Goal: Task Accomplishment & Management: Complete application form

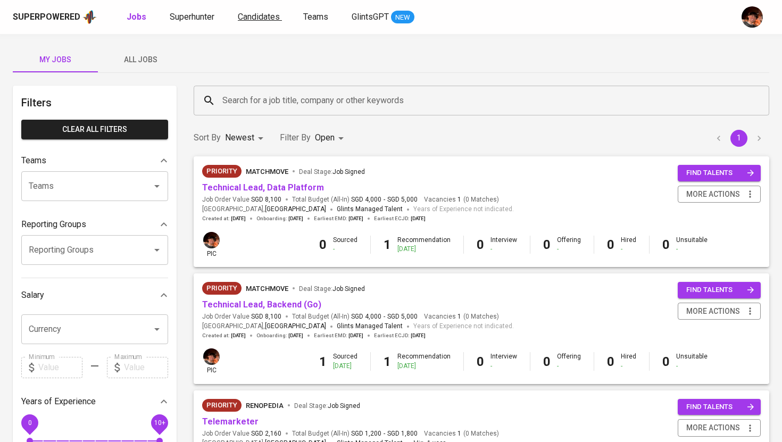
click at [257, 19] on span "Candidates" at bounding box center [259, 17] width 42 height 10
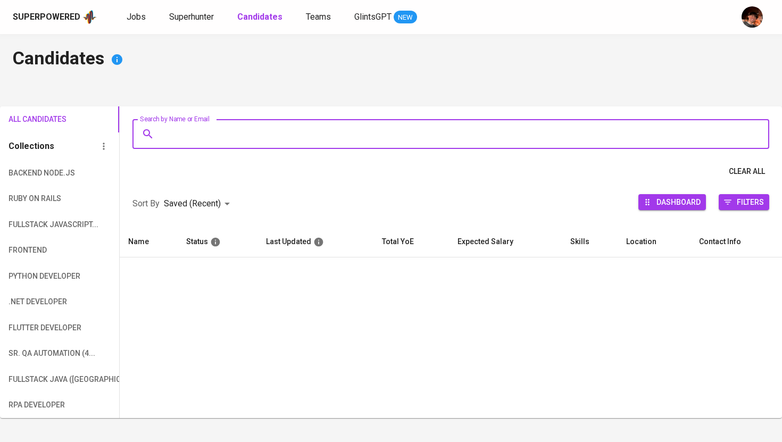
click at [237, 137] on input "Search by Name or Email" at bounding box center [454, 134] width 590 height 20
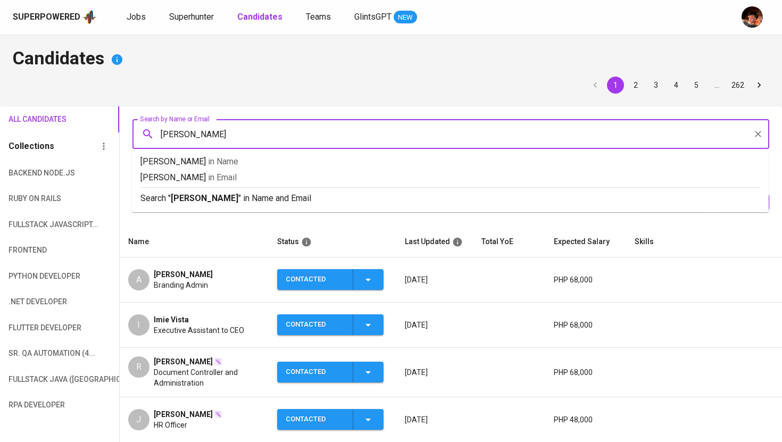
type input "Angelo James"
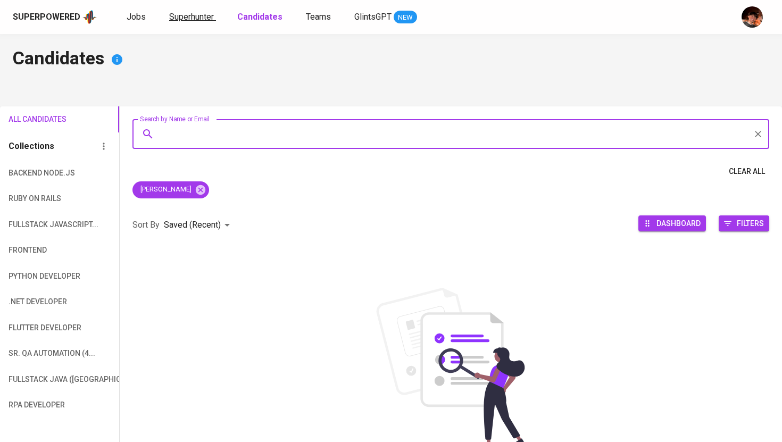
click at [201, 14] on span "Superhunter" at bounding box center [191, 17] width 45 height 10
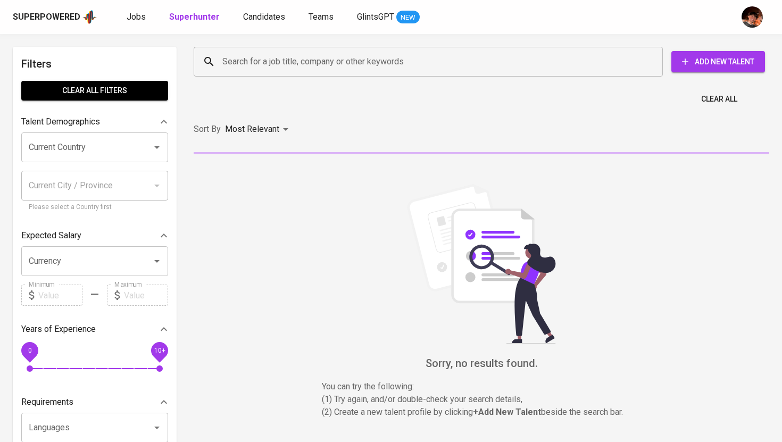
click at [247, 53] on input "Search for a job title, company or other keywords" at bounding box center [431, 62] width 422 height 20
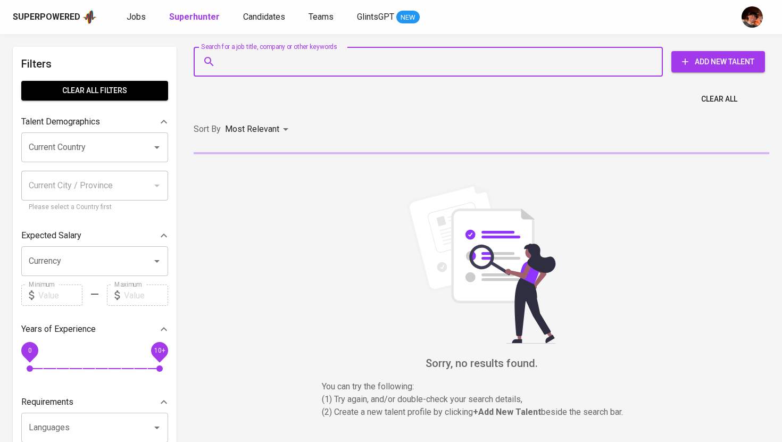
paste input "ajc.abrenica@gmail.com"
type input "ajc.abrenica@gmail.com"
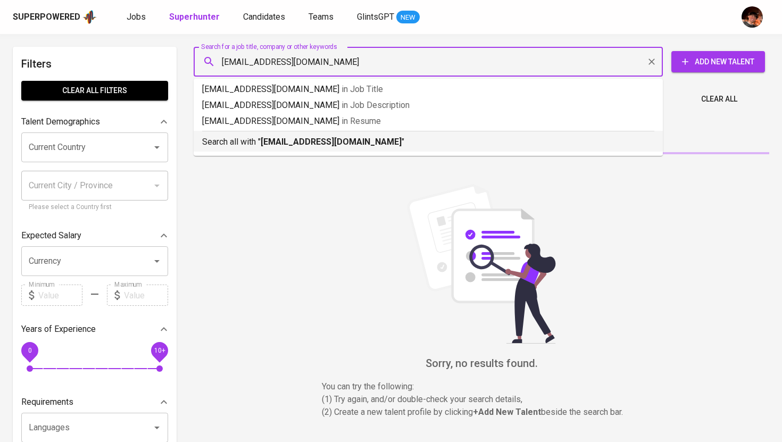
click at [281, 147] on b "ajc.abrenica@gmail.com" at bounding box center [331, 142] width 141 height 10
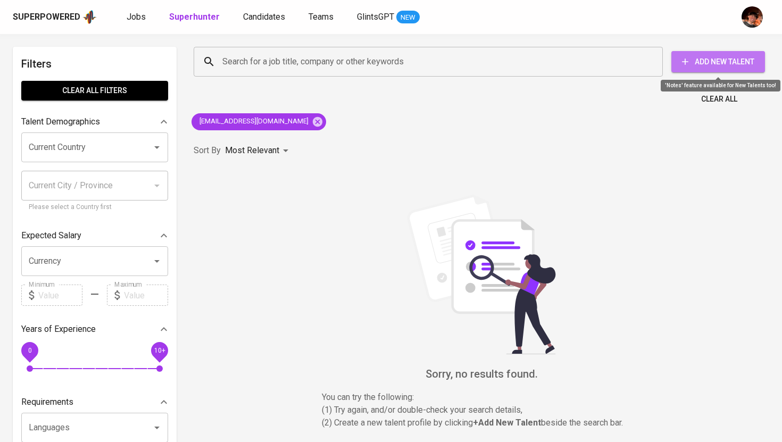
click at [710, 55] on span "Add New Talent" at bounding box center [718, 61] width 77 height 13
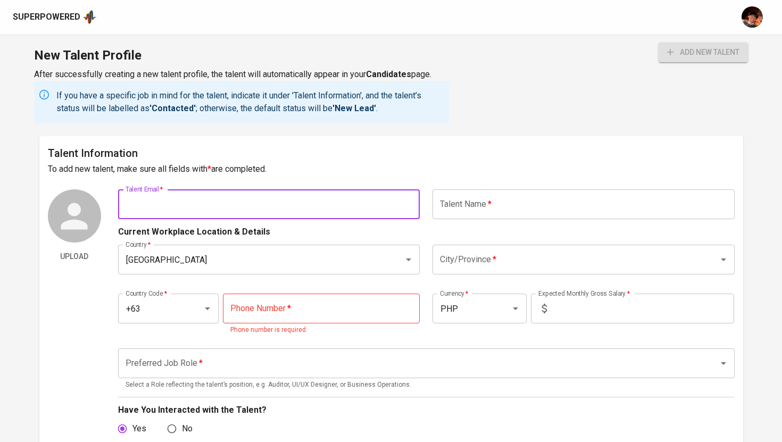
click at [292, 200] on input "text" at bounding box center [269, 204] width 302 height 30
paste input "ajc.abrenica@gmail.com"
type input "ajc.abrenica@gmail.com"
click at [453, 198] on input "text" at bounding box center [584, 204] width 302 height 30
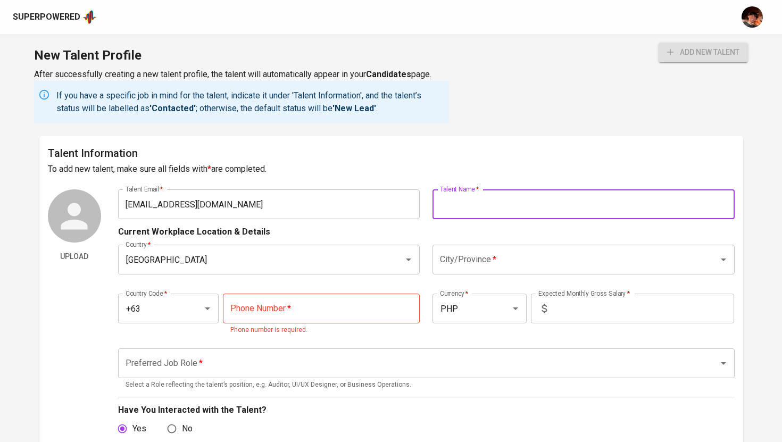
paste input "ANGELO JAMES C. ABRENICA"
type input "ANGELO JAMES C. ABRENICA"
click at [484, 267] on input "City/Province   *" at bounding box center [568, 260] width 263 height 20
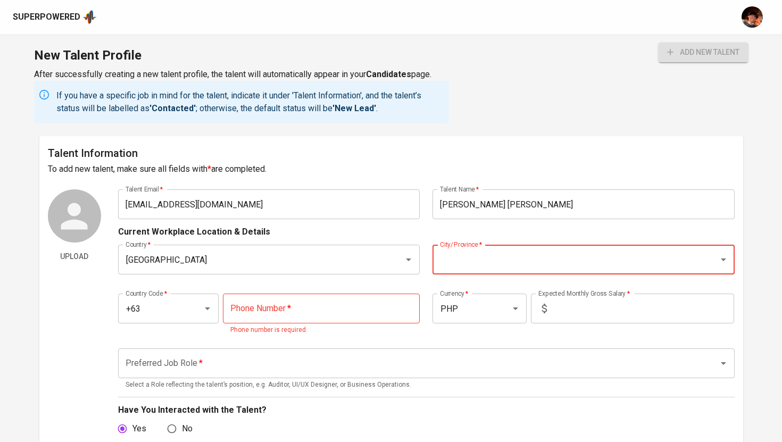
click at [469, 243] on div "Country   * Philippines Country * City/Province   * City/Province *" at bounding box center [426, 259] width 617 height 43
click at [468, 260] on input "City/Province   *" at bounding box center [568, 260] width 263 height 20
click at [496, 289] on li "Valenzuela" at bounding box center [584, 290] width 302 height 19
type input "Valenzuela"
click at [288, 322] on input "tel" at bounding box center [321, 309] width 197 height 30
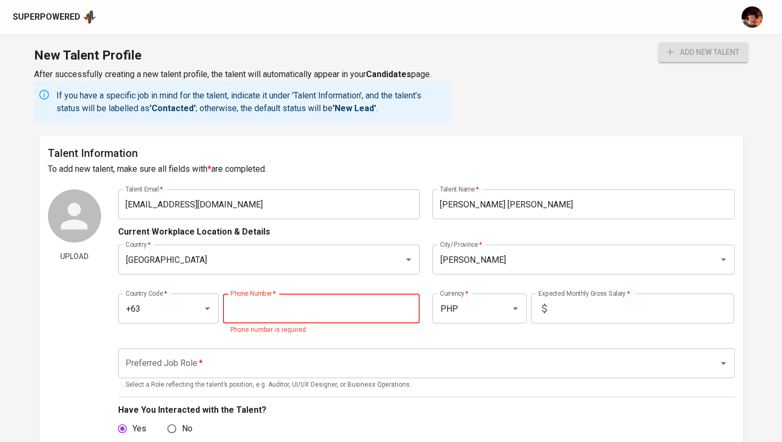
paste input "917-532-0603"
type input "917-532-0603"
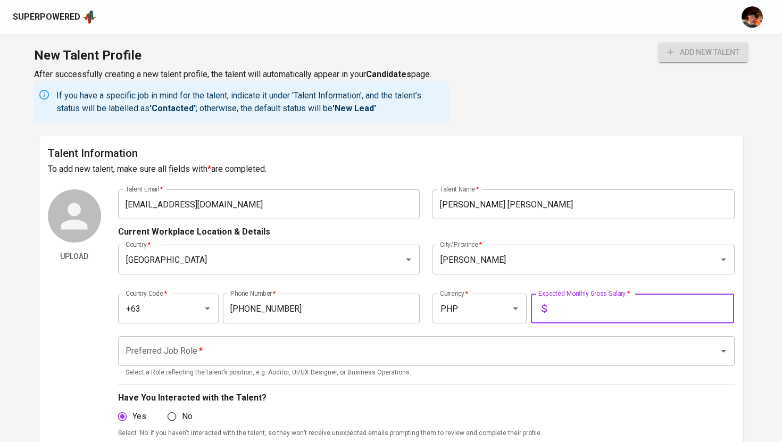
click at [588, 313] on input "text" at bounding box center [642, 309] width 183 height 30
type input "150,000"
click at [523, 354] on input "Preferred Job Role   *" at bounding box center [411, 351] width 577 height 20
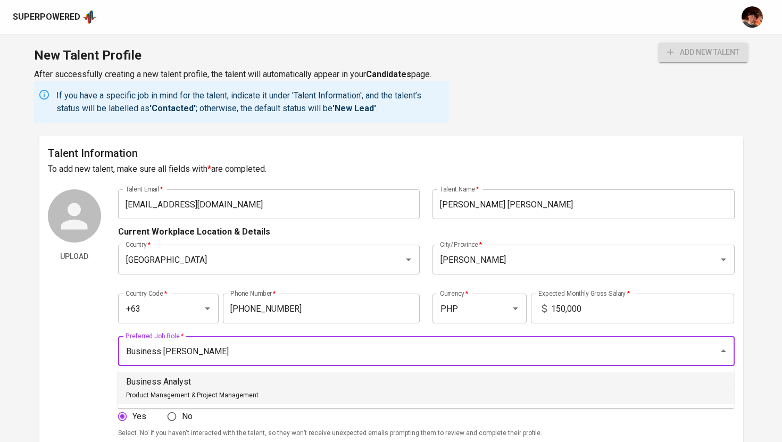
click at [246, 382] on p "Business Analyst" at bounding box center [192, 382] width 132 height 13
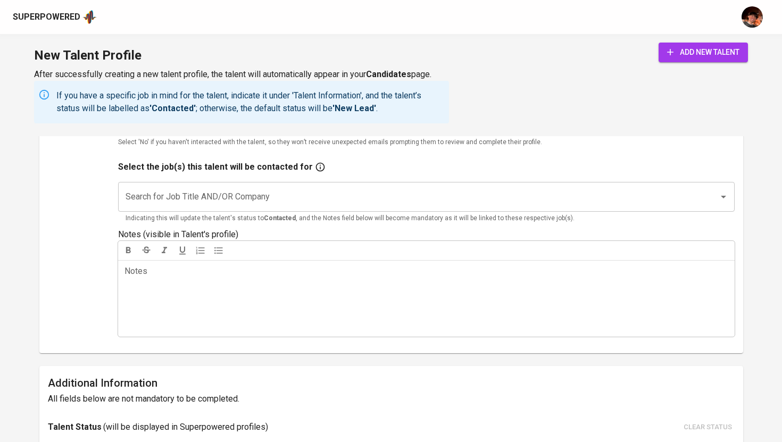
scroll to position [302, 0]
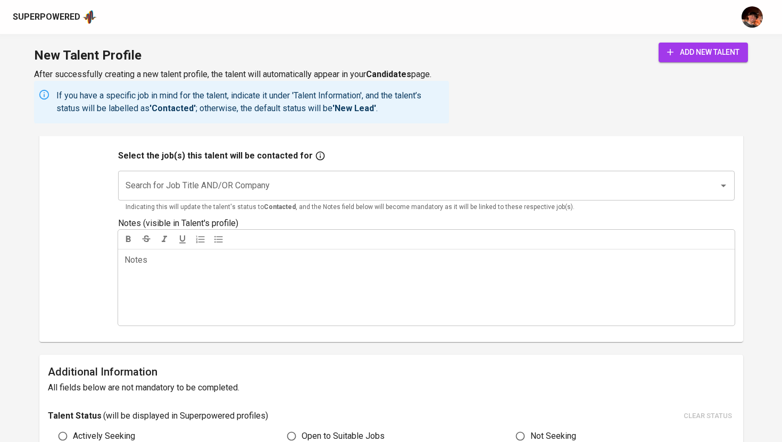
type input "Business Analyst"
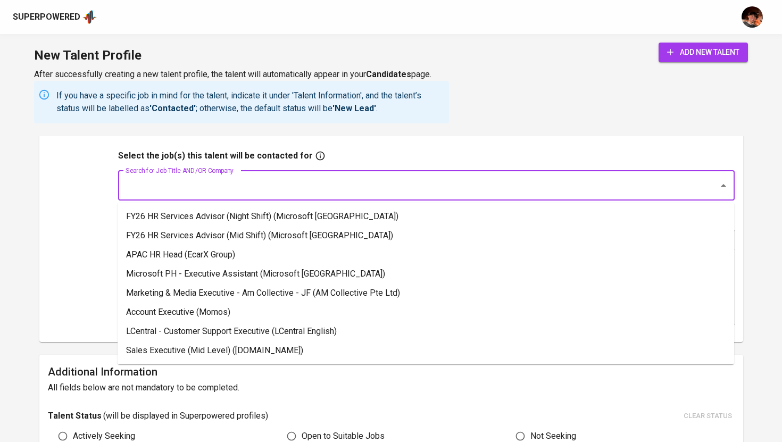
click at [268, 181] on input "Search for Job Title AND/OR Company" at bounding box center [411, 186] width 577 height 20
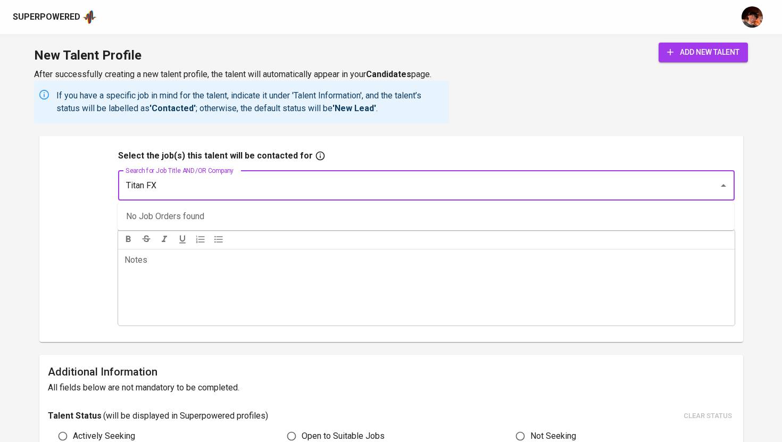
click at [659, 43] on button "add new talent" at bounding box center [703, 53] width 89 height 20
type input "Titan FX\"
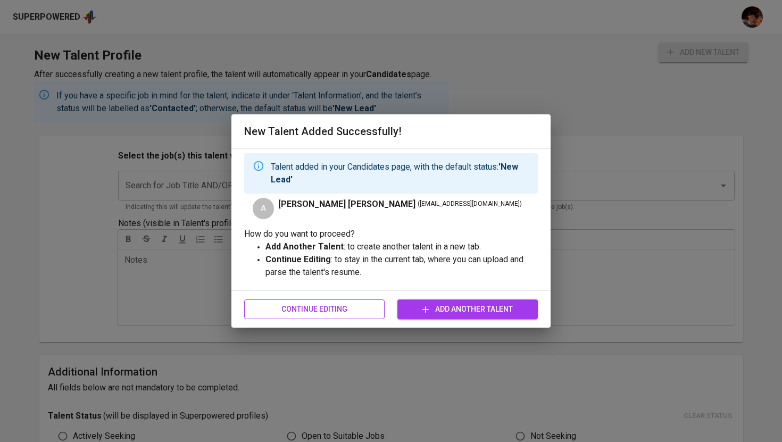
click at [348, 314] on span "Continue Editing" at bounding box center [314, 309] width 123 height 13
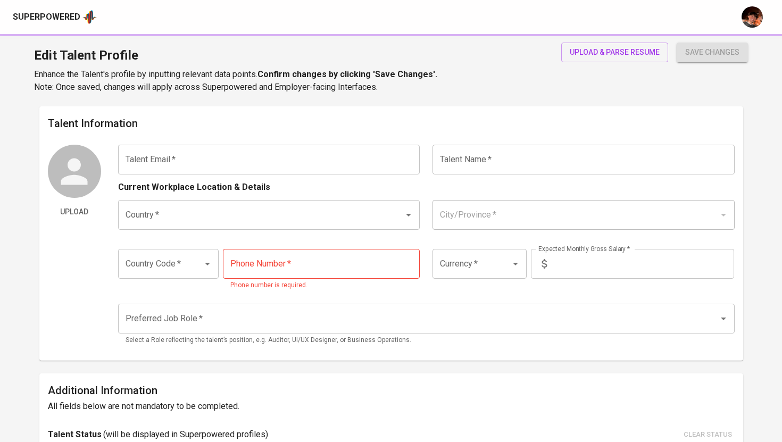
type input "[EMAIL_ADDRESS][DOMAIN_NAME]"
type input "[PERSON_NAME] [PERSON_NAME]"
type input "[GEOGRAPHIC_DATA]"
type input "Valenzuela"
type input "+63"
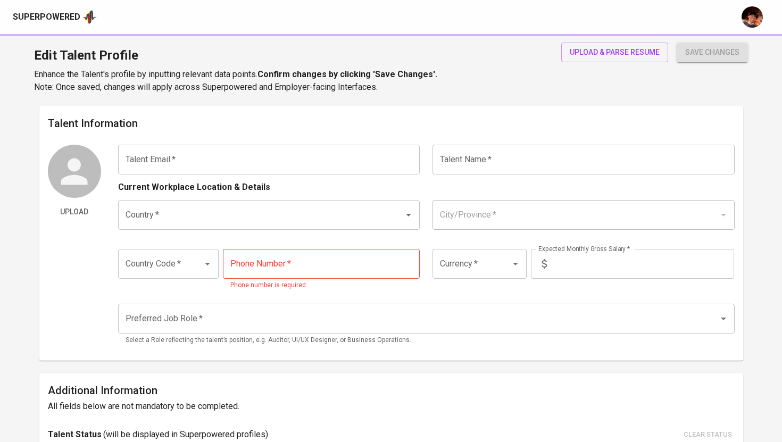
type input "917-532-0603"
type input "PHP"
type input "150,000"
type input "Business Analyst"
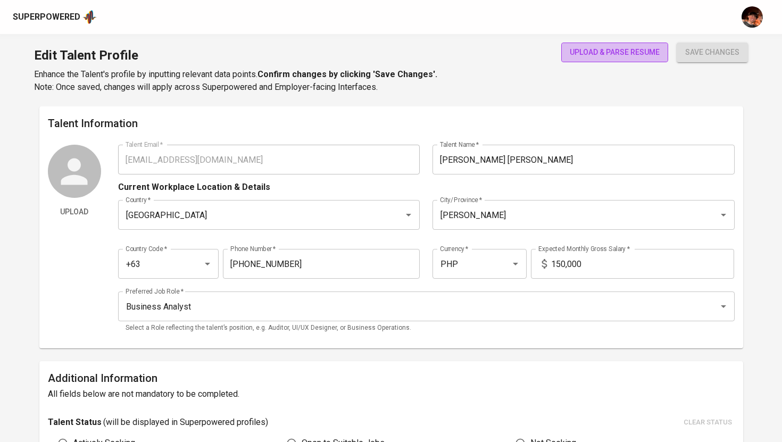
click at [581, 51] on span "upload & parse resume" at bounding box center [615, 52] width 90 height 13
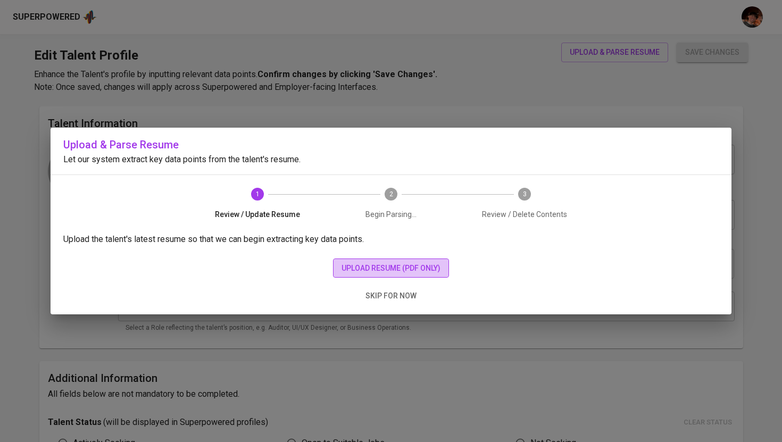
click at [386, 264] on span "upload resume (pdf only)" at bounding box center [391, 268] width 99 height 13
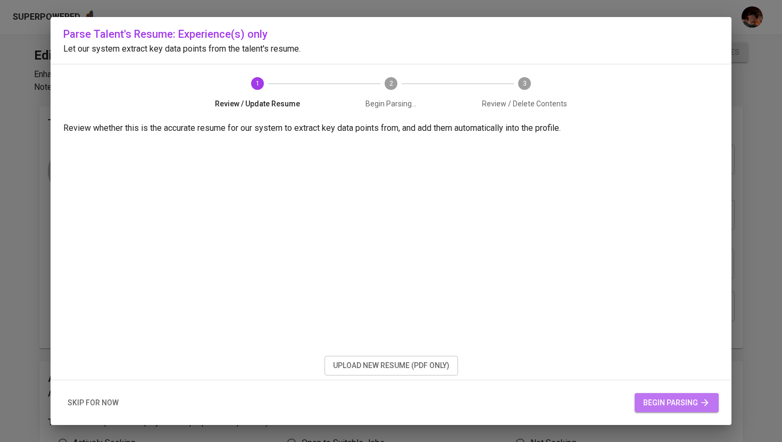
click at [682, 404] on span "begin parsing" at bounding box center [676, 402] width 67 height 13
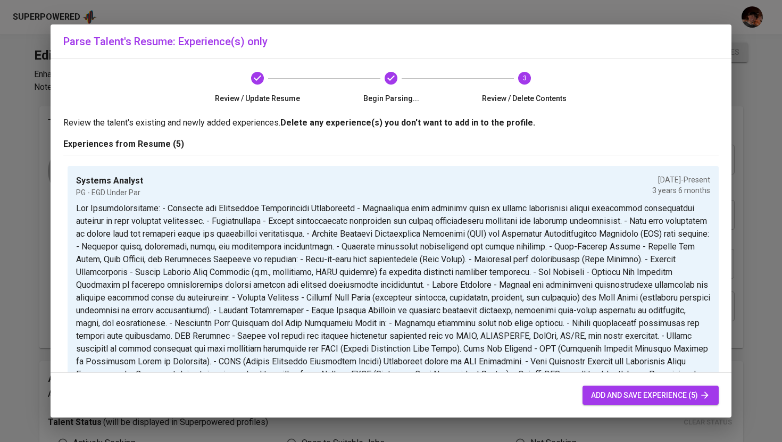
click at [594, 403] on button "add and save experience (5)" at bounding box center [651, 396] width 136 height 20
click at [598, 400] on span "add and save experience (5)" at bounding box center [650, 395] width 119 height 13
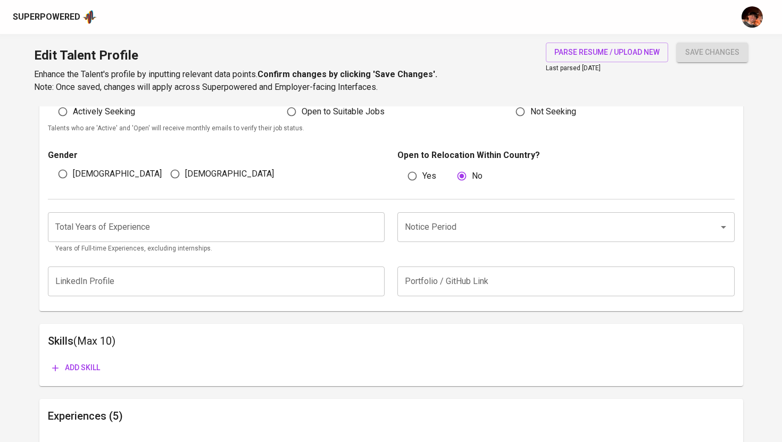
scroll to position [313, 0]
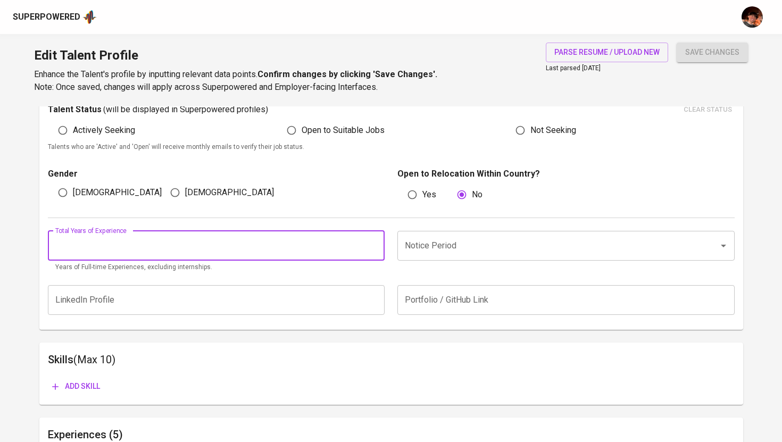
click at [270, 256] on input "number" at bounding box center [216, 246] width 337 height 30
type input "11"
click at [520, 249] on input "Notice Period" at bounding box center [551, 246] width 298 height 20
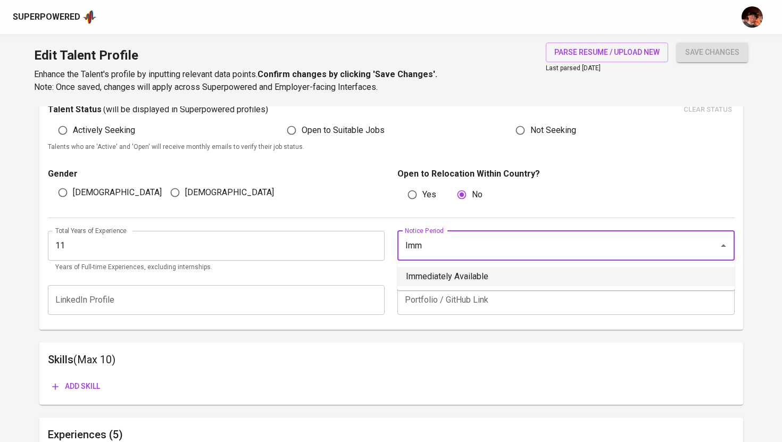
click at [421, 280] on li "Immediately Available" at bounding box center [565, 276] width 337 height 19
type input "Immediately Available"
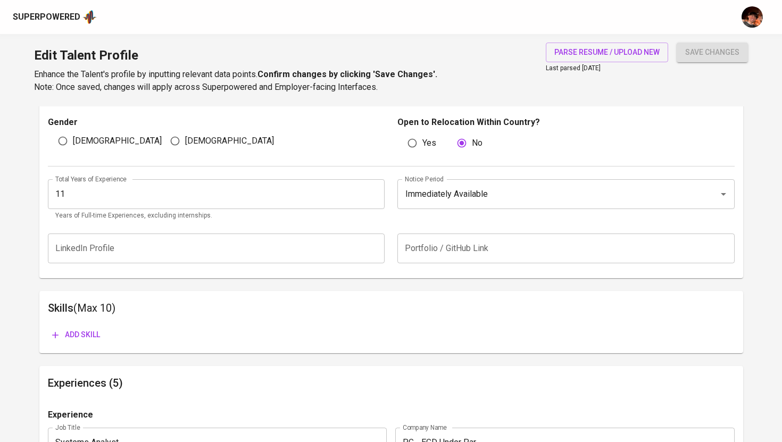
scroll to position [389, 0]
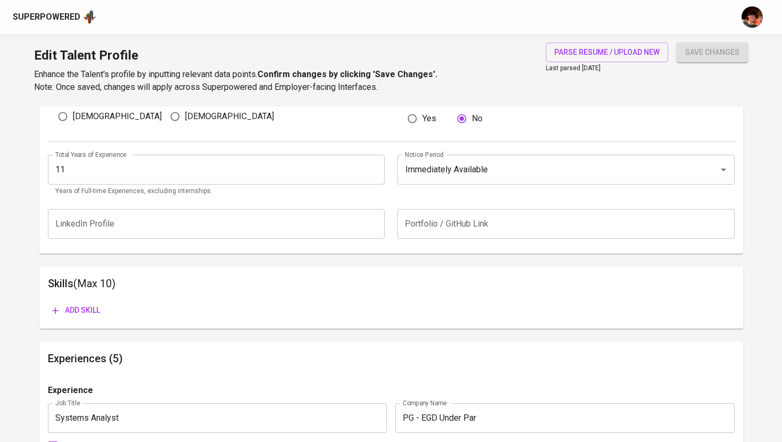
click at [89, 306] on span "Add skill" at bounding box center [76, 310] width 48 height 13
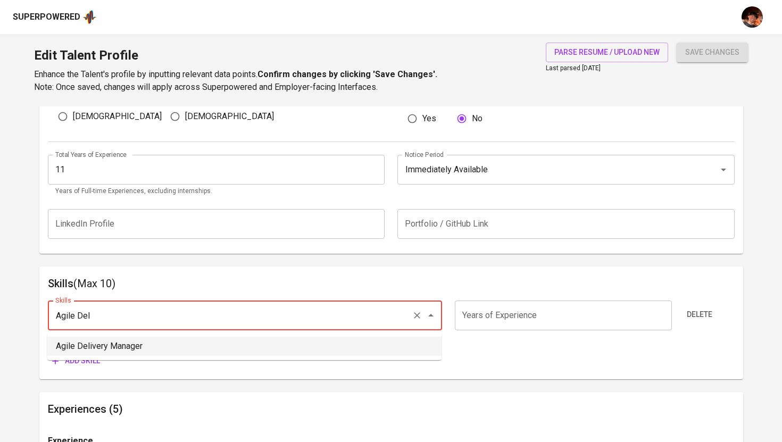
click at [179, 346] on li "Agile Delivery Manager" at bounding box center [244, 346] width 394 height 19
type input "Agile Delivery Manager"
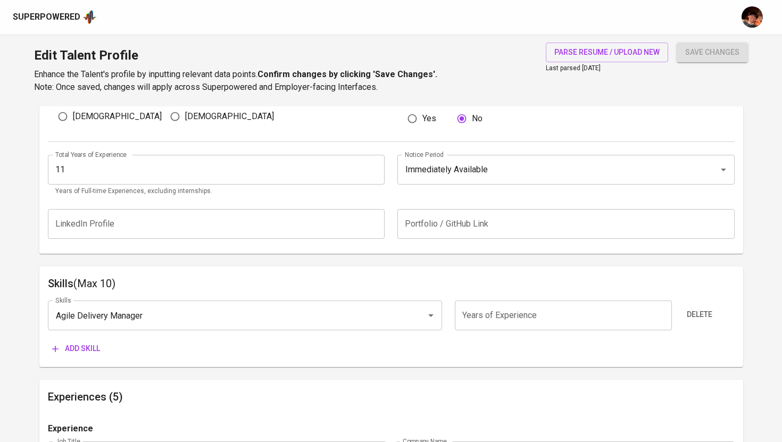
click at [500, 318] on input "number" at bounding box center [563, 316] width 217 height 30
type input "10"
click at [86, 355] on button "Add skill" at bounding box center [76, 349] width 56 height 20
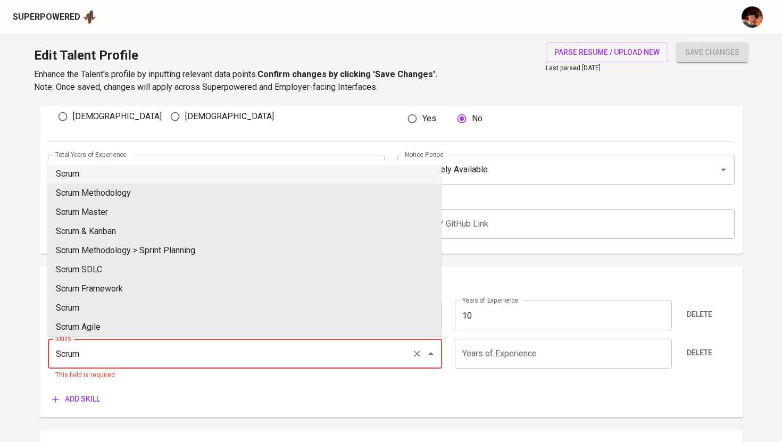
click at [163, 178] on li "Scrum" at bounding box center [244, 173] width 394 height 19
type input "Scrum"
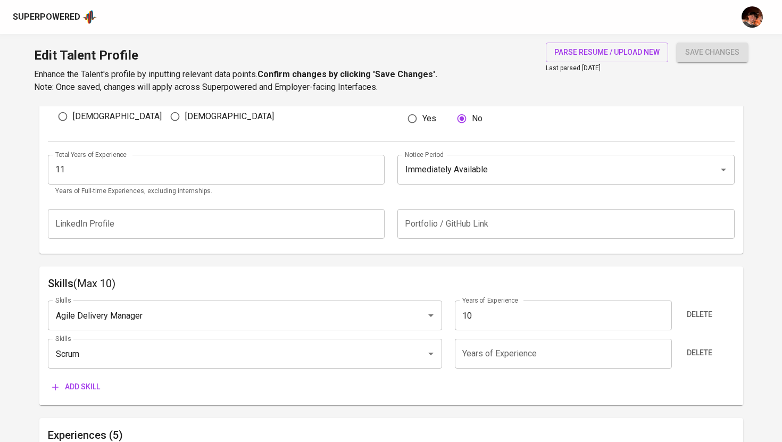
click at [88, 393] on span "Add skill" at bounding box center [76, 386] width 48 height 13
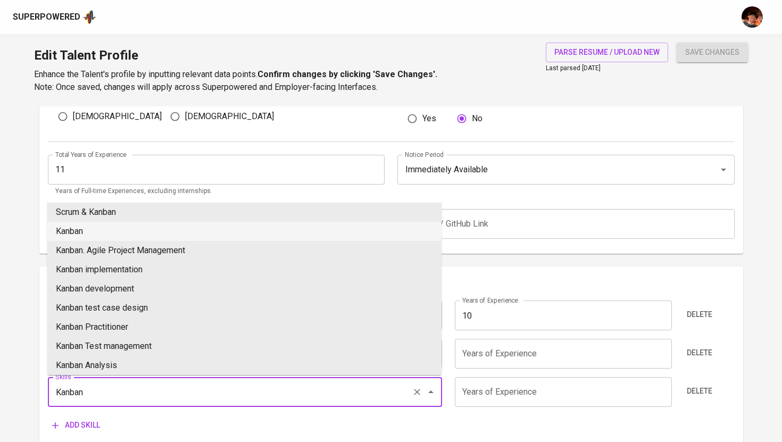
click at [104, 230] on li "Kanban" at bounding box center [244, 231] width 394 height 19
type input "Kanban"
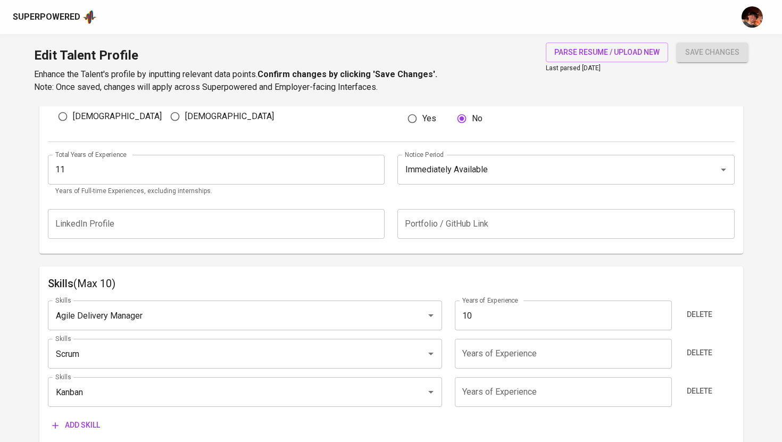
click at [480, 352] on input "number" at bounding box center [563, 354] width 217 height 30
type input "10"
click at [504, 402] on input "number" at bounding box center [563, 392] width 217 height 30
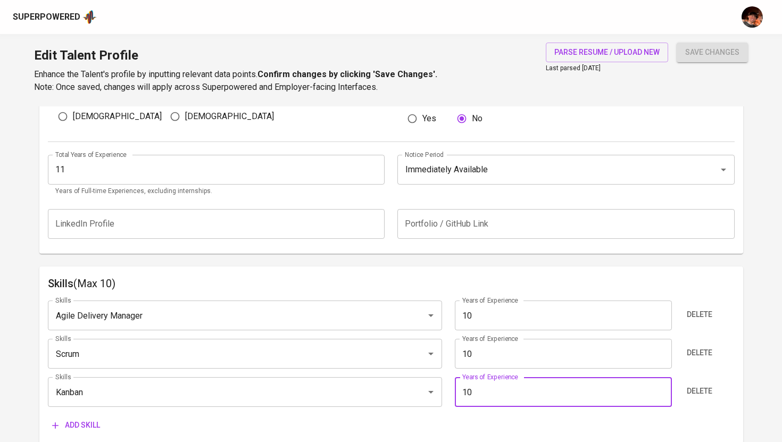
type input "10"
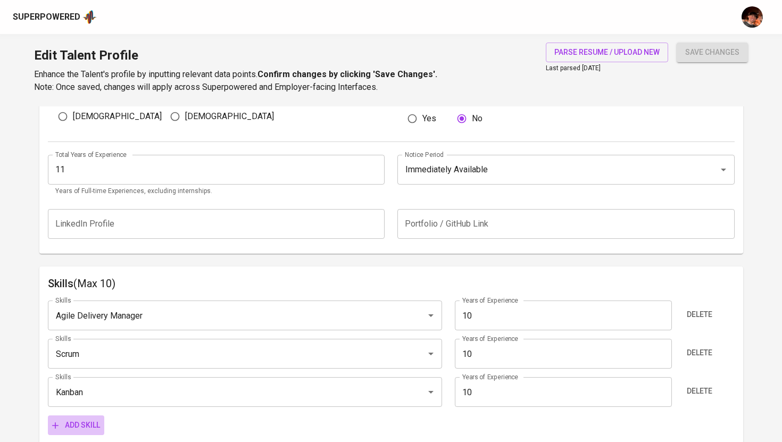
click at [77, 418] on button "Add skill" at bounding box center [76, 426] width 56 height 20
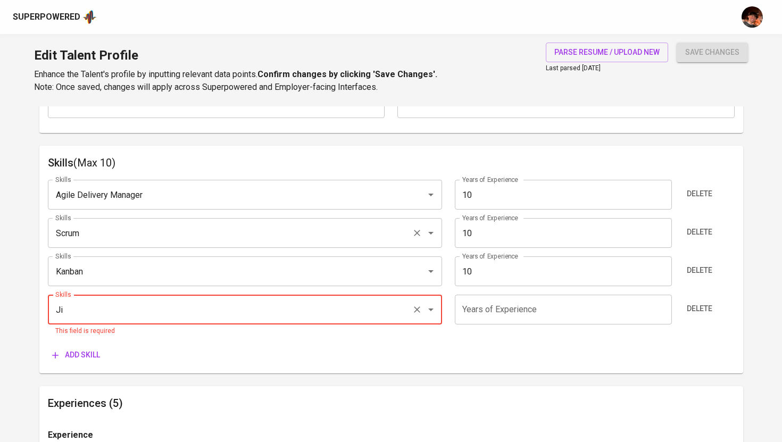
scroll to position [512, 0]
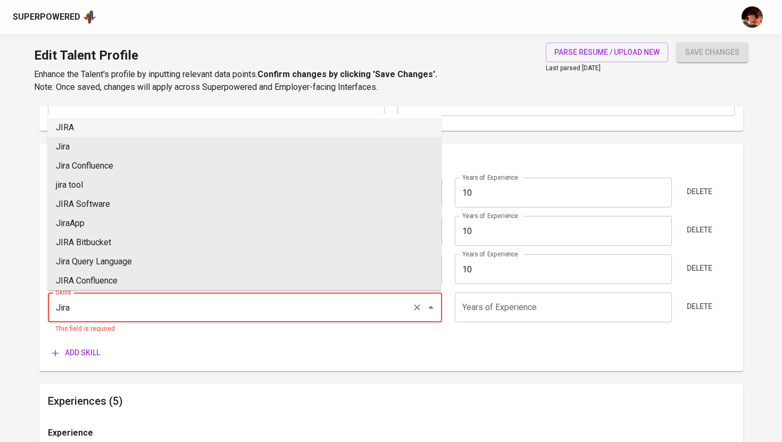
click at [138, 132] on li "JIRA" at bounding box center [244, 127] width 394 height 19
type input "JIRA"
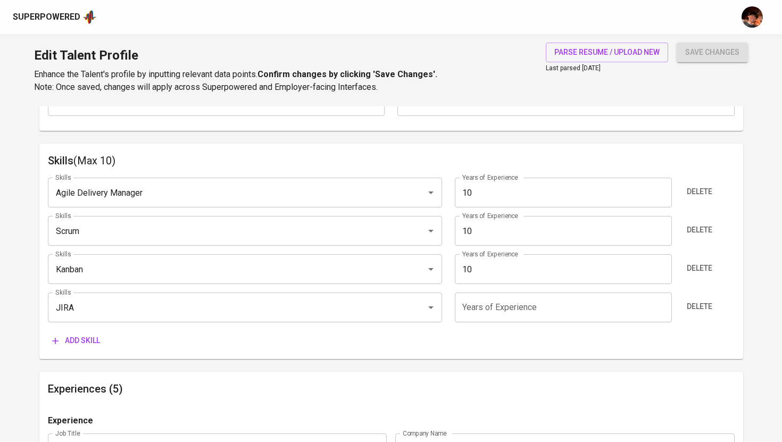
click at [92, 330] on div "Skills Agile Delivery Manager Skills Years of Experience 10 Years of Experience…" at bounding box center [391, 259] width 687 height 181
click at [85, 349] on button "Add skill" at bounding box center [76, 341] width 56 height 20
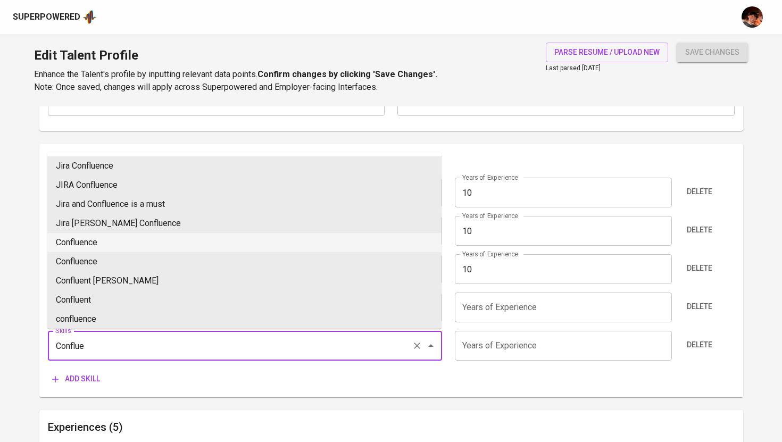
click at [125, 242] on li "Confluence" at bounding box center [244, 242] width 394 height 19
type input "Confluence"
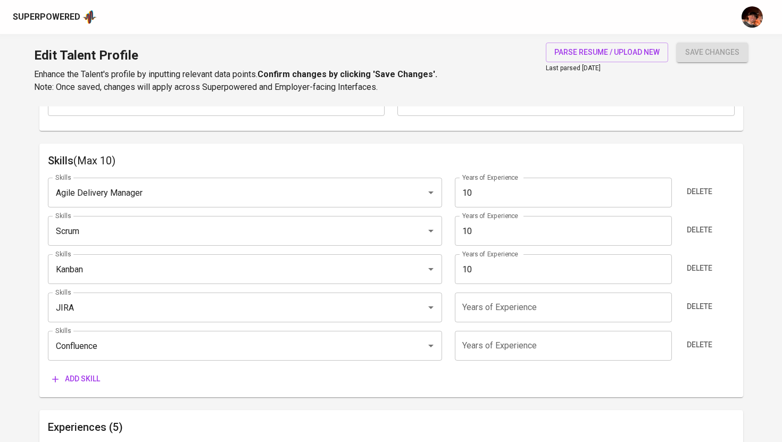
click at [98, 379] on span "Add skill" at bounding box center [76, 378] width 48 height 13
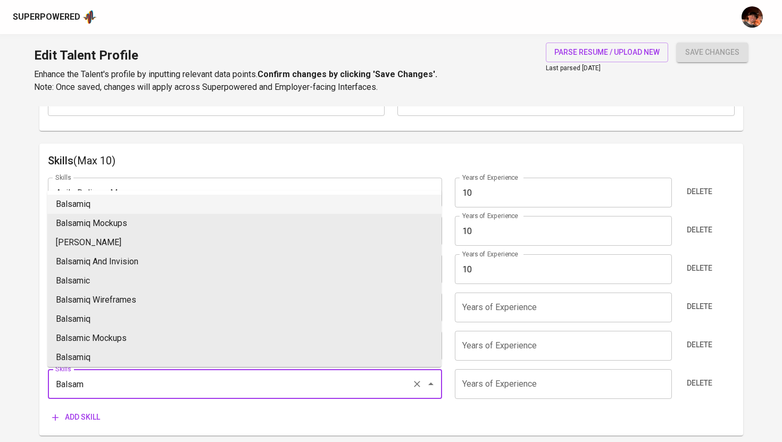
click at [106, 211] on li "Balsamiq" at bounding box center [244, 204] width 394 height 19
type input "Balsamiq"
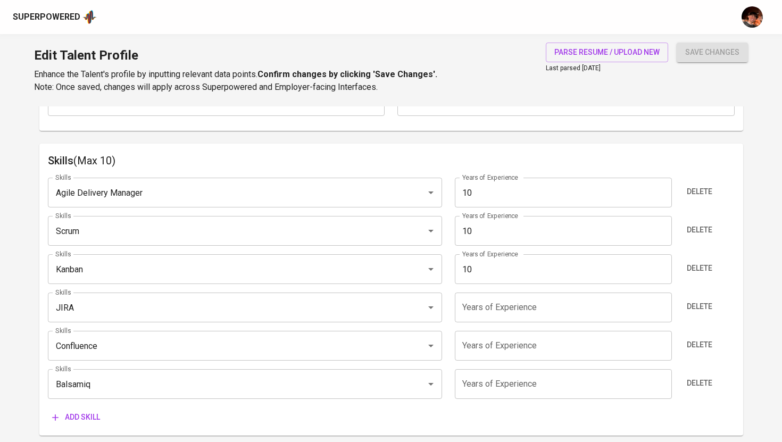
click at [84, 418] on span "Add skill" at bounding box center [76, 417] width 48 height 13
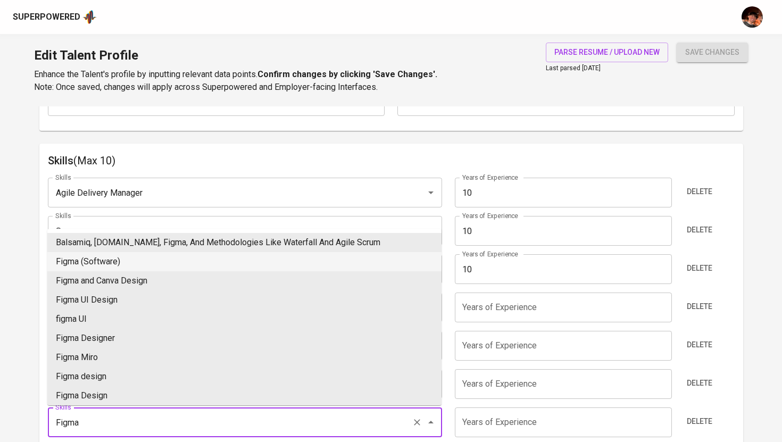
click at [139, 265] on li "Figma (Software)" at bounding box center [244, 261] width 394 height 19
type input "Figma (Software)"
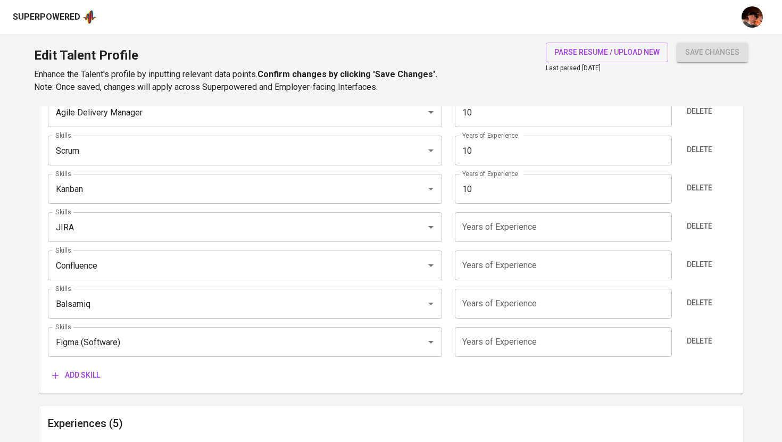
scroll to position [618, 0]
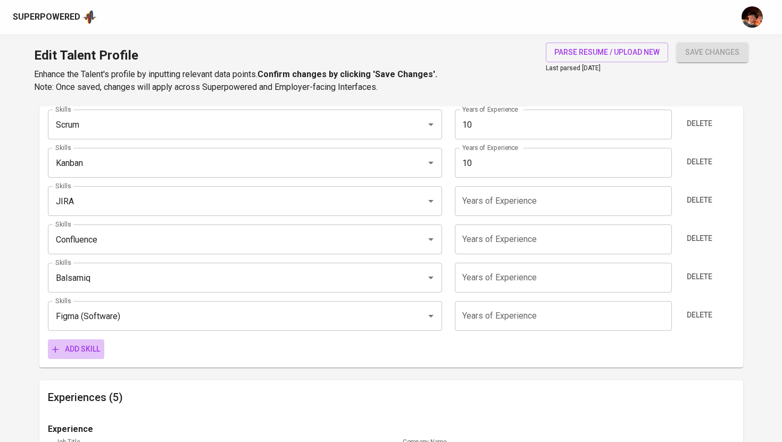
click at [81, 353] on span "Add skill" at bounding box center [76, 349] width 48 height 13
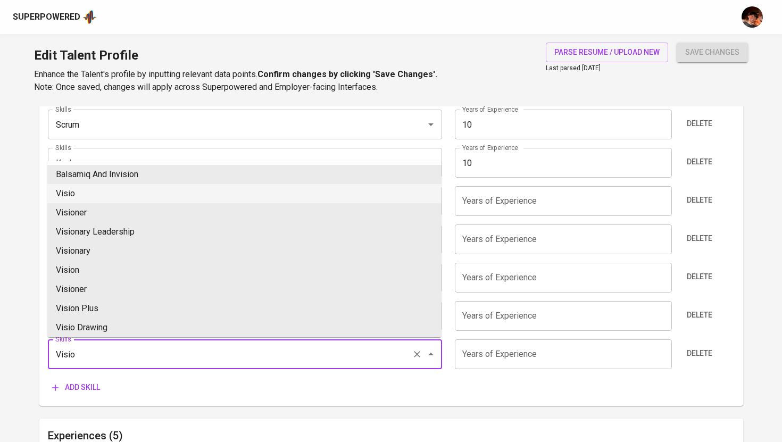
click at [115, 189] on li "Visio" at bounding box center [244, 193] width 394 height 19
type input "Visio"
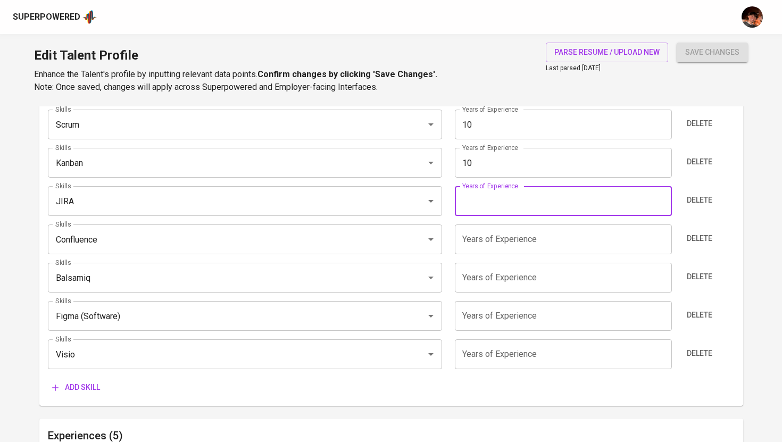
click at [488, 202] on input "number" at bounding box center [563, 201] width 217 height 30
type input "3"
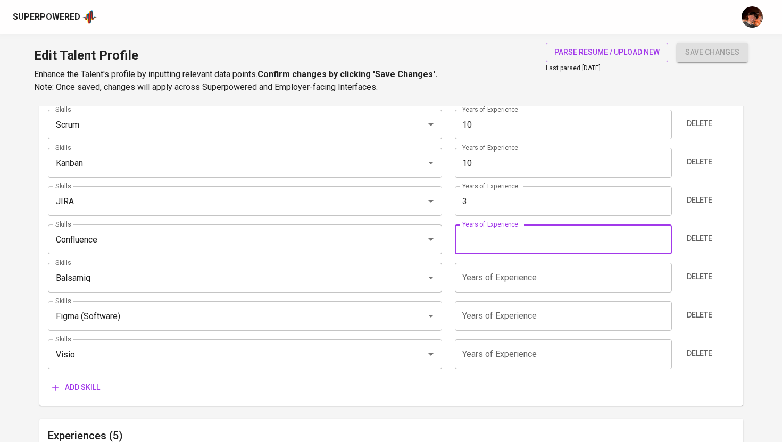
click at [485, 233] on input "number" at bounding box center [563, 240] width 217 height 30
type input "3"
click at [483, 281] on input "number" at bounding box center [563, 278] width 217 height 30
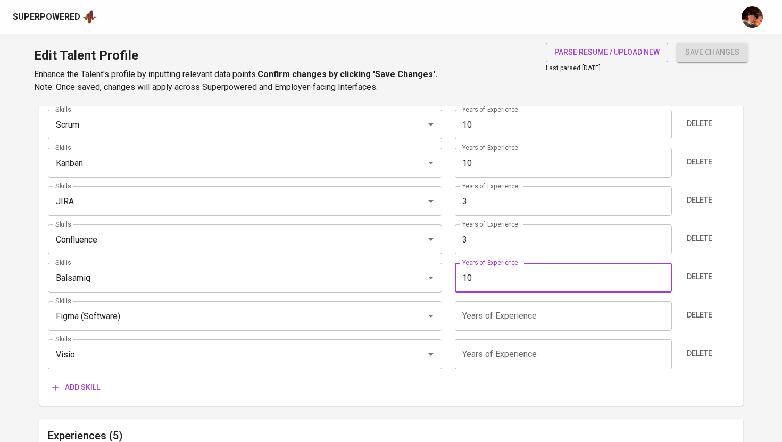
type input "10"
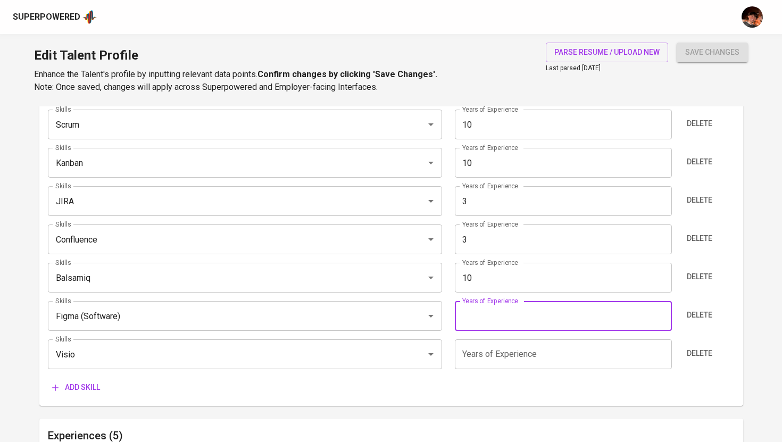
click at [486, 314] on input "number" at bounding box center [563, 316] width 217 height 30
type input "2"
type input "3"
click at [493, 360] on input "number" at bounding box center [563, 354] width 217 height 30
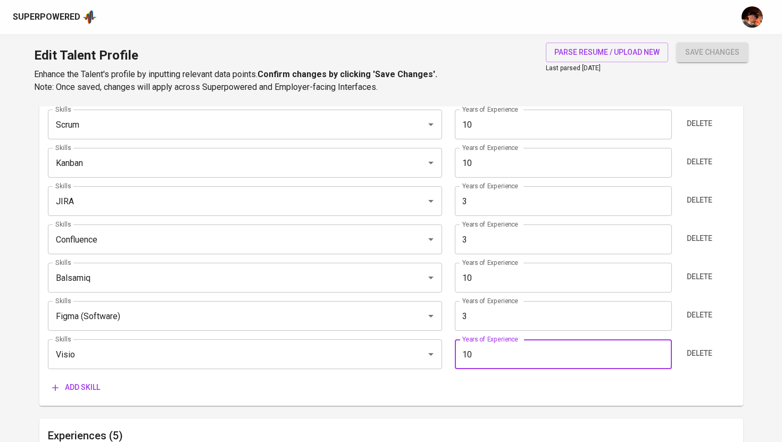
type input "10"
click at [104, 387] on button "Add skill" at bounding box center [76, 388] width 56 height 20
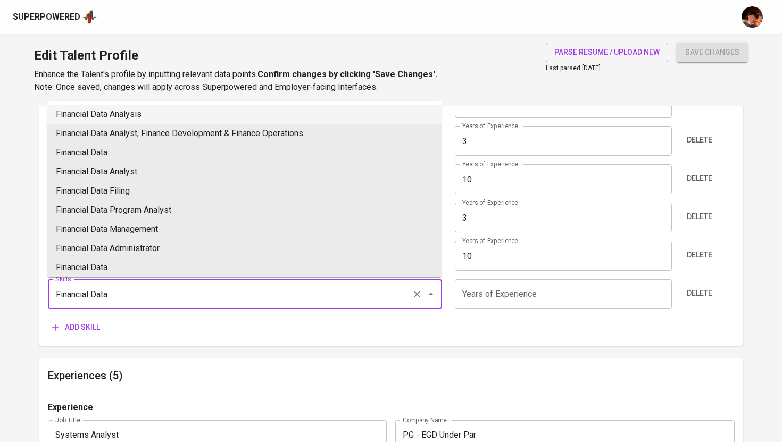
scroll to position [711, 0]
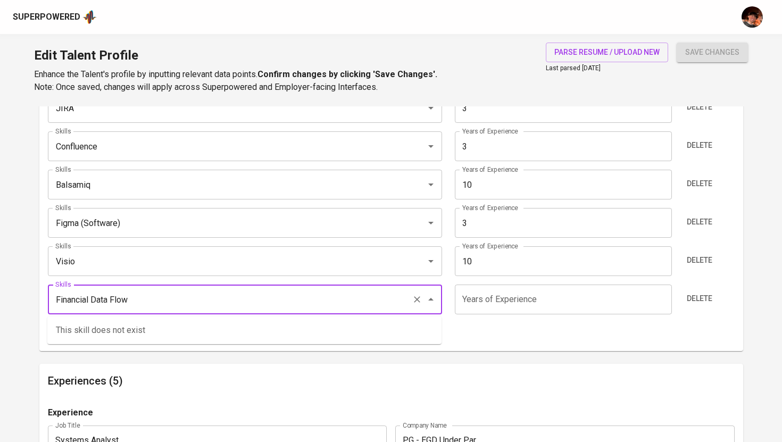
type input "Financial Data Flow"
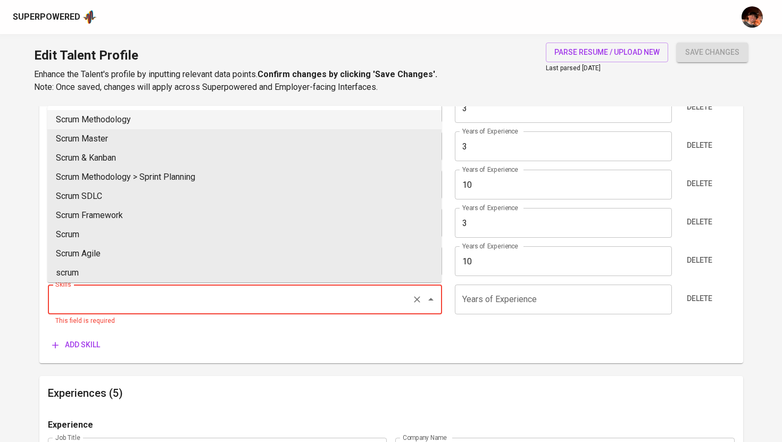
click at [127, 298] on input "Skills" at bounding box center [230, 299] width 355 height 20
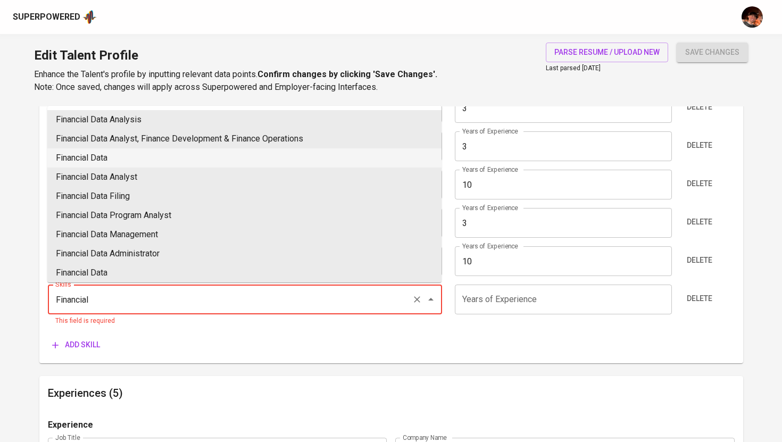
click at [144, 159] on li "Financial Data" at bounding box center [244, 157] width 394 height 19
type input "Financial Data"
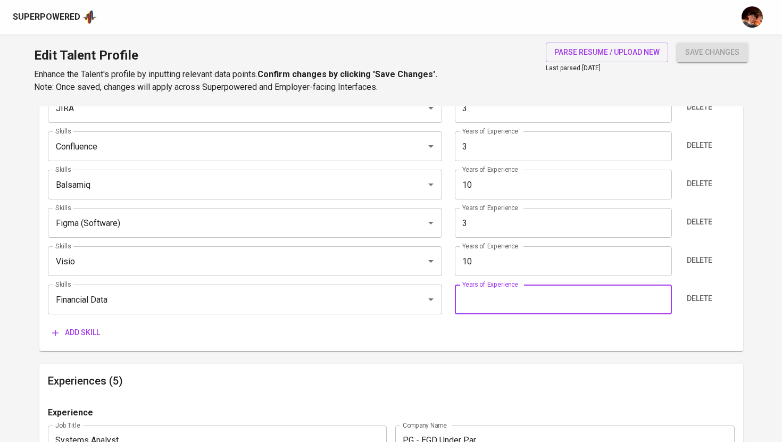
click at [505, 303] on input "number" at bounding box center [563, 300] width 217 height 30
type input "6"
click at [63, 333] on span "Add skill" at bounding box center [76, 332] width 48 height 13
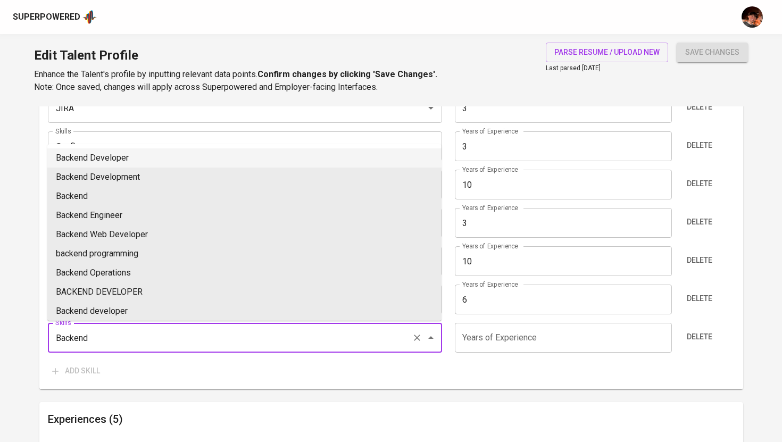
type input "Backend"
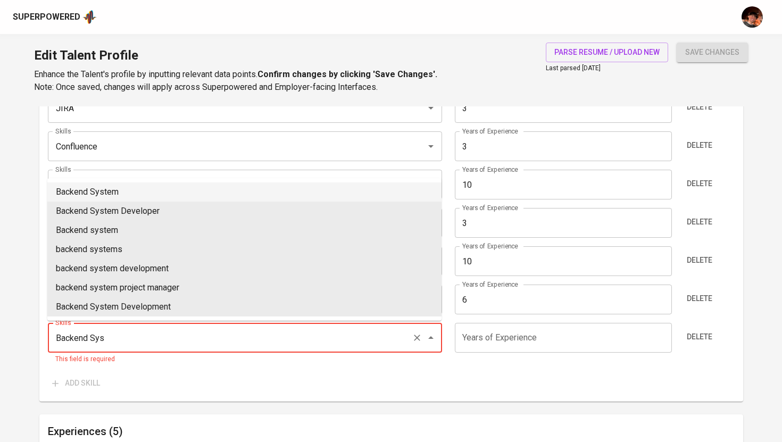
click at [115, 197] on li "Backend System" at bounding box center [244, 192] width 394 height 19
type input "Backend System"
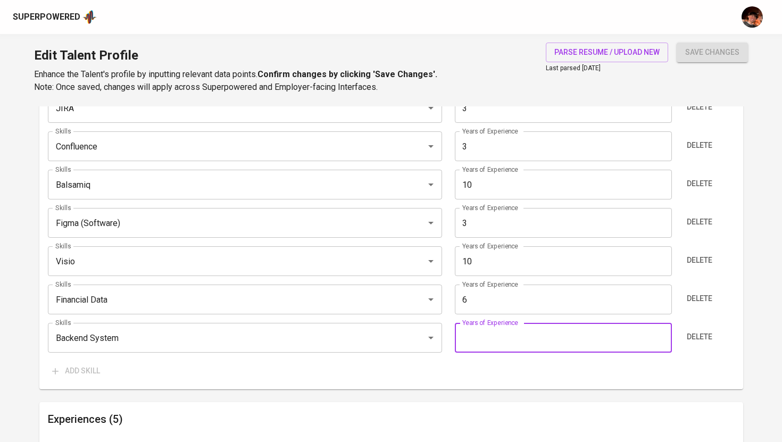
click at [478, 331] on input "number" at bounding box center [563, 338] width 217 height 30
type input "5"
type input "6"
click at [707, 51] on span "save changes" at bounding box center [712, 52] width 54 height 13
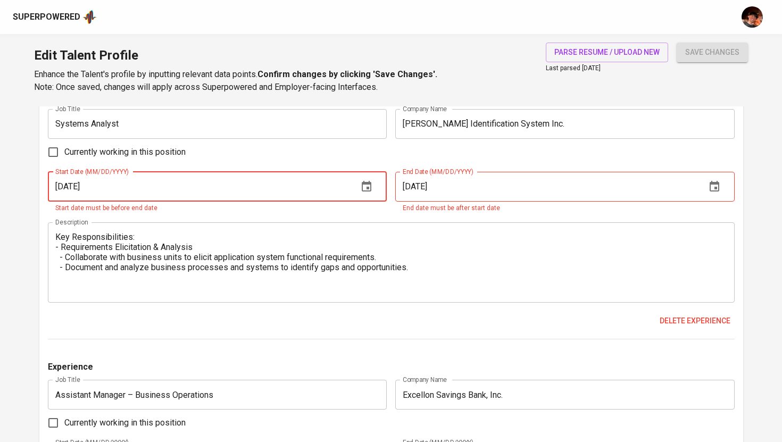
scroll to position [1642, 0]
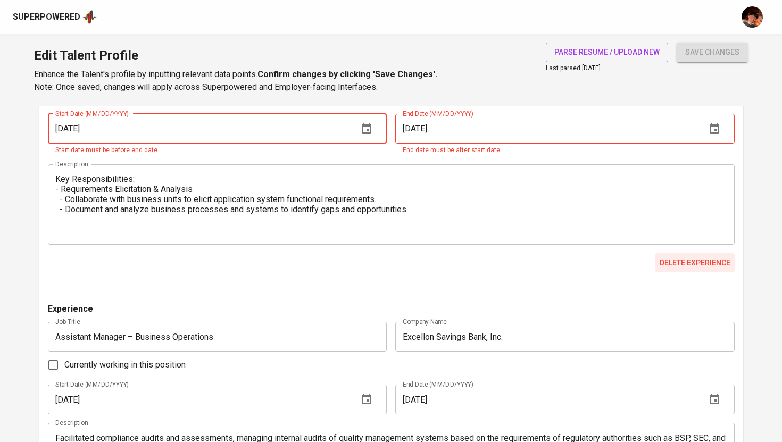
click at [688, 265] on span "Delete experience" at bounding box center [695, 262] width 71 height 13
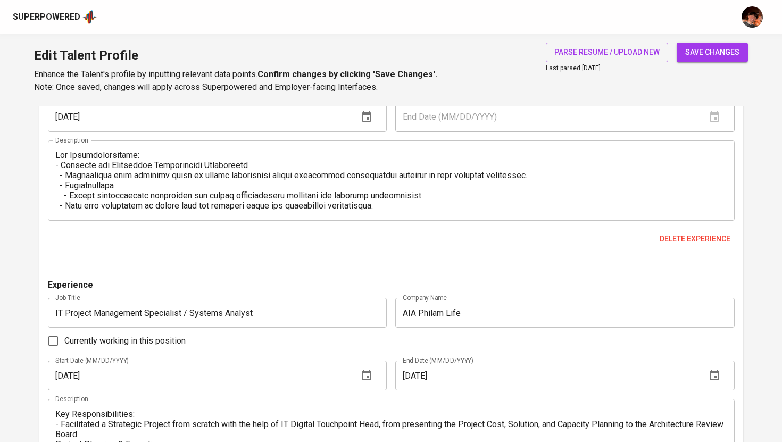
scroll to position [882, 0]
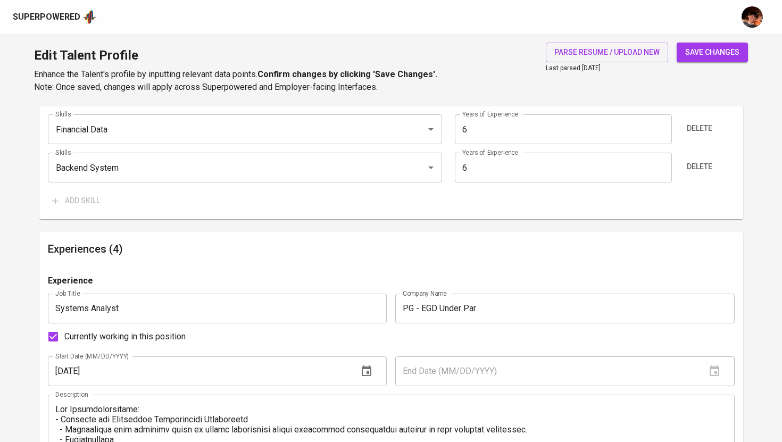
click at [696, 52] on span "save changes" at bounding box center [712, 52] width 54 height 13
type input "Scrum"
type input "Kanban"
type input "Microsoft Visio"
type input "Agile Delivery Manager"
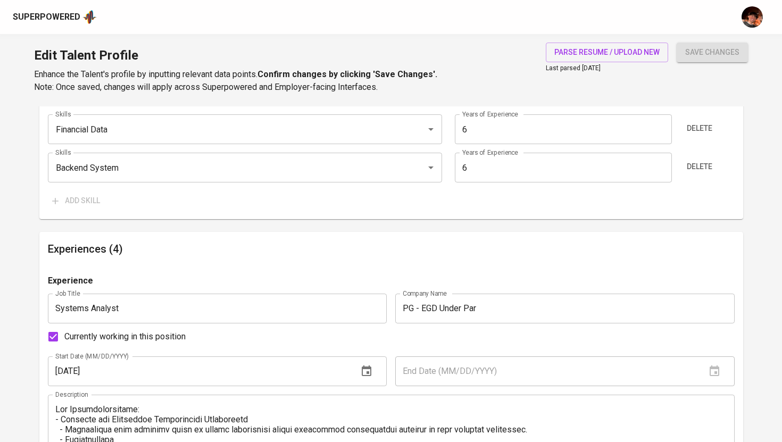
type input "10"
type input "Balsamiq"
type input "10"
type input "Backend System"
type input "6"
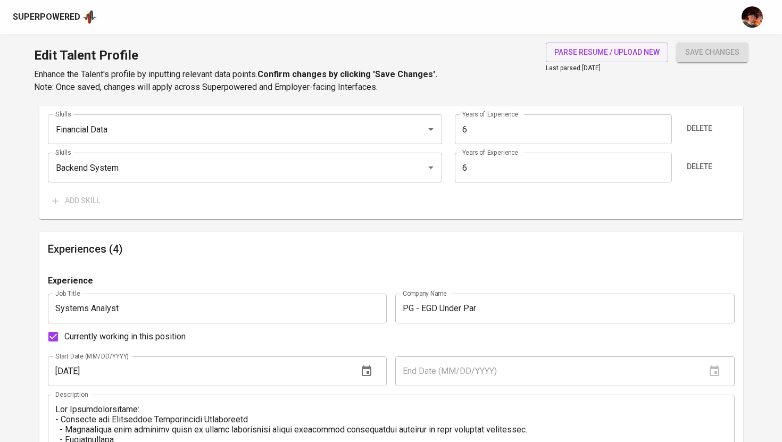
type input "Financial Data"
type input "6"
type input "Jira"
type input "3"
type input "Confluence"
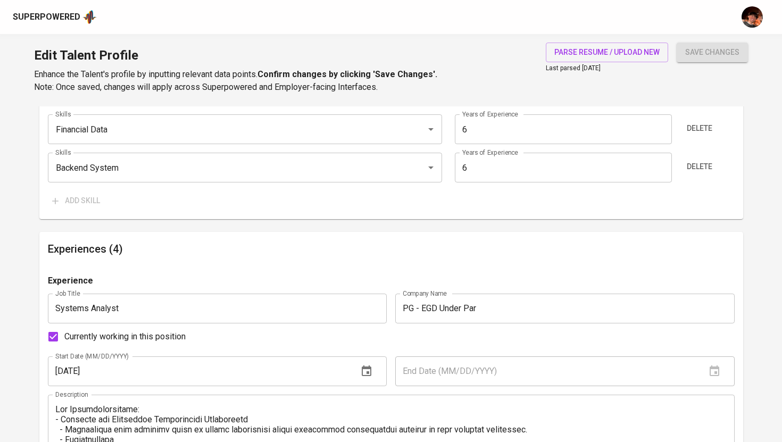
type input "3"
type input "Figma (Software)"
type input "3"
click at [62, 16] on div "Superpowered" at bounding box center [47, 17] width 68 height 12
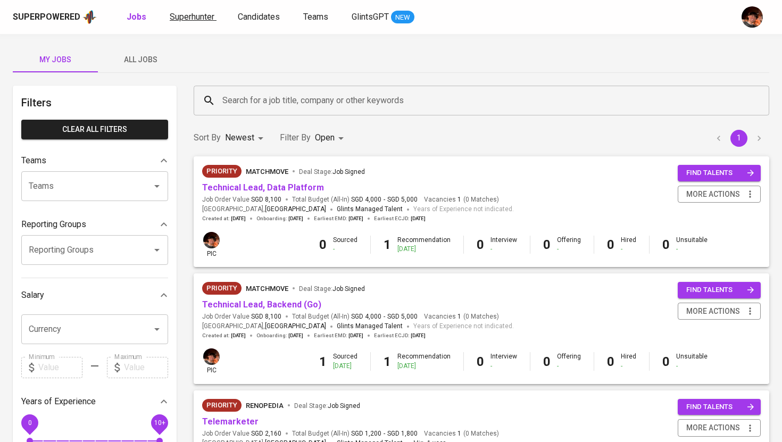
click at [191, 18] on span "Superhunter" at bounding box center [192, 17] width 45 height 10
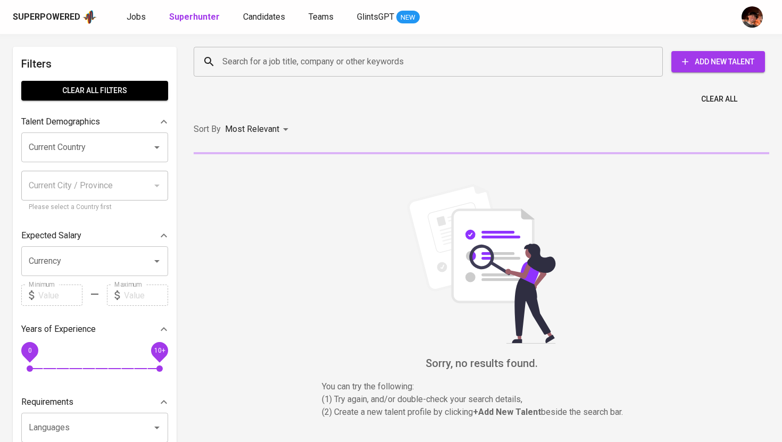
click at [720, 51] on button "Add New Talent" at bounding box center [718, 61] width 94 height 21
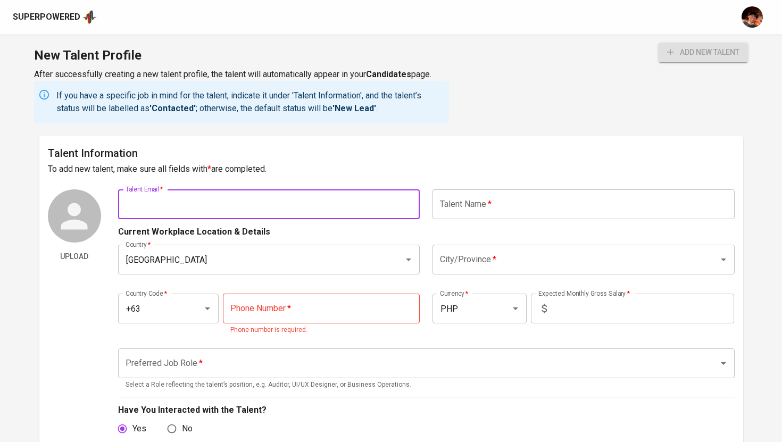
click at [225, 214] on input "text" at bounding box center [269, 204] width 302 height 30
paste input "kathleen.calingaon@gmail.com"
type input "kathleen.calingaon@gmail.com"
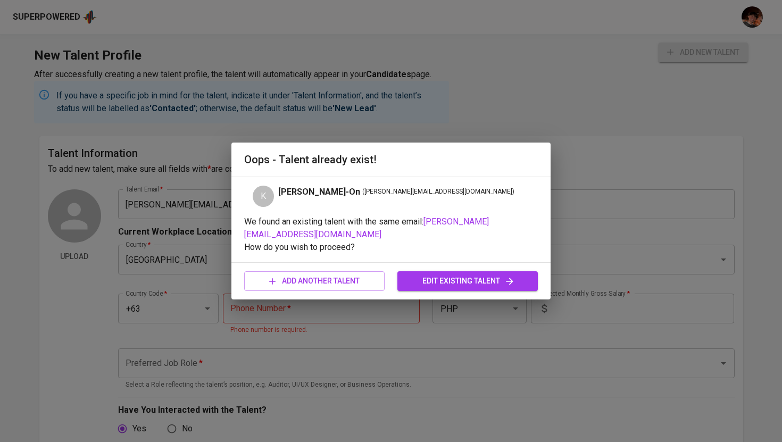
click at [84, 35] on div "Oops - Talent already exist! K Kathleen Joy Calinga-On ( kathleen.calingaon@gma…" at bounding box center [391, 221] width 782 height 442
click at [350, 284] on span "add another talent" at bounding box center [314, 281] width 123 height 13
type input "Philippines"
type input "+63"
type input "PHP"
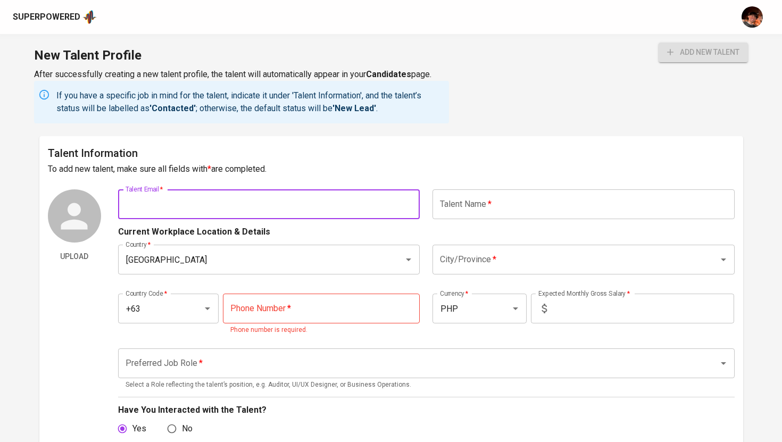
click at [59, 7] on div "Superpowered" at bounding box center [391, 17] width 782 height 34
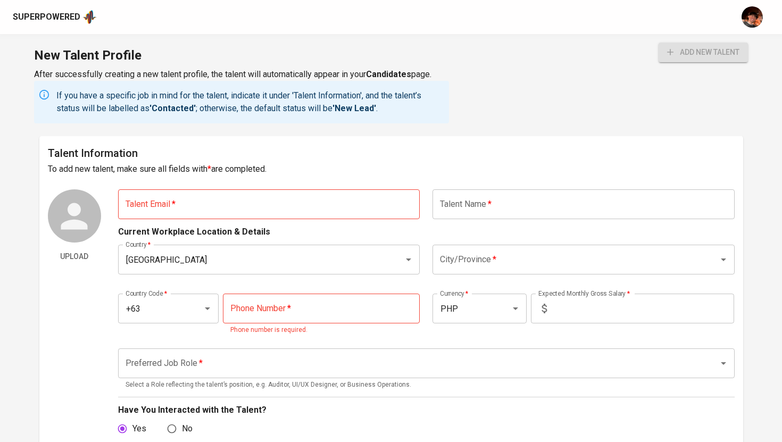
click at [59, 18] on div "Superpowered" at bounding box center [47, 17] width 68 height 12
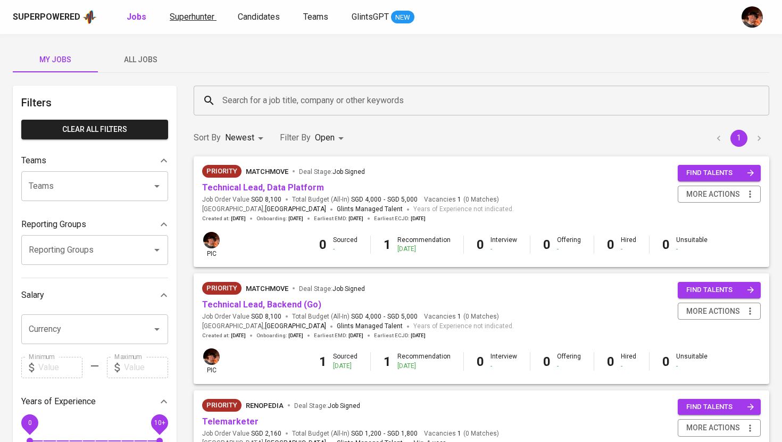
click at [188, 13] on span "Superhunter" at bounding box center [192, 17] width 45 height 10
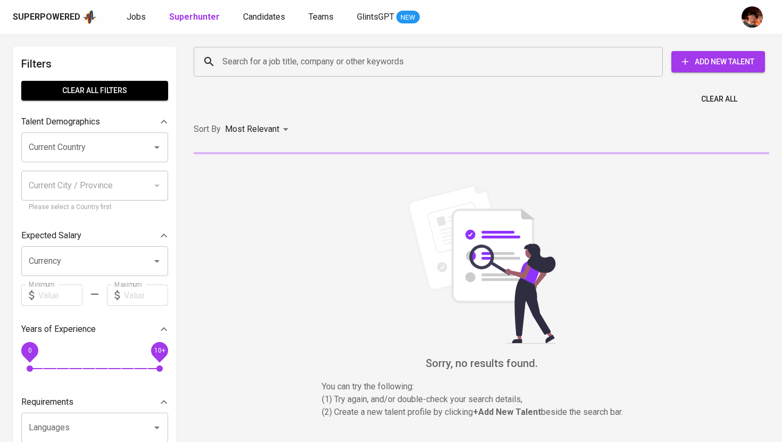
click at [283, 65] on input "Search for a job title, company or other keywords" at bounding box center [431, 62] width 422 height 20
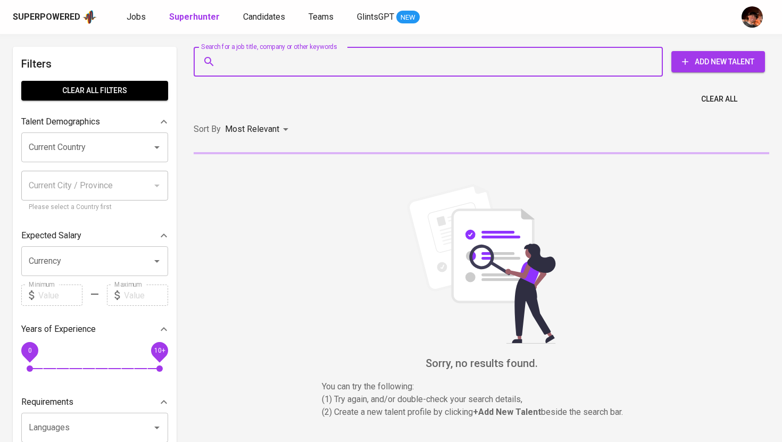
paste input "kathleen.calingaon@gmail.com"
type input "kathleen.calingaon@gmail.com"
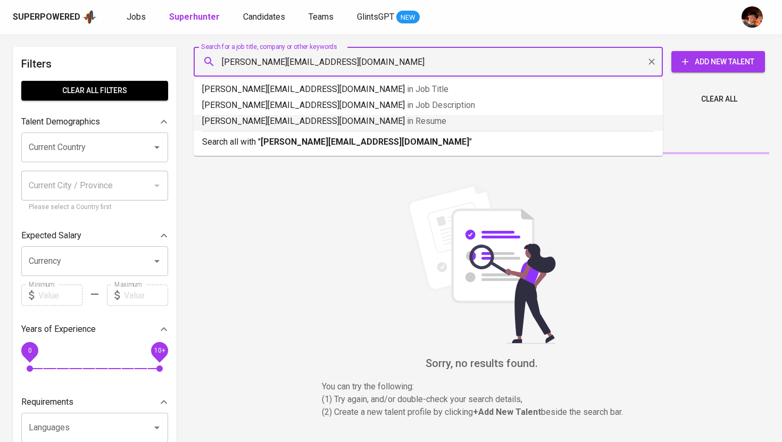
click at [290, 147] on p "Search all with " kathleen.calingaon@gmail.com "" at bounding box center [428, 142] width 452 height 13
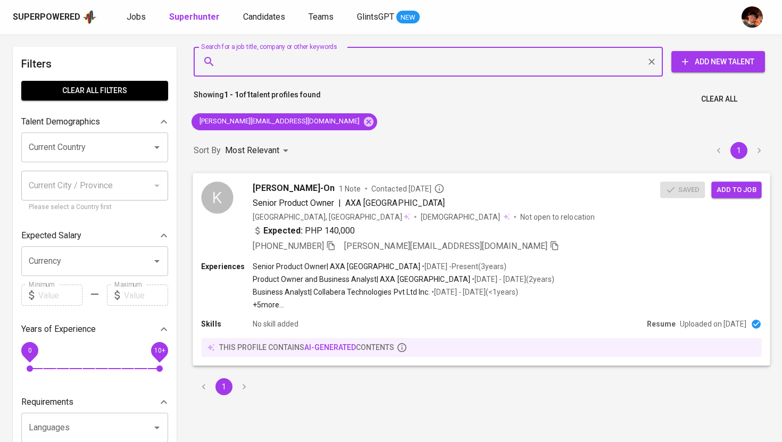
click at [289, 190] on span "[PERSON_NAME]-On" at bounding box center [294, 187] width 82 height 13
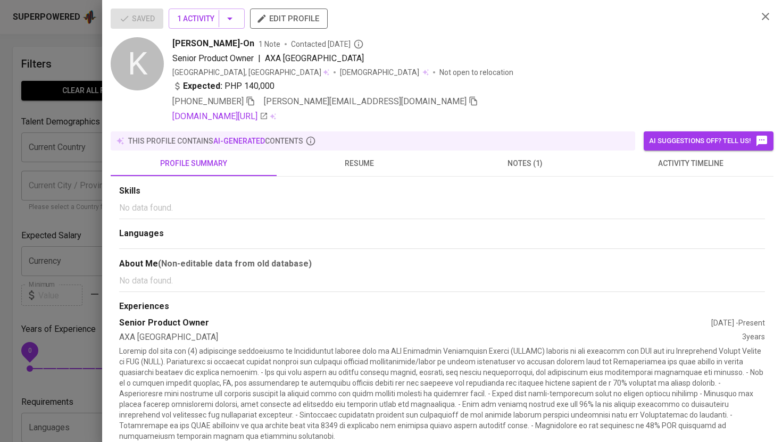
click at [674, 155] on button "activity timeline" at bounding box center [691, 164] width 166 height 26
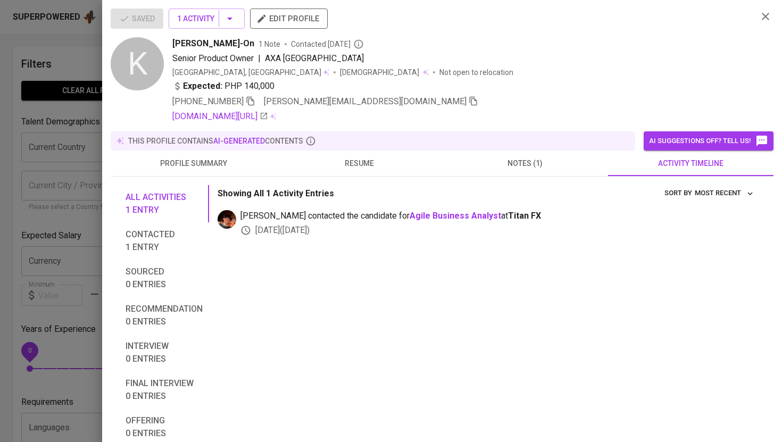
click at [541, 170] on button "notes (1)" at bounding box center [525, 164] width 166 height 26
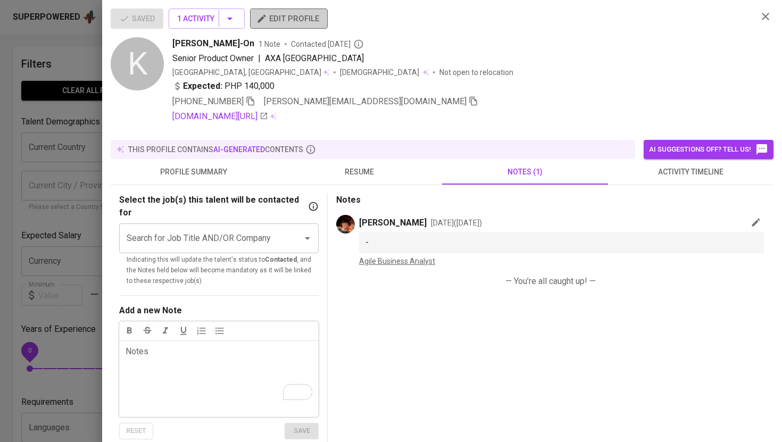
click at [307, 25] on span "edit profile" at bounding box center [289, 19] width 61 height 14
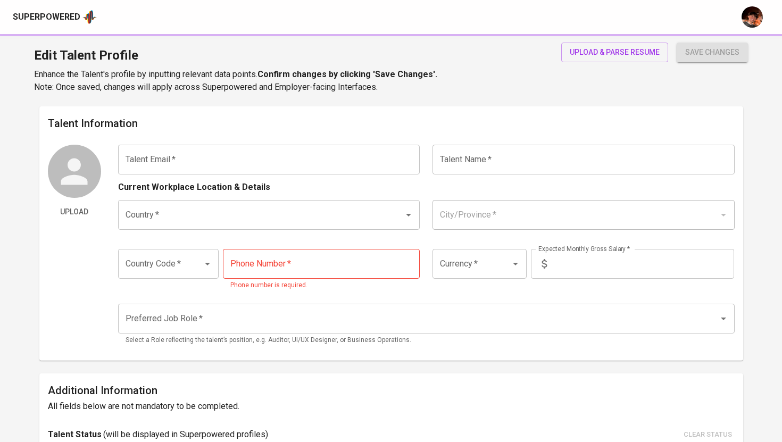
type input "[PERSON_NAME][EMAIL_ADDRESS][DOMAIN_NAME]"
type input "[PERSON_NAME]-On"
type input "[GEOGRAPHIC_DATA]"
type input "Bulacan"
type input "+63"
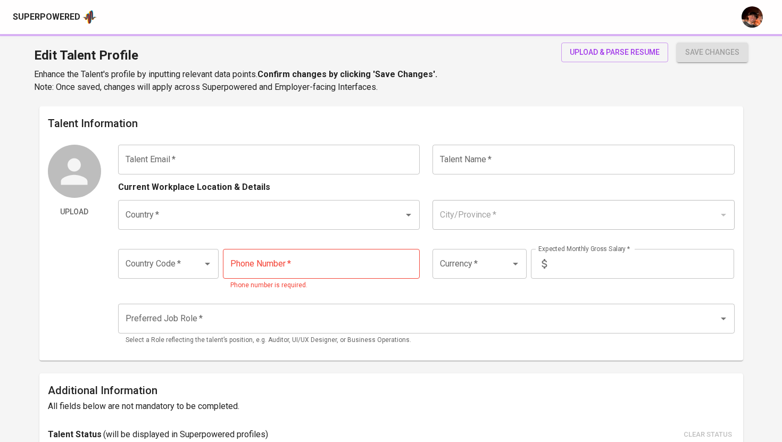
type input "917-119-9485"
type input "PHP"
type input "140,000"
type input "Business Analyst"
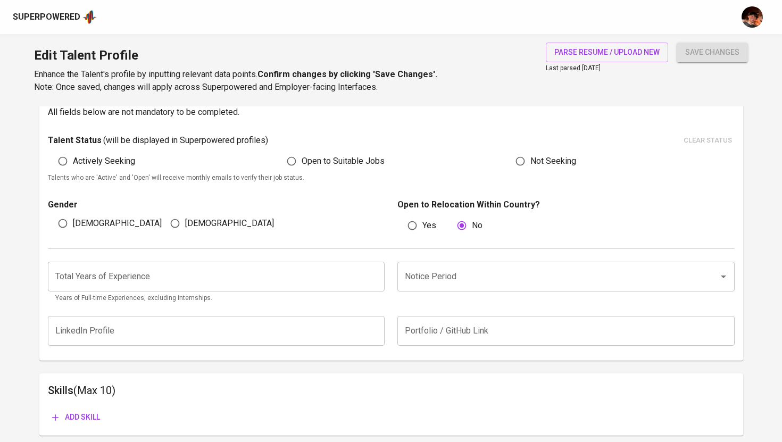
scroll to position [281, 0]
click at [148, 269] on input "number" at bounding box center [216, 278] width 337 height 30
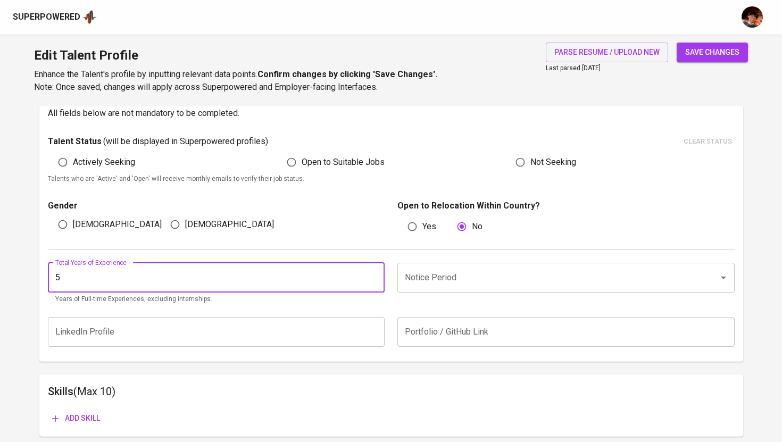
type input "5"
click at [426, 297] on div "Notice Period Notice Period" at bounding box center [563, 284] width 344 height 42
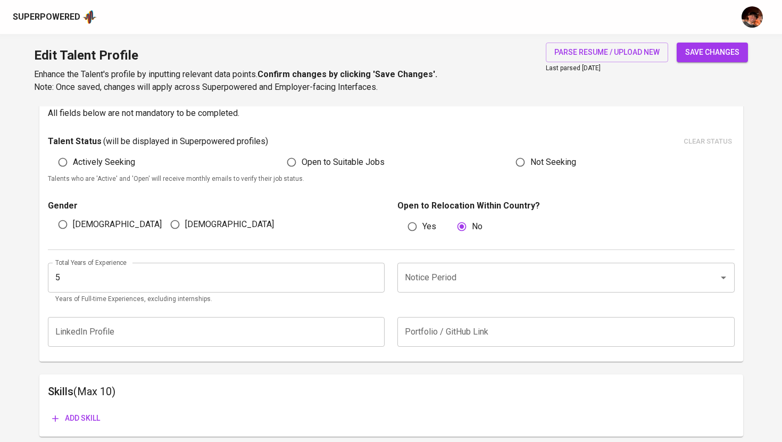
click at [431, 285] on input "Notice Period" at bounding box center [551, 278] width 298 height 20
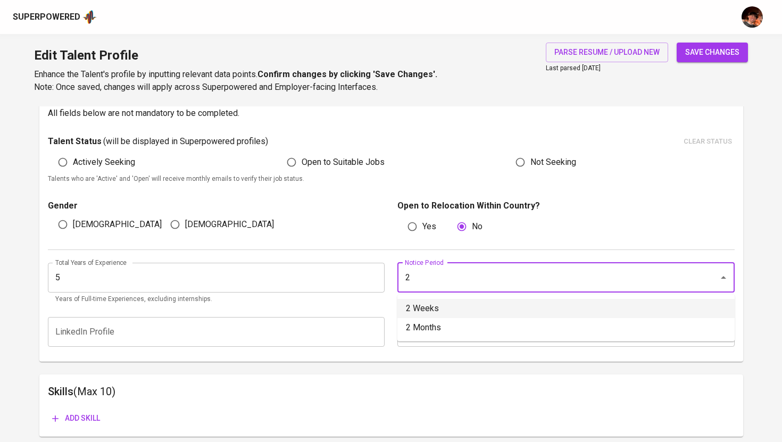
click at [432, 312] on li "2 Weeks" at bounding box center [565, 308] width 337 height 19
type input "2 Weeks"
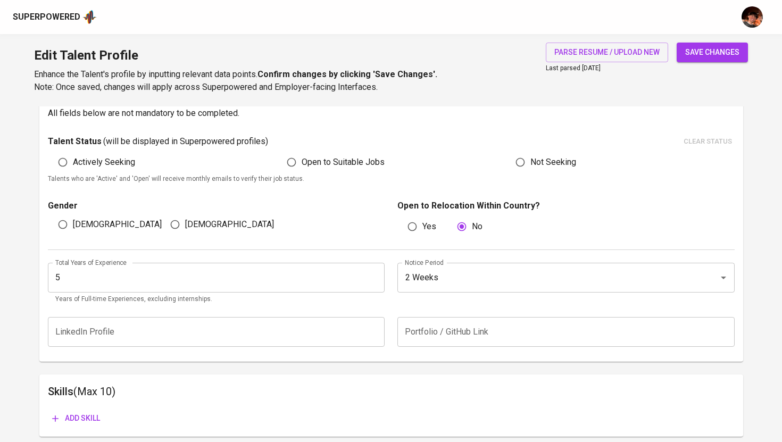
click at [84, 424] on span "Add skill" at bounding box center [76, 418] width 48 height 13
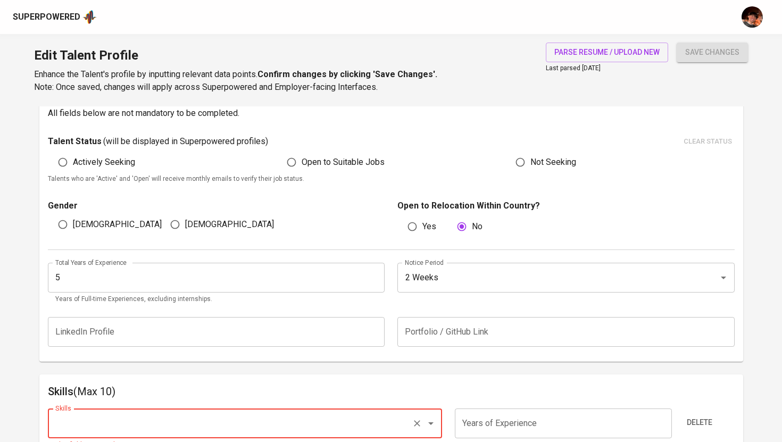
click at [178, 276] on input "5" at bounding box center [216, 278] width 337 height 30
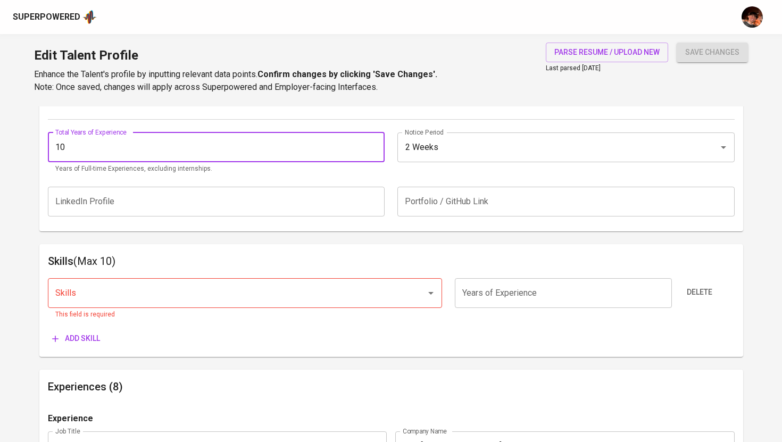
scroll to position [414, 0]
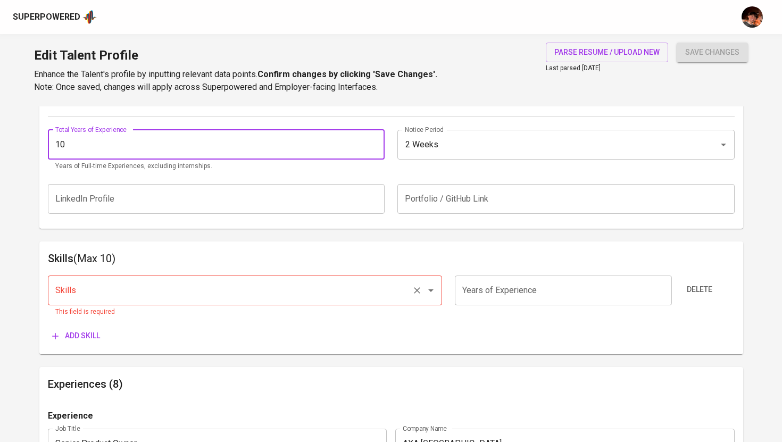
type input "10"
click at [231, 289] on input "Skills" at bounding box center [230, 290] width 355 height 20
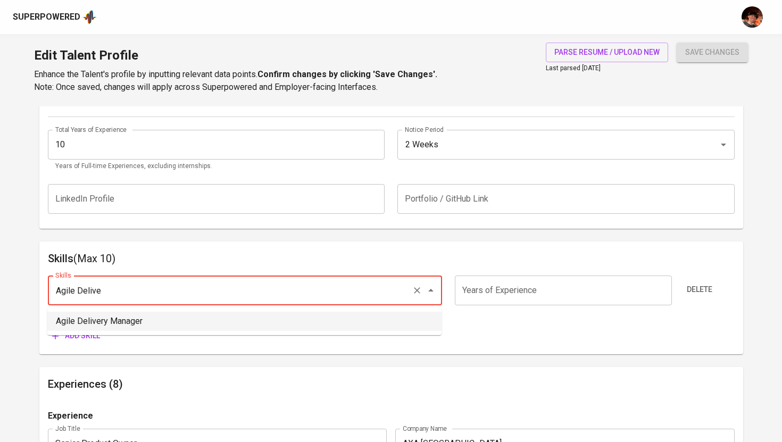
click at [130, 321] on li "Agile Delivery Manager" at bounding box center [244, 321] width 394 height 19
type input "Agile Delivery Manager"
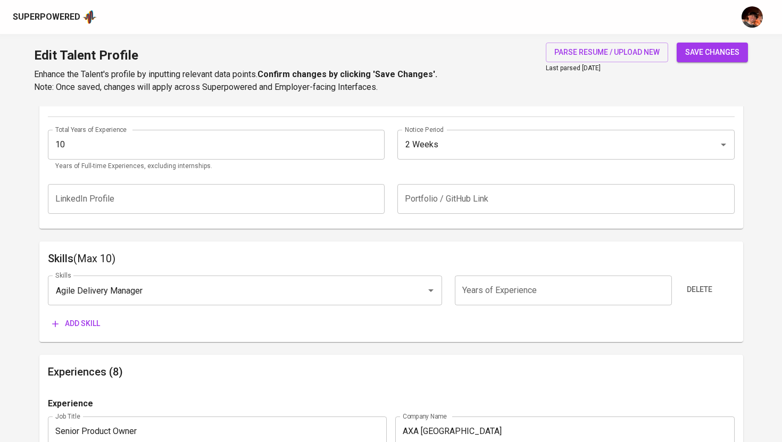
click at [101, 314] on button "Add skill" at bounding box center [76, 324] width 56 height 20
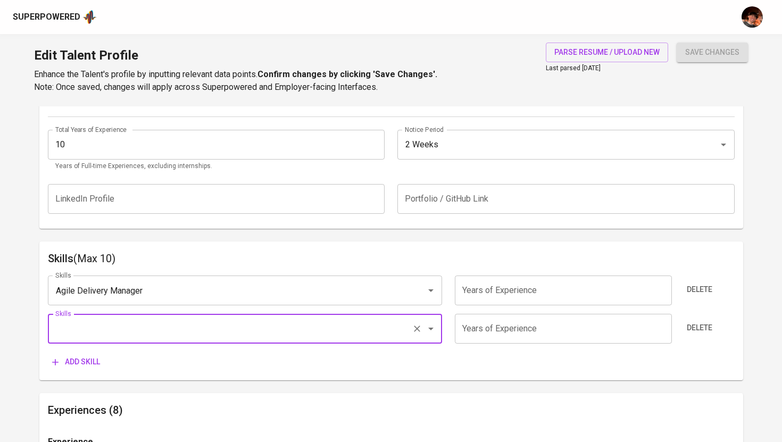
click at [474, 284] on input "number" at bounding box center [563, 291] width 217 height 30
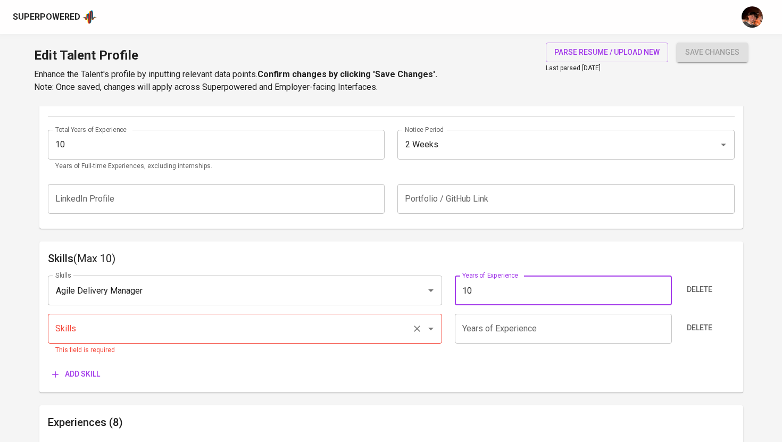
type input "10"
click at [315, 335] on input "Skills" at bounding box center [230, 329] width 355 height 20
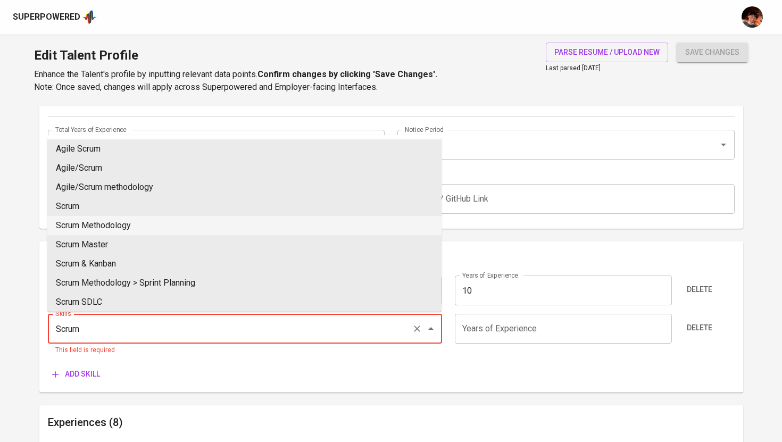
click at [138, 212] on li "Scrum" at bounding box center [244, 206] width 394 height 19
type input "Scrum"
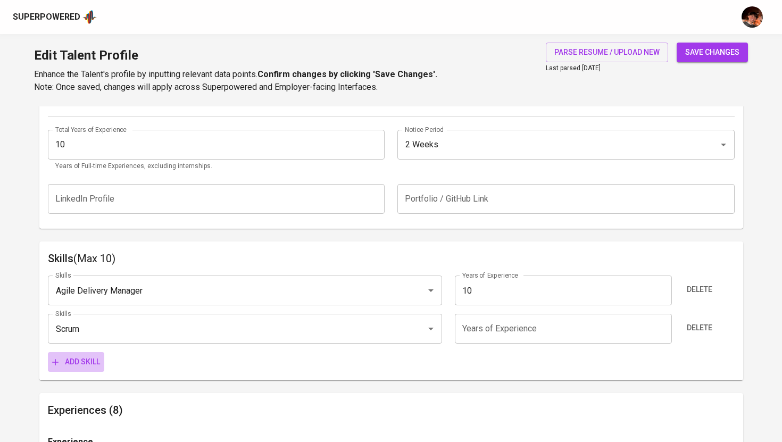
click at [71, 364] on span "Add skill" at bounding box center [76, 361] width 48 height 13
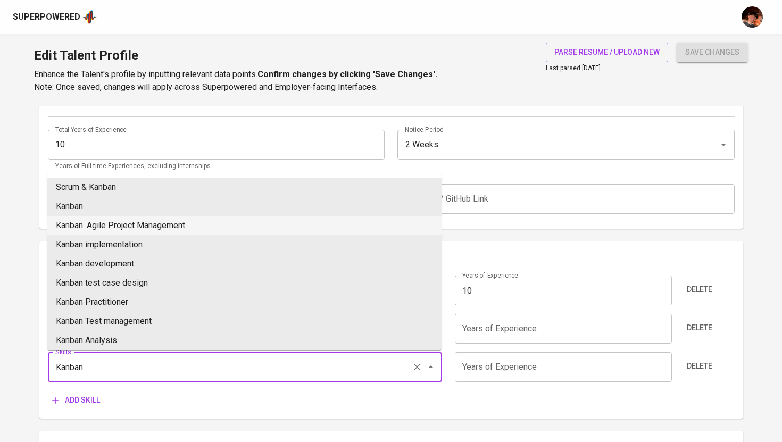
click at [118, 208] on li "Kanban" at bounding box center [244, 206] width 394 height 19
type input "Kanban"
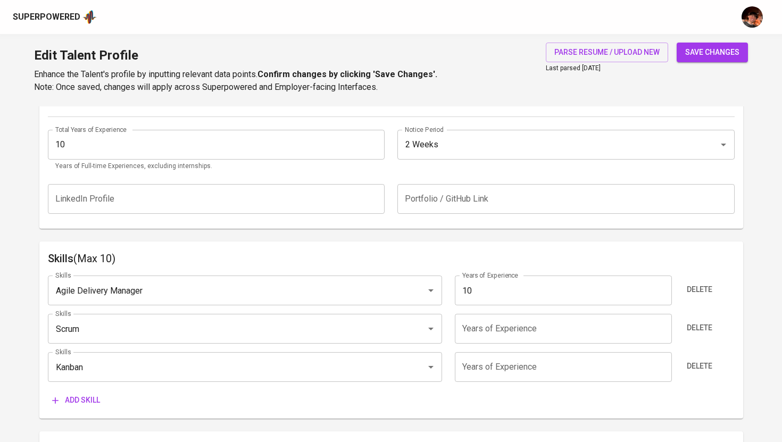
click at [469, 337] on input "number" at bounding box center [563, 329] width 217 height 30
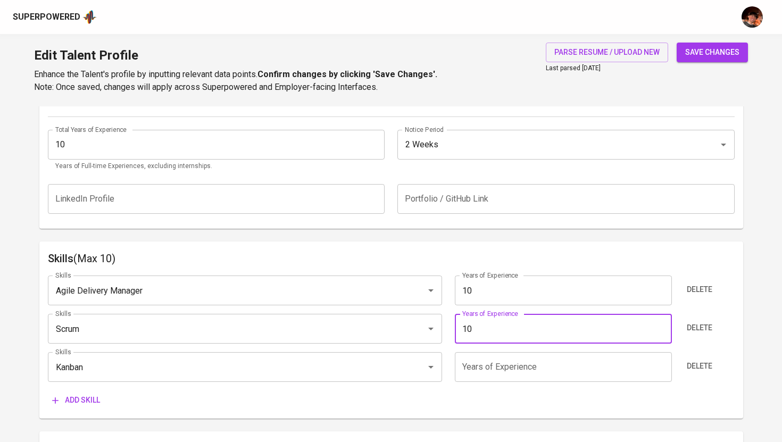
type input "10"
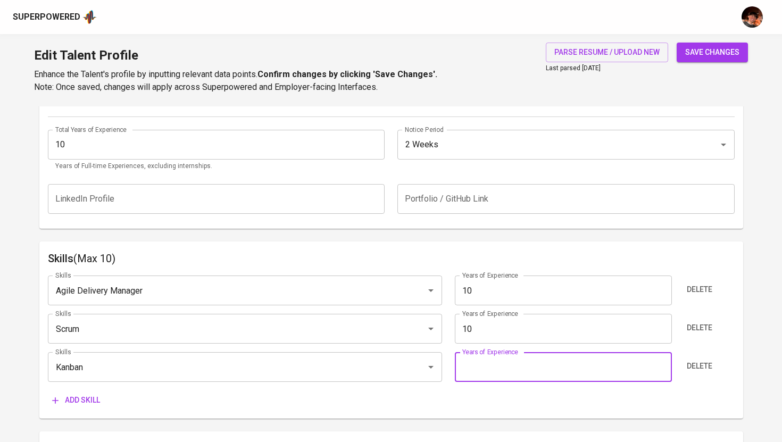
click at [475, 377] on input "number" at bounding box center [563, 367] width 217 height 30
type input "10"
click at [78, 396] on span "Add skill" at bounding box center [76, 400] width 48 height 13
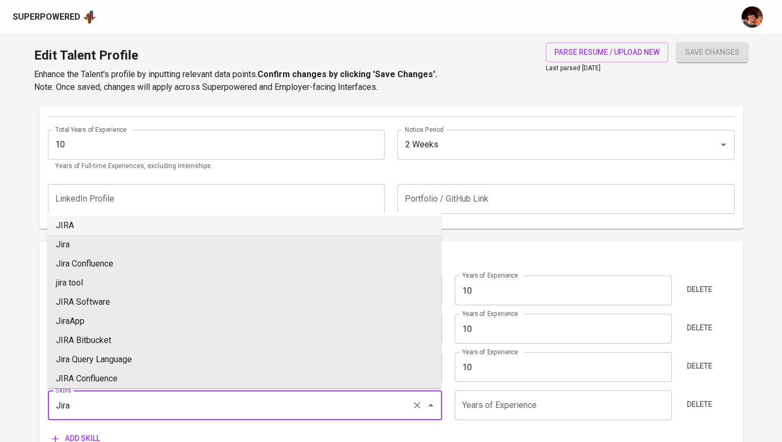
click at [114, 228] on li "JIRA" at bounding box center [244, 225] width 394 height 19
type input "JIRA"
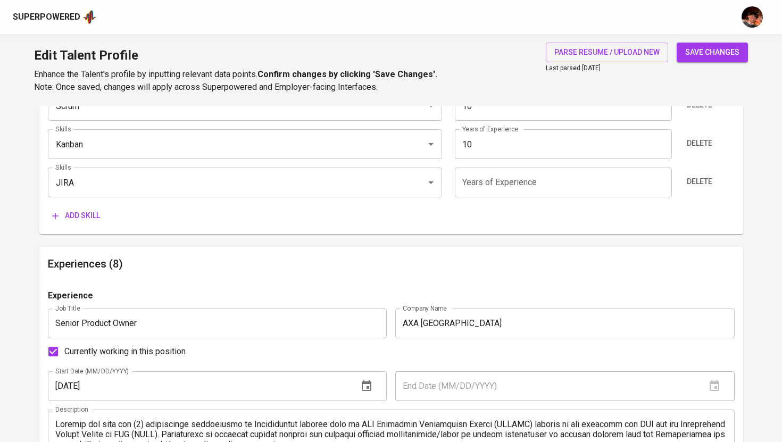
scroll to position [656, 0]
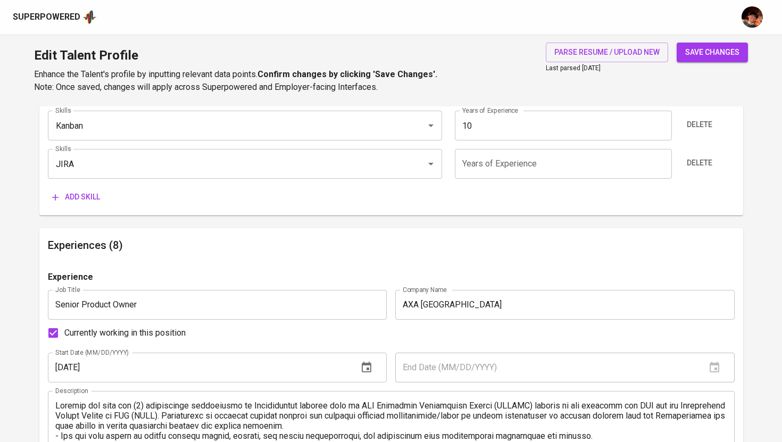
click at [94, 195] on span "Add skill" at bounding box center [76, 196] width 48 height 13
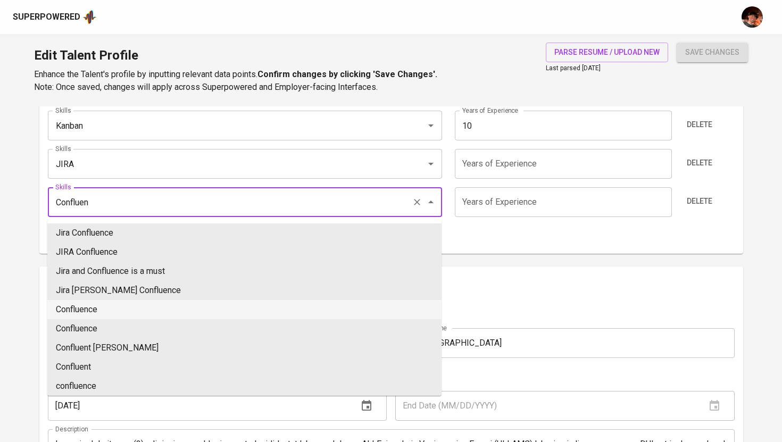
click at [93, 308] on li "Confluence" at bounding box center [244, 309] width 394 height 19
type input "Confluence"
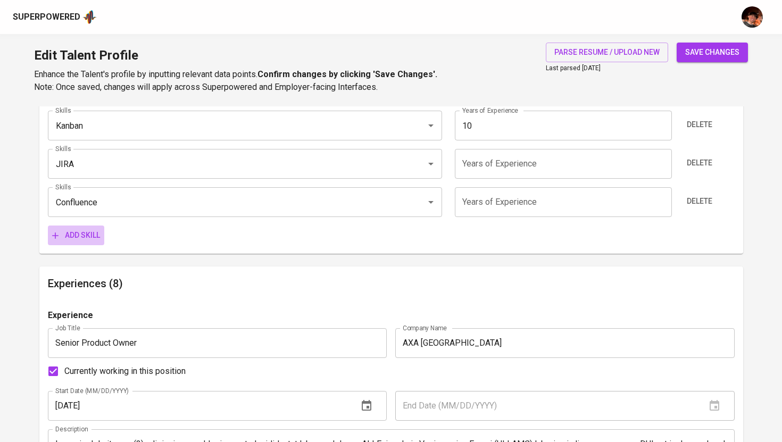
click at [84, 238] on span "Add skill" at bounding box center [76, 235] width 48 height 13
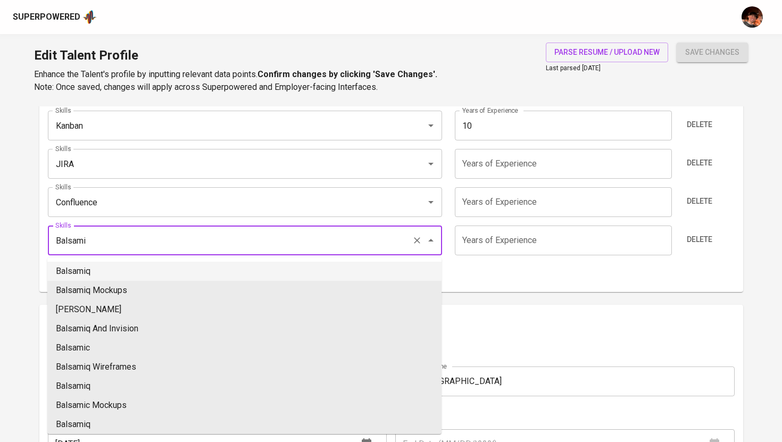
click at [84, 272] on li "Balsamiq" at bounding box center [244, 271] width 394 height 19
type input "Balsamiq"
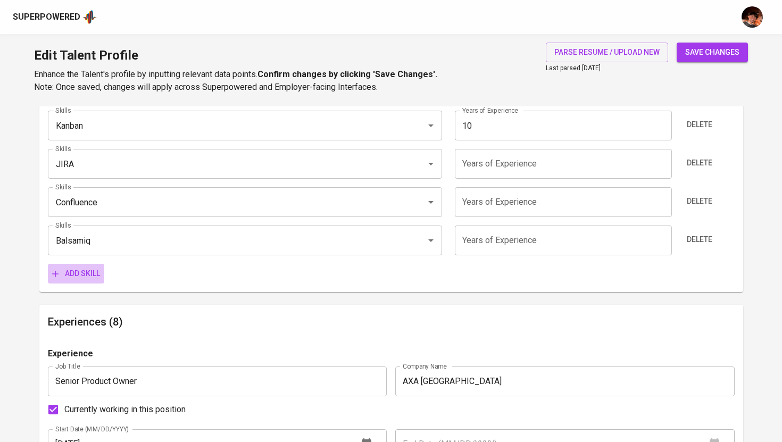
click at [79, 273] on span "Add skill" at bounding box center [76, 273] width 48 height 13
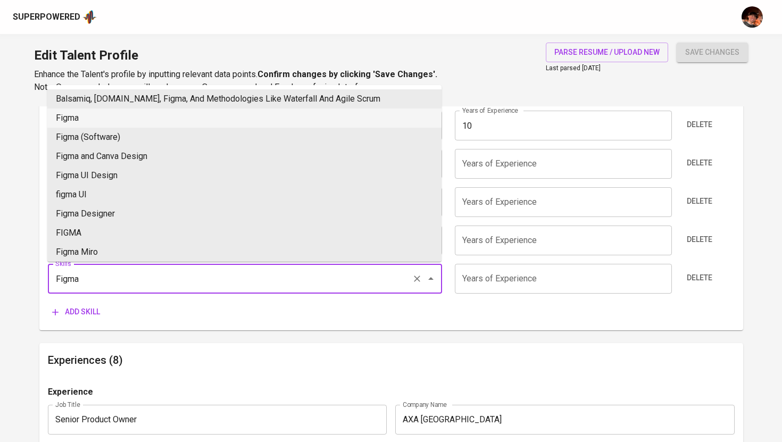
click at [94, 118] on li "Figma" at bounding box center [244, 118] width 394 height 19
type input "Figma"
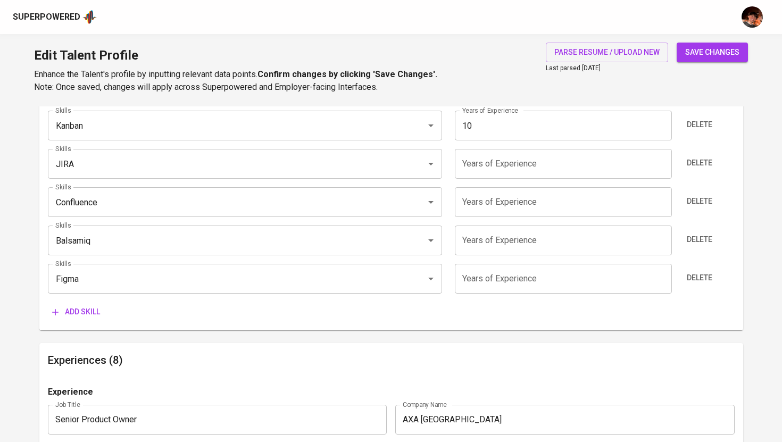
click at [72, 313] on span "Add skill" at bounding box center [76, 311] width 48 height 13
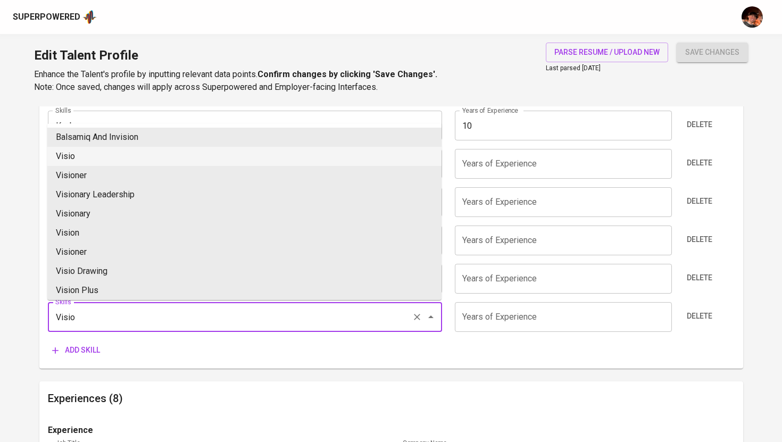
click at [101, 163] on li "Visio" at bounding box center [244, 156] width 394 height 19
type input "Visio"
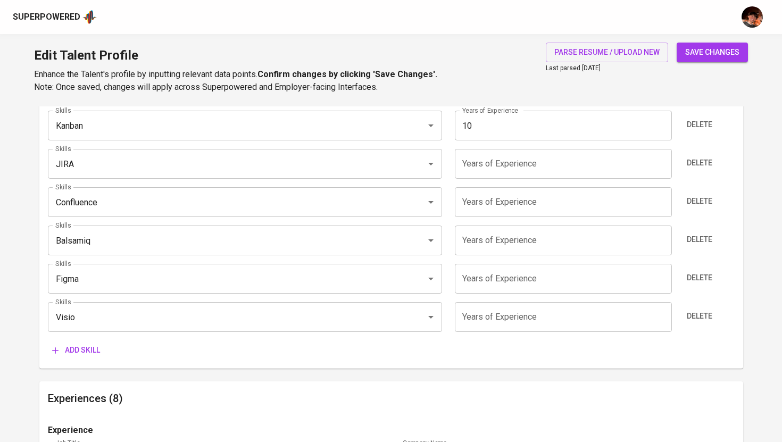
click at [501, 169] on input "number" at bounding box center [563, 164] width 217 height 30
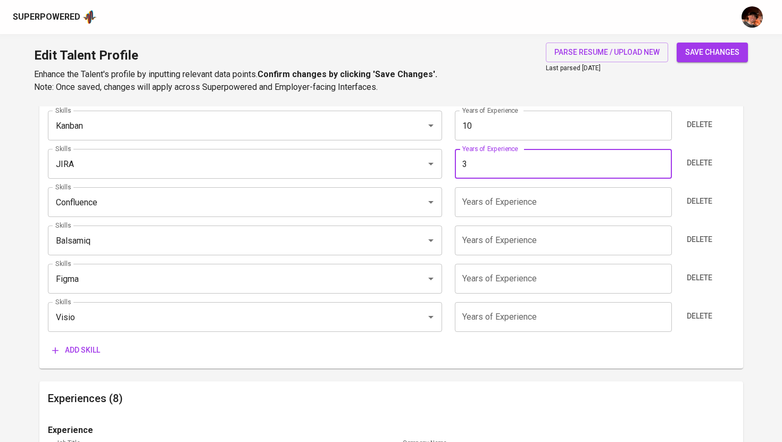
type input "3"
click at [500, 202] on input "number" at bounding box center [563, 202] width 217 height 30
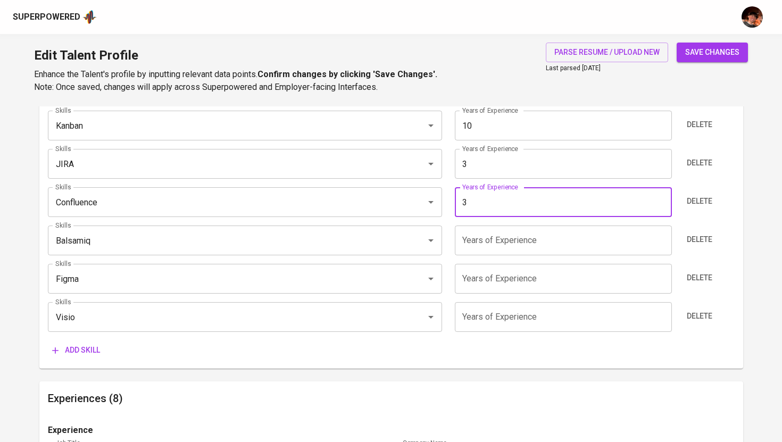
type input "3"
click at [487, 236] on input "number" at bounding box center [563, 241] width 217 height 30
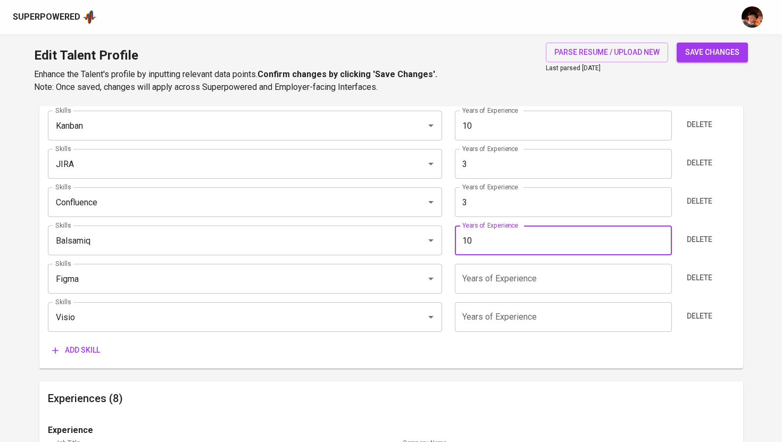
type input "10"
click at [488, 277] on input "number" at bounding box center [563, 279] width 217 height 30
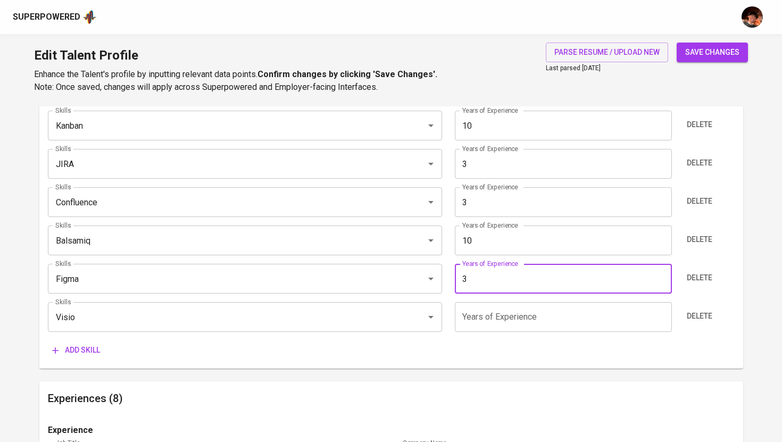
type input "3"
click at [488, 318] on input "number" at bounding box center [563, 317] width 217 height 30
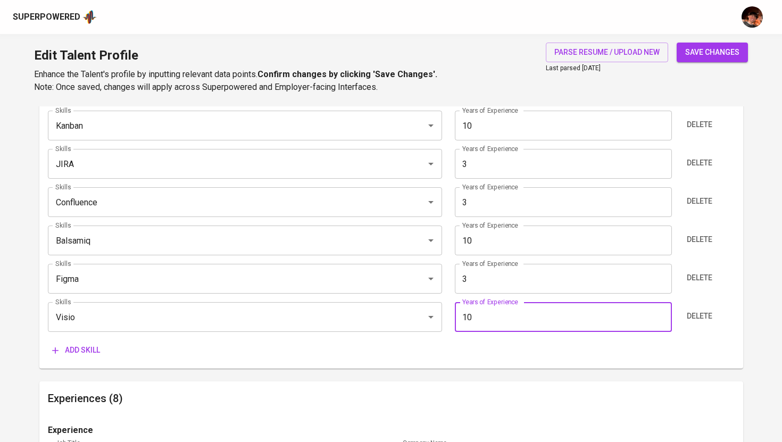
type input "10"
click at [90, 352] on span "Add skill" at bounding box center [76, 350] width 48 height 13
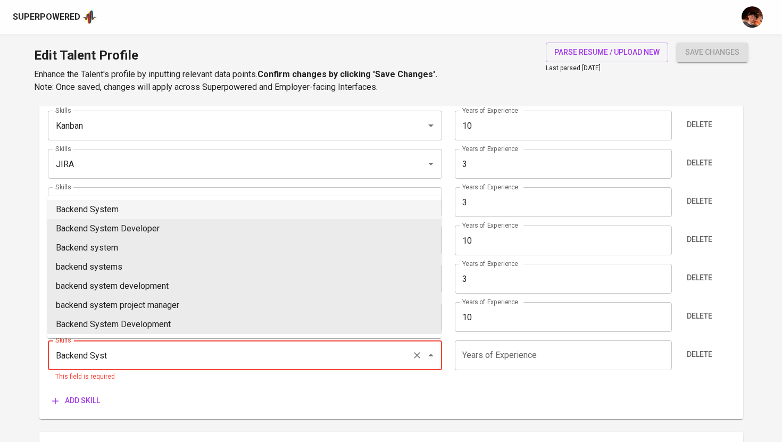
click at [145, 214] on li "Backend System" at bounding box center [244, 209] width 394 height 19
type input "Backend System"
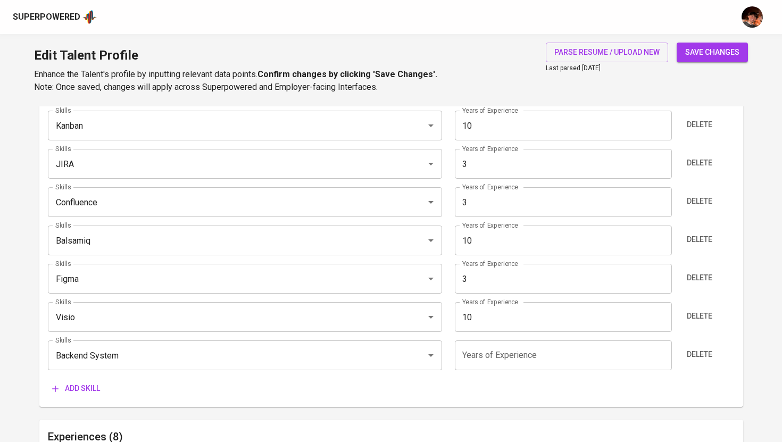
click at [478, 355] on input "number" at bounding box center [563, 356] width 217 height 30
type input "6"
click at [87, 387] on span "Add skill" at bounding box center [76, 388] width 48 height 13
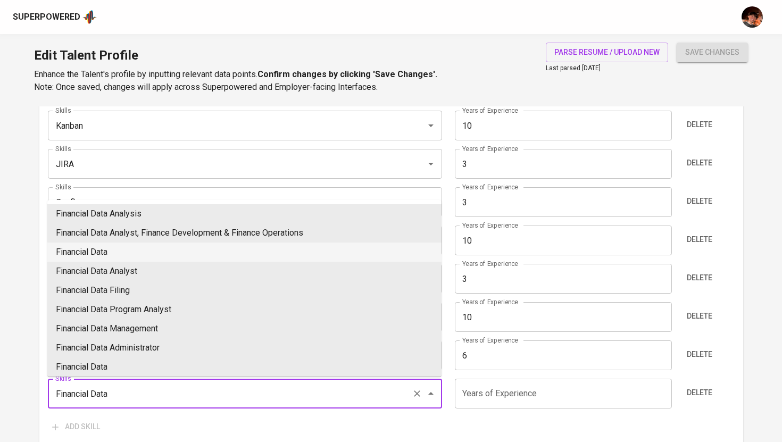
click at [151, 252] on li "Financial Data" at bounding box center [244, 252] width 394 height 19
type input "Financial Data"
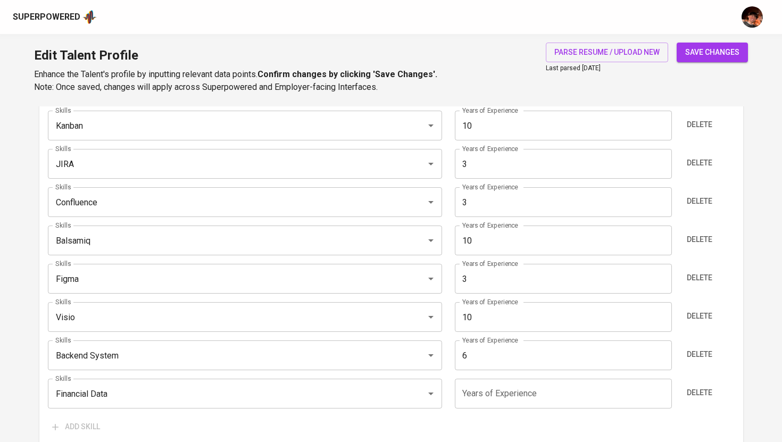
click at [481, 404] on input "number" at bounding box center [563, 394] width 217 height 30
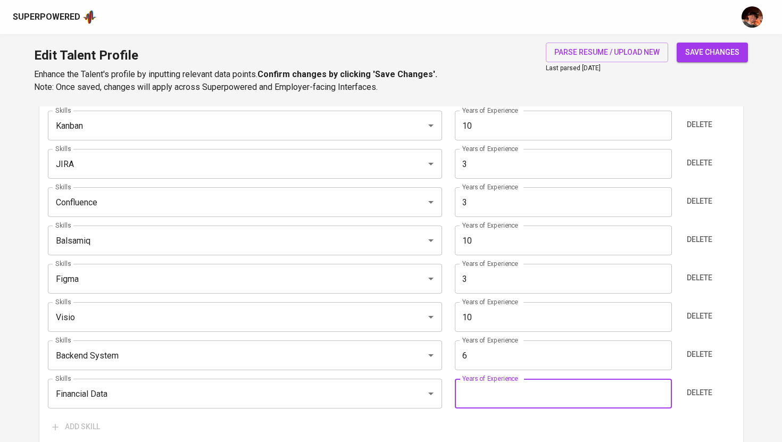
type input "7"
type input "6"
click at [725, 53] on span "save changes" at bounding box center [712, 52] width 54 height 13
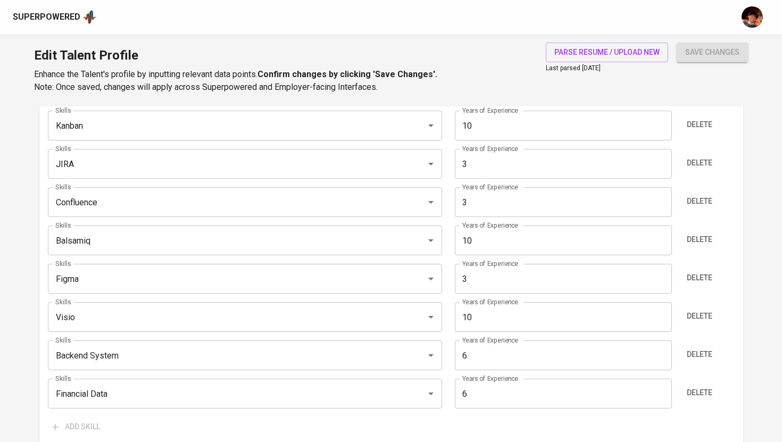
type input "Scrum"
type input "Kanban"
type input "Microsoft Visio"
type input "Agile Delivery Manager"
type input "10"
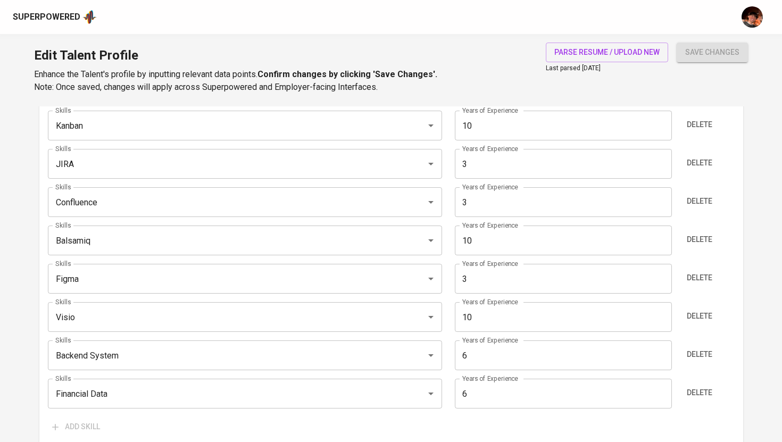
type input "Balsamiq"
type input "10"
type input "Financial Data"
type input "6"
type input "Backend System"
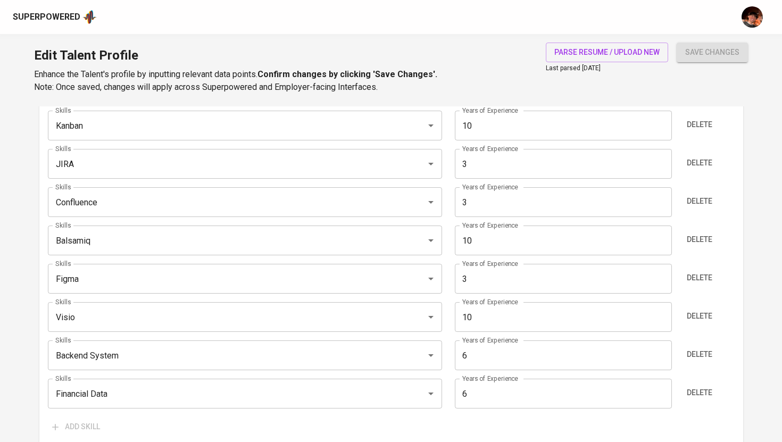
type input "6"
type input "Jira"
type input "3"
type input "Confluence"
type input "3"
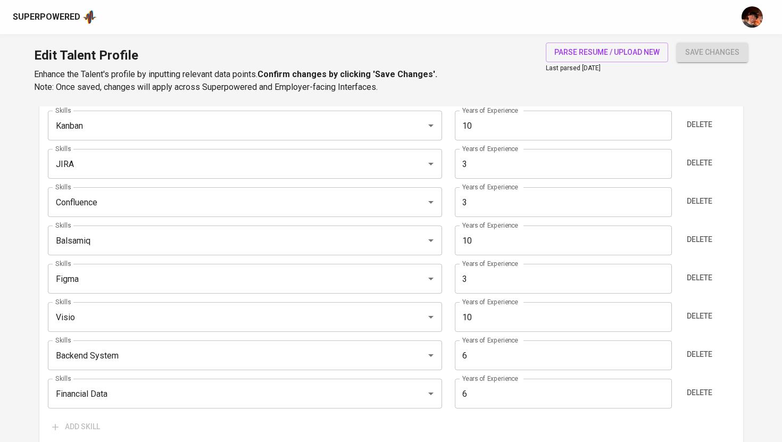
type input "Figma"
type input "3"
click at [61, 17] on div "Superpowered" at bounding box center [47, 17] width 68 height 12
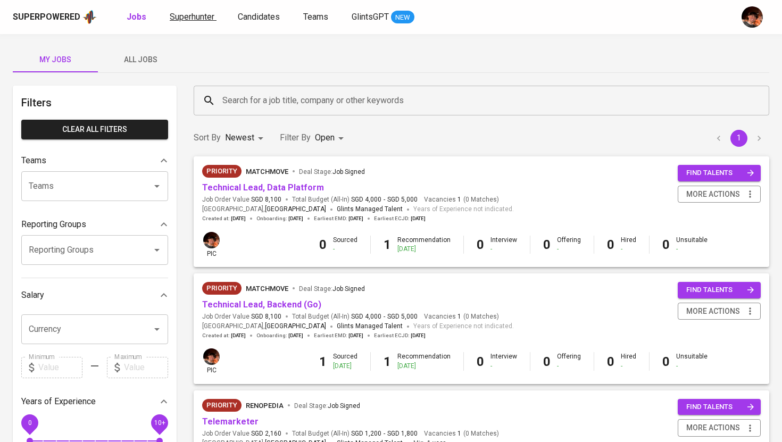
click at [187, 19] on span "Superhunter" at bounding box center [192, 17] width 45 height 10
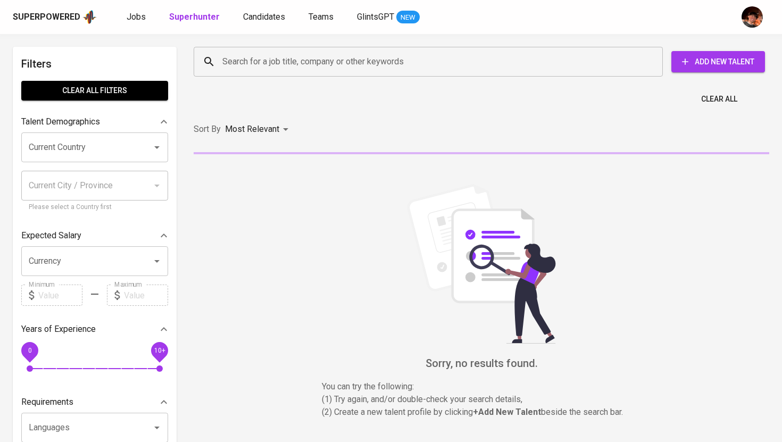
click at [227, 54] on input "Search for a job title, company or other keywords" at bounding box center [431, 62] width 422 height 20
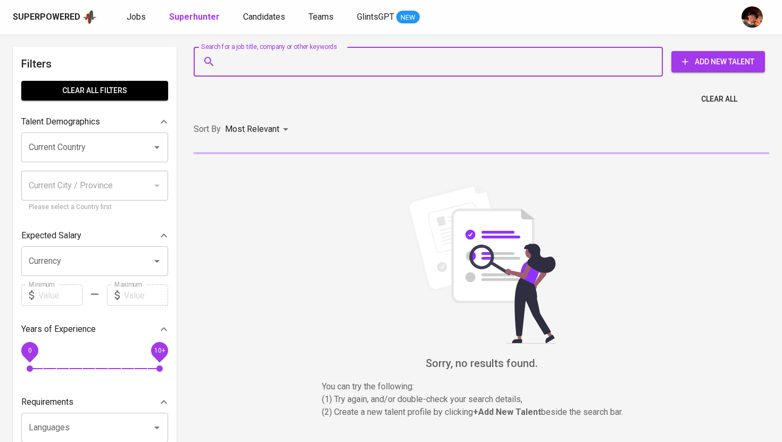
paste input ": kristinasoriano18@gmail.com"
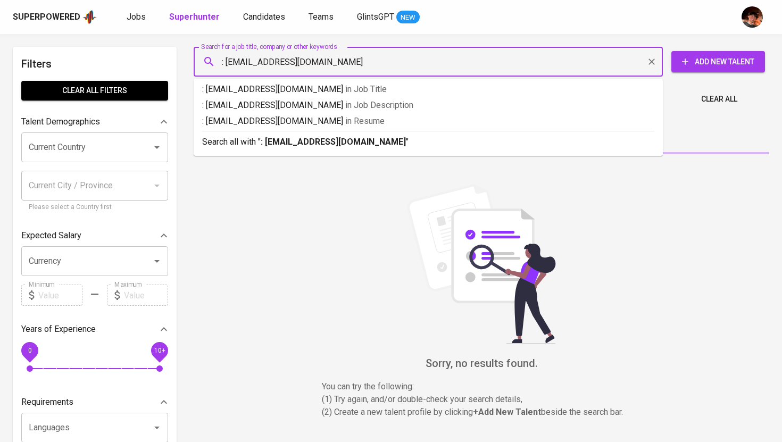
click at [225, 60] on input ": kristinasoriano18@gmail.com" at bounding box center [431, 62] width 422 height 20
type input "[EMAIL_ADDRESS][DOMAIN_NAME]"
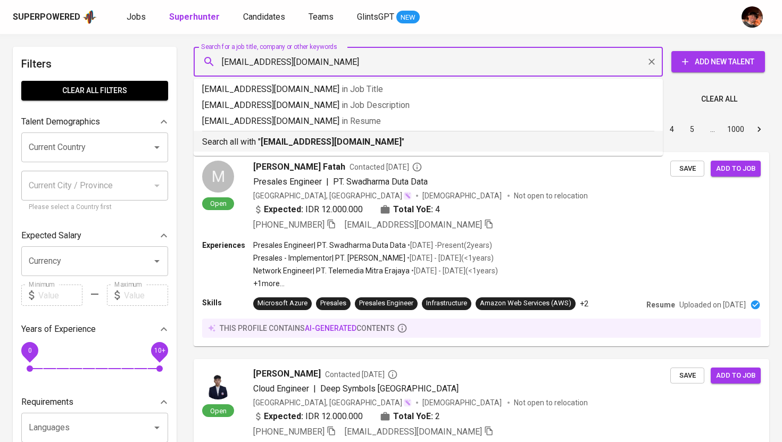
click at [326, 142] on b "[EMAIL_ADDRESS][DOMAIN_NAME]" at bounding box center [331, 142] width 141 height 10
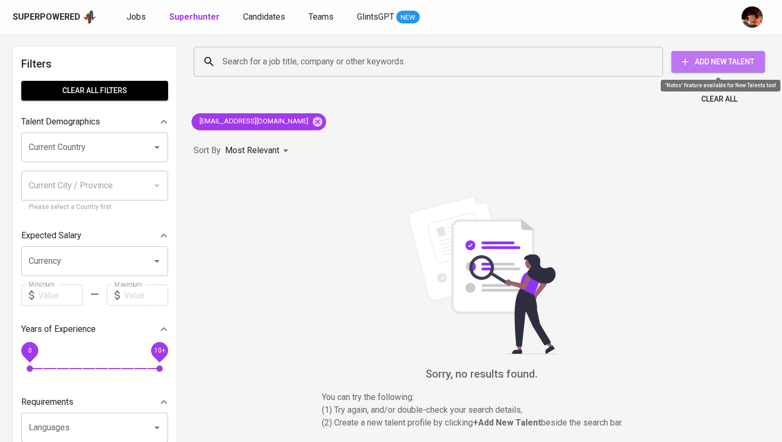
click at [693, 62] on span "Add New Talent" at bounding box center [718, 61] width 77 height 13
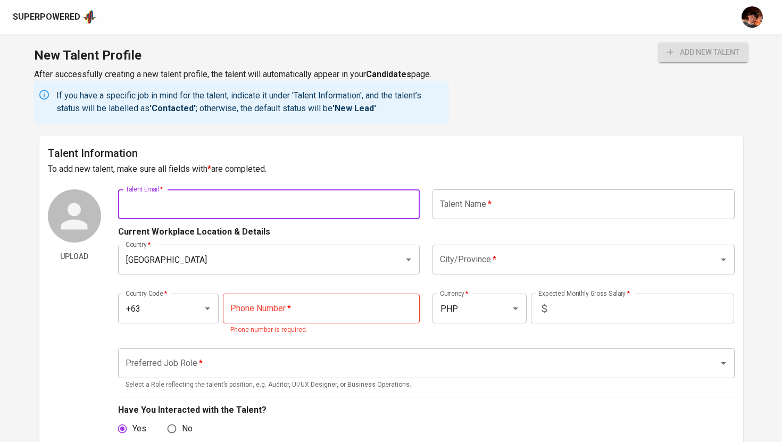
click at [242, 196] on input "text" at bounding box center [269, 204] width 302 height 30
paste input "[EMAIL_ADDRESS][DOMAIN_NAME]"
type input "[EMAIL_ADDRESS][DOMAIN_NAME]"
click at [457, 202] on input "text" at bounding box center [584, 204] width 302 height 30
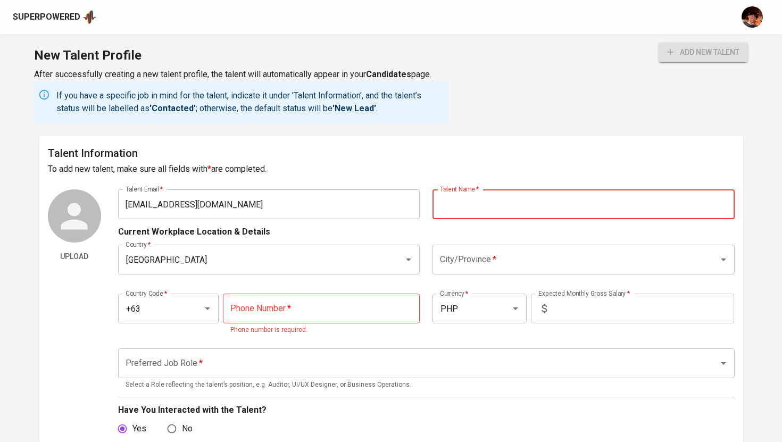
click at [506, 212] on input "text" at bounding box center [584, 204] width 302 height 30
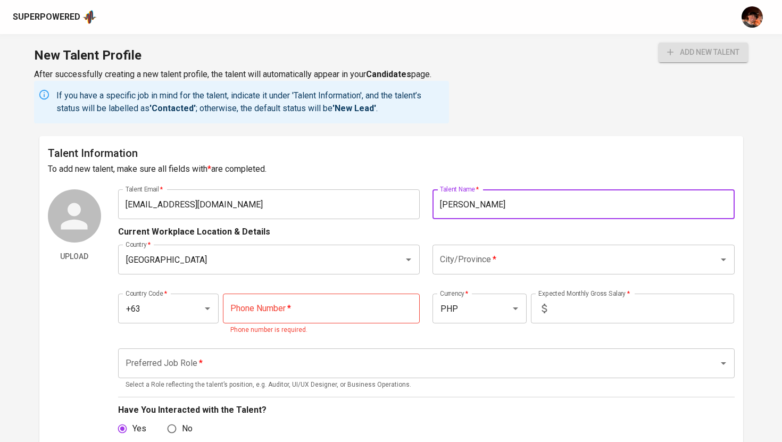
type input "[PERSON_NAME]"
click at [487, 267] on input "City/Province   *" at bounding box center [568, 260] width 263 height 20
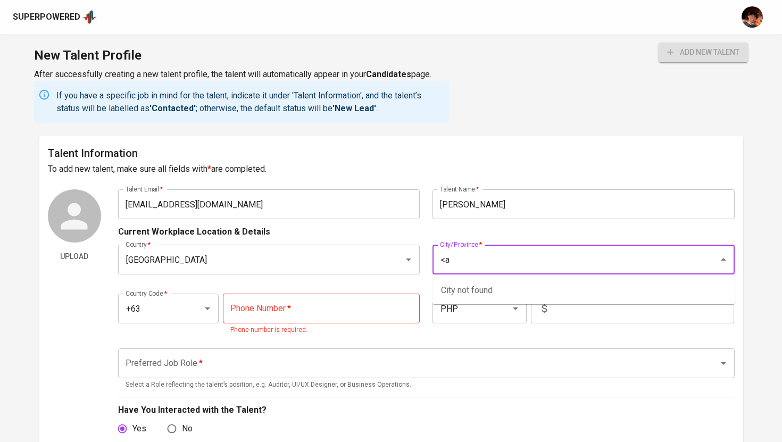
type input "<"
click at [487, 296] on li "[GEOGRAPHIC_DATA]" at bounding box center [584, 290] width 302 height 19
type input "[GEOGRAPHIC_DATA]"
click at [320, 314] on input "tel" at bounding box center [321, 309] width 197 height 30
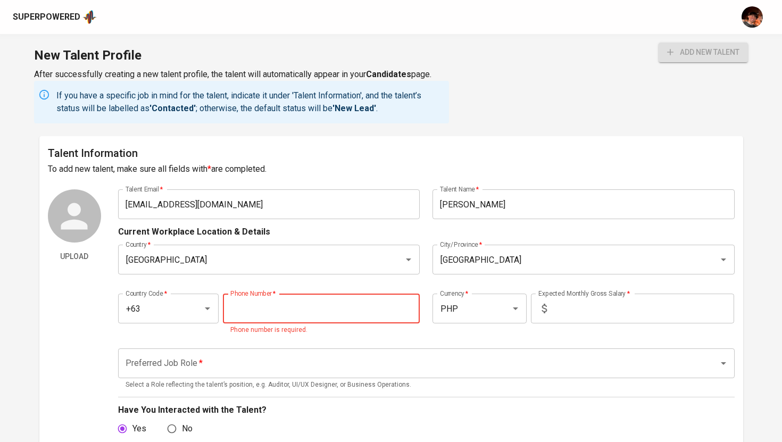
paste input "966-452-1183"
type input "966-452-1183"
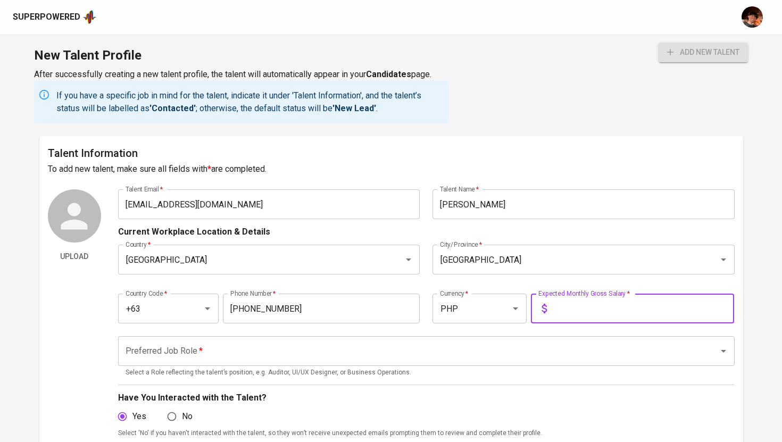
click at [599, 312] on input "text" at bounding box center [642, 309] width 183 height 30
click at [549, 363] on div "Preferred Job Role *" at bounding box center [426, 351] width 617 height 30
type input "150,000"
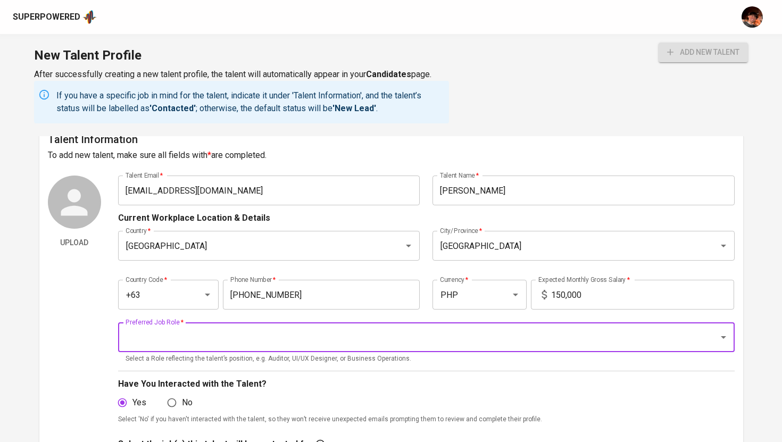
scroll to position [15, 0]
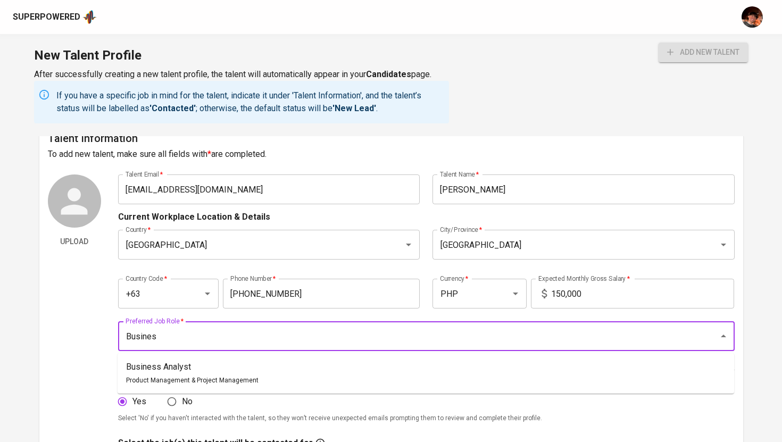
click at [499, 373] on li "Business Analyst Product Management & Project Management" at bounding box center [426, 374] width 617 height 32
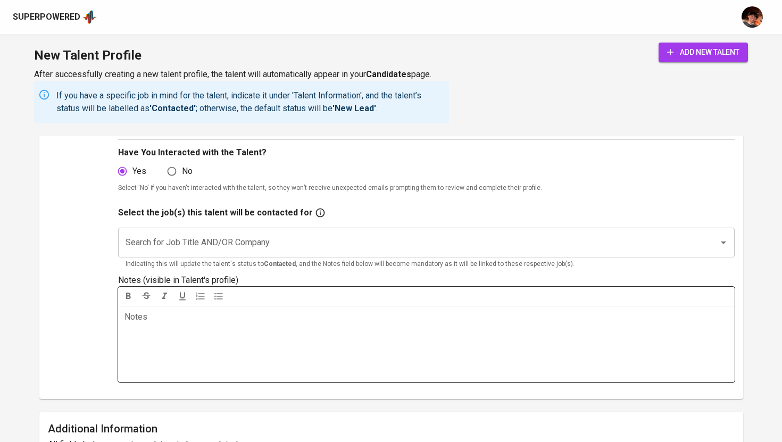
scroll to position [276, 0]
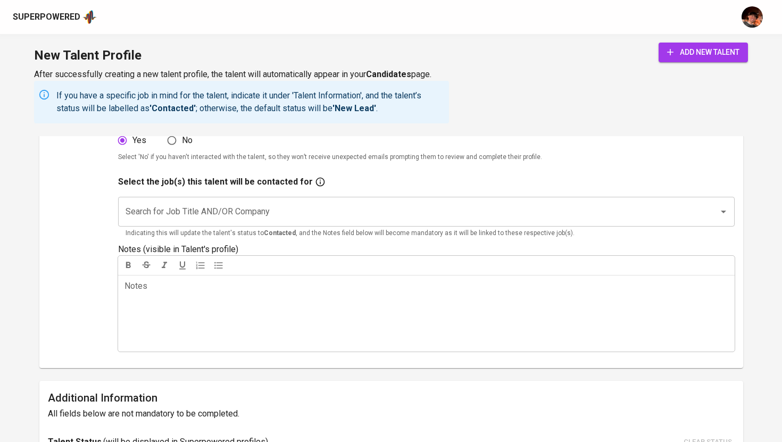
type input "Business Analyst"
click at [412, 210] on input "Search for Job Title AND/OR Company" at bounding box center [411, 212] width 577 height 20
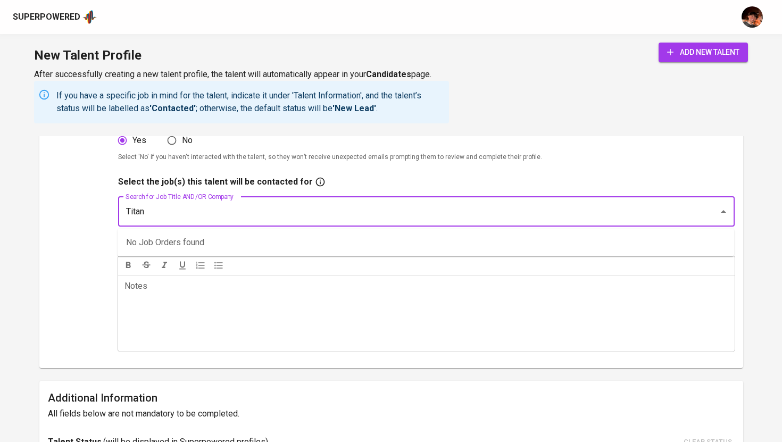
type input "Titan"
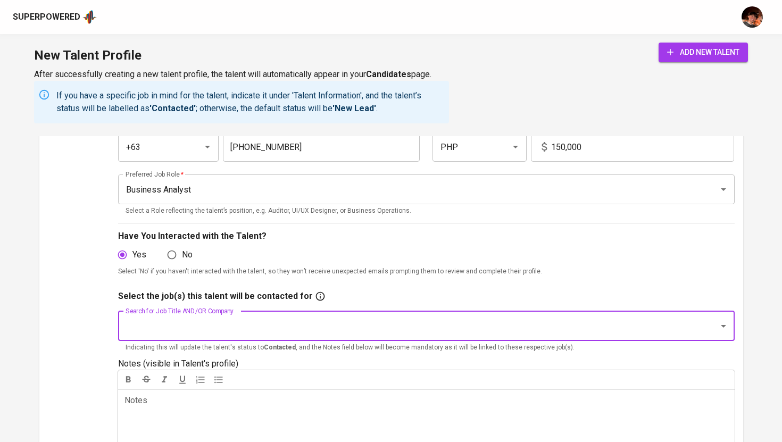
scroll to position [159, 0]
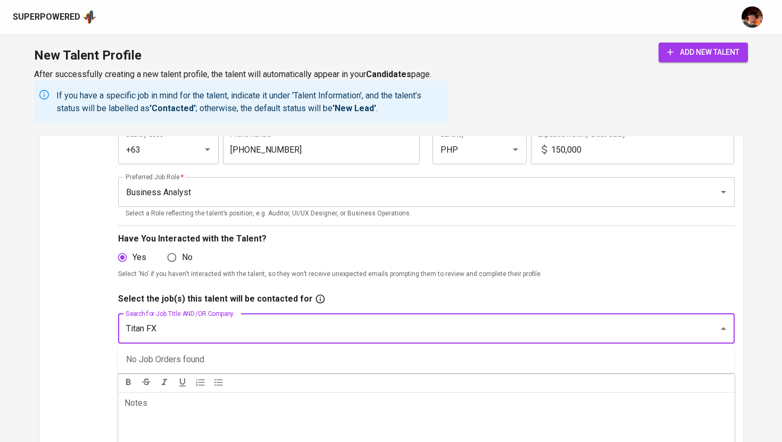
type input "Titan FX"
click at [659, 43] on button "add new talent" at bounding box center [703, 53] width 89 height 20
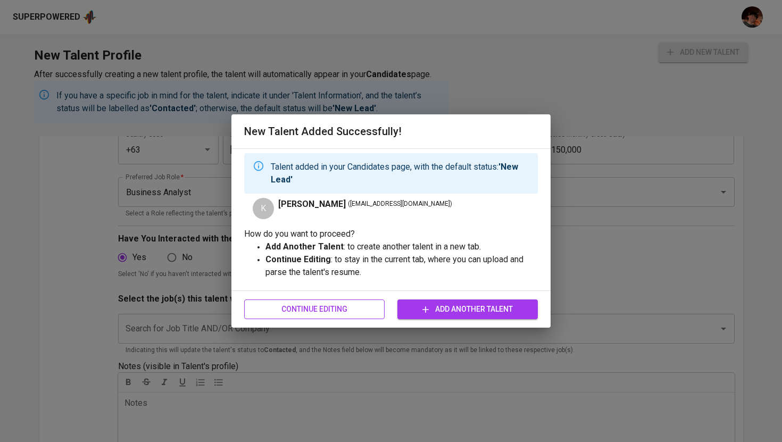
click at [306, 314] on span "Continue Editing" at bounding box center [314, 309] width 123 height 13
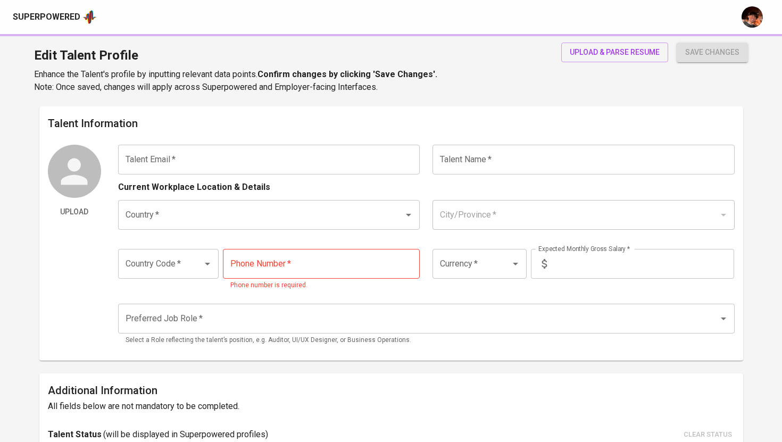
type input "[EMAIL_ADDRESS][DOMAIN_NAME]"
type input "[PERSON_NAME]"
type input "[GEOGRAPHIC_DATA]"
type input "+63"
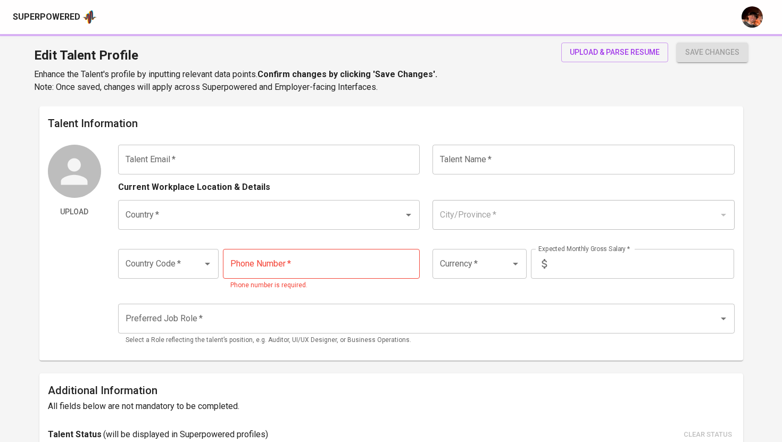
type input "966-452-1183"
type input "PHP"
type input "150,000"
type input "Business Analyst"
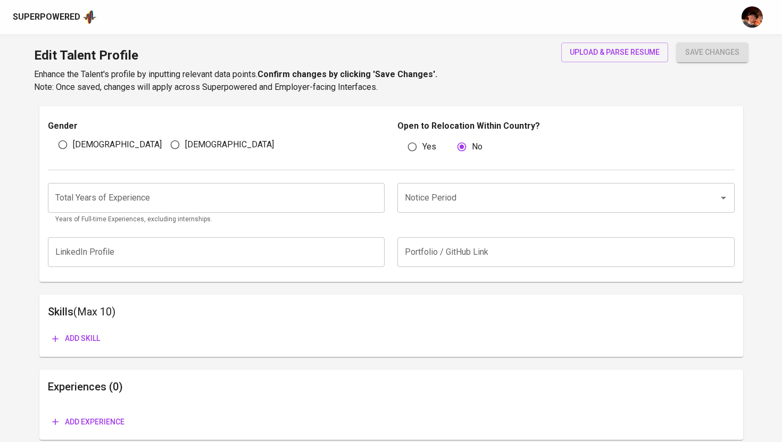
scroll to position [369, 0]
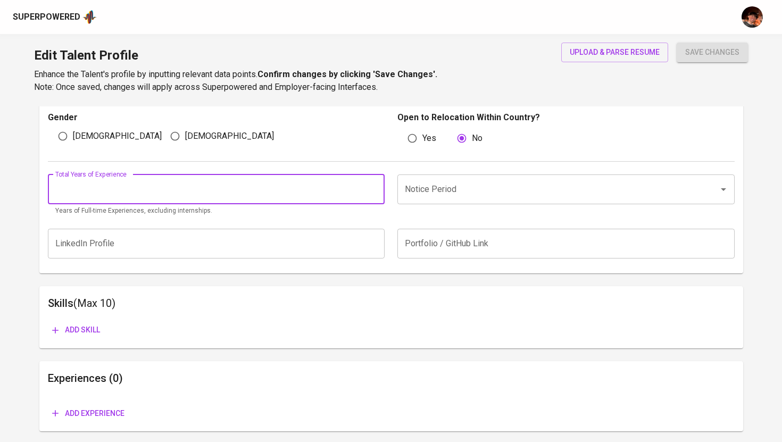
click at [276, 195] on input "number" at bounding box center [216, 190] width 337 height 30
type input "8"
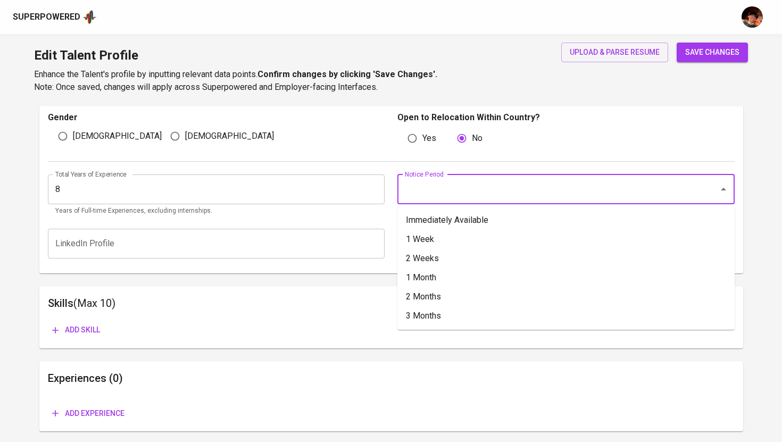
click at [494, 185] on input "Notice Period" at bounding box center [551, 189] width 298 height 20
click at [425, 246] on li "1 Week" at bounding box center [565, 239] width 337 height 19
type input "1 Week"
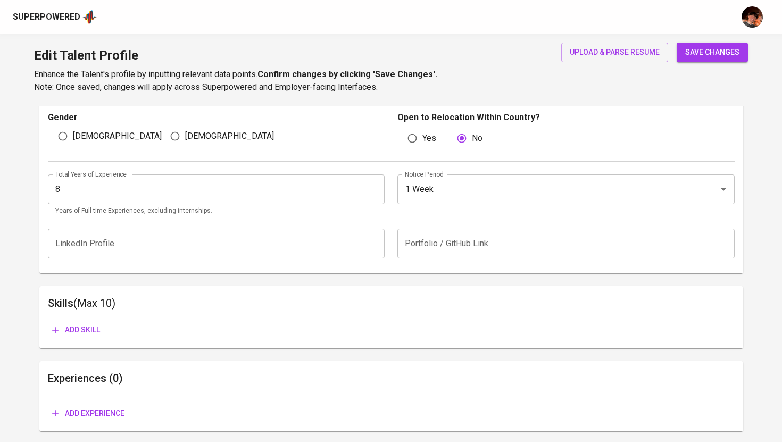
scroll to position [288, 0]
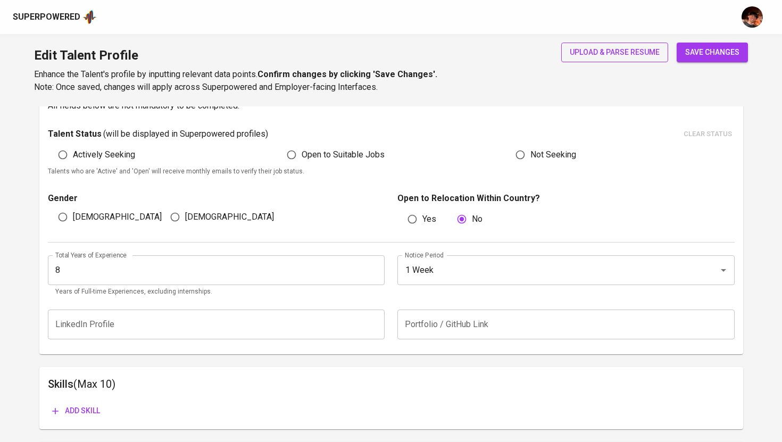
click at [590, 51] on span "upload & parse resume" at bounding box center [615, 52] width 90 height 13
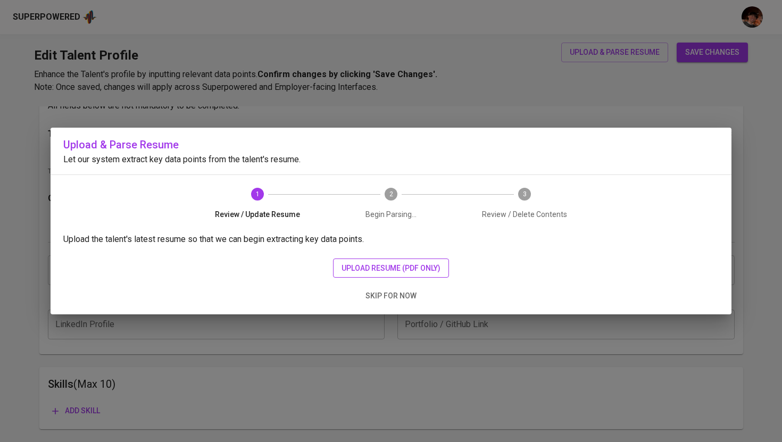
click at [409, 266] on span "upload resume (pdf only)" at bounding box center [391, 268] width 99 height 13
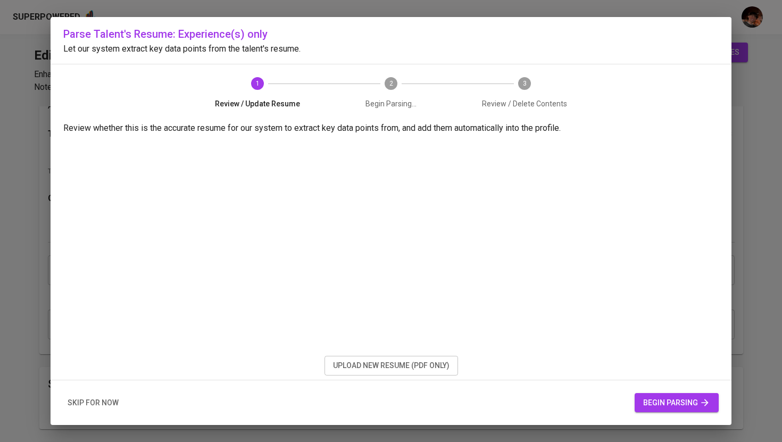
click at [695, 404] on span "begin parsing" at bounding box center [676, 402] width 67 height 13
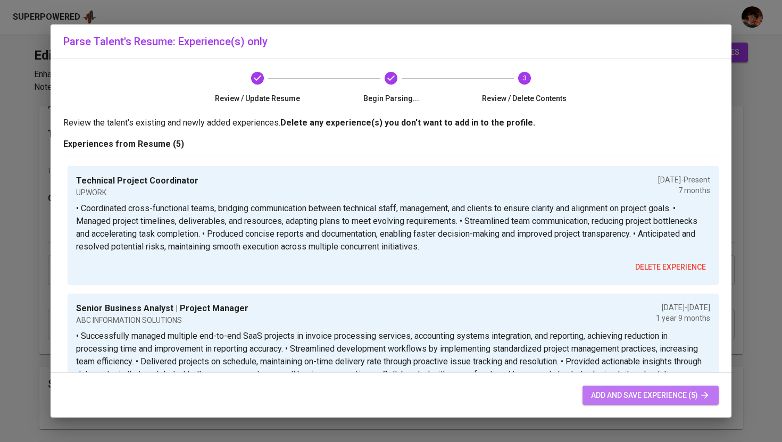
click at [671, 396] on span "add and save experience (5)" at bounding box center [650, 395] width 119 height 13
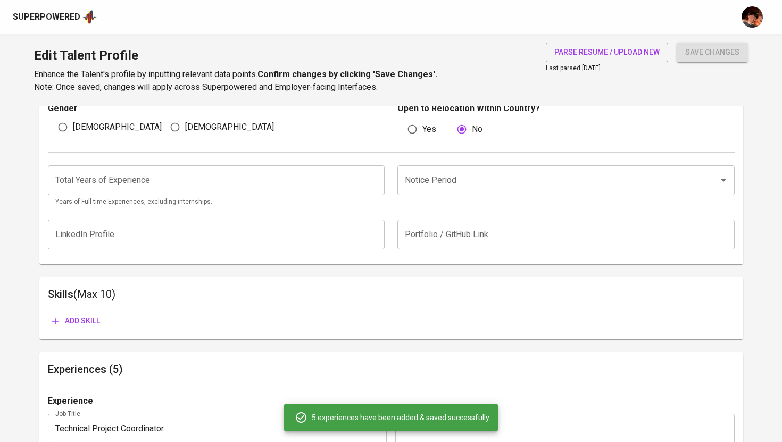
scroll to position [405, 0]
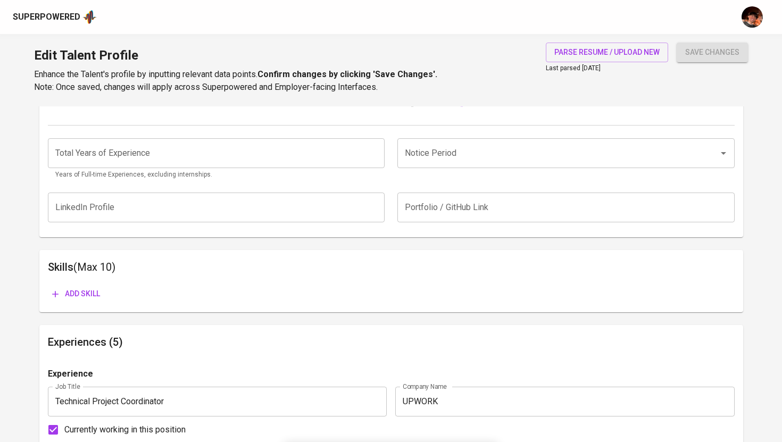
click at [310, 160] on input "number" at bounding box center [216, 153] width 337 height 30
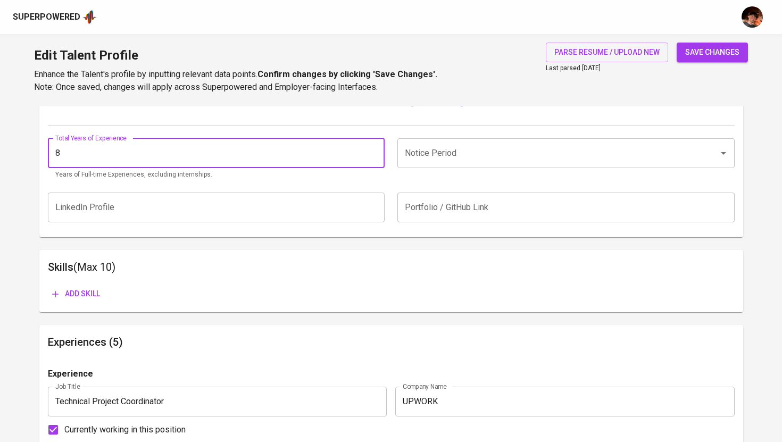
click at [487, 164] on div "Notice Period" at bounding box center [565, 153] width 337 height 30
type input "8"
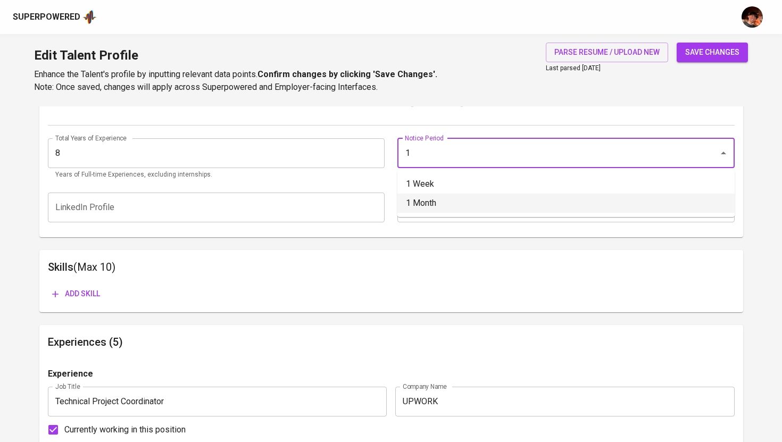
click at [479, 194] on li "1 Month" at bounding box center [565, 203] width 337 height 19
type input "1 Month"
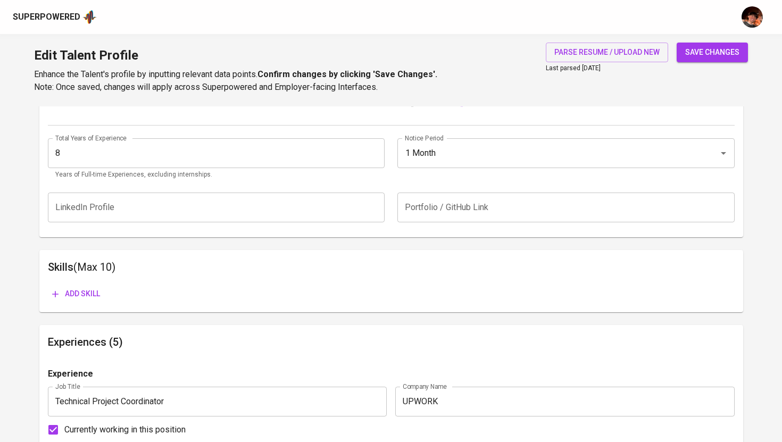
click at [472, 173] on div "Notice Period 1 Month Notice Period" at bounding box center [563, 159] width 344 height 42
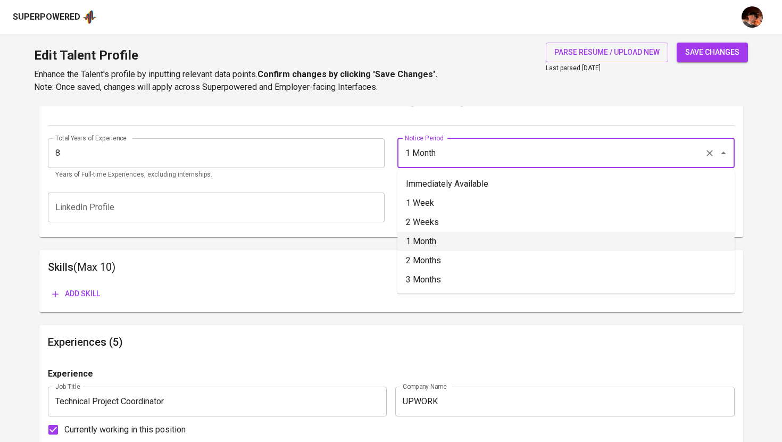
click at [472, 158] on input "1 Month" at bounding box center [551, 153] width 298 height 20
click at [448, 184] on li "1 Week" at bounding box center [565, 184] width 337 height 19
type input "1 Week"
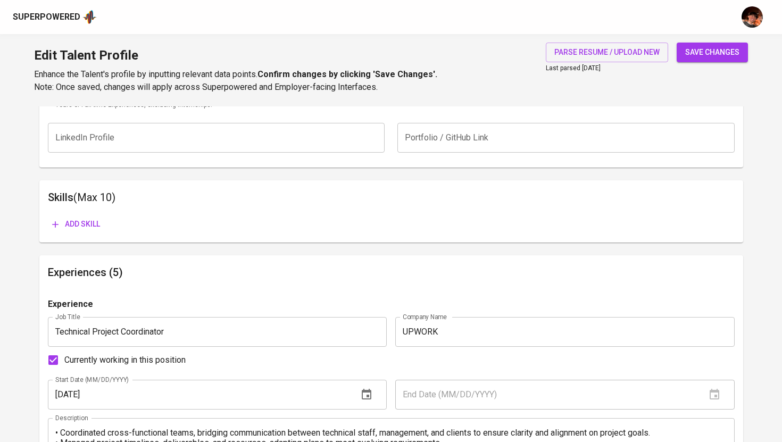
scroll to position [483, 0]
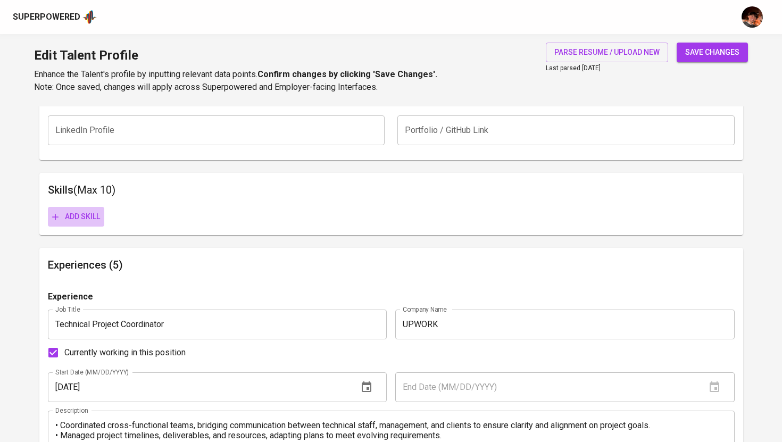
click at [95, 223] on button "Add skill" at bounding box center [76, 217] width 56 height 20
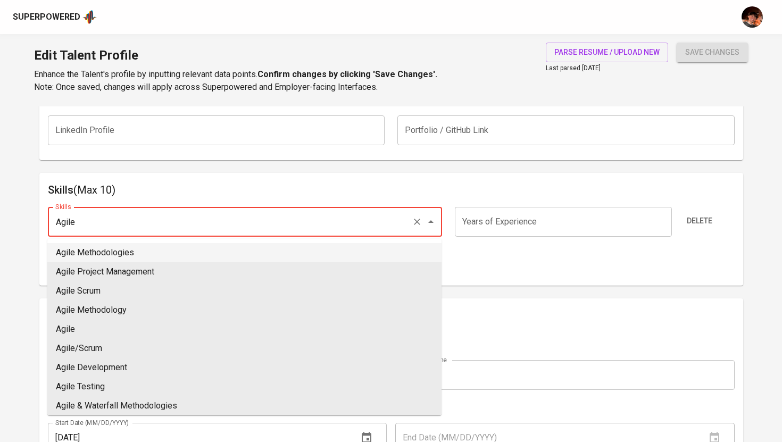
type input "Agile"
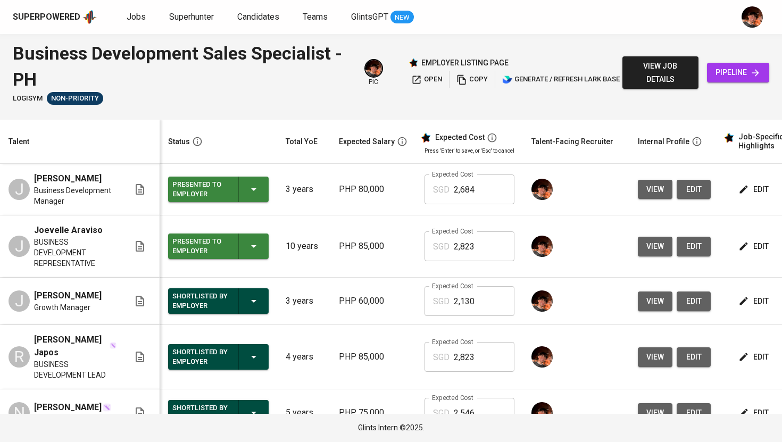
scroll to position [42, 0]
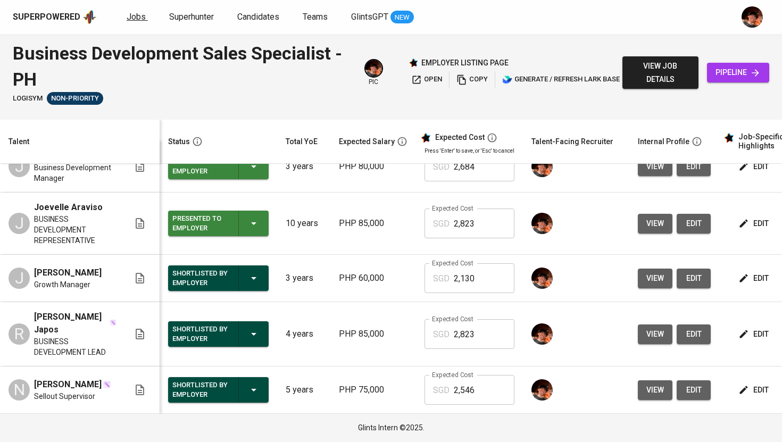
click at [141, 18] on span "Jobs" at bounding box center [136, 17] width 19 height 10
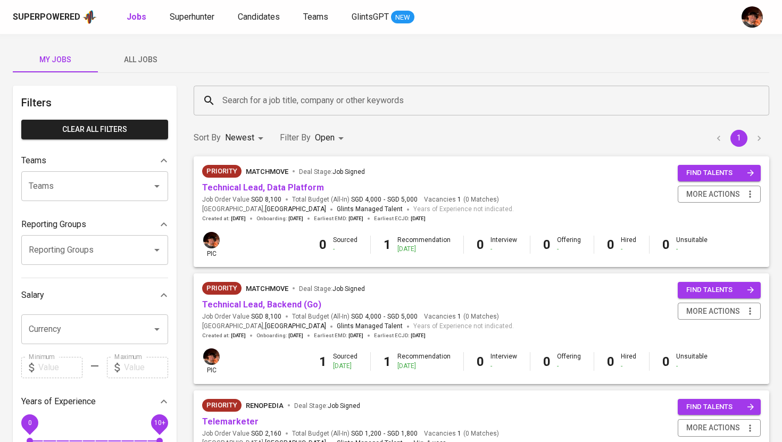
click at [140, 60] on span "All Jobs" at bounding box center [140, 59] width 72 height 13
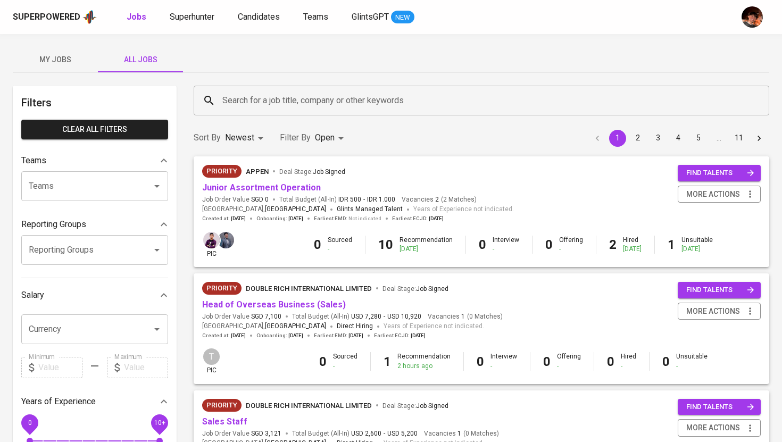
click at [237, 89] on div "Search for a job title, company or other keywords" at bounding box center [482, 101] width 576 height 30
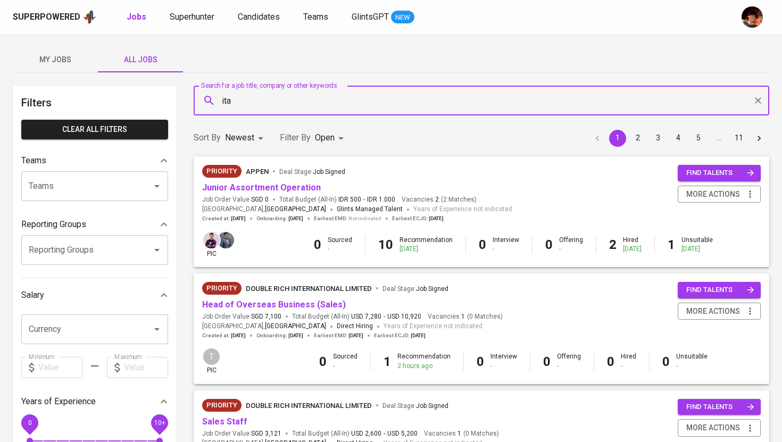
type input "itan"
click at [262, 130] on span "Companies" at bounding box center [252, 131] width 42 height 10
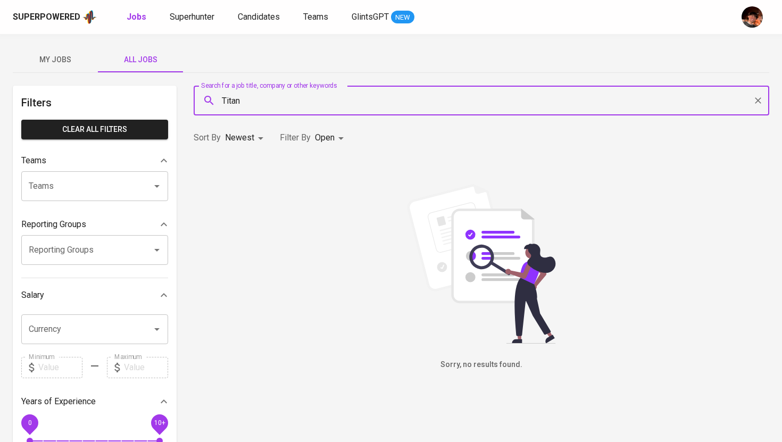
type input "Titan"
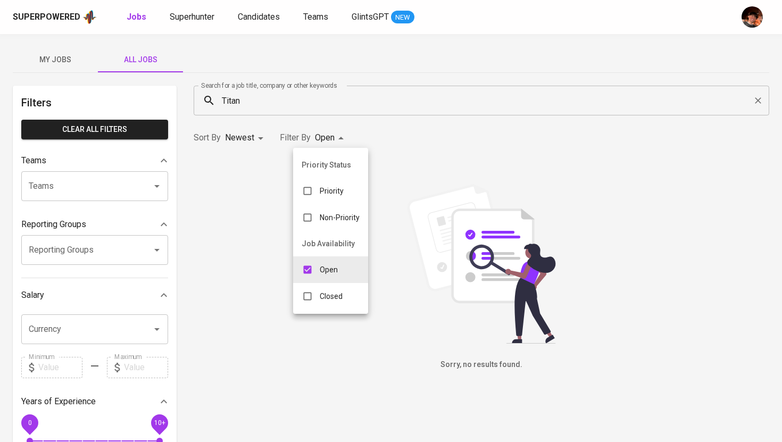
click at [326, 137] on body "Superpowered Jobs Superhunter Candidates Teams GlintsGPT NEW My Jobs All Jobs F…" at bounding box center [391, 363] width 782 height 726
click at [328, 302] on div "Closed" at bounding box center [322, 296] width 58 height 20
type input "OPEN,CLOSE"
checkbox input "true"
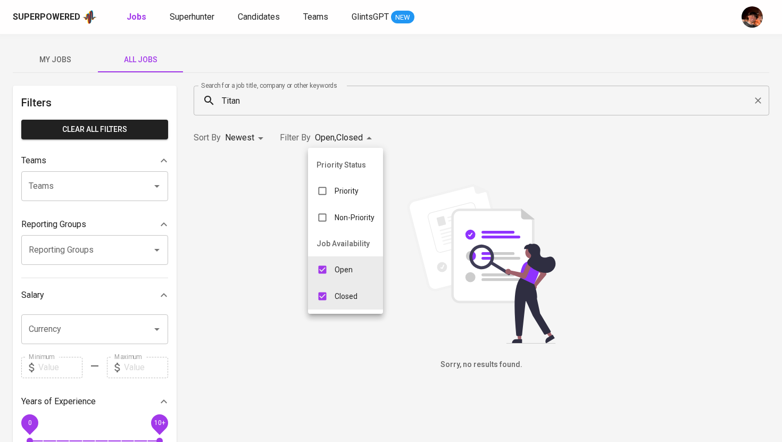
click at [424, 103] on div at bounding box center [391, 221] width 782 height 442
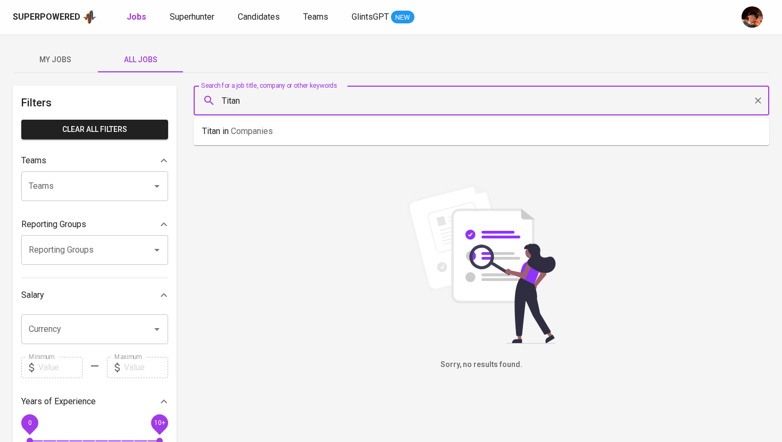
click at [424, 103] on input "Titan" at bounding box center [484, 100] width 529 height 20
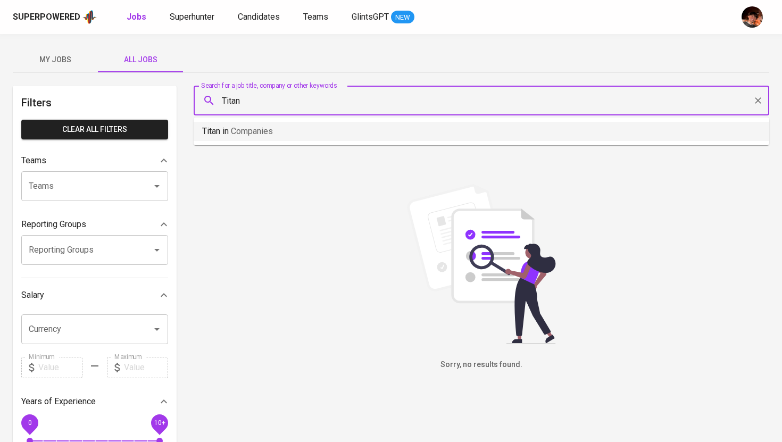
click at [355, 137] on li "Titan in Companies" at bounding box center [482, 131] width 576 height 19
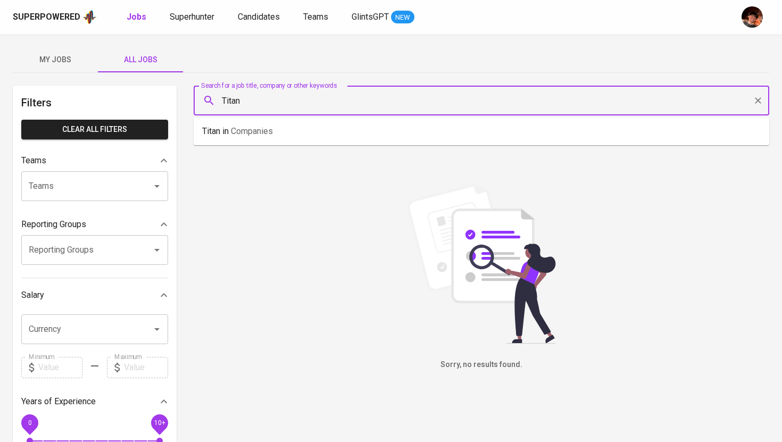
click at [271, 105] on input "Titan" at bounding box center [484, 100] width 529 height 20
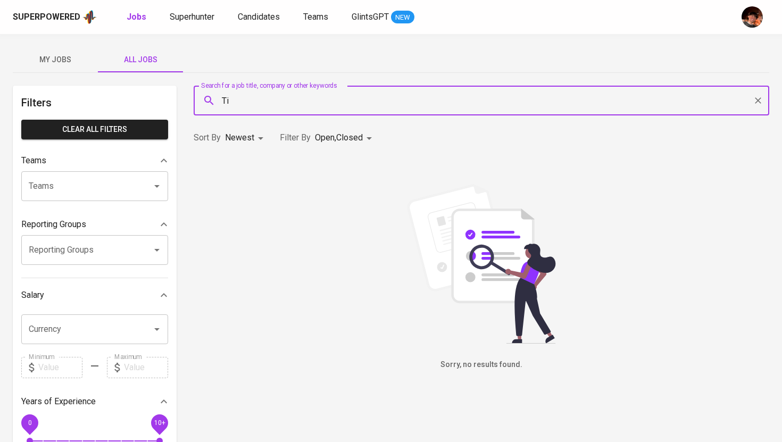
type input "T"
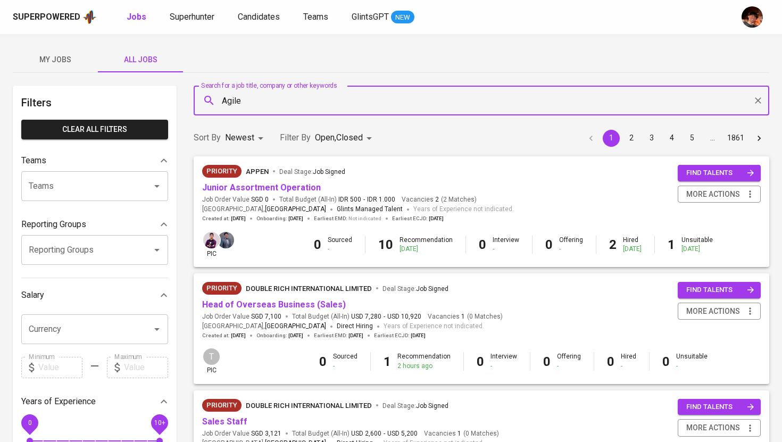
type input "Agile"
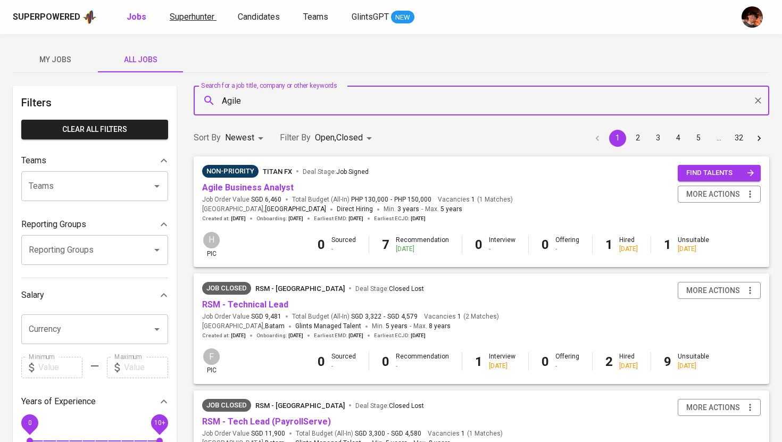
click at [194, 16] on span "Superhunter" at bounding box center [192, 17] width 45 height 10
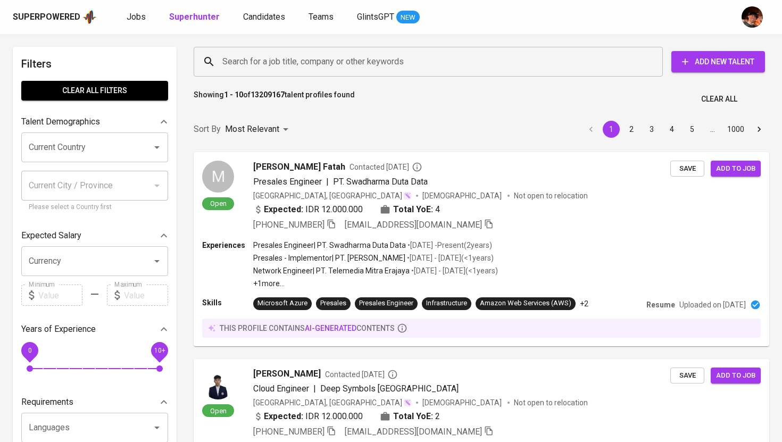
click at [458, 61] on input "Search for a job title, company or other keywords" at bounding box center [431, 62] width 422 height 20
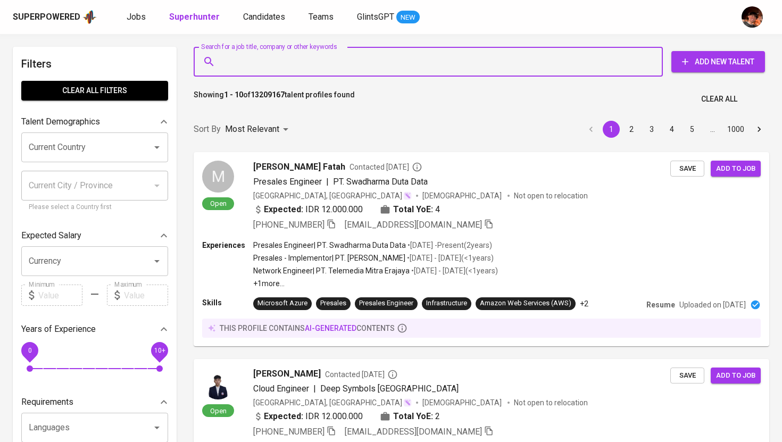
paste input "[EMAIL_ADDRESS][DOMAIN_NAME]"
type input "[EMAIL_ADDRESS][DOMAIN_NAME]"
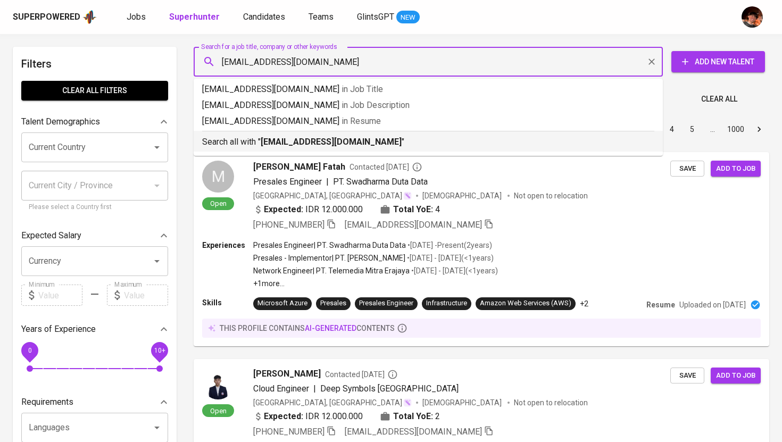
click at [389, 147] on p "Search all with " [EMAIL_ADDRESS][DOMAIN_NAME] "" at bounding box center [428, 142] width 452 height 13
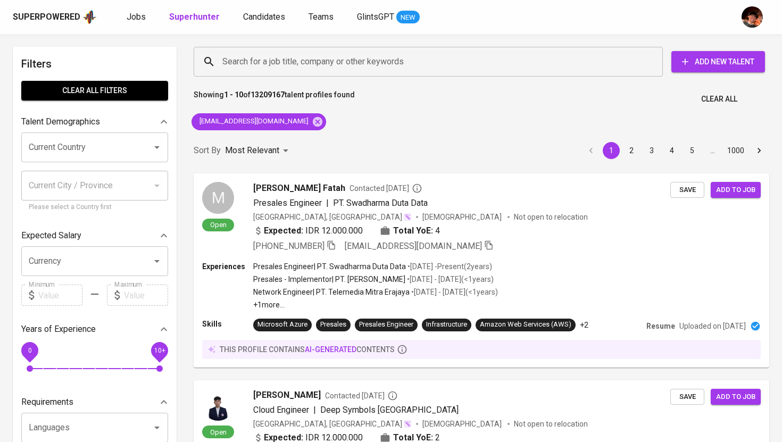
click at [389, 147] on div "Sort By Most Relevant MOST_RELEVANT 1 2 3 4 5 … 1000" at bounding box center [481, 151] width 588 height 32
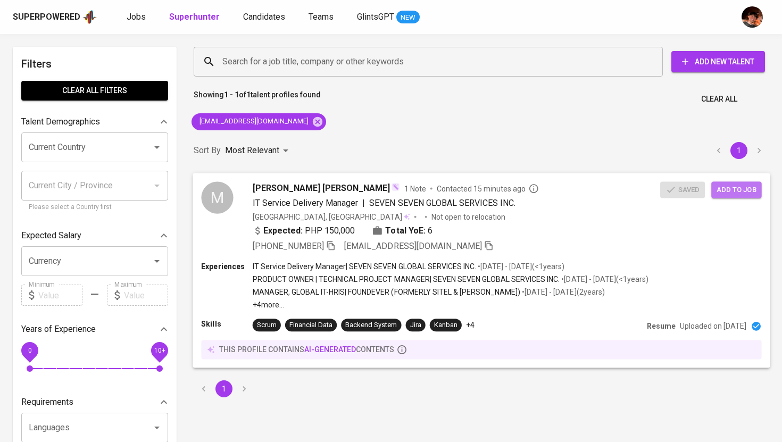
click at [734, 183] on button "Add to job" at bounding box center [736, 189] width 50 height 16
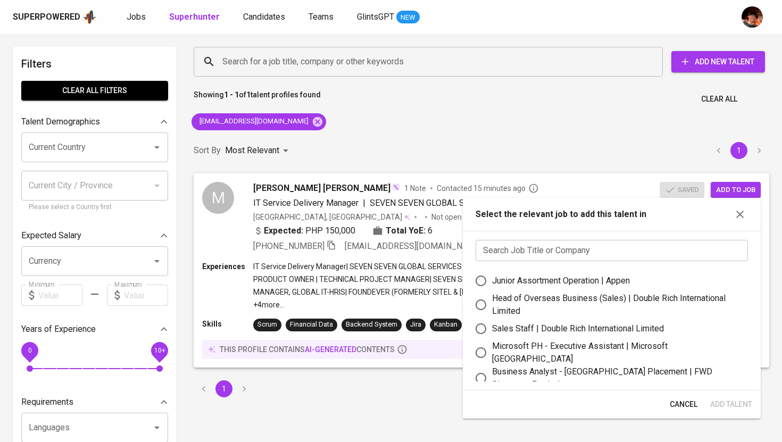
click at [515, 253] on input "text" at bounding box center [612, 250] width 272 height 21
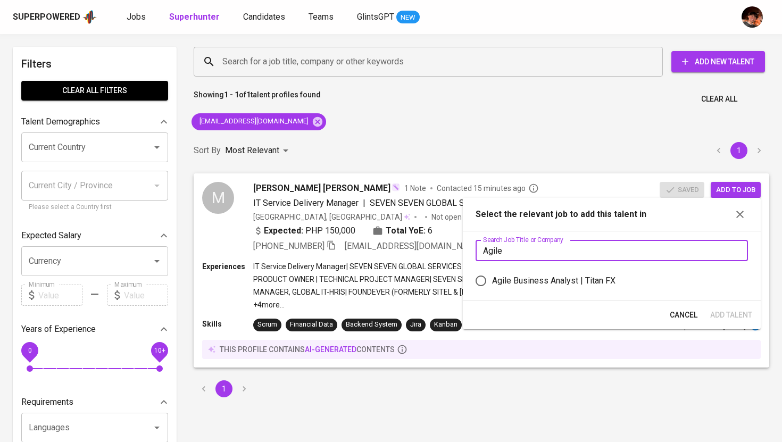
type input "Agile"
click at [532, 279] on div "Agile Business Analyst | Titan FX" at bounding box center [553, 281] width 123 height 13
click at [492, 279] on input "Agile Business Analyst | Titan FX" at bounding box center [481, 281] width 22 height 22
radio input "true"
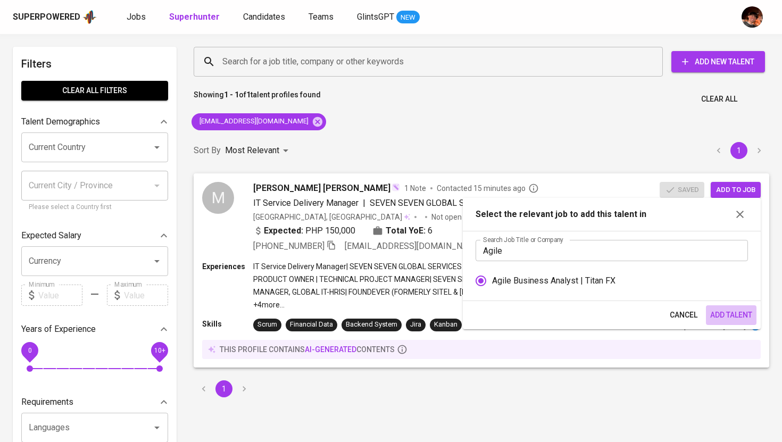
click at [744, 317] on span "Add Talent" at bounding box center [731, 315] width 42 height 13
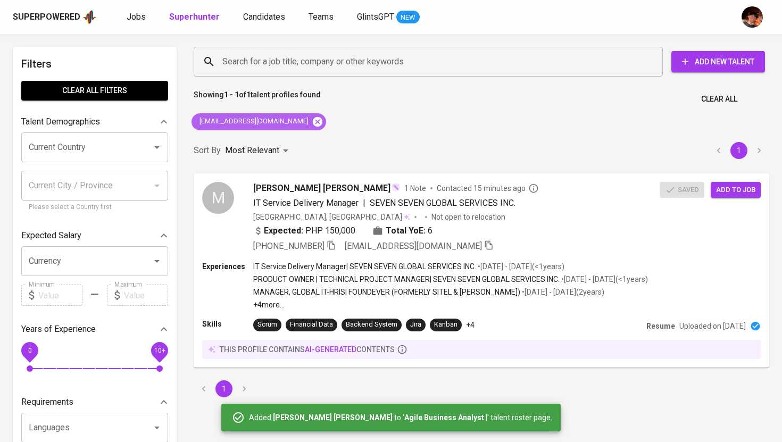
click at [313, 120] on icon at bounding box center [318, 122] width 10 height 10
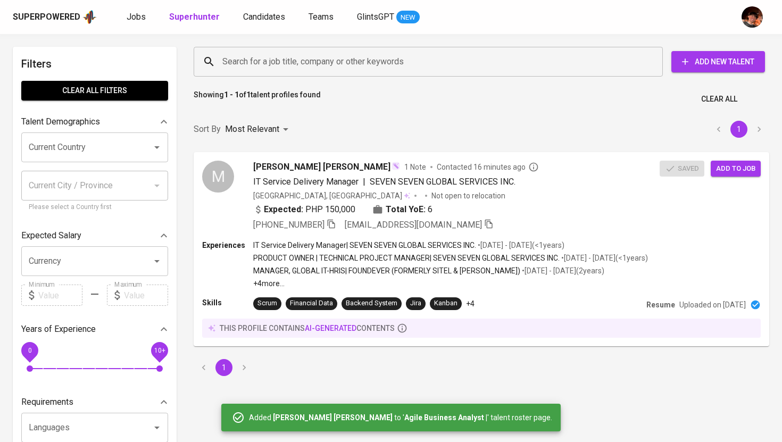
click at [277, 57] on input "Search for a job title, company or other keywords" at bounding box center [431, 62] width 422 height 20
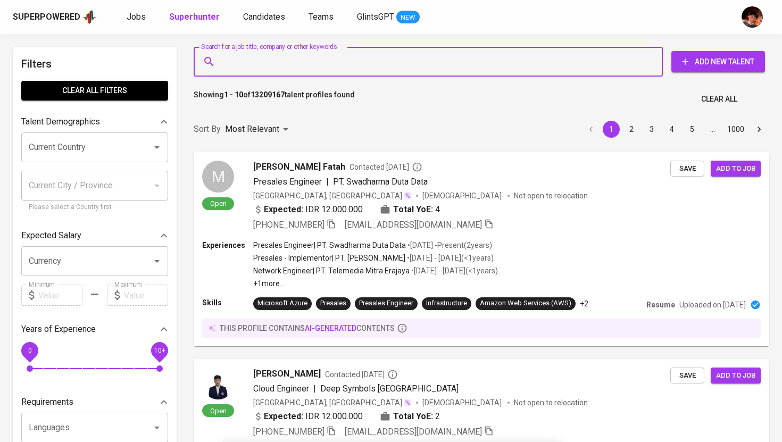
paste input "[EMAIL_ADDRESS][DOMAIN_NAME]"
type input "[EMAIL_ADDRESS][DOMAIN_NAME]"
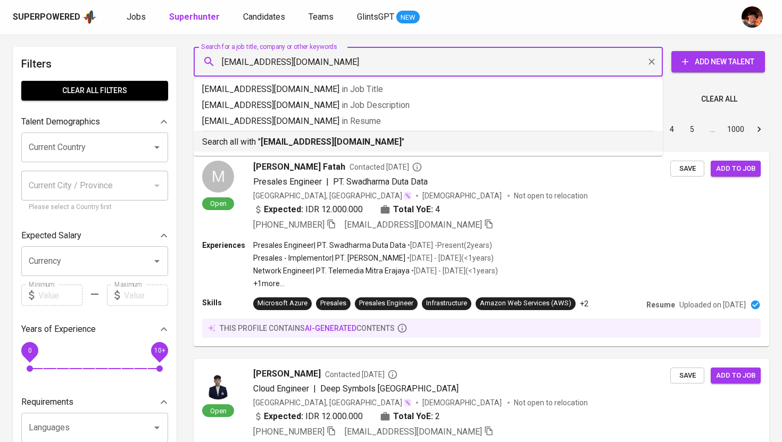
click at [266, 142] on b "[EMAIL_ADDRESS][DOMAIN_NAME]" at bounding box center [331, 142] width 141 height 10
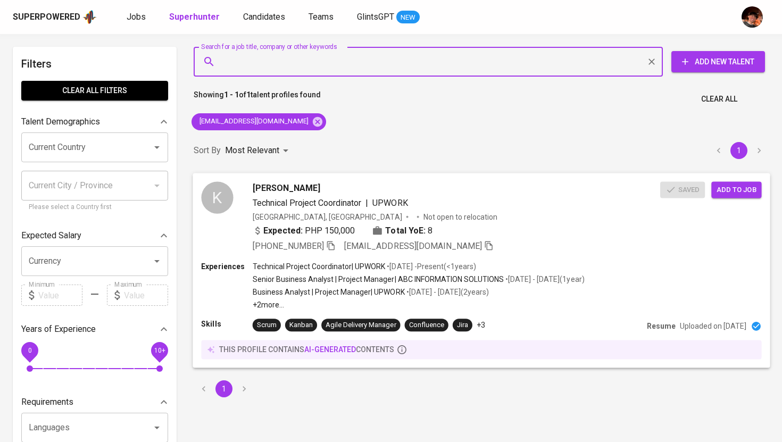
click at [741, 185] on span "Add to job" at bounding box center [736, 190] width 39 height 12
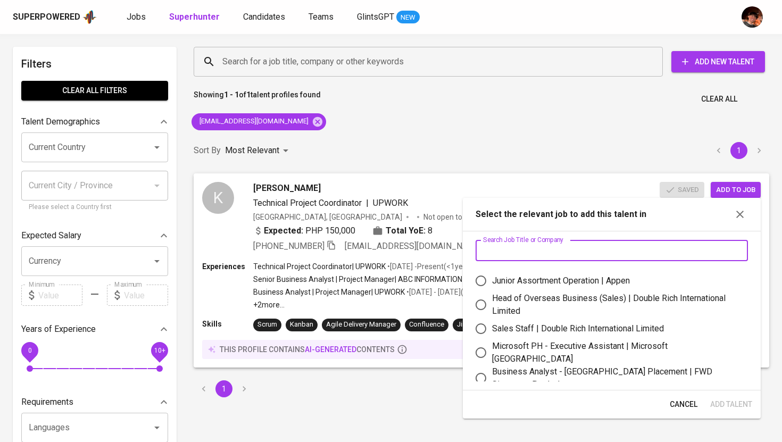
click at [634, 250] on input "text" at bounding box center [612, 250] width 272 height 21
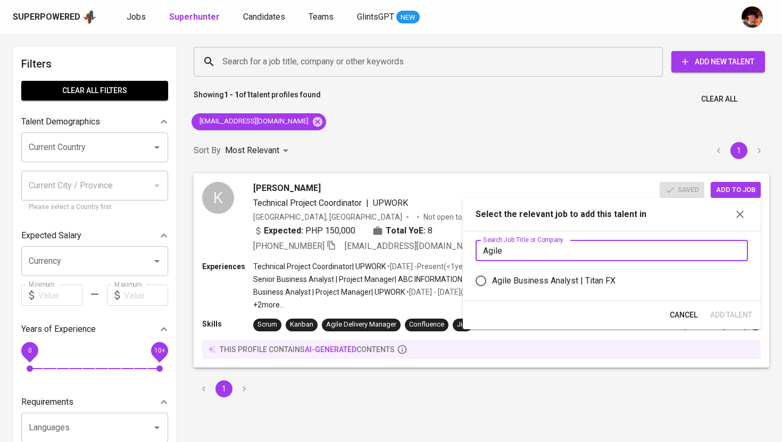
type input "Agile"
click at [598, 281] on div "Agile Business Analyst | Titan FX" at bounding box center [553, 281] width 123 height 13
click at [492, 281] on input "Agile Business Analyst | Titan FX" at bounding box center [481, 281] width 22 height 22
radio input "true"
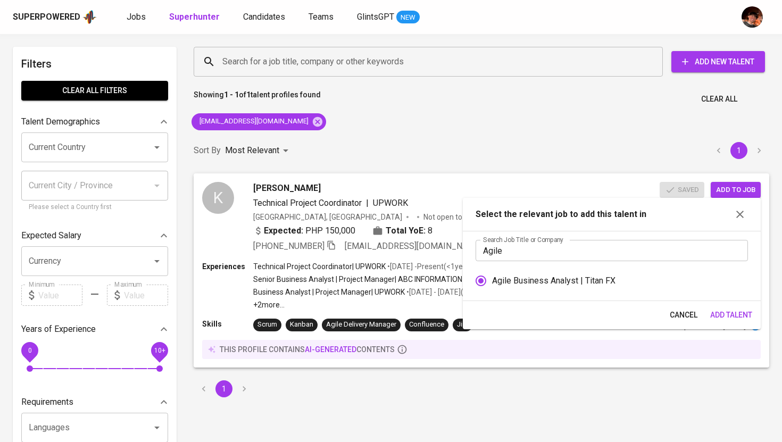
click at [727, 315] on span "Add Talent" at bounding box center [731, 315] width 42 height 13
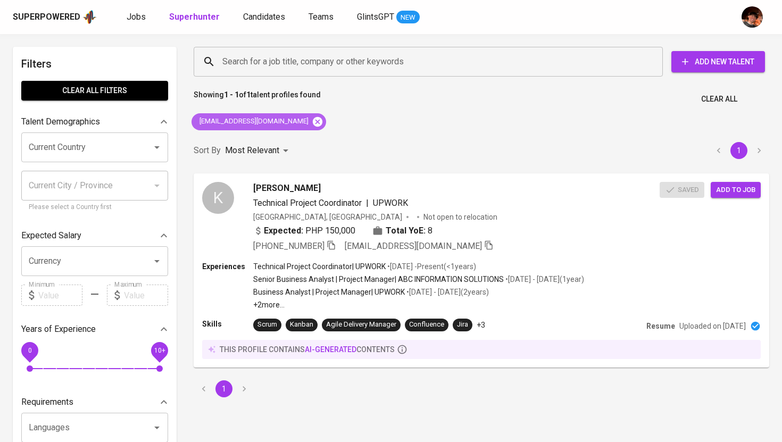
click at [313, 123] on icon at bounding box center [318, 122] width 10 height 10
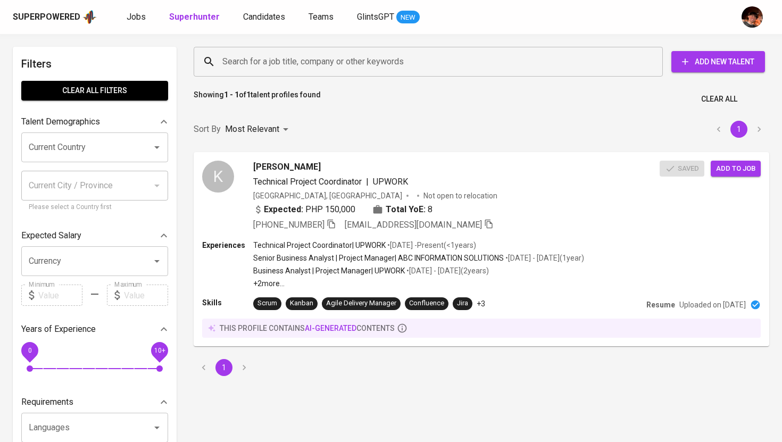
click at [296, 64] on input "Search for a job title, company or other keywords" at bounding box center [431, 62] width 422 height 20
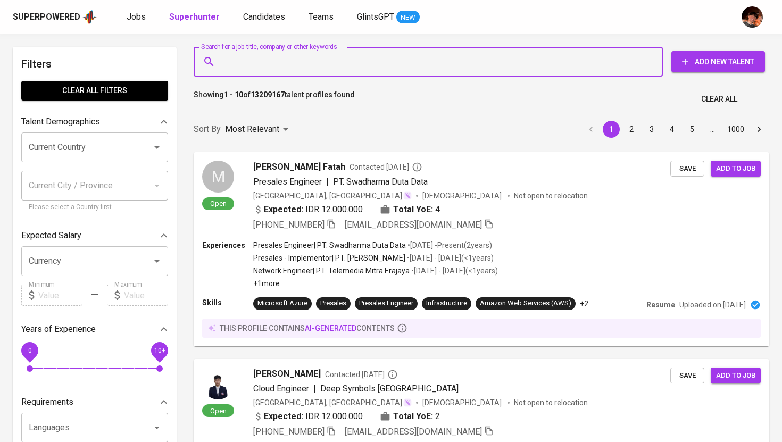
paste input "ajc.abrenica@gmail.com"
type input "ajc.abrenica@gmail.com"
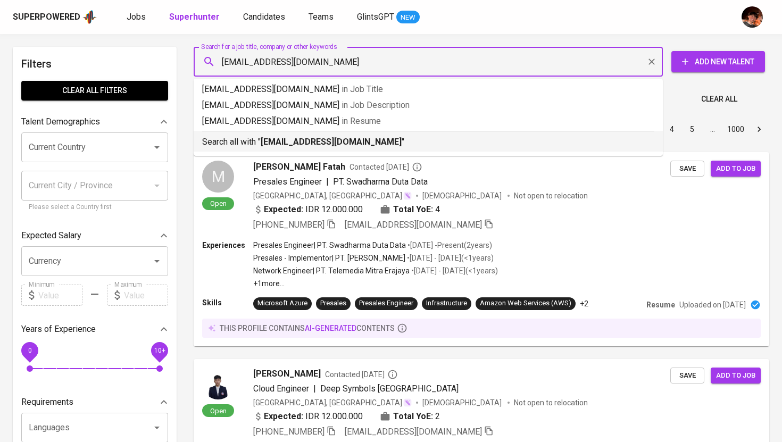
click at [263, 144] on b "ajc.abrenica@gmail.com" at bounding box center [331, 142] width 141 height 10
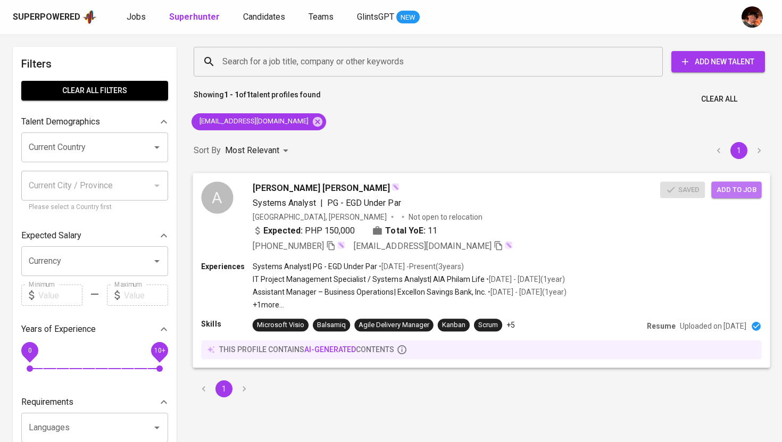
click at [734, 190] on span "Add to job" at bounding box center [736, 190] width 39 height 12
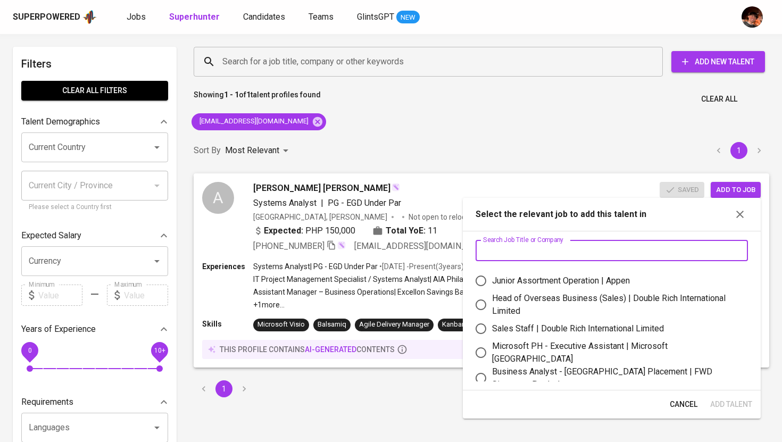
click at [571, 255] on input "text" at bounding box center [612, 250] width 272 height 21
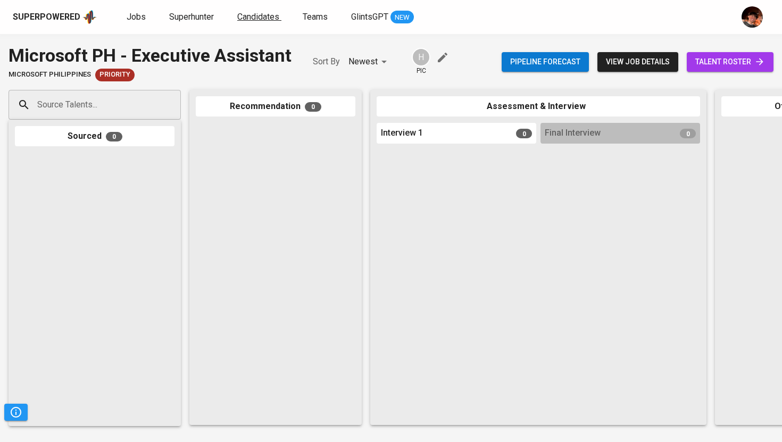
click at [274, 21] on span "Candidates" at bounding box center [258, 17] width 42 height 10
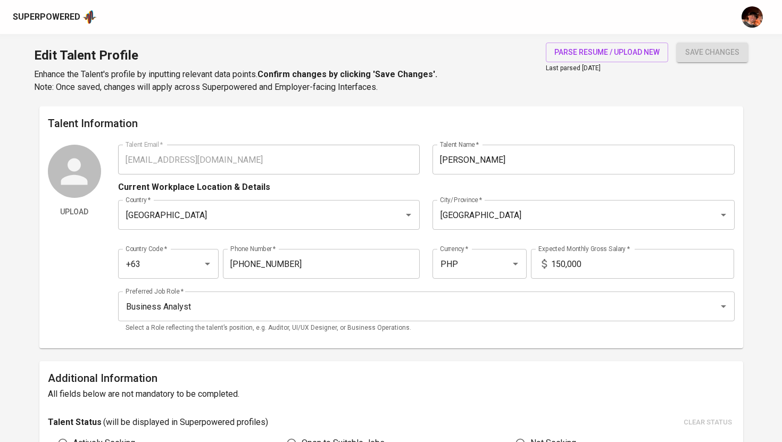
scroll to position [483, 0]
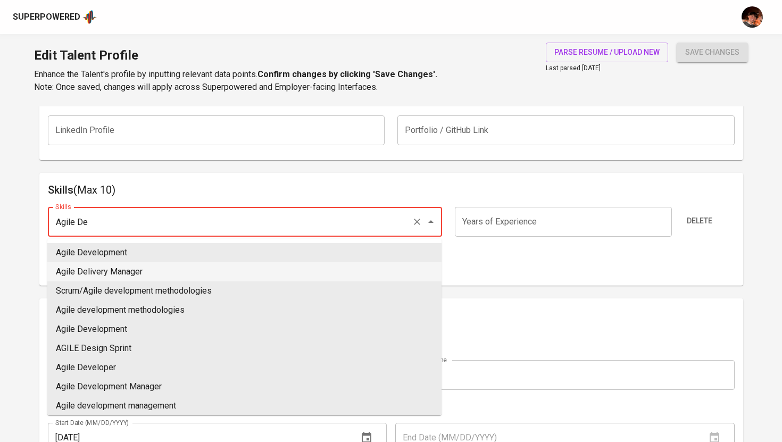
click at [160, 270] on li "Agile Delivery Manager" at bounding box center [244, 271] width 394 height 19
type input "Agile Delivery Manager"
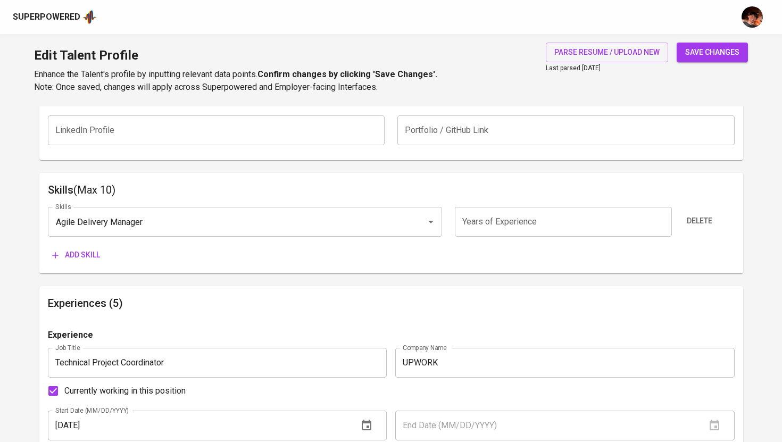
click at [102, 256] on button "Add skill" at bounding box center [76, 255] width 56 height 20
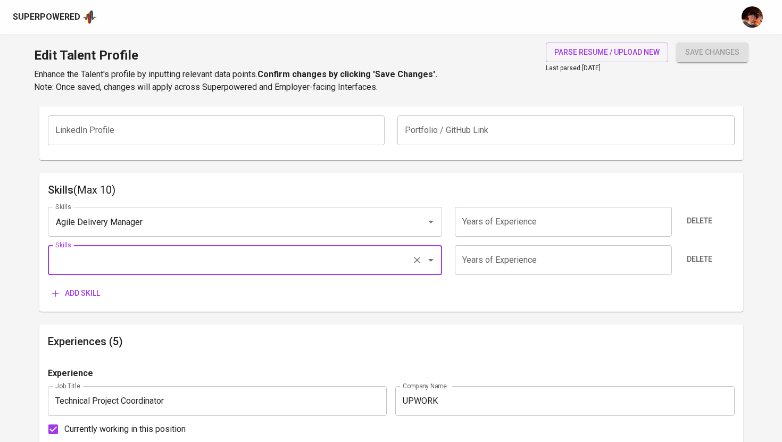
click at [123, 261] on input "Skills" at bounding box center [230, 260] width 355 height 20
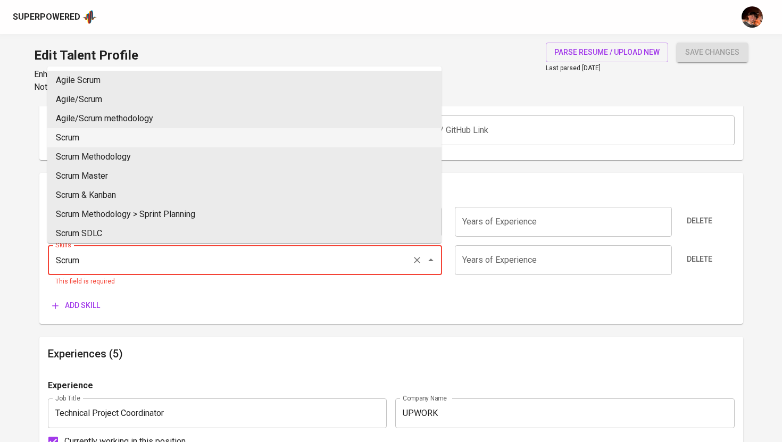
click at [136, 133] on li "Scrum" at bounding box center [244, 137] width 394 height 19
type input "Scrum"
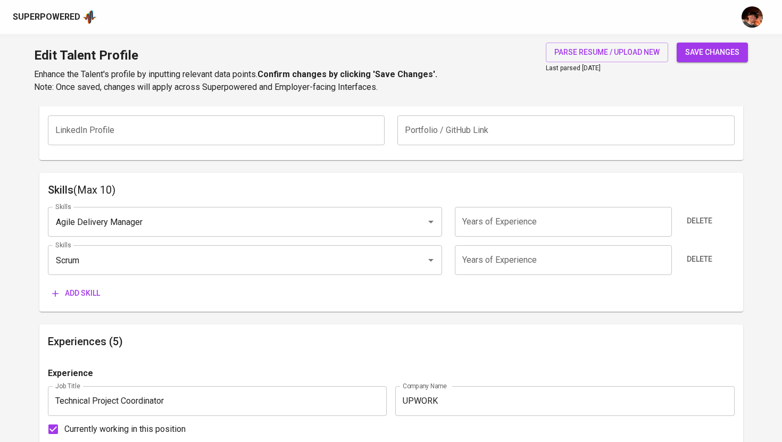
click at [65, 294] on span "Add skill" at bounding box center [76, 293] width 48 height 13
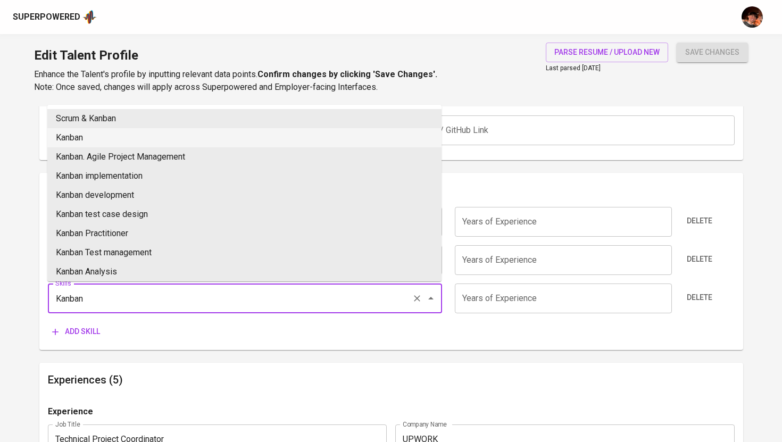
click at [82, 141] on li "Kanban" at bounding box center [244, 137] width 394 height 19
type input "Kanban"
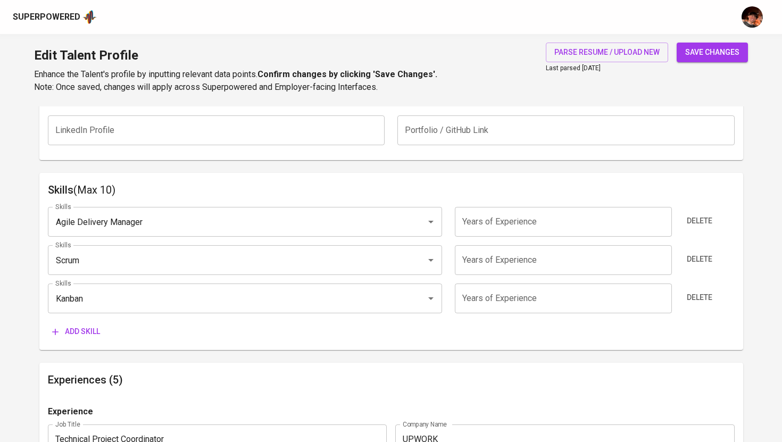
click at [85, 333] on span "Add skill" at bounding box center [76, 331] width 48 height 13
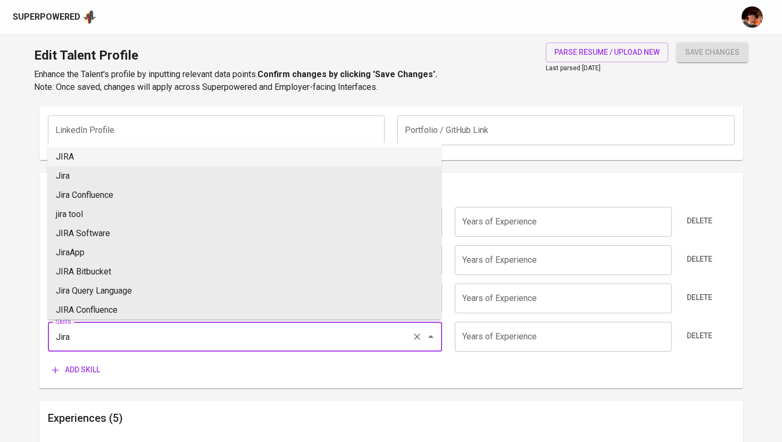
click at [84, 160] on li "JIRA" at bounding box center [244, 156] width 394 height 19
type input "JIRA"
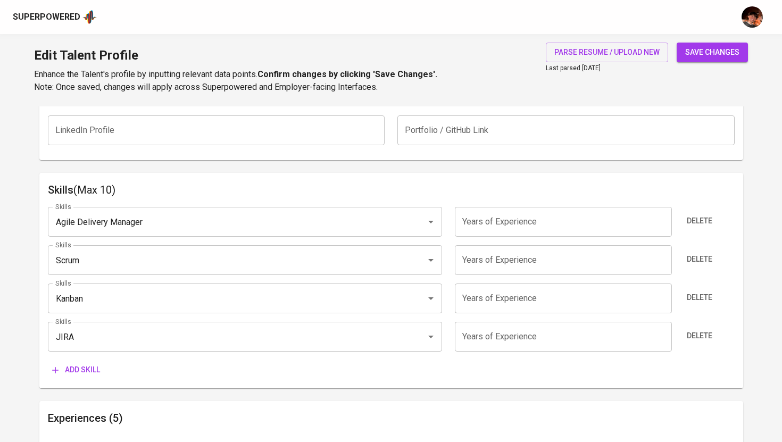
click at [85, 362] on button "Add skill" at bounding box center [76, 370] width 56 height 20
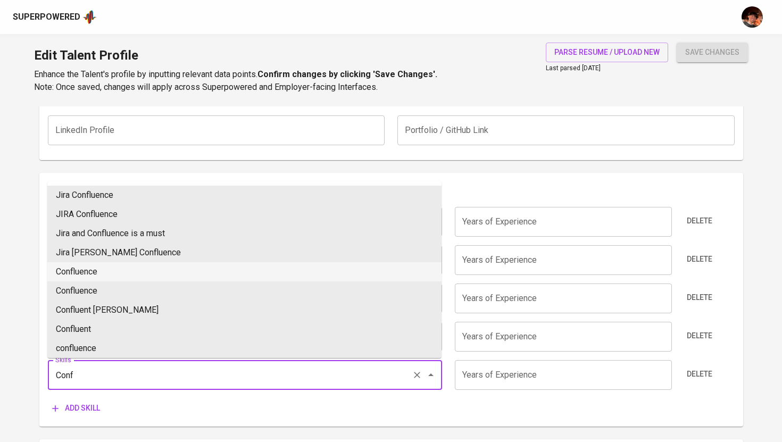
click at [109, 272] on li "Confluence" at bounding box center [244, 271] width 394 height 19
type input "Confluence"
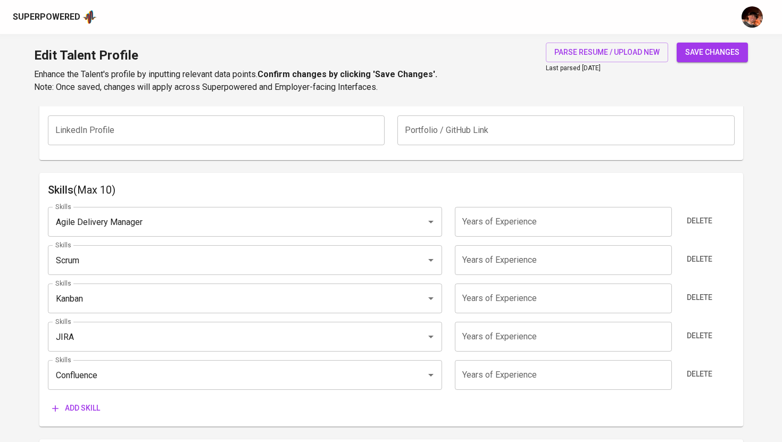
click at [86, 402] on span "Add skill" at bounding box center [76, 408] width 48 height 13
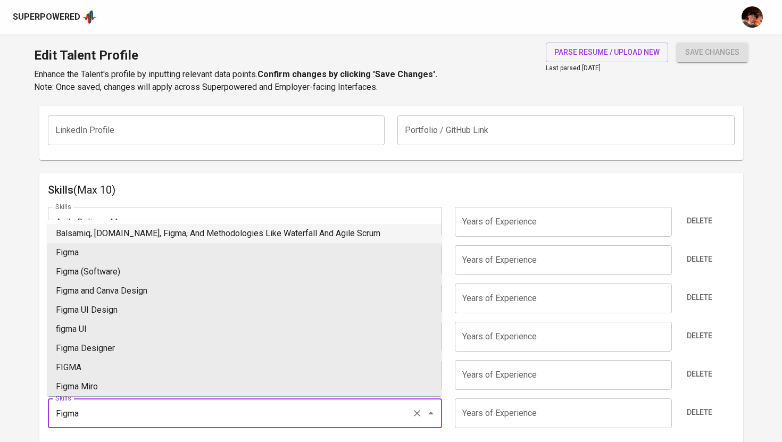
type input "Figma"
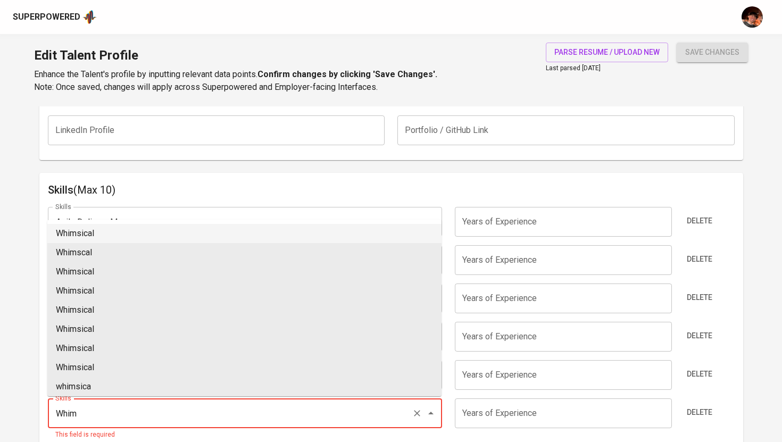
click at [105, 236] on li "Whimsical" at bounding box center [244, 233] width 394 height 19
type input "Whimsical"
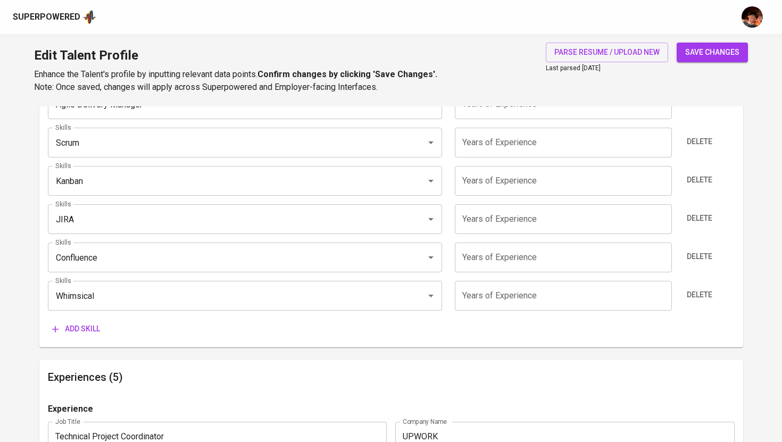
scroll to position [612, 0]
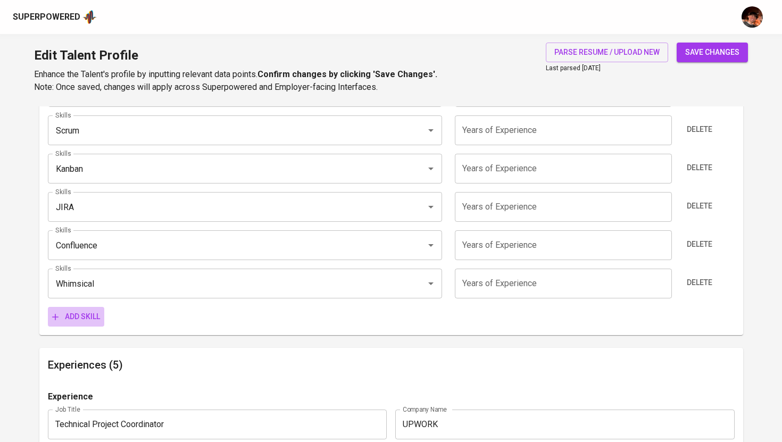
click at [87, 317] on span "Add skill" at bounding box center [76, 316] width 48 height 13
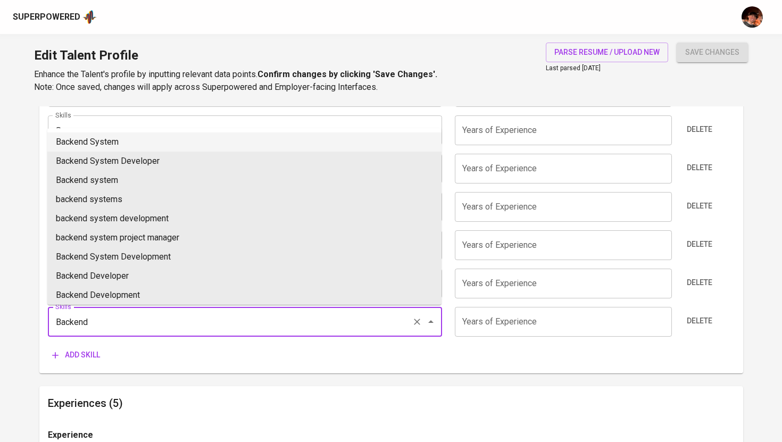
click at [119, 143] on li "Backend System" at bounding box center [244, 141] width 394 height 19
type input "Backend System"
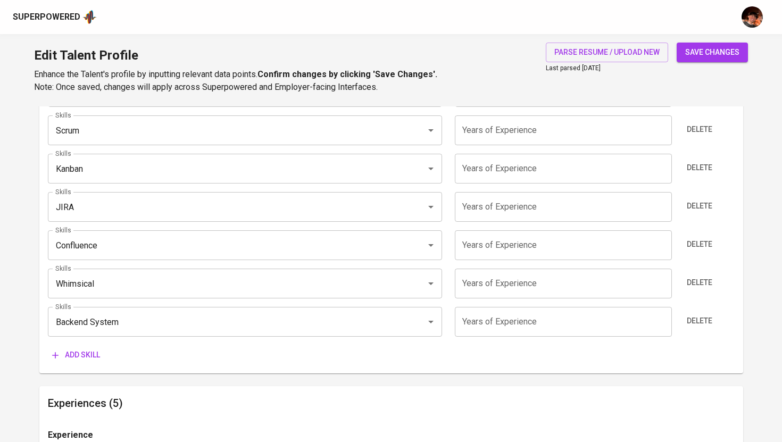
click at [72, 355] on span "Add skill" at bounding box center [76, 355] width 48 height 13
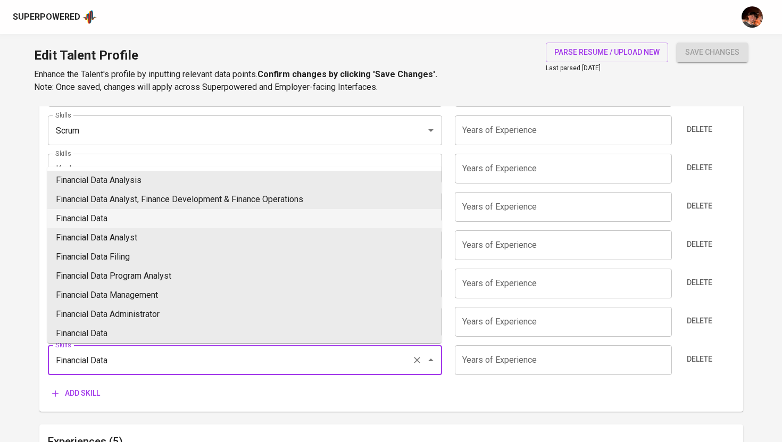
click at [117, 222] on li "Financial Data" at bounding box center [244, 218] width 394 height 19
type input "Financial Data"
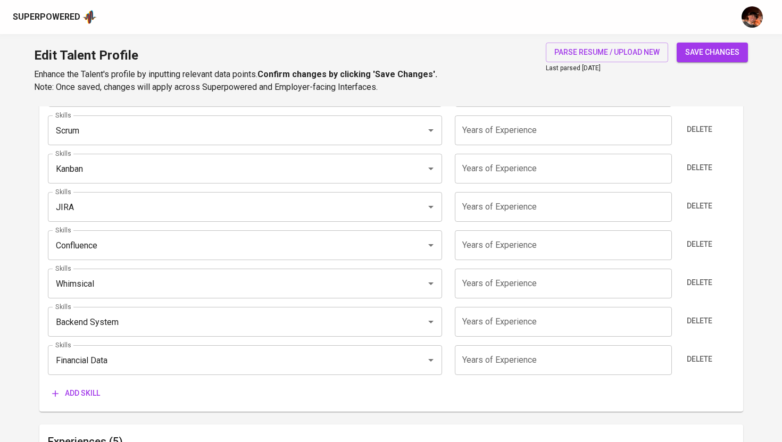
click at [477, 147] on div "Skills Agile Delivery Manager Skills Years of Experience Years of Experience De…" at bounding box center [391, 236] width 687 height 335
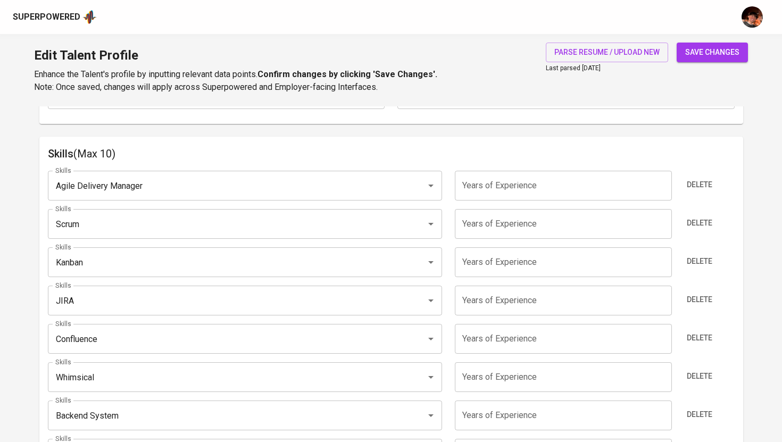
scroll to position [468, 0]
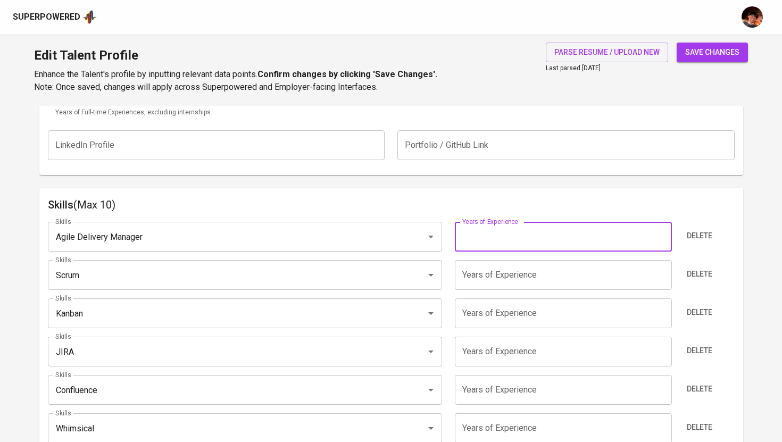
click at [476, 250] on input "number" at bounding box center [563, 237] width 217 height 30
type input "8"
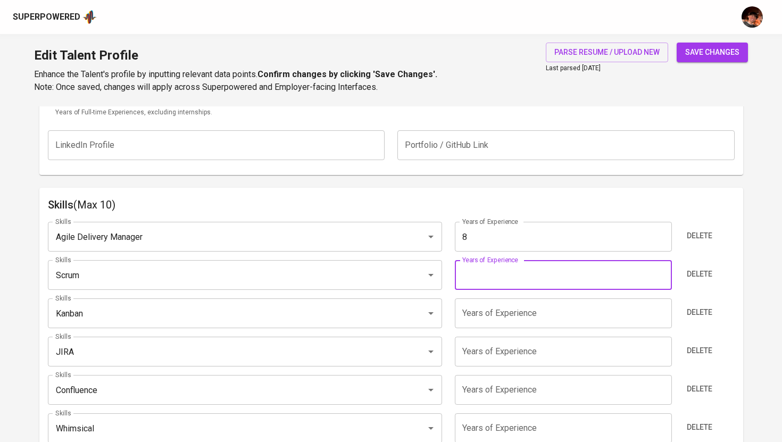
click at [512, 273] on input "number" at bounding box center [563, 275] width 217 height 30
type input "8"
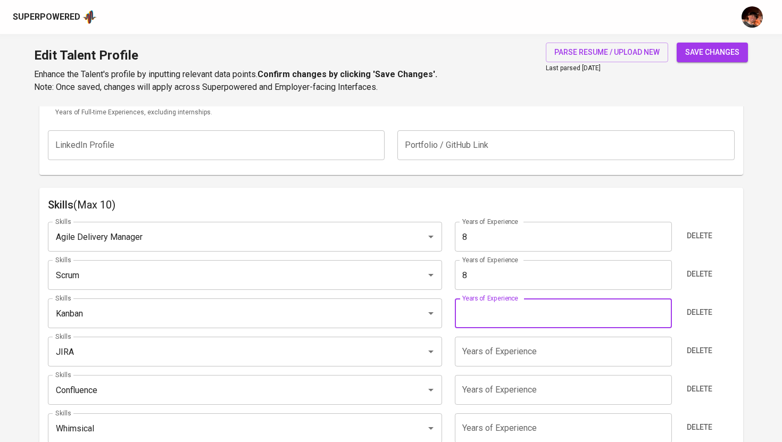
click at [497, 323] on input "number" at bounding box center [563, 313] width 217 height 30
type input "8"
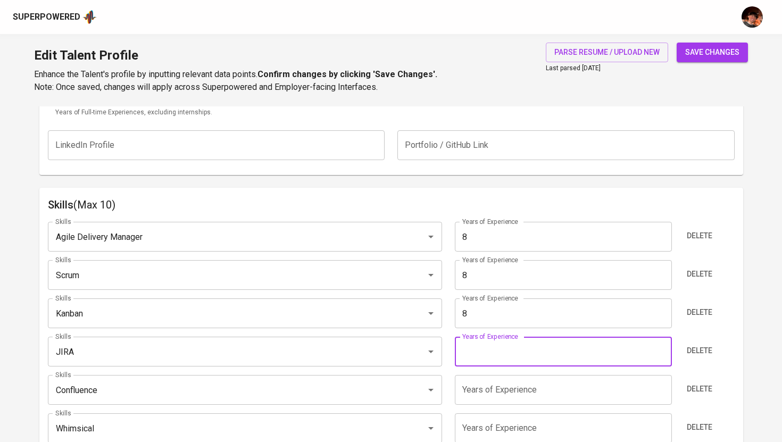
click at [490, 350] on input "number" at bounding box center [563, 352] width 217 height 30
type input "4"
click at [488, 385] on input "number" at bounding box center [563, 390] width 217 height 30
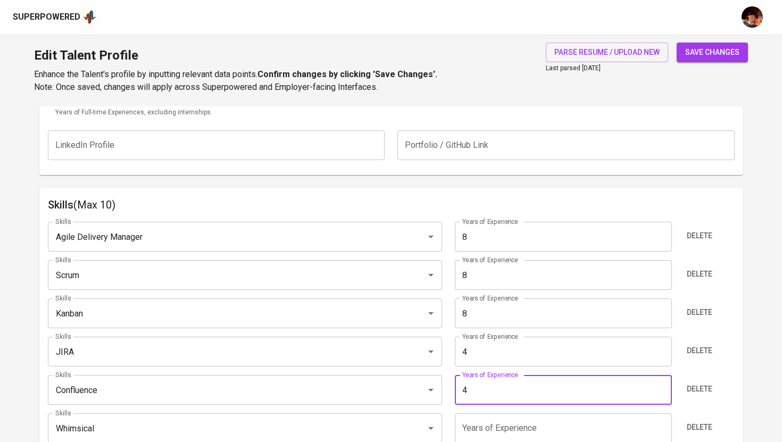
type input "4"
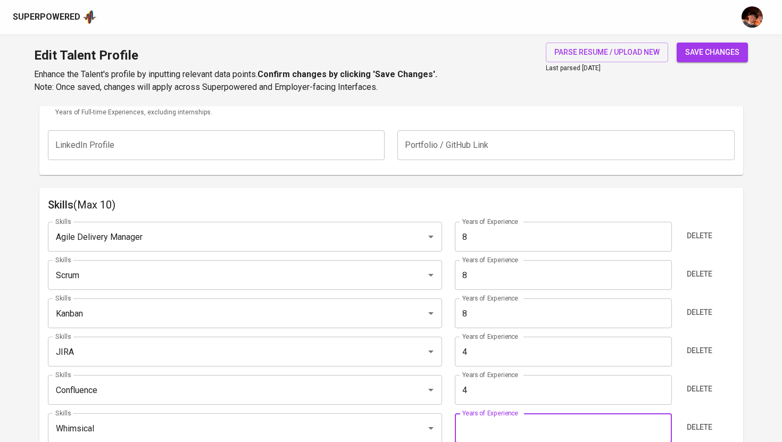
click at [488, 419] on input "number" at bounding box center [563, 428] width 217 height 30
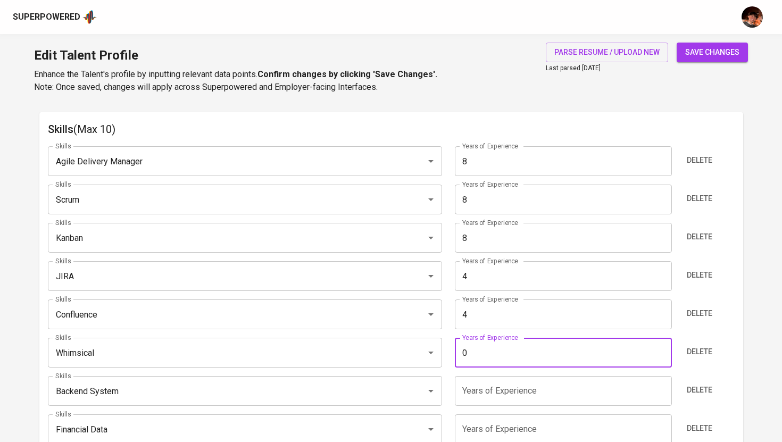
scroll to position [544, 0]
click at [490, 374] on div "Skills Agile Delivery Manager Skills Years of Experience 8 Years of Experience …" at bounding box center [391, 304] width 687 height 335
click at [491, 343] on input "0" at bounding box center [563, 352] width 217 height 30
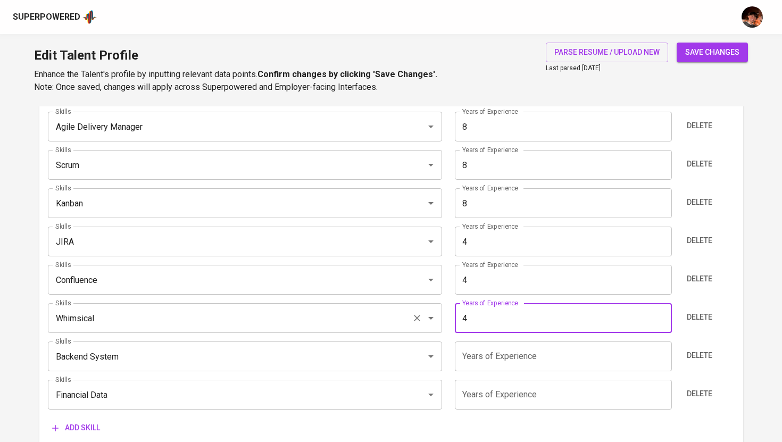
scroll to position [625, 0]
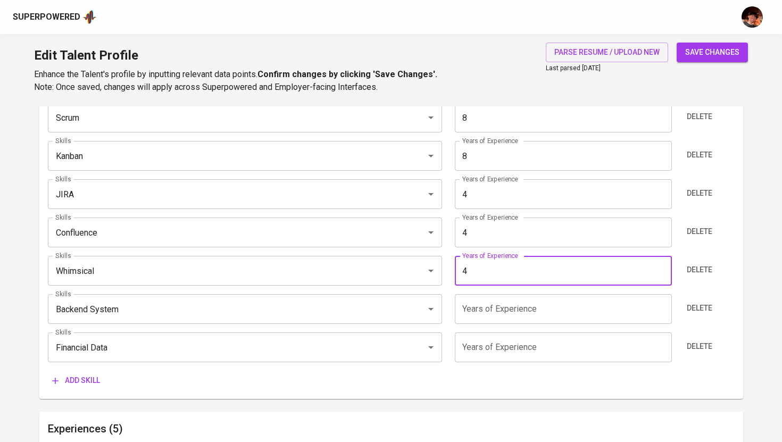
type input "4"
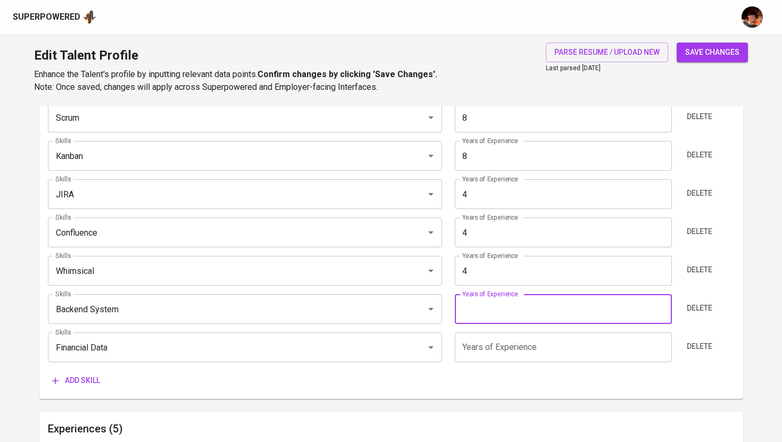
click at [466, 312] on input "number" at bounding box center [563, 309] width 217 height 30
type input "4"
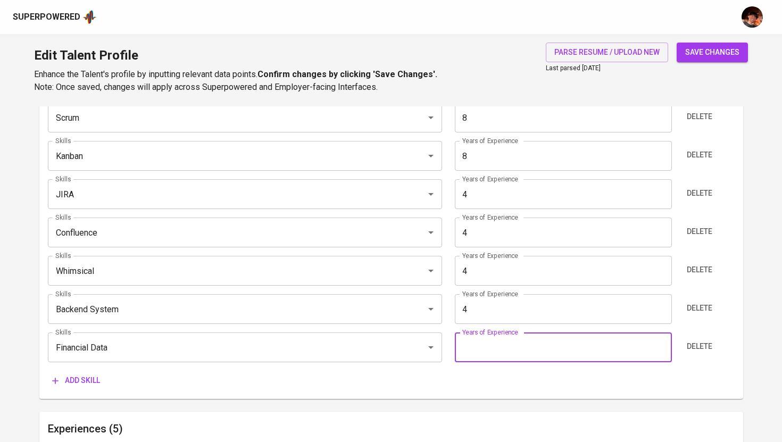
click at [481, 346] on input "number" at bounding box center [563, 348] width 217 height 30
type input "3"
click at [708, 53] on span "save changes" at bounding box center [712, 52] width 54 height 13
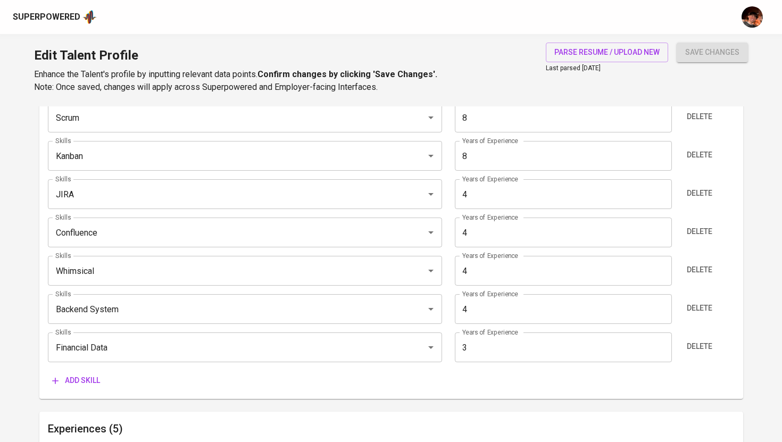
type input "Kanban"
type input "Scrum"
type input "Confluence"
type input "Jira"
type input "Backend System"
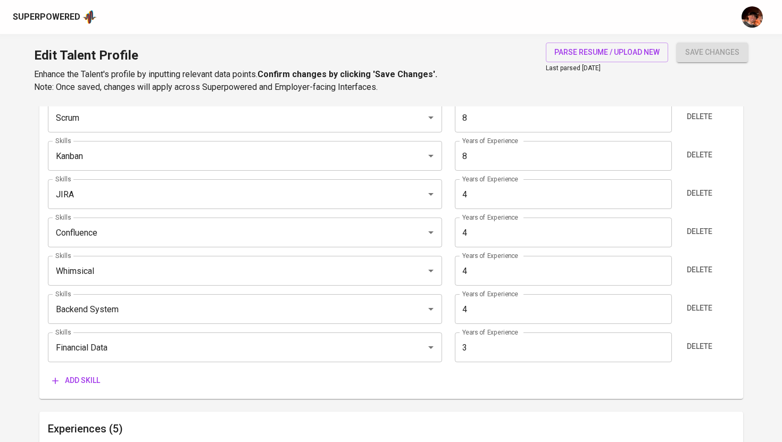
type input "Whimsical"
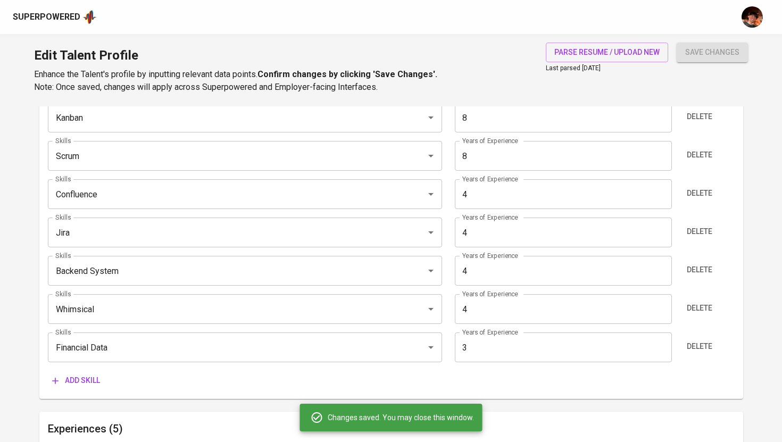
click at [64, 15] on div "Superpowered" at bounding box center [47, 17] width 68 height 12
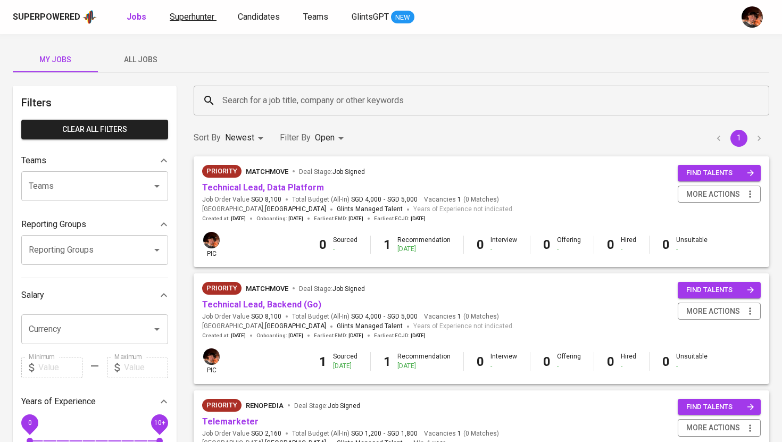
click at [190, 19] on span "Superhunter" at bounding box center [192, 17] width 45 height 10
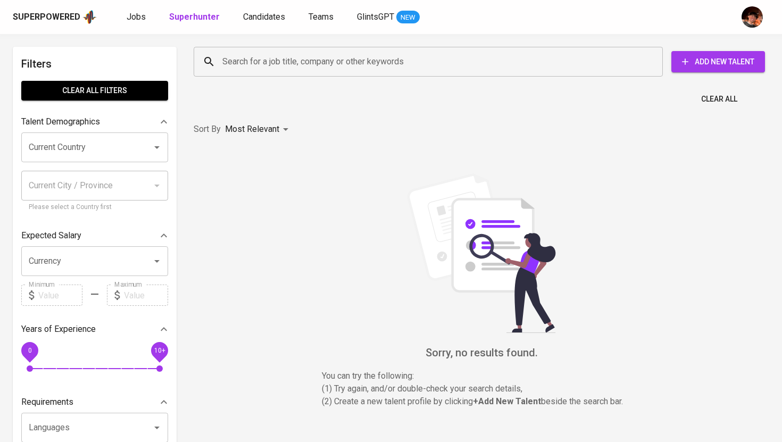
click at [244, 64] on input "Search for a job title, company or other keywords" at bounding box center [431, 62] width 422 height 20
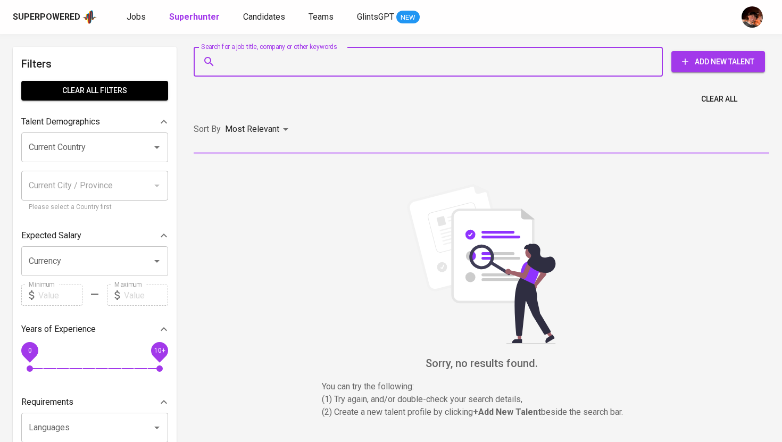
paste input "[EMAIL_ADDRESS][DOMAIN_NAME]"
type input "[EMAIL_ADDRESS][DOMAIN_NAME]"
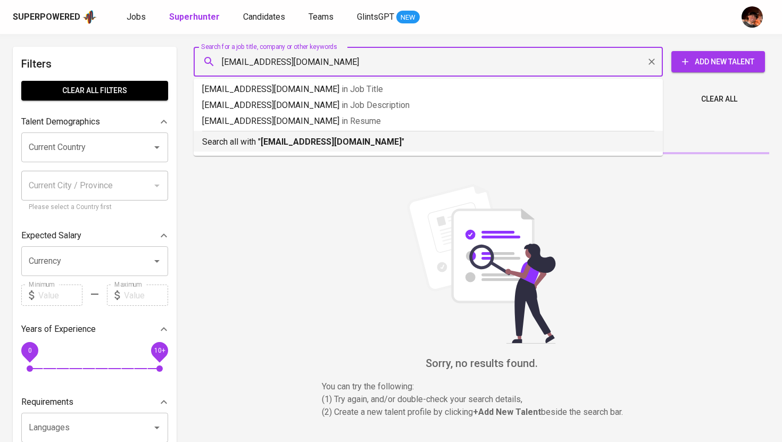
click at [259, 138] on p "Search all with " [EMAIL_ADDRESS][DOMAIN_NAME] "" at bounding box center [428, 142] width 452 height 13
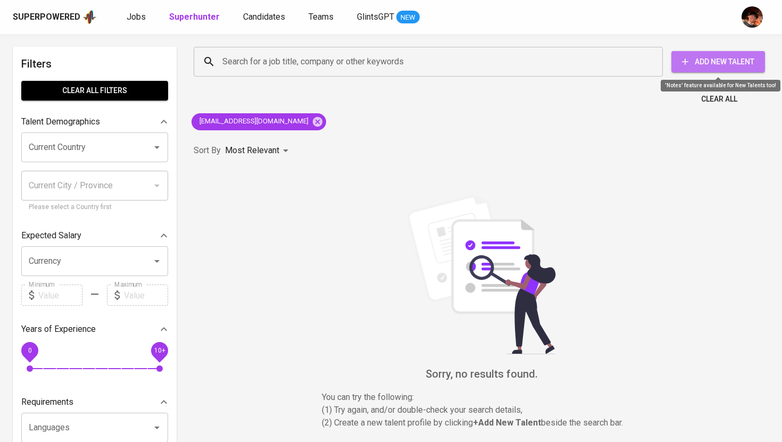
click at [725, 61] on span "Add New Talent" at bounding box center [718, 61] width 77 height 13
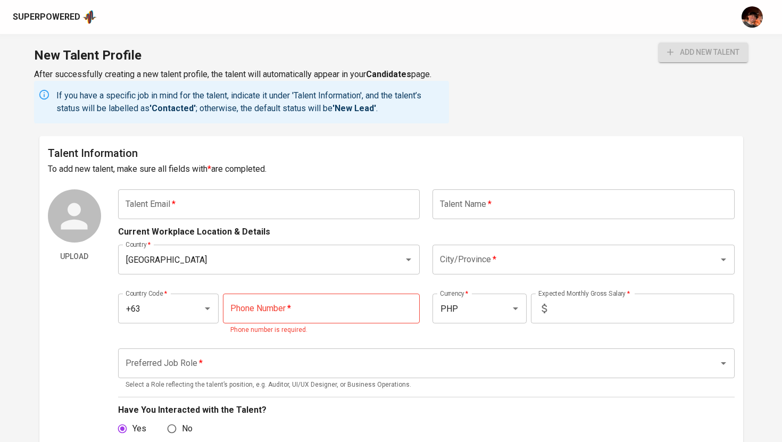
click at [319, 211] on input "text" at bounding box center [269, 204] width 302 height 30
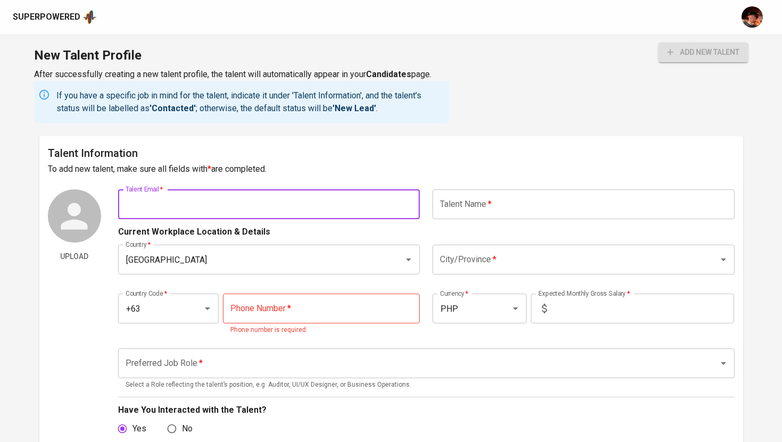
paste input "[EMAIL_ADDRESS][DOMAIN_NAME]"
type input "[EMAIL_ADDRESS][DOMAIN_NAME]"
click at [464, 204] on input "text" at bounding box center [584, 204] width 302 height 30
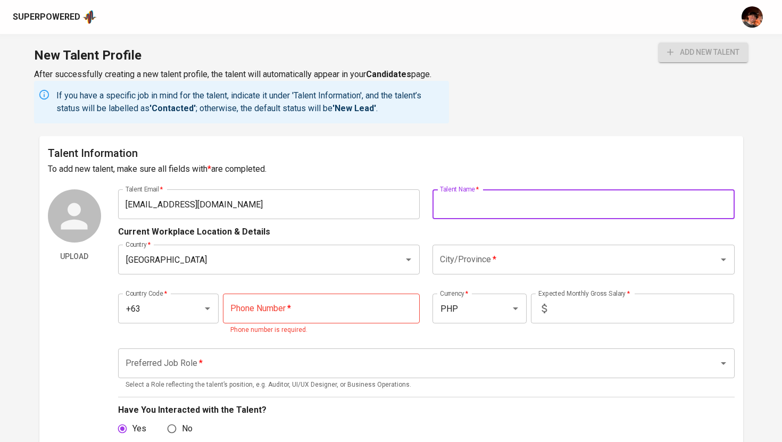
paste input "M A R I A C L A I D E L O P I A N A"
type input "[PERSON_NAME] [PERSON_NAME]"
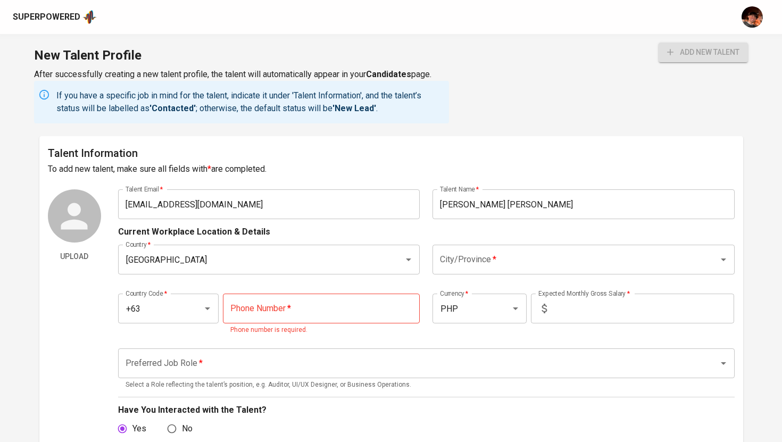
click at [259, 293] on div "Country Code   * +63 Country Code * Phone Number   * Phone Number * Phone numbe…" at bounding box center [426, 311] width 617 height 61
click at [265, 314] on input "tel" at bounding box center [321, 309] width 197 height 30
paste input "[PHONE_NUMBER]"
type input "[PHONE_NUMBER]"
click at [529, 254] on input "City/Province   *" at bounding box center [568, 260] width 263 height 20
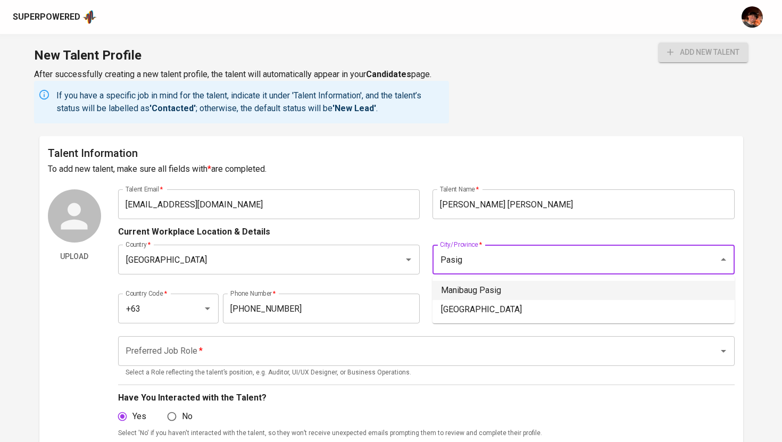
click at [549, 287] on li "Manibaug Pasig" at bounding box center [584, 290] width 302 height 19
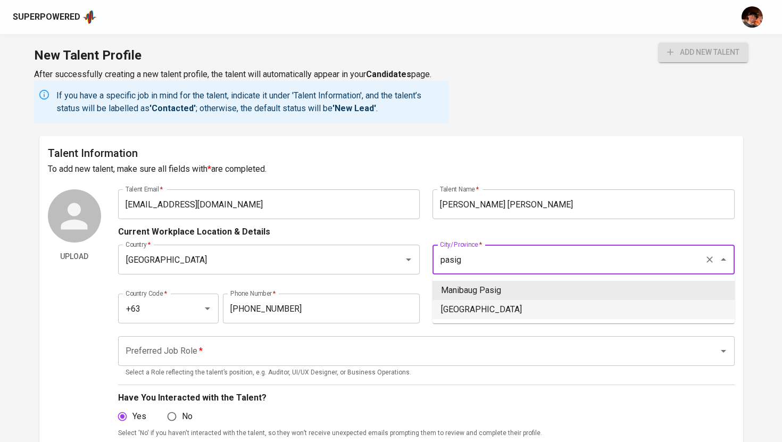
click at [521, 309] on li "[GEOGRAPHIC_DATA]" at bounding box center [584, 309] width 302 height 19
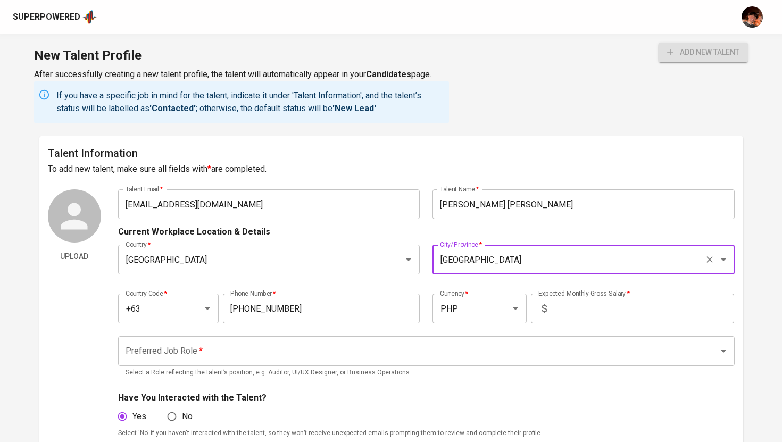
type input "[GEOGRAPHIC_DATA]"
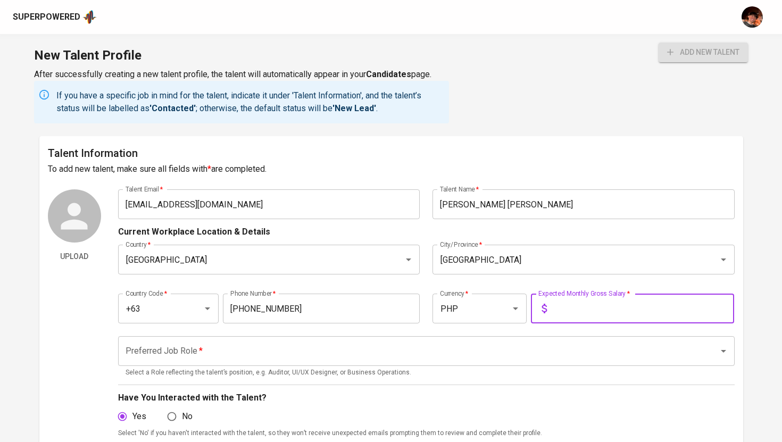
click at [577, 309] on input "text" at bounding box center [642, 309] width 183 height 30
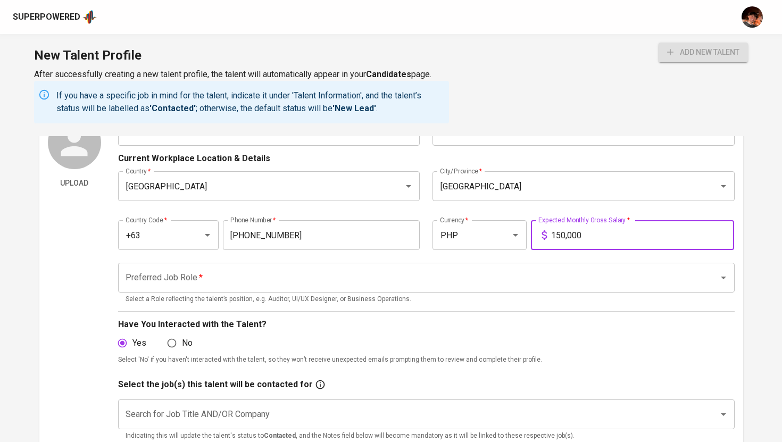
scroll to position [81, 0]
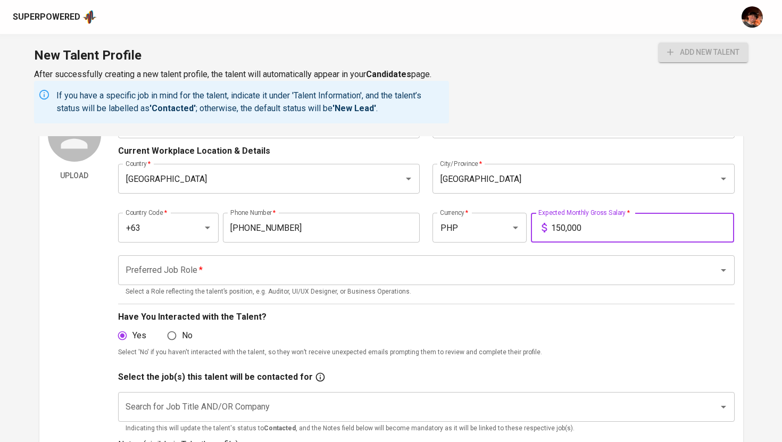
click at [419, 256] on div "Preferred Job Role *" at bounding box center [426, 270] width 617 height 30
type input "150,000"
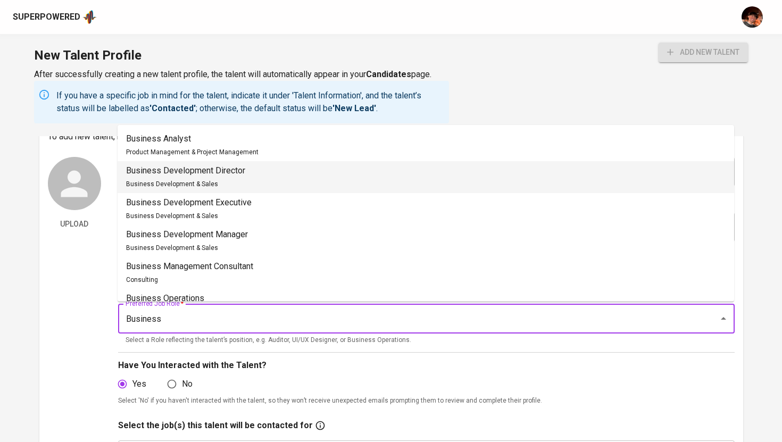
scroll to position [0, 0]
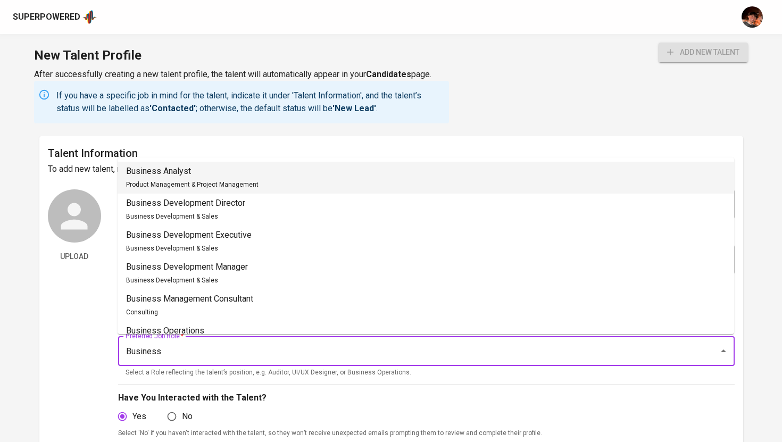
click at [231, 184] on span "Product Management & Project Management" at bounding box center [192, 184] width 132 height 7
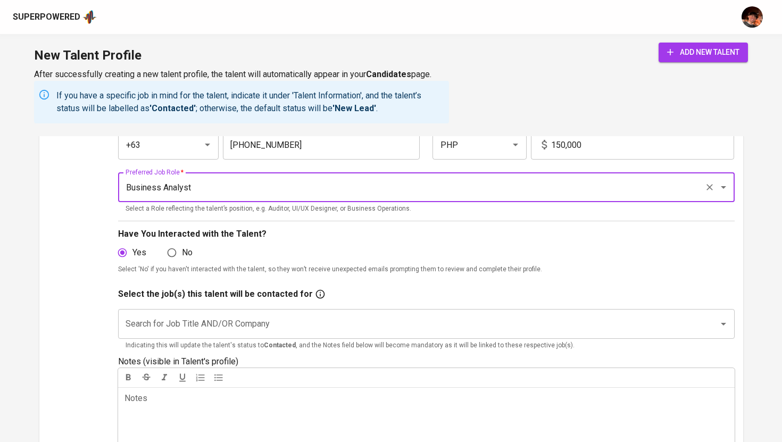
scroll to position [183, 0]
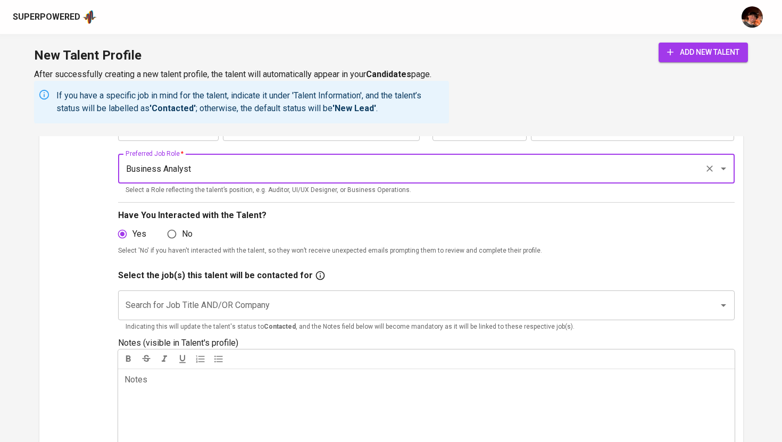
click at [183, 316] on div "Search for Job Title AND/OR Company" at bounding box center [426, 306] width 617 height 30
type input "Business Analyst"
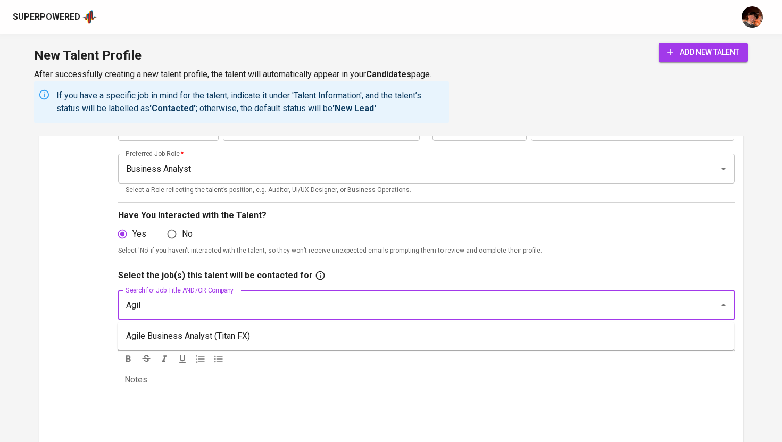
type input "Agile"
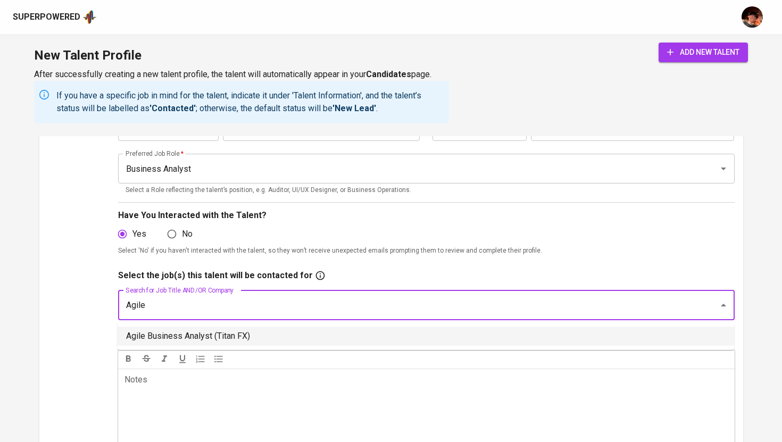
click at [183, 342] on li "Agile Business Analyst (Titan FX)" at bounding box center [426, 336] width 617 height 19
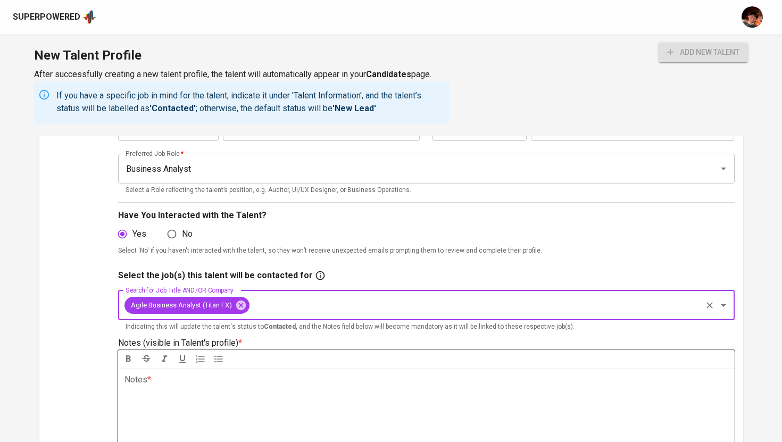
click at [184, 381] on p "Notes * ﻿" at bounding box center [427, 380] width 604 height 13
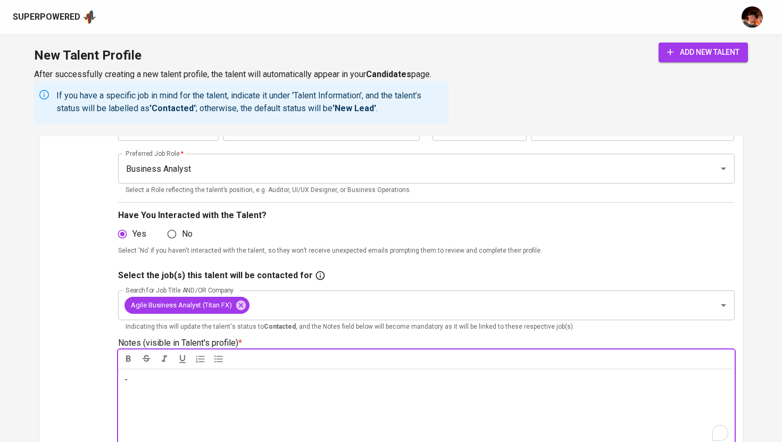
click at [696, 56] on span "add new talent" at bounding box center [703, 52] width 72 height 13
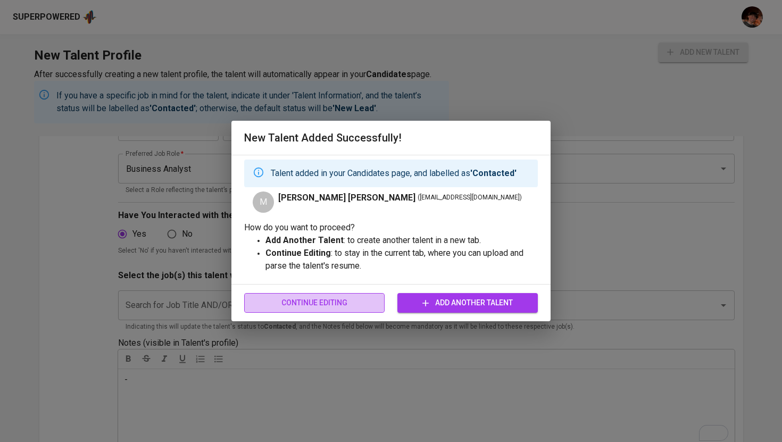
click at [335, 306] on span "Continue Editing" at bounding box center [314, 302] width 123 height 13
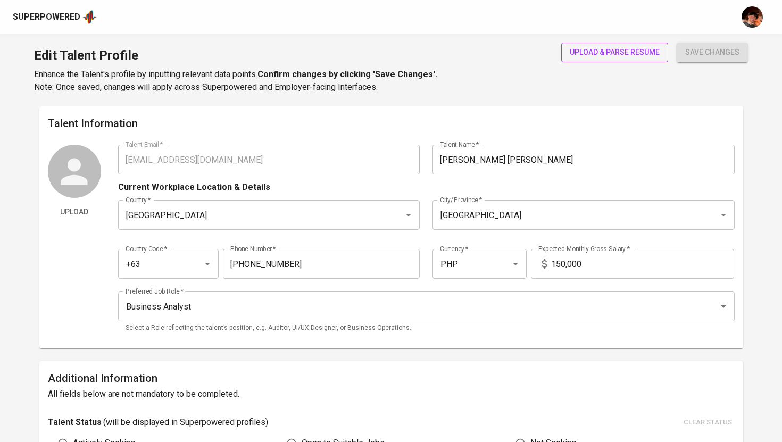
click at [619, 49] on span "upload & parse resume" at bounding box center [615, 52] width 90 height 13
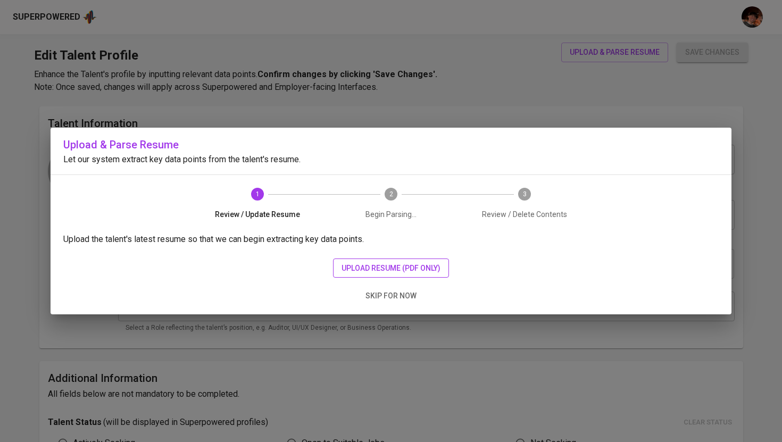
click at [406, 271] on span "upload resume (pdf only)" at bounding box center [391, 268] width 99 height 13
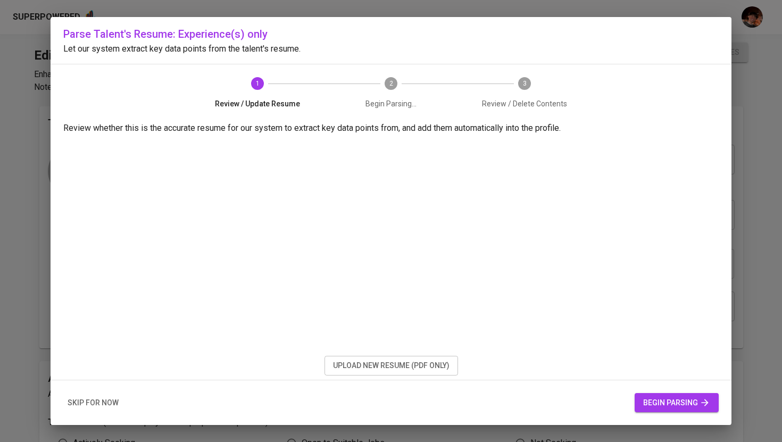
click at [649, 403] on span "begin parsing" at bounding box center [676, 402] width 67 height 13
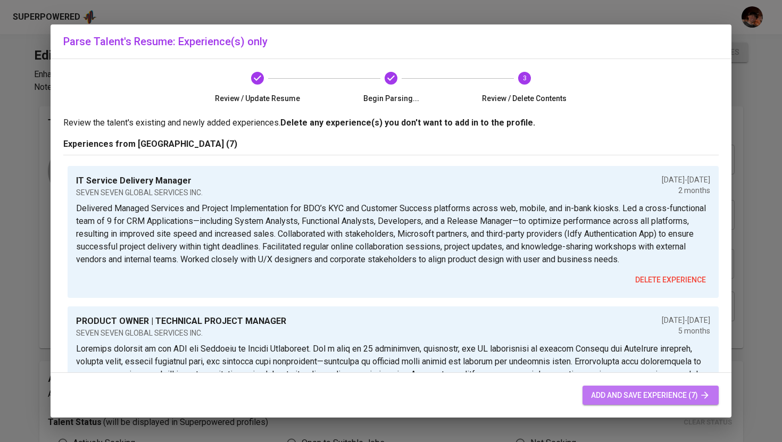
click at [615, 392] on span "add and save experience (7)" at bounding box center [650, 395] width 119 height 13
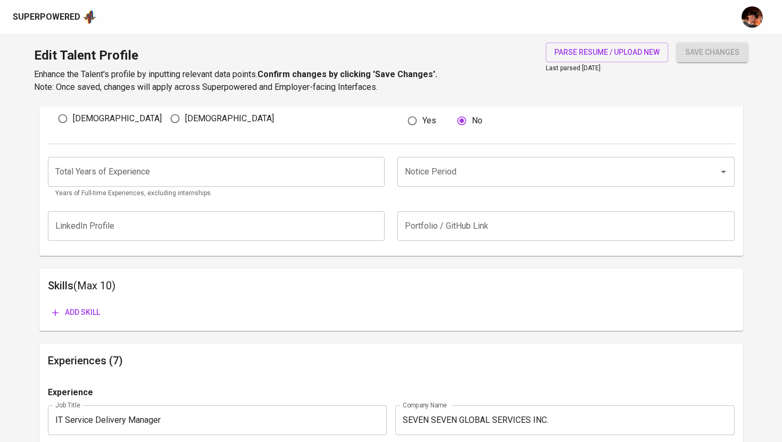
scroll to position [373, 0]
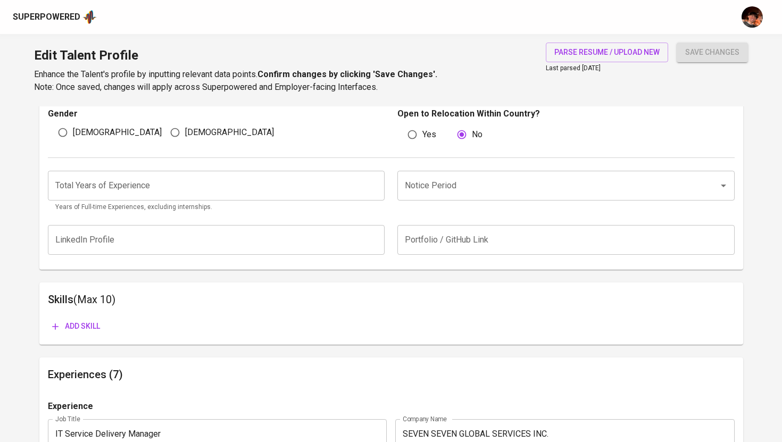
click at [223, 205] on p "Years of Full-time Experiences, excluding internships." at bounding box center [216, 207] width 322 height 11
click at [223, 187] on input "number" at bounding box center [216, 186] width 337 height 30
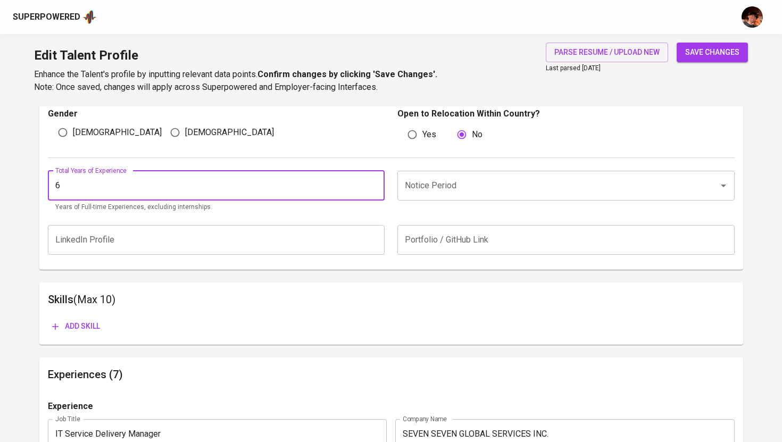
type input "6"
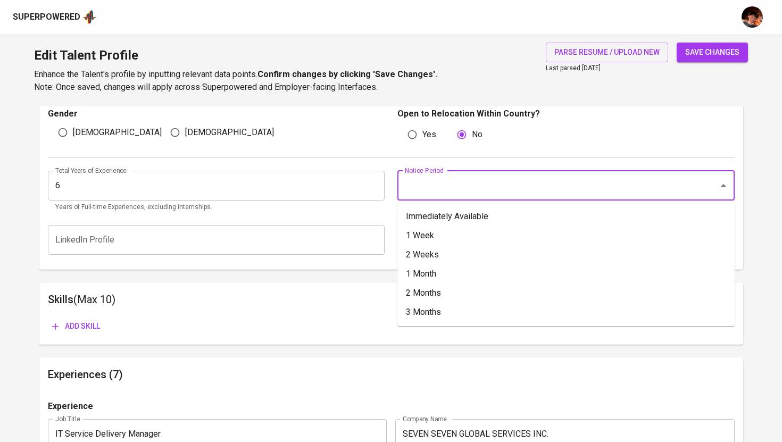
click at [463, 193] on input "Notice Period" at bounding box center [551, 186] width 298 height 20
click at [445, 217] on li "Immediately Available" at bounding box center [565, 216] width 337 height 19
type input "Immediately Available"
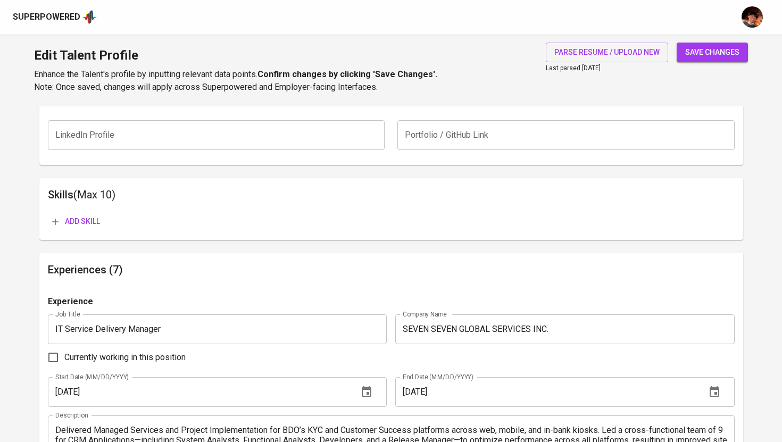
scroll to position [480, 0]
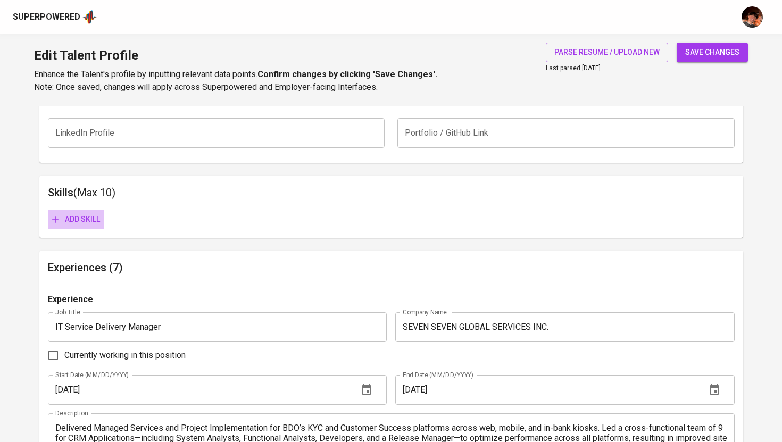
click at [65, 215] on span "Add skill" at bounding box center [76, 219] width 48 height 13
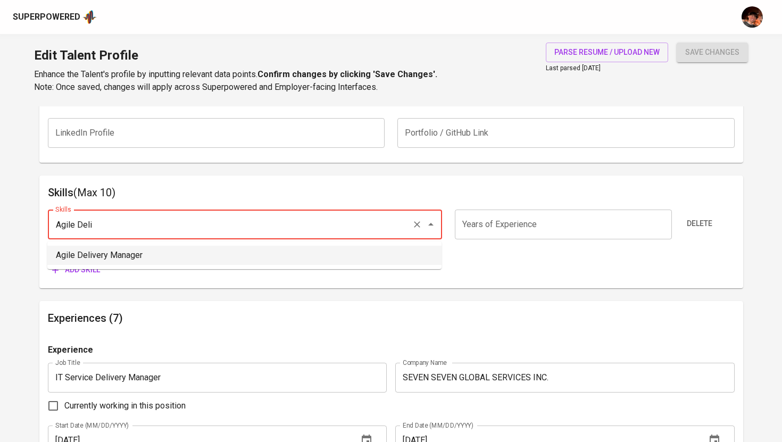
click at [194, 252] on li "Agile Delivery Manager" at bounding box center [244, 255] width 394 height 19
type input "Agile Delivery Manager"
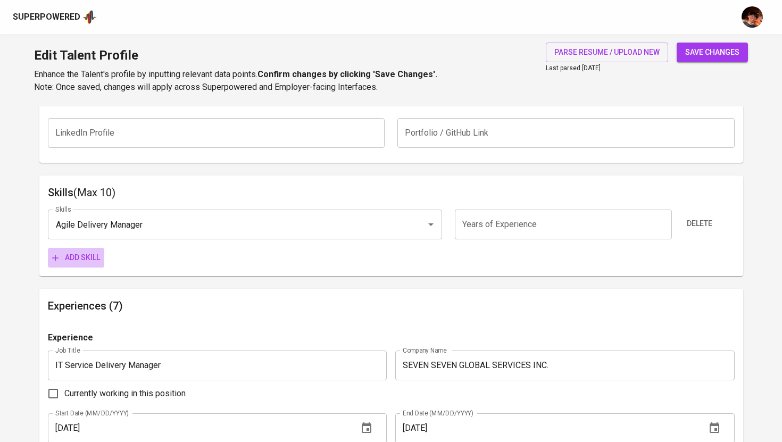
click at [96, 260] on span "Add skill" at bounding box center [76, 257] width 48 height 13
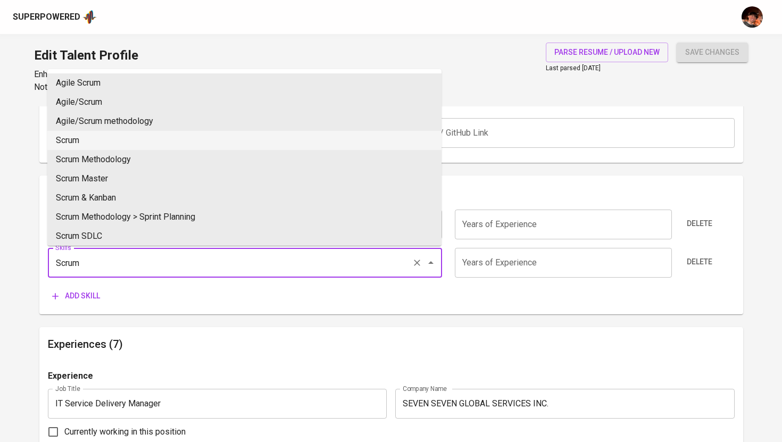
click at [87, 138] on li "Scrum" at bounding box center [244, 140] width 394 height 19
type input "Scrum"
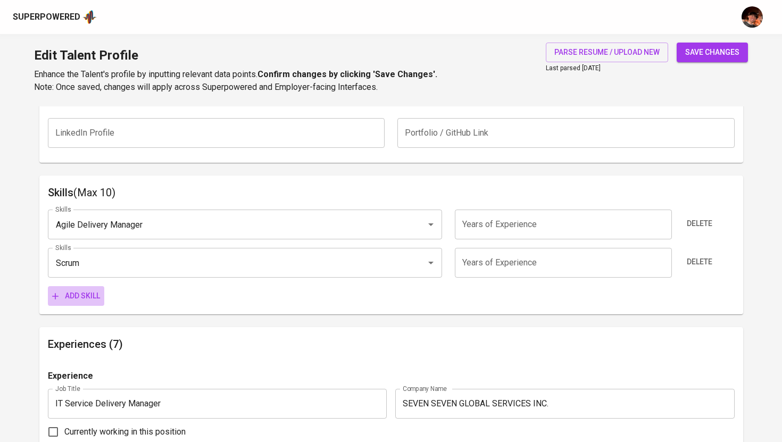
click at [77, 294] on span "Add skill" at bounding box center [76, 295] width 48 height 13
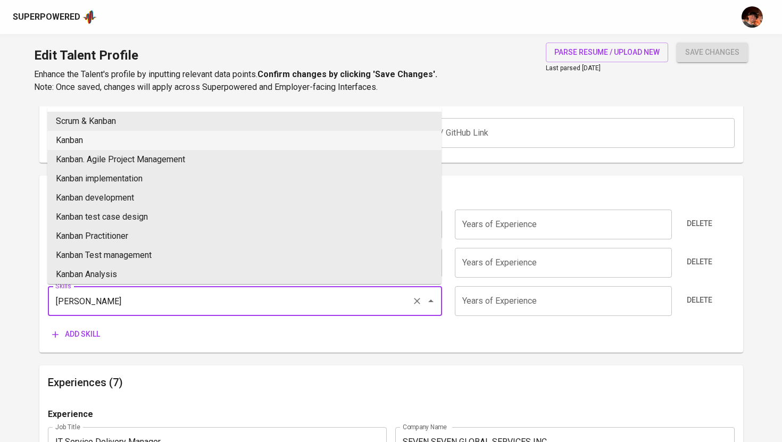
click at [103, 142] on li "Kanban" at bounding box center [244, 140] width 394 height 19
type input "Kanban"
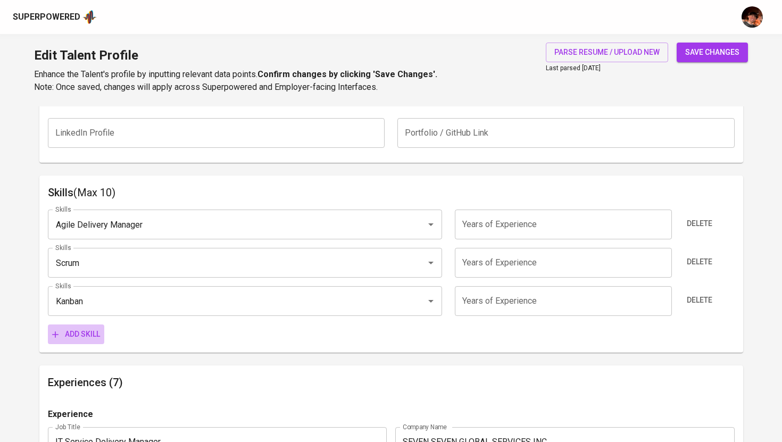
click at [82, 340] on span "Add skill" at bounding box center [76, 334] width 48 height 13
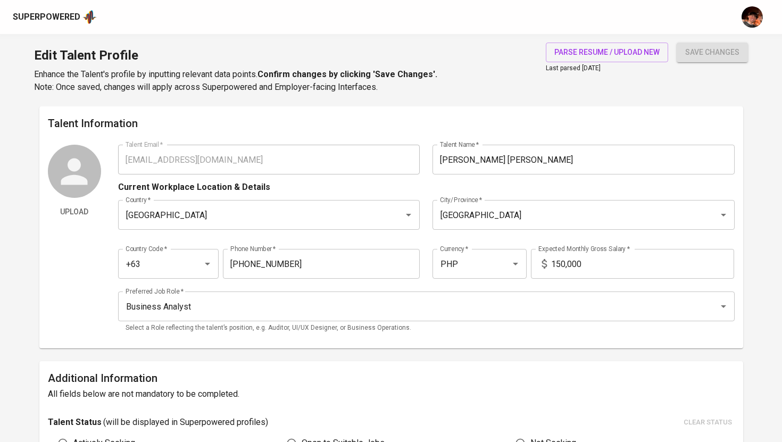
scroll to position [480, 0]
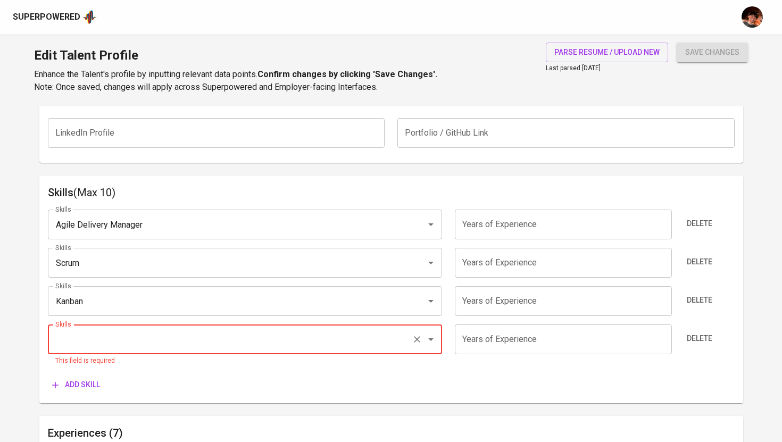
type input "J"
click at [132, 349] on input "Skills" at bounding box center [230, 339] width 355 height 20
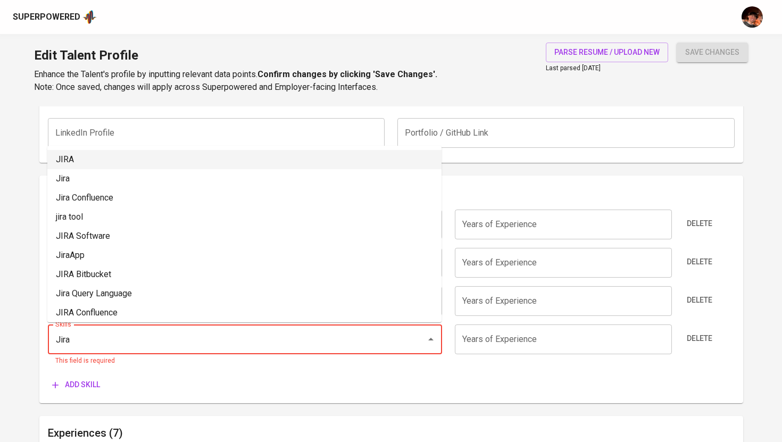
click at [73, 161] on li "JIRA" at bounding box center [244, 159] width 394 height 19
type input "JIRA"
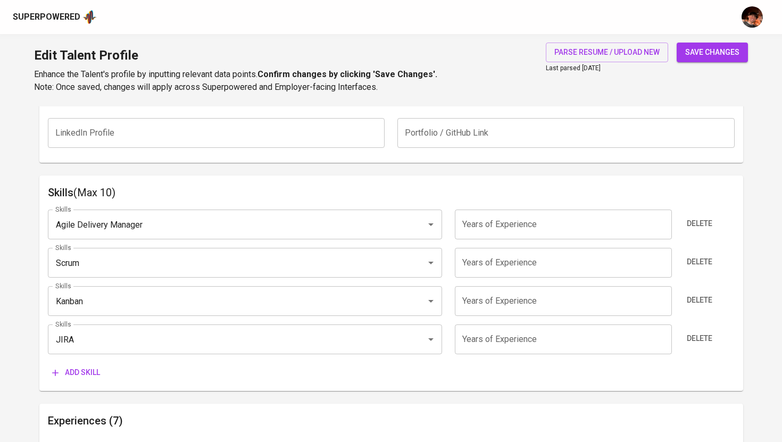
click at [79, 366] on span "Add skill" at bounding box center [76, 372] width 48 height 13
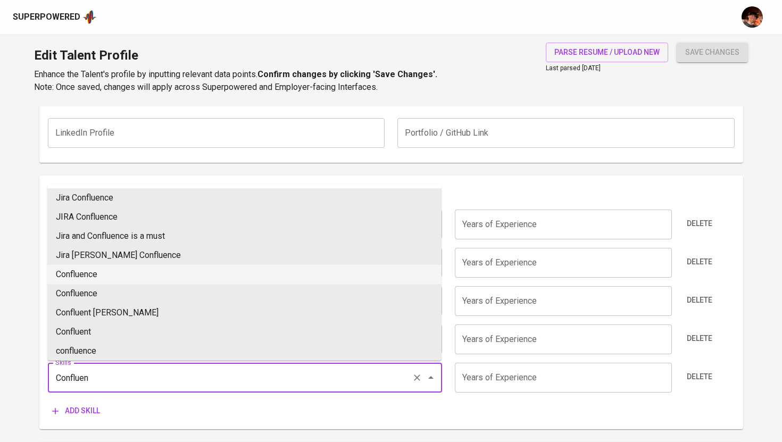
click at [102, 276] on li "Confluence" at bounding box center [244, 274] width 394 height 19
type input "Confluence"
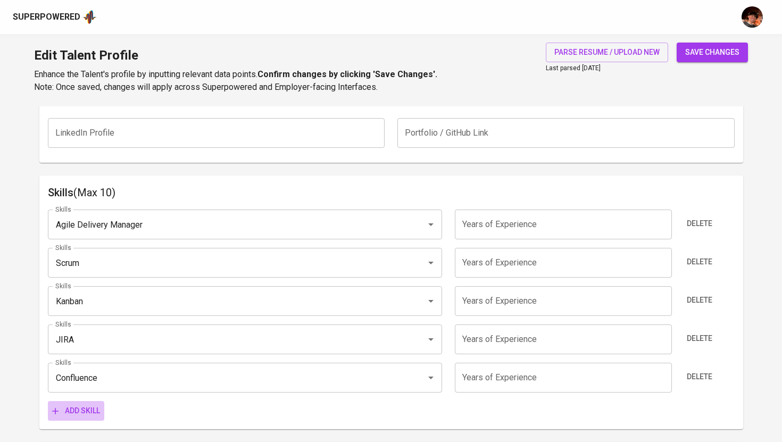
click at [93, 418] on button "Add skill" at bounding box center [76, 411] width 56 height 20
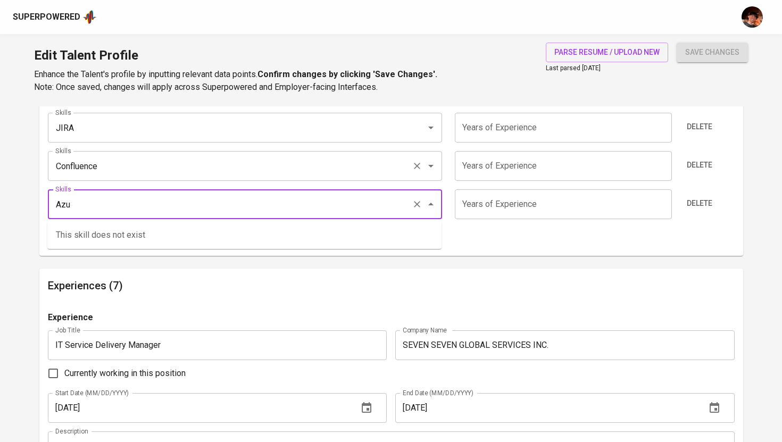
scroll to position [693, 0]
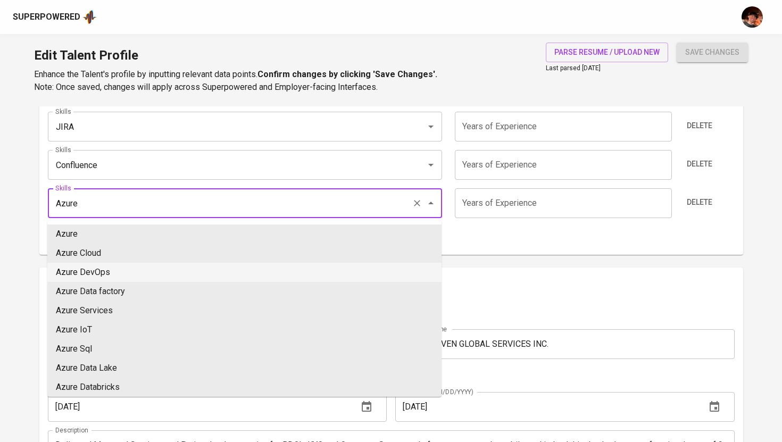
click at [121, 273] on li "Azure DevOps" at bounding box center [244, 272] width 394 height 19
type input "Azure DevOps"
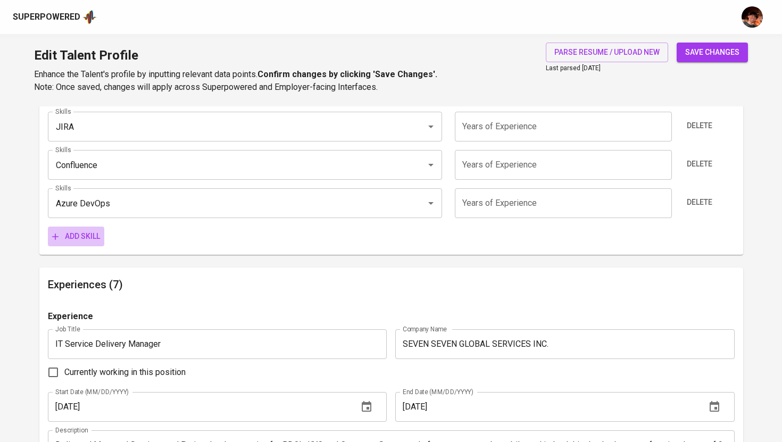
click at [87, 234] on span "Add skill" at bounding box center [76, 236] width 48 height 13
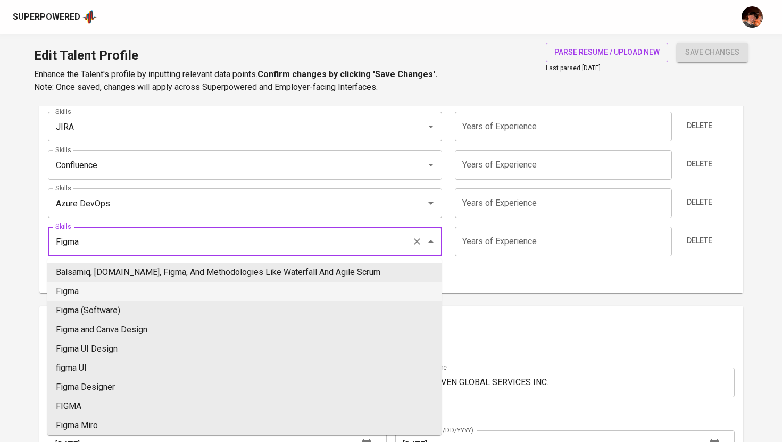
click at [97, 296] on li "Figma" at bounding box center [244, 291] width 394 height 19
type input "Figma"
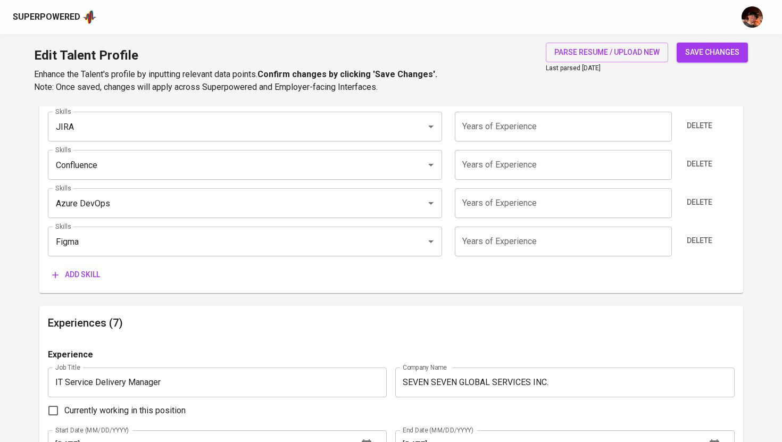
click at [87, 273] on span "Add skill" at bounding box center [76, 274] width 48 height 13
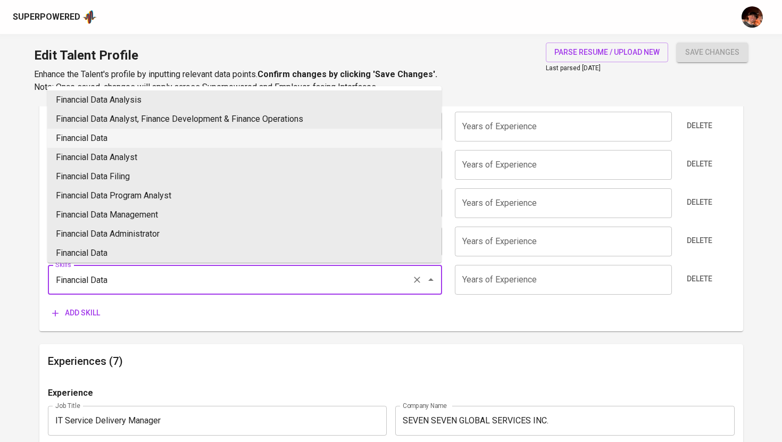
click at [143, 142] on li "Financial Data" at bounding box center [244, 138] width 394 height 19
type input "Financial Data"
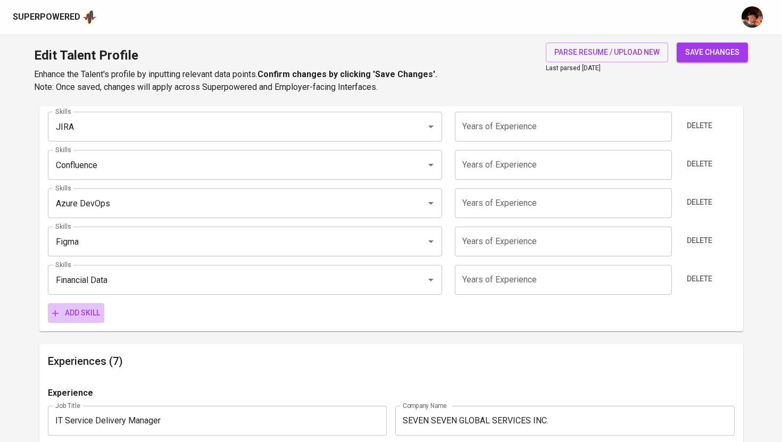
click at [89, 314] on span "Add skill" at bounding box center [76, 312] width 48 height 13
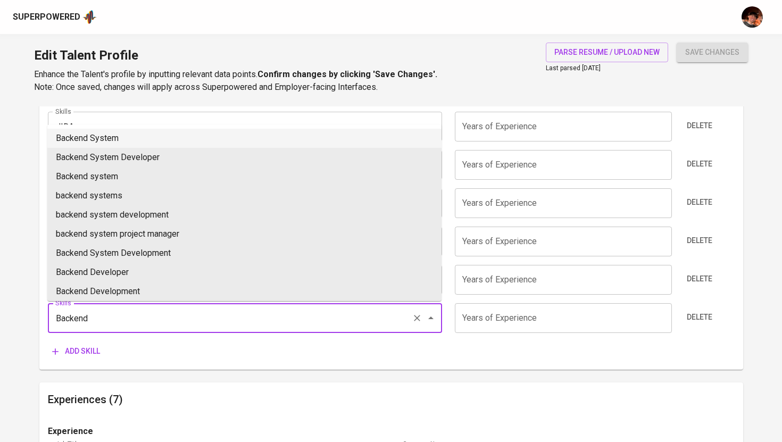
click at [127, 135] on li "Backend System" at bounding box center [244, 138] width 394 height 19
type input "Backend System"
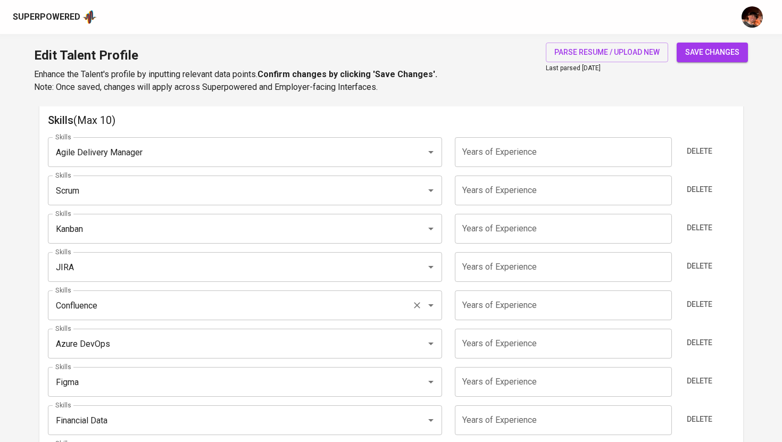
scroll to position [551, 0]
click at [542, 161] on input "number" at bounding box center [563, 154] width 217 height 30
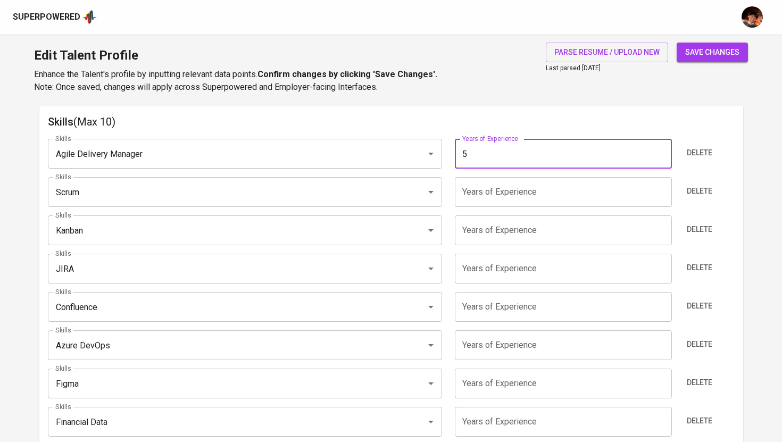
type input "5"
click at [487, 220] on input "number" at bounding box center [563, 230] width 217 height 30
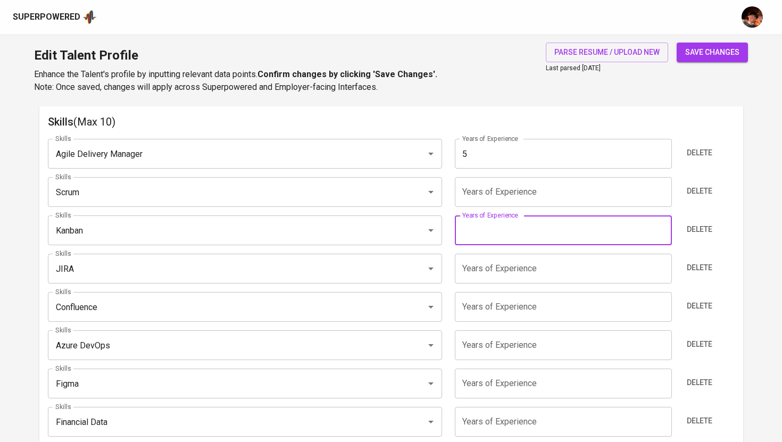
click at [492, 200] on input "number" at bounding box center [563, 192] width 217 height 30
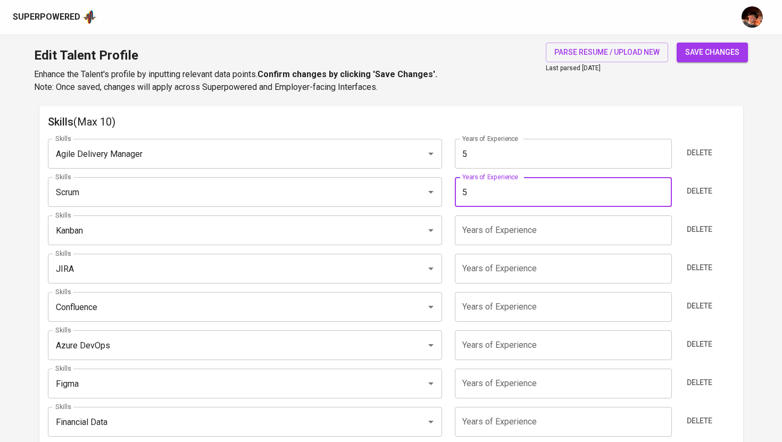
type input "5"
click at [487, 233] on input "number" at bounding box center [563, 230] width 217 height 30
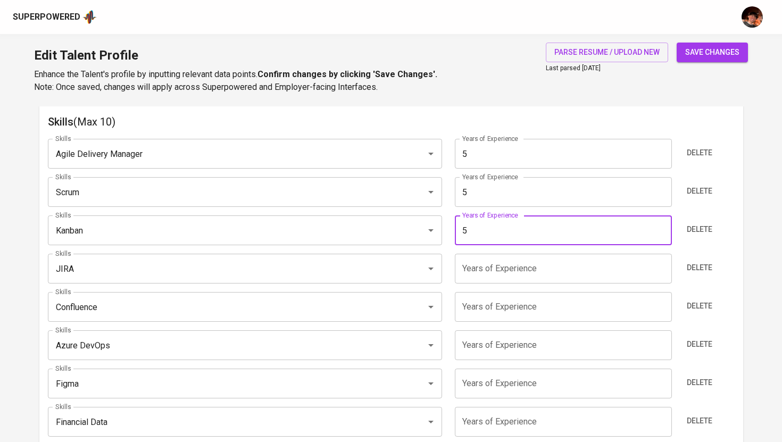
type input "5"
click at [486, 266] on input "number" at bounding box center [563, 269] width 217 height 30
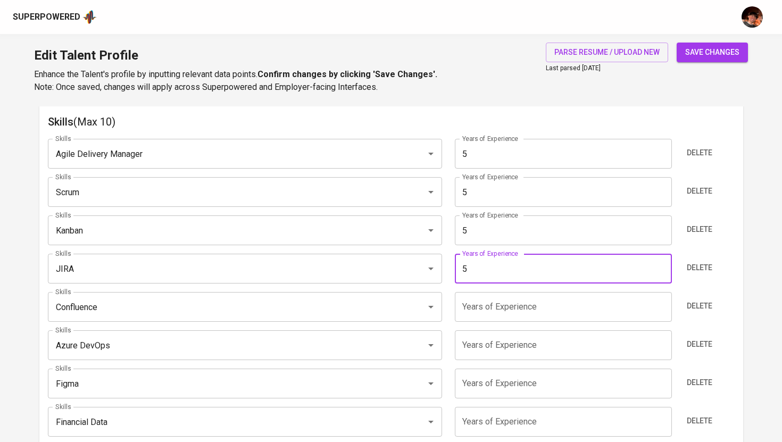
type input "5"
click at [482, 306] on input "number" at bounding box center [563, 307] width 217 height 30
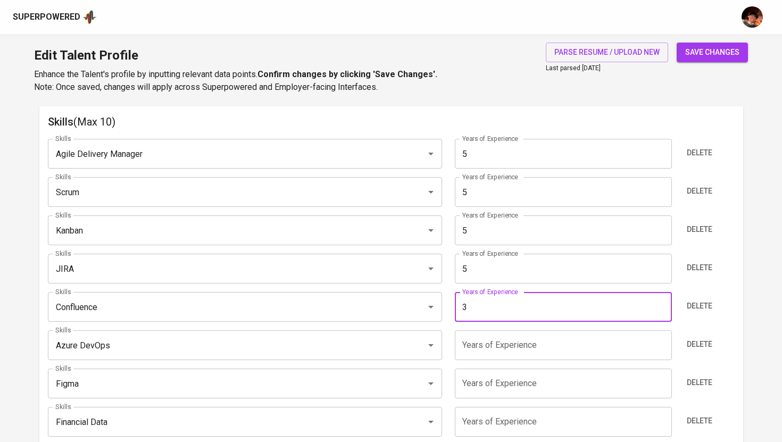
type input "3"
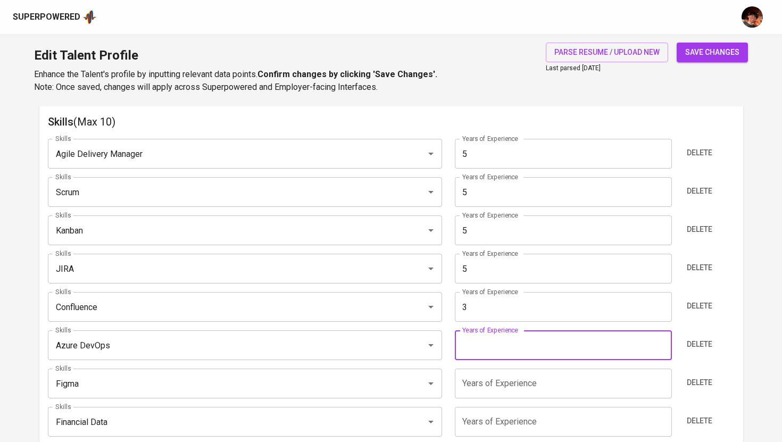
click at [492, 352] on input "number" at bounding box center [563, 345] width 217 height 30
type input "3"
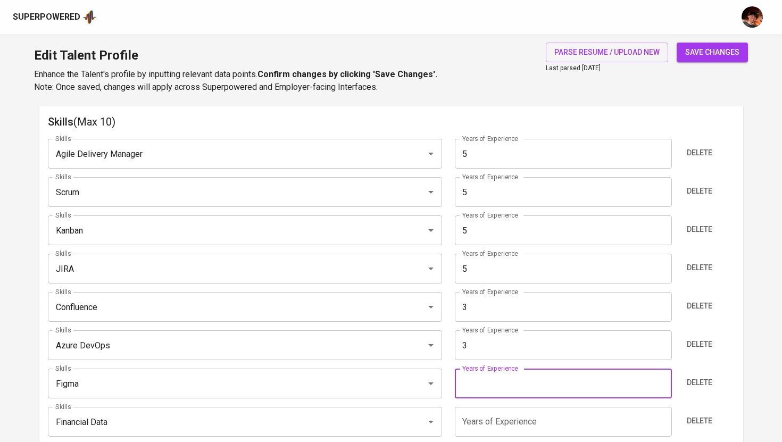
click at [529, 386] on input "number" at bounding box center [563, 384] width 217 height 30
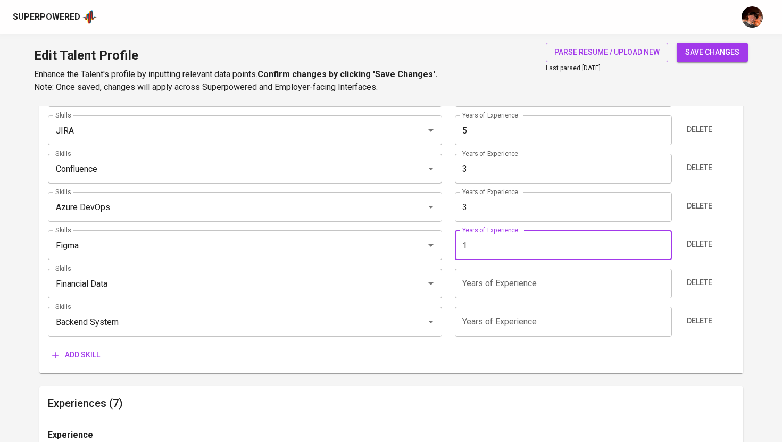
scroll to position [744, 0]
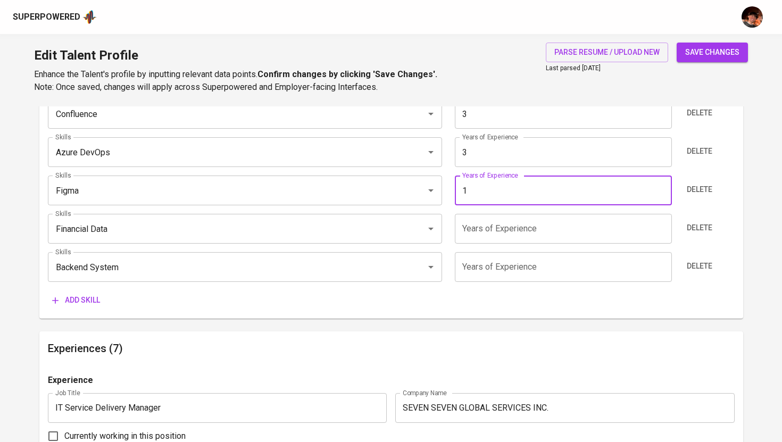
type input "1"
click at [506, 240] on input "number" at bounding box center [563, 229] width 217 height 30
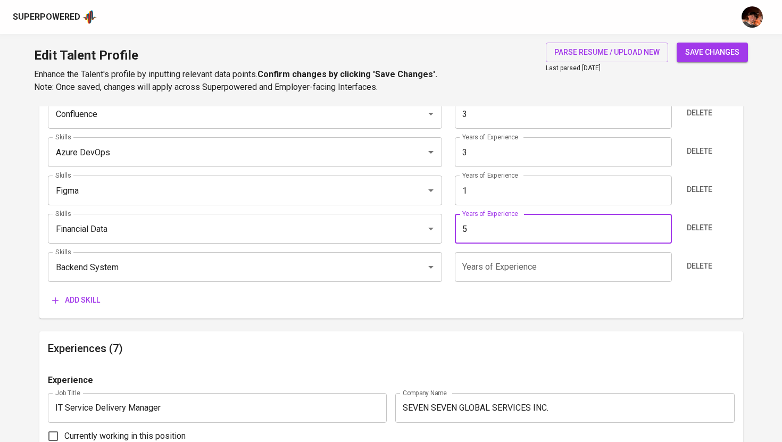
type input "5"
click at [479, 271] on input "number" at bounding box center [563, 267] width 217 height 30
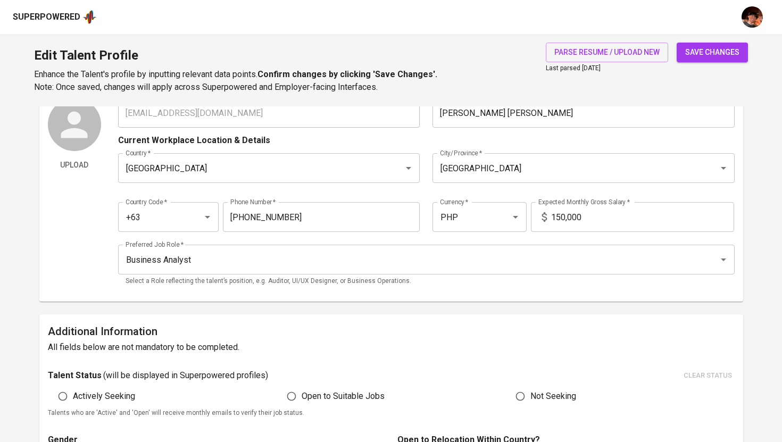
scroll to position [0, 0]
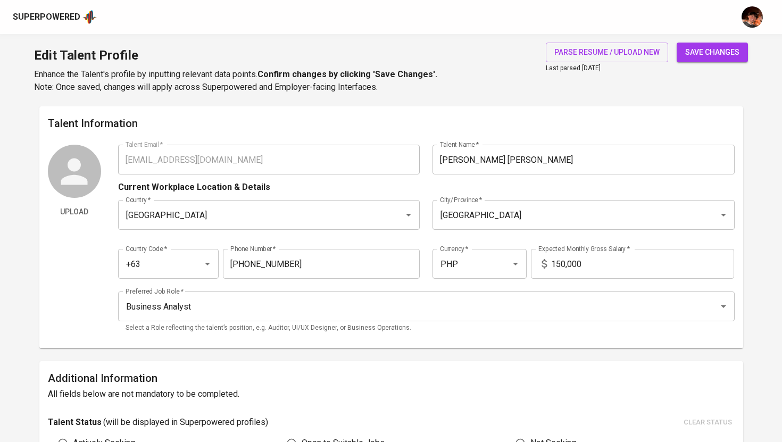
type input "5"
click at [707, 51] on span "save changes" at bounding box center [712, 52] width 54 height 13
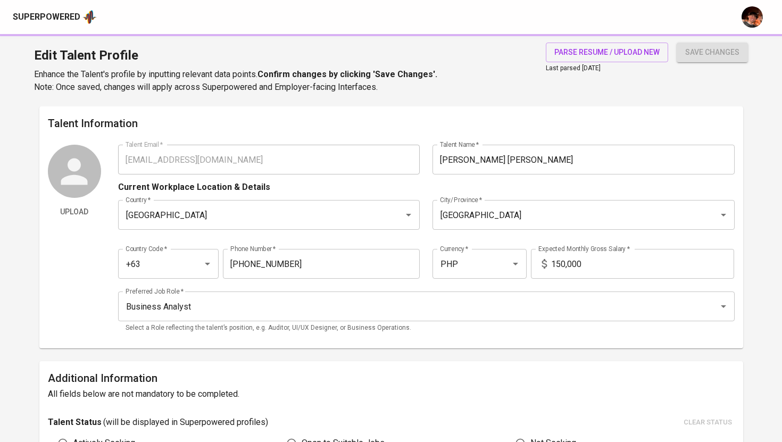
type input "Backend System"
type input "Financial Data"
type input "Scrum"
type input "Agile Delivery Manager"
type input "5"
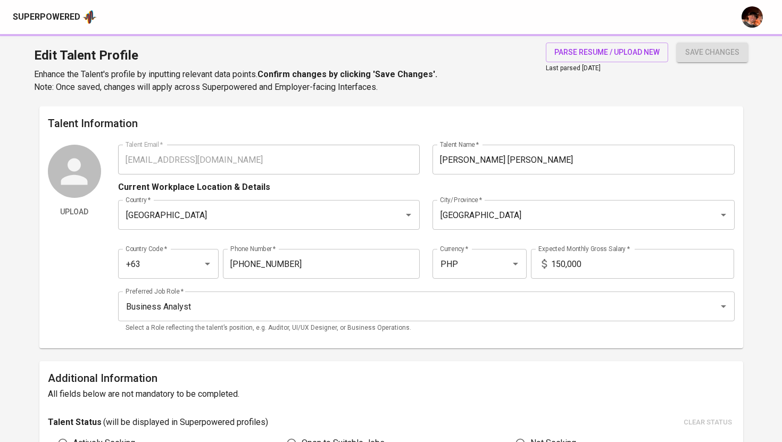
type input "Jira"
type input "5"
type input "Azure DevOps"
type input "3"
type input "Confluence"
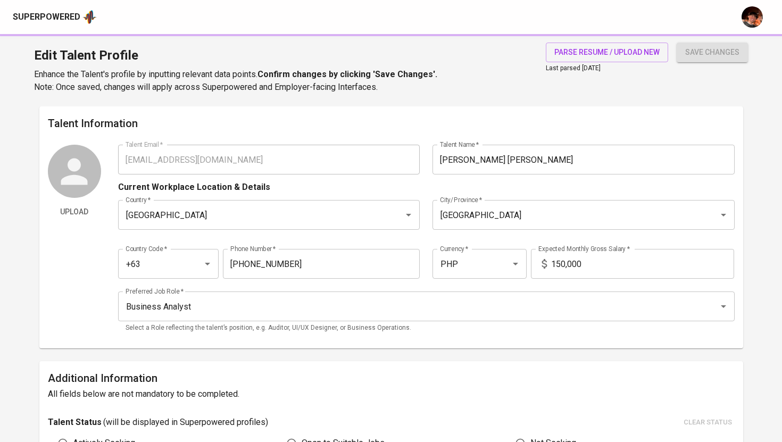
type input "3"
type input "Figma"
type input "1"
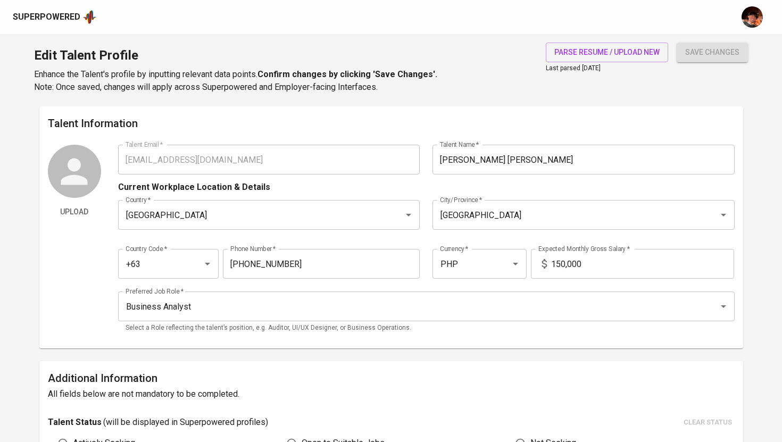
click at [67, 14] on div "Superpowered" at bounding box center [47, 17] width 68 height 12
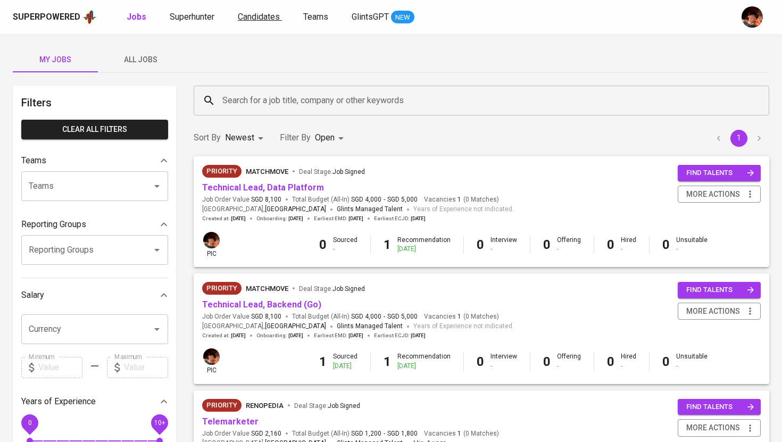
click at [268, 22] on link "Candidates" at bounding box center [260, 17] width 44 height 13
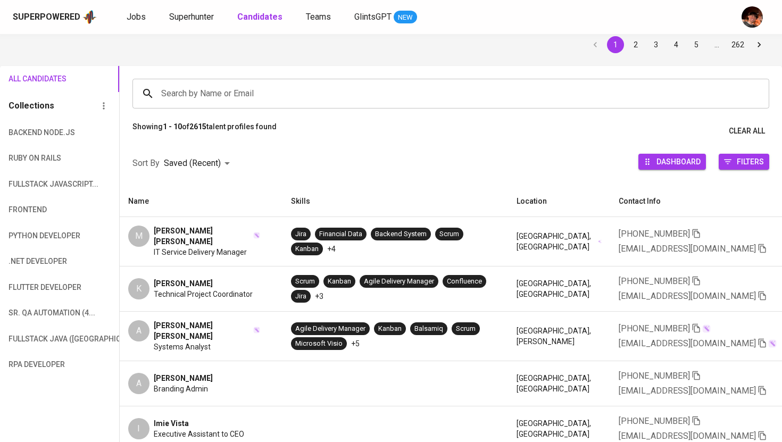
scroll to position [0, 350]
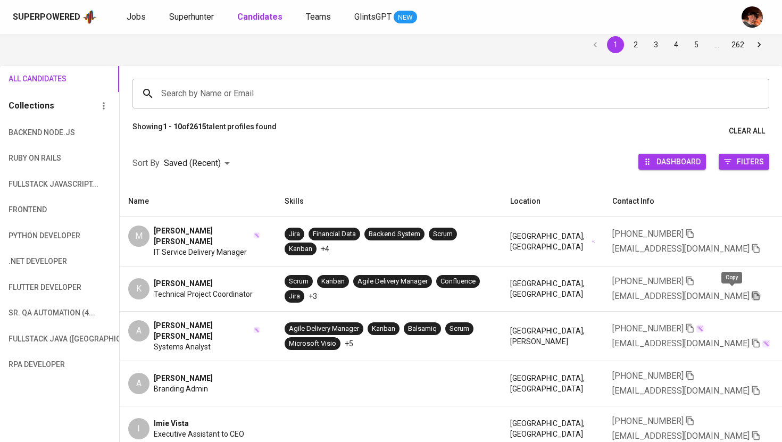
click at [751, 291] on icon "button" at bounding box center [756, 296] width 10 height 10
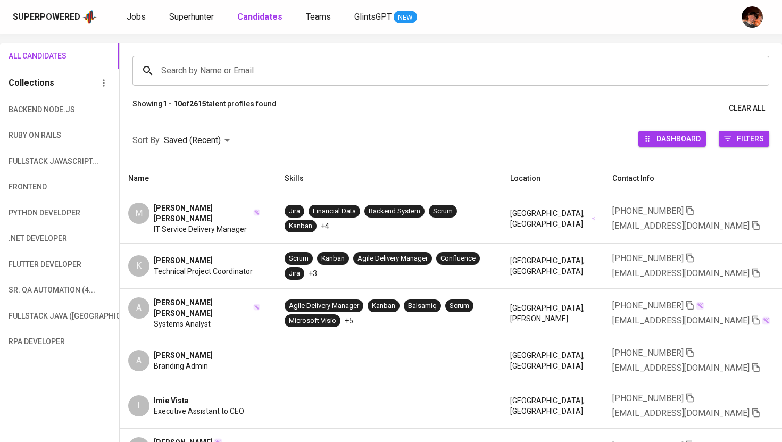
scroll to position [68, 0]
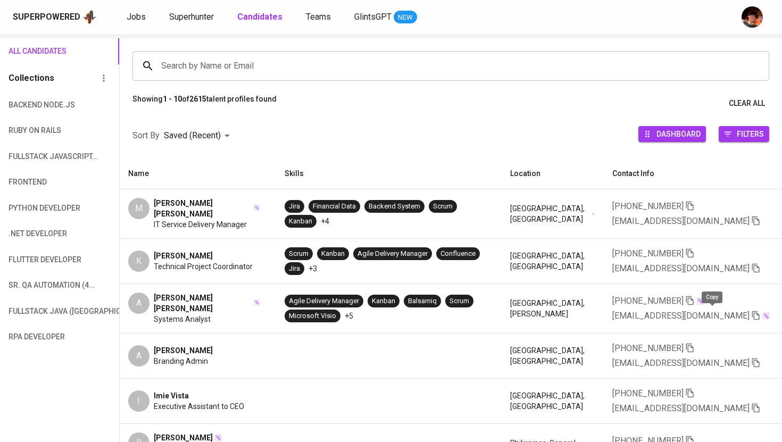
click at [751, 314] on icon "button" at bounding box center [756, 316] width 10 height 10
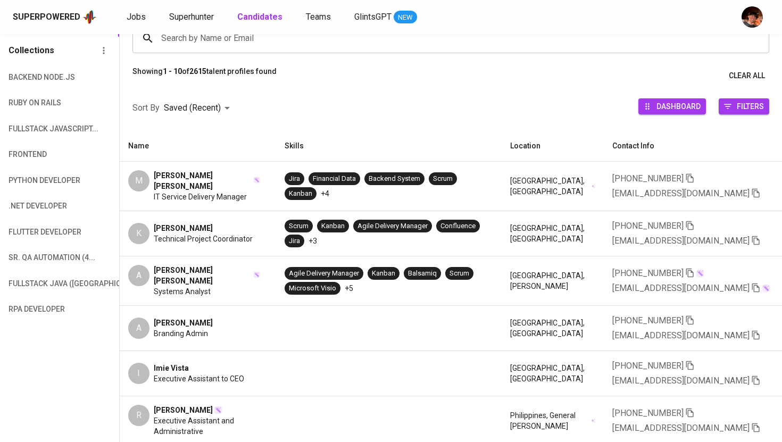
scroll to position [98, 0]
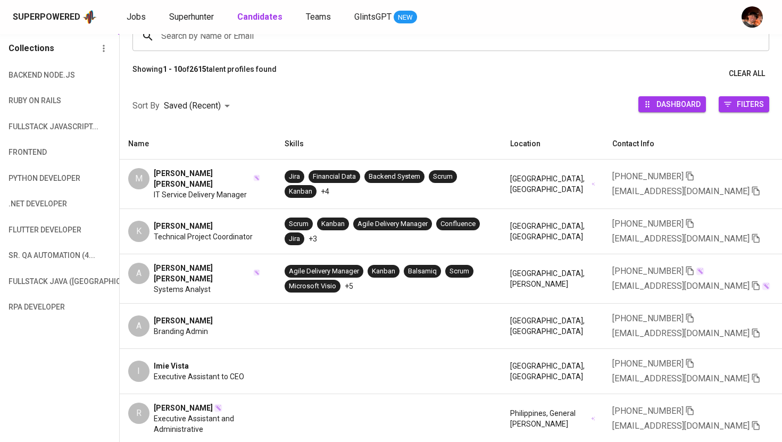
click at [255, 34] on div "Superpowered Jobs Superhunter Candidates Teams GlintsGPT NEW" at bounding box center [391, 17] width 782 height 34
click at [255, 40] on input "Search by Name or Email" at bounding box center [454, 36] width 590 height 20
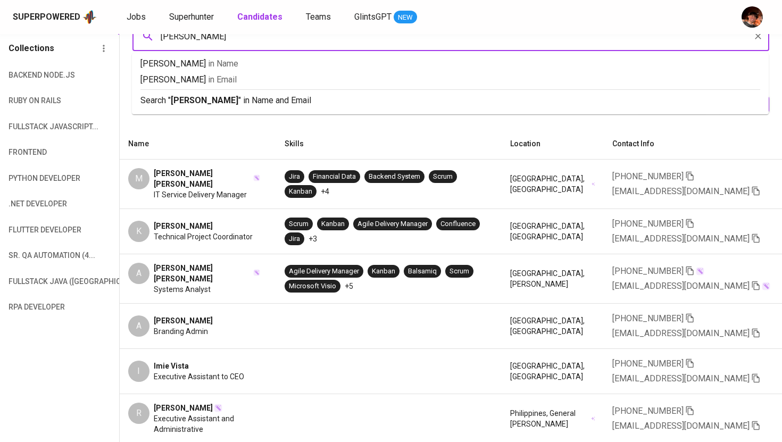
type input "Kathleen"
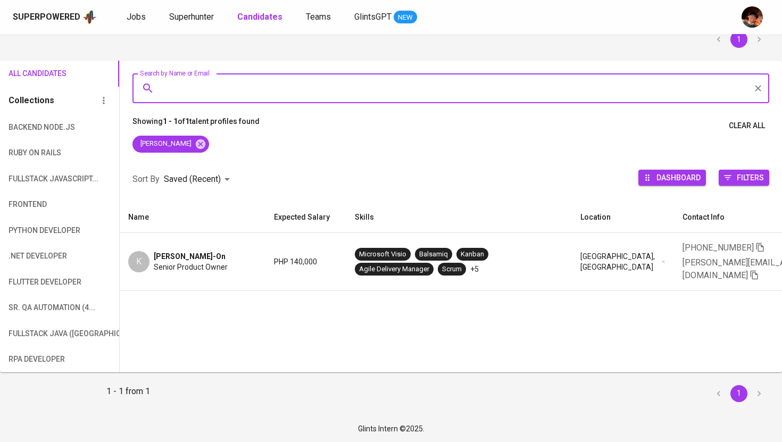
scroll to position [0, 350]
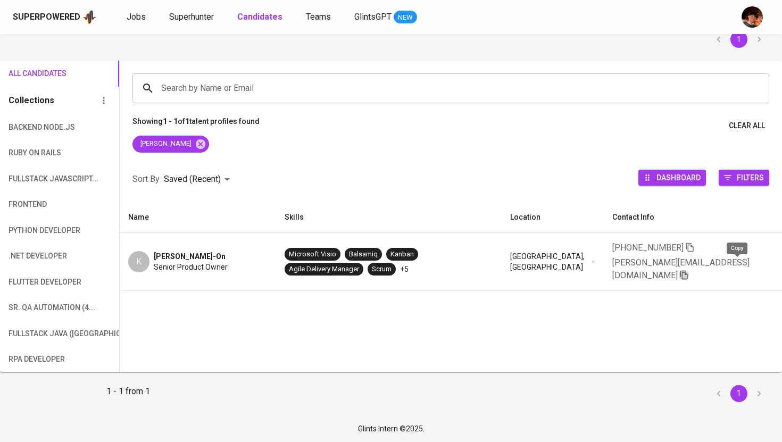
click at [689, 270] on icon "button" at bounding box center [684, 275] width 10 height 10
click at [194, 19] on span "Superhunter" at bounding box center [191, 17] width 45 height 10
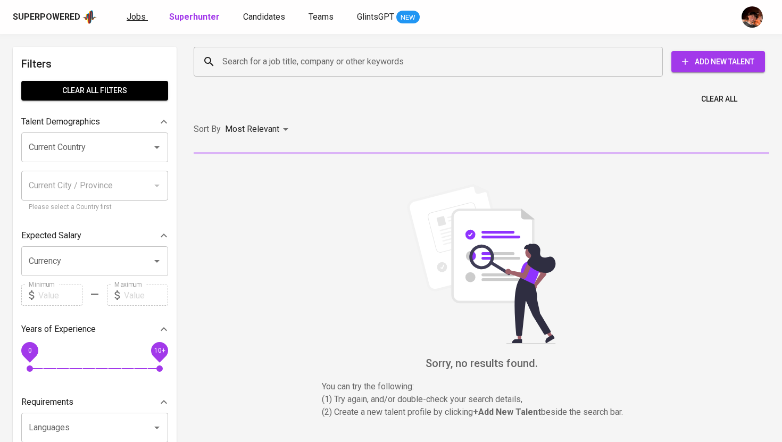
click at [132, 15] on span "Jobs" at bounding box center [136, 17] width 19 height 10
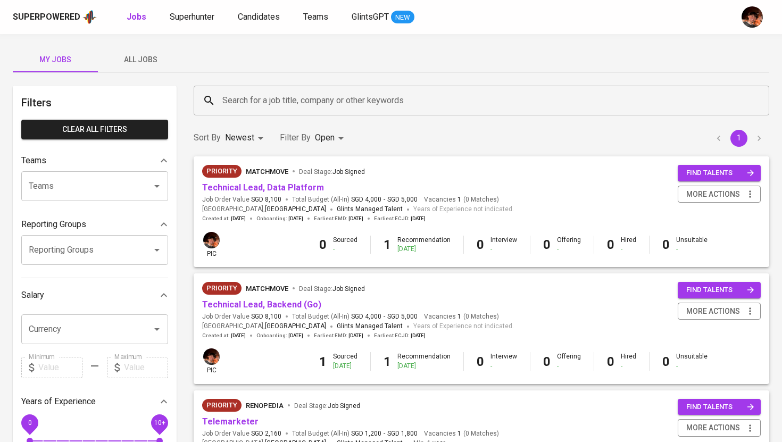
click at [143, 62] on span "All Jobs" at bounding box center [140, 59] width 72 height 13
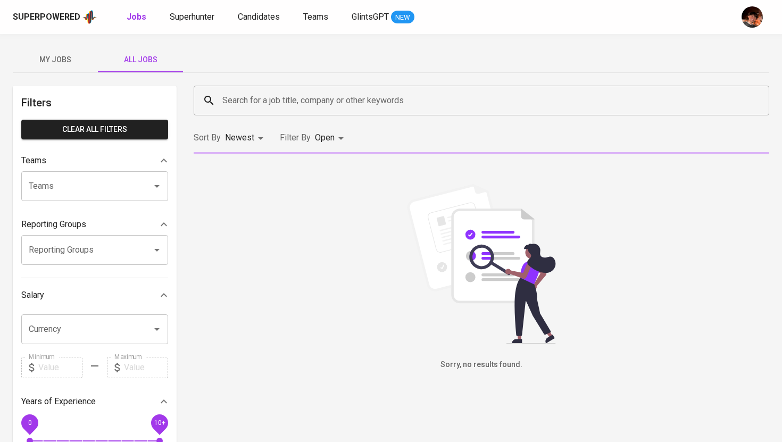
click at [336, 111] on div "Search for a job title, company or other keywords" at bounding box center [482, 101] width 576 height 30
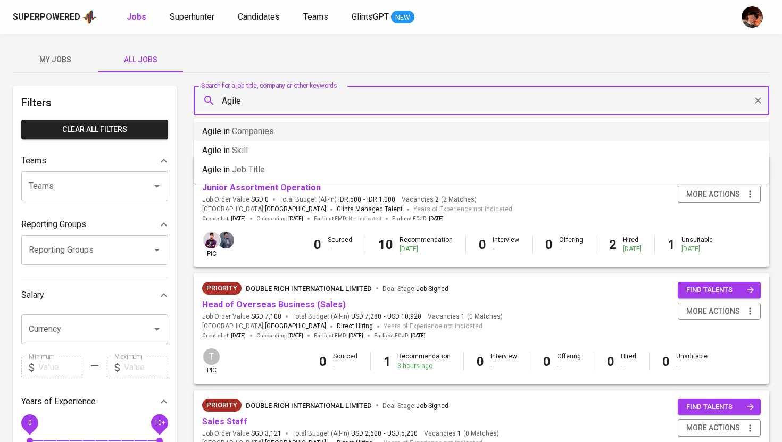
click at [269, 137] on p "Agile in Companies" at bounding box center [238, 131] width 72 height 13
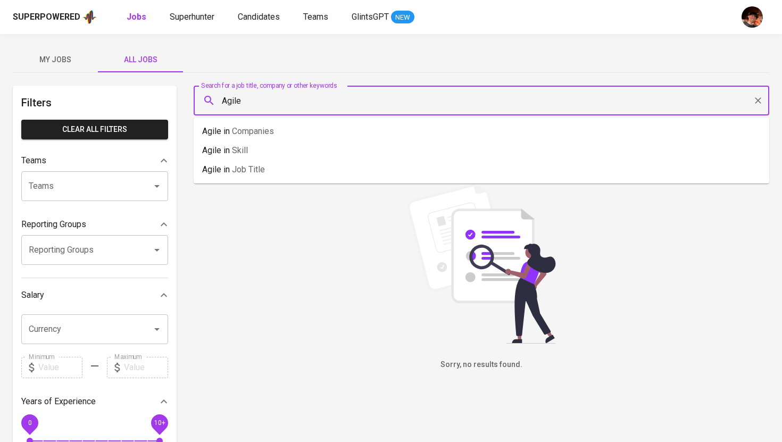
click at [238, 102] on input "Agile" at bounding box center [484, 100] width 529 height 20
type input "Agile"
click at [227, 173] on p "Agile in Job title" at bounding box center [233, 169] width 63 height 13
click at [231, 101] on input "Agile" at bounding box center [484, 100] width 529 height 20
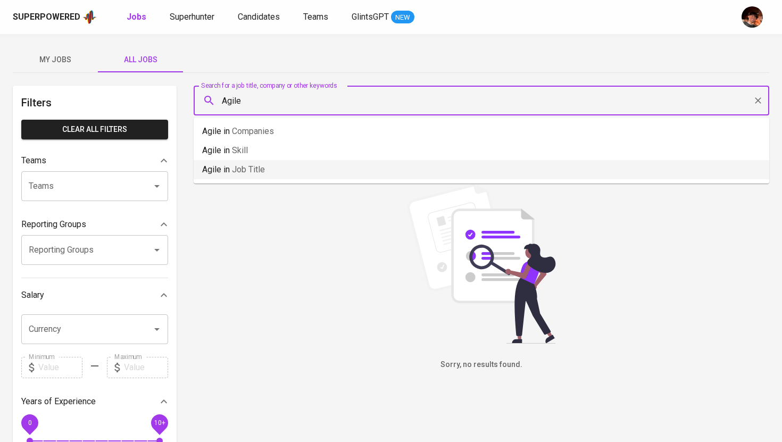
click at [231, 101] on input "Agile" at bounding box center [484, 100] width 529 height 20
click at [64, 69] on button "My Jobs" at bounding box center [55, 60] width 85 height 26
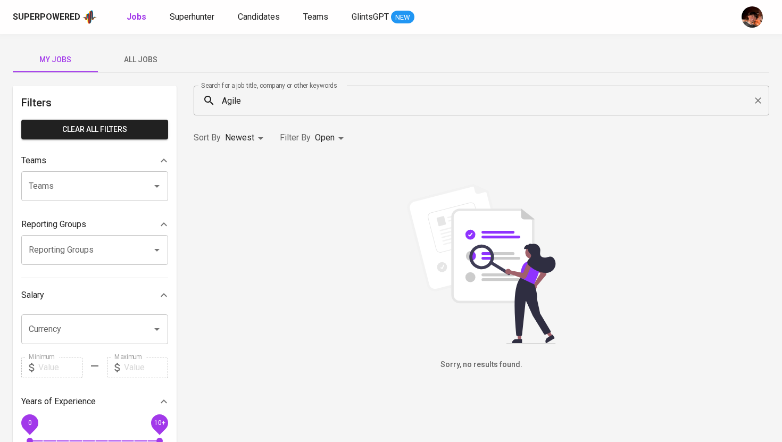
click at [137, 63] on span "All Jobs" at bounding box center [140, 59] width 72 height 13
click at [250, 97] on input "Agile" at bounding box center [484, 100] width 529 height 20
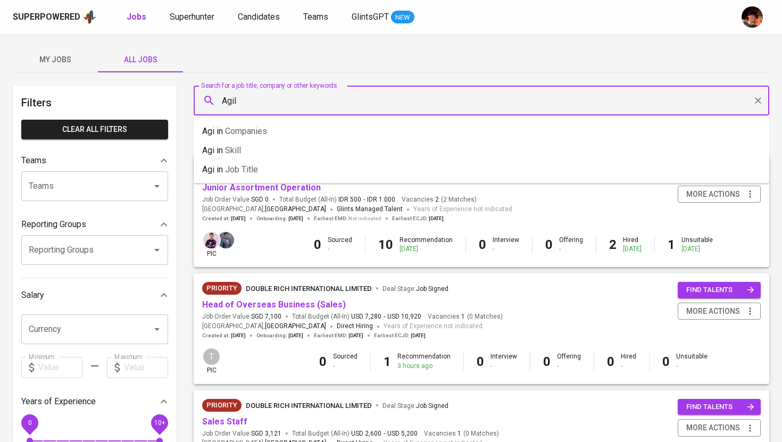
type input "Agile"
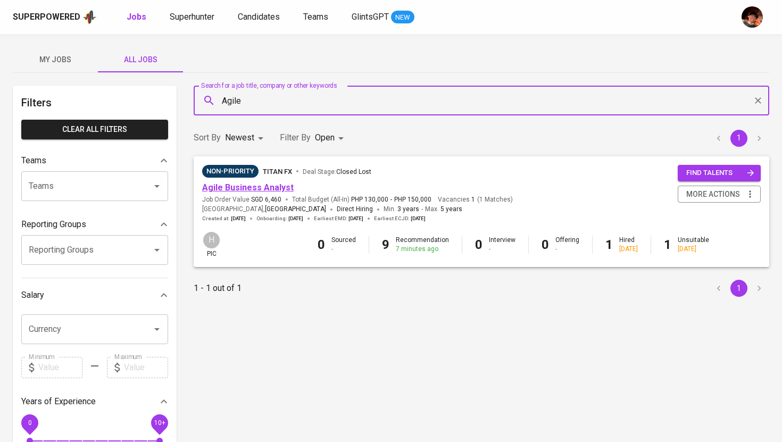
click at [231, 192] on link "Agile Business Analyst" at bounding box center [248, 188] width 92 height 10
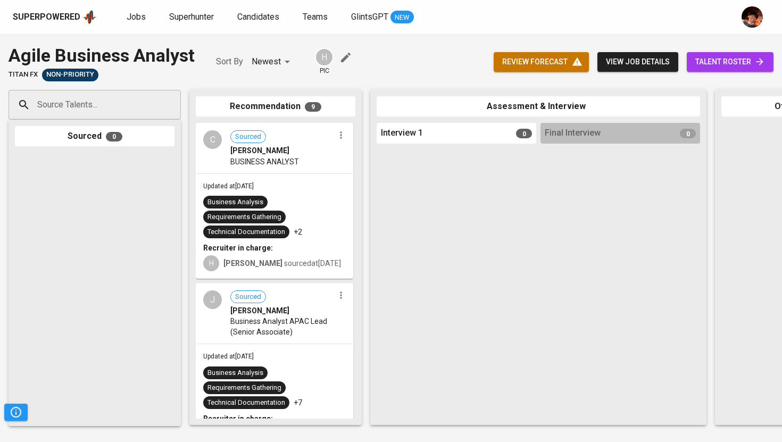
click at [731, 64] on span "talent roster" at bounding box center [730, 61] width 70 height 13
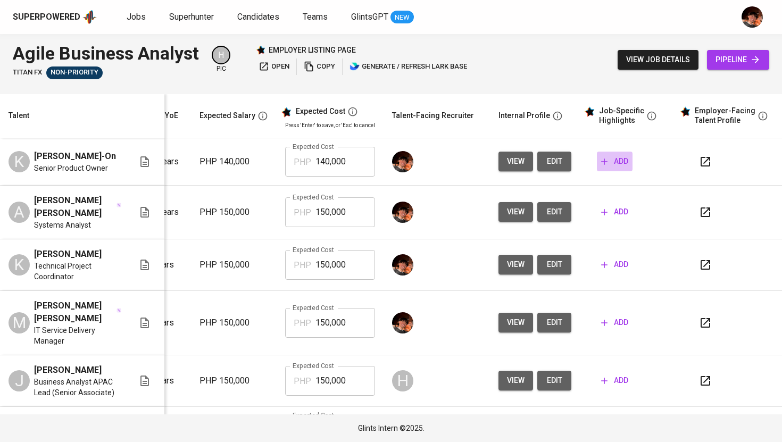
click at [604, 165] on span "add" at bounding box center [614, 161] width 27 height 13
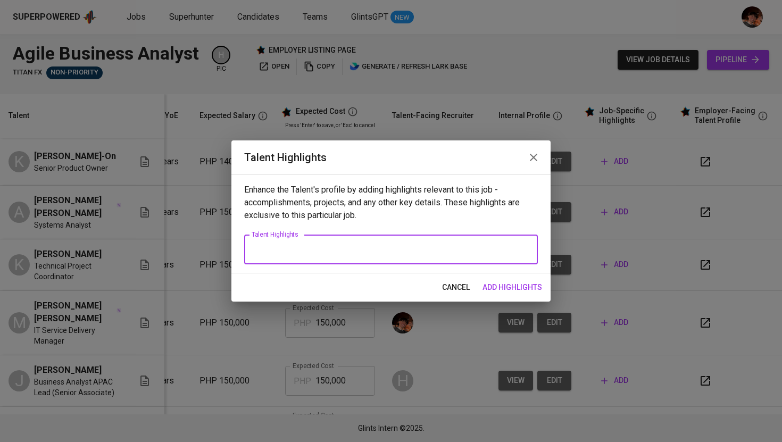
click at [462, 254] on textarea at bounding box center [391, 250] width 279 height 10
paste textarea "Kathleen is an accomplished Agile Business Analyst with 10 years of professiona…"
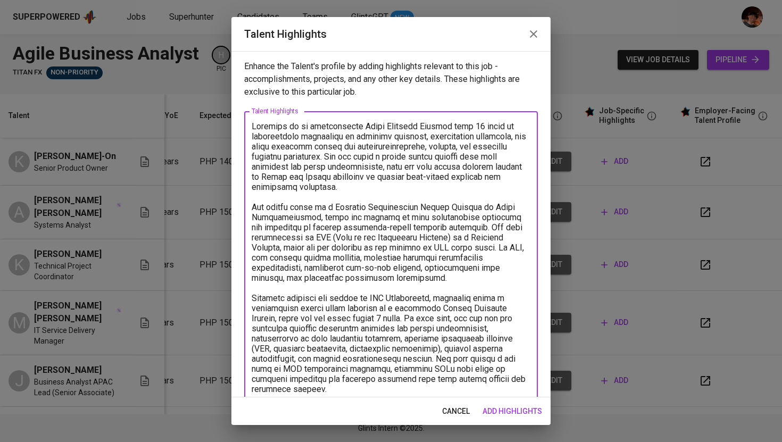
type textarea "Kathleen is an accomplished Agile Business Analyst with 10 years of professiona…"
click at [251, 127] on div "x Talent Highlights" at bounding box center [391, 277] width 294 height 333
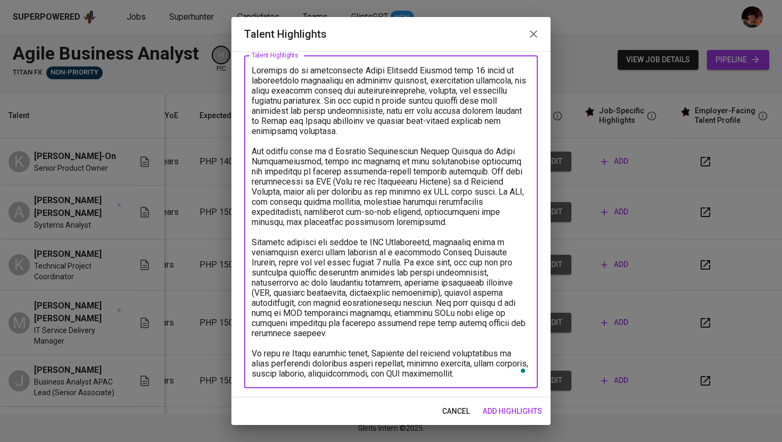
click at [252, 68] on textarea "To enrich screen reader interactions, please activate Accessibility in Grammarl…" at bounding box center [391, 221] width 279 height 313
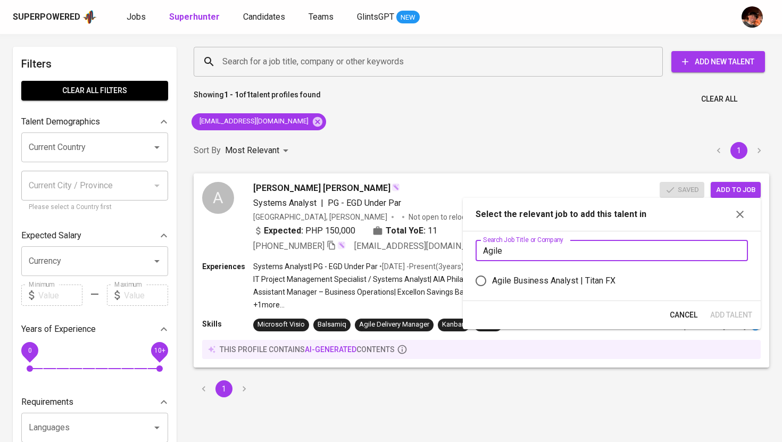
type input "Agile"
click at [526, 288] on label "Agile Business Analyst | Titan FX" at bounding box center [605, 281] width 270 height 22
click at [492, 288] on input "Agile Business Analyst | Titan FX" at bounding box center [481, 281] width 22 height 22
radio input "true"
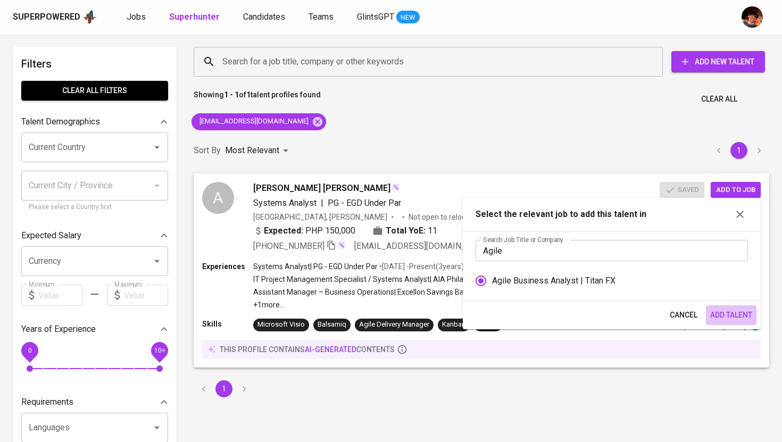
click at [722, 318] on span "Add Talent" at bounding box center [731, 315] width 42 height 13
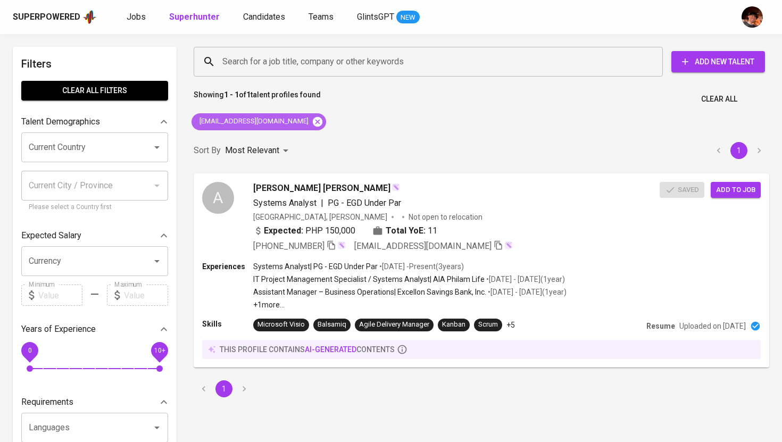
click at [312, 122] on icon at bounding box center [318, 122] width 12 height 12
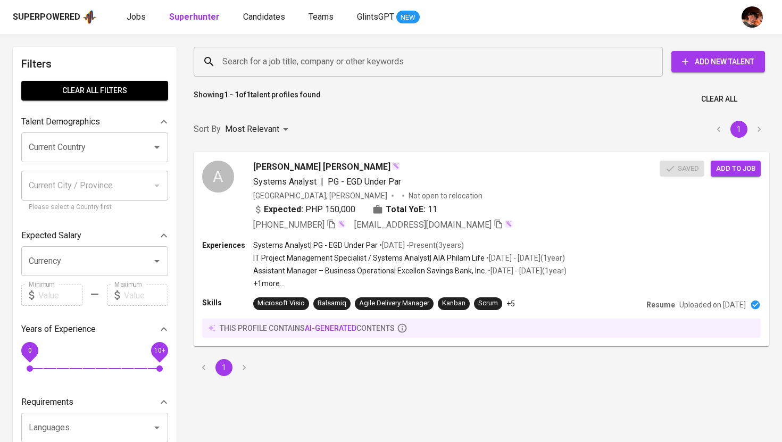
click at [292, 72] on div "Search for a job title, company or other keywords" at bounding box center [428, 62] width 469 height 30
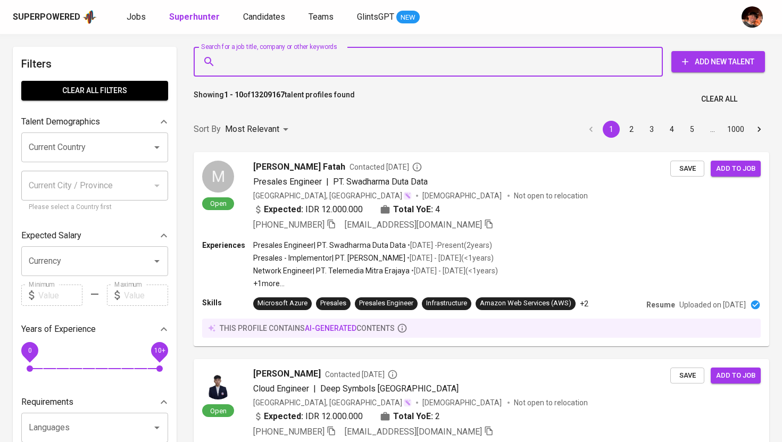
paste input "[PERSON_NAME][EMAIL_ADDRESS][DOMAIN_NAME]"
type input "[PERSON_NAME][EMAIL_ADDRESS][DOMAIN_NAME]"
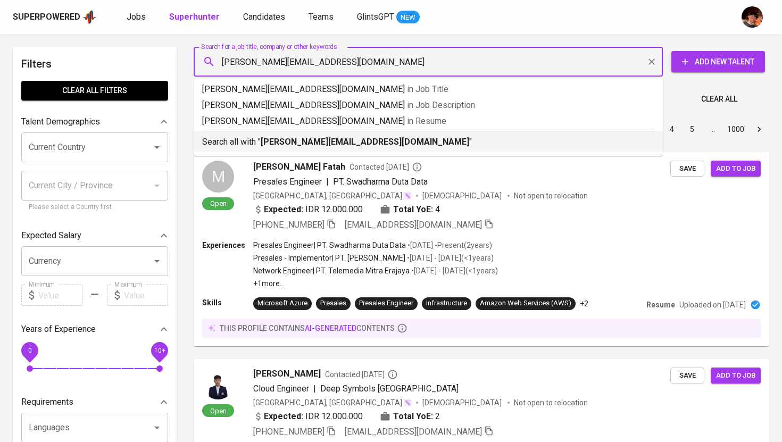
click at [280, 147] on b "[PERSON_NAME][EMAIL_ADDRESS][DOMAIN_NAME]" at bounding box center [365, 142] width 209 height 10
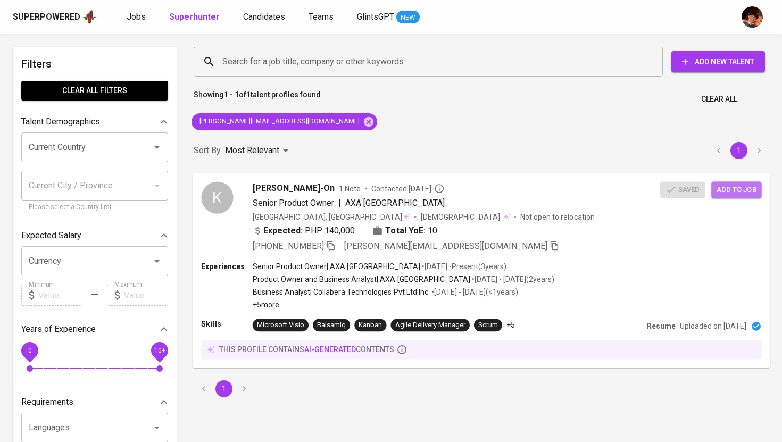
click at [734, 195] on span "Add to job" at bounding box center [736, 190] width 39 height 12
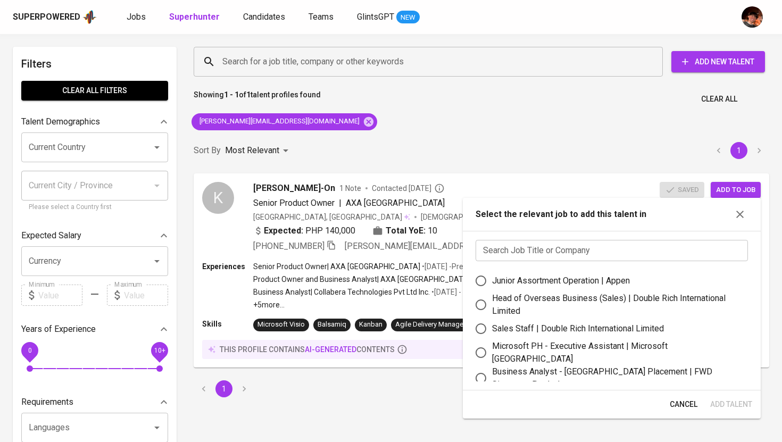
click at [617, 256] on input "text" at bounding box center [612, 250] width 272 height 21
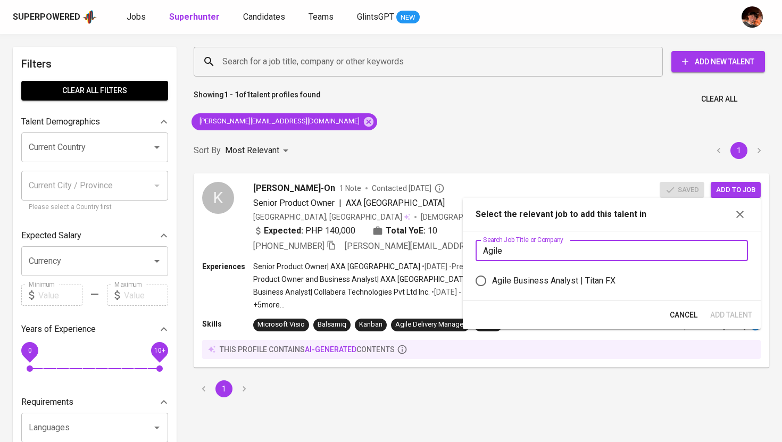
type input "Agile"
click at [616, 282] on div "Agile Business Analyst | Titan FX" at bounding box center [615, 281] width 247 height 13
click at [492, 282] on input "Agile Business Analyst | Titan FX" at bounding box center [481, 281] width 22 height 22
radio input "true"
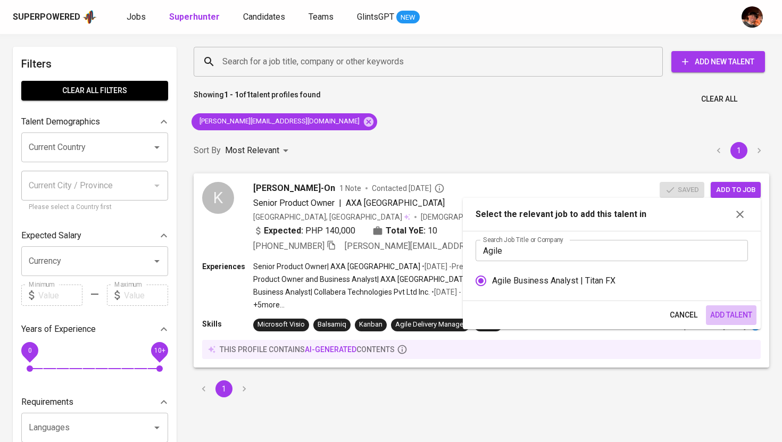
click at [739, 319] on span "Add Talent" at bounding box center [731, 315] width 42 height 13
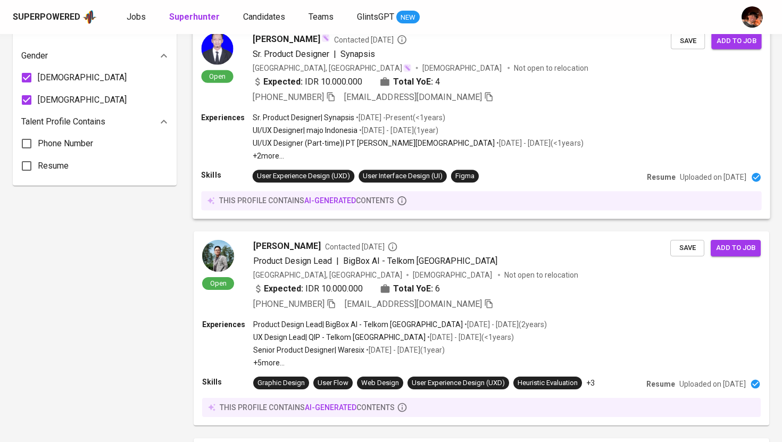
scroll to position [728, 0]
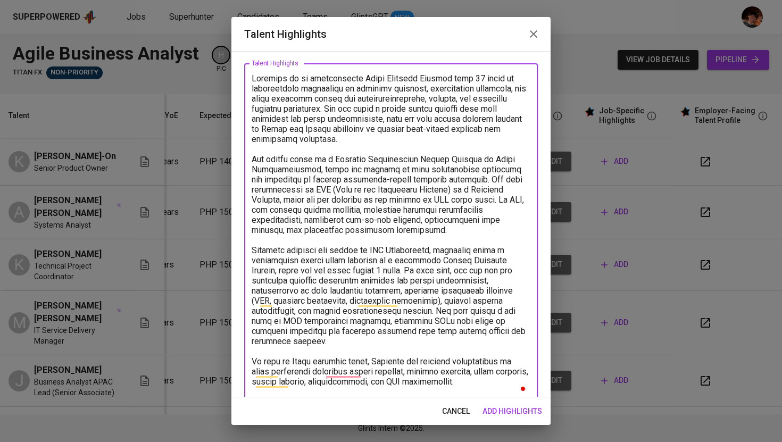
scroll to position [48, 0]
click at [256, 79] on textarea "To enrich screen reader interactions, please activate Accessibility in Grammarl…" at bounding box center [391, 234] width 279 height 323
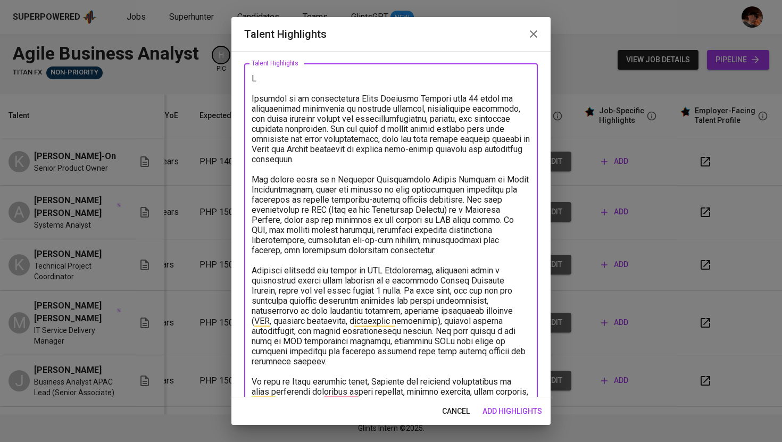
drag, startPoint x: 256, startPoint y: 78, endPoint x: 233, endPoint y: 78, distance: 23.9
click at [233, 78] on div "Enhance the Talent's profile by adding highlights relevant to this job - accomp…" at bounding box center [390, 224] width 319 height 346
paste textarea "Agile Business Analyst – Candidate Profile (Kathleen)"
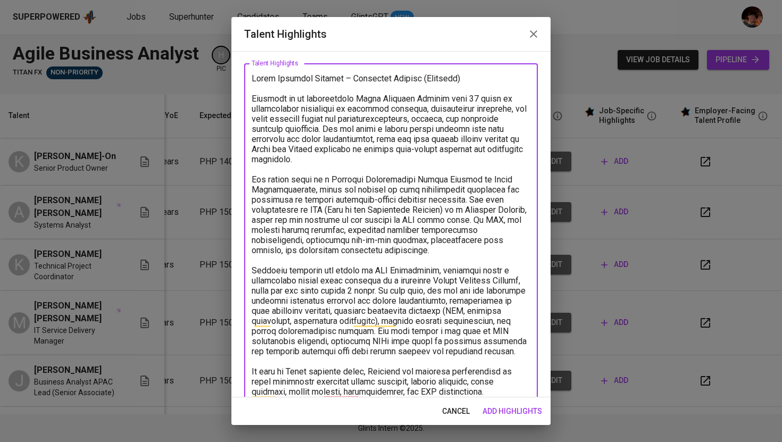
drag, startPoint x: 458, startPoint y: 79, endPoint x: 346, endPoint y: 79, distance: 111.2
click at [346, 79] on textarea "To enrich screen reader interactions, please activate Accessibility in Grammarl…" at bounding box center [391, 245] width 279 height 344
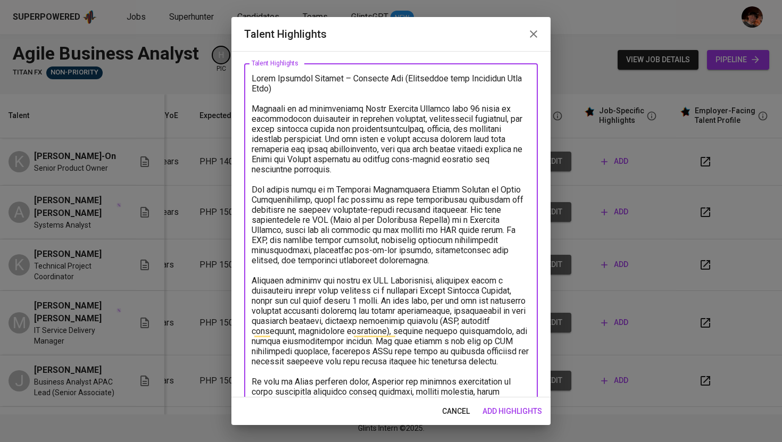
scroll to position [96, 0]
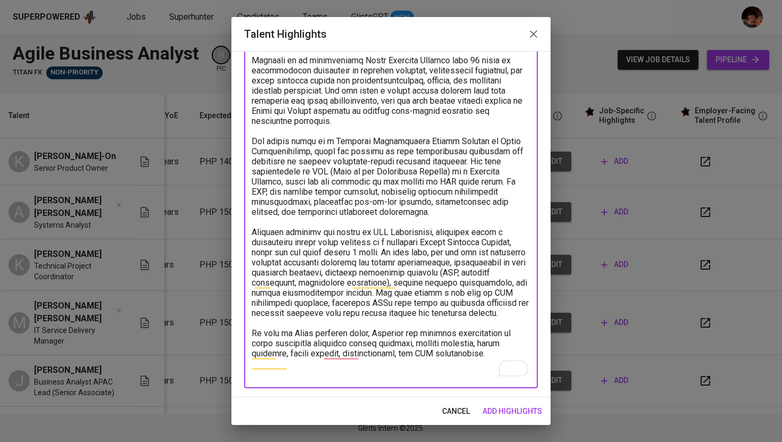
click at [489, 364] on textarea "To enrich screen reader interactions, please activate Accessibility in Grammarl…" at bounding box center [391, 202] width 279 height 354
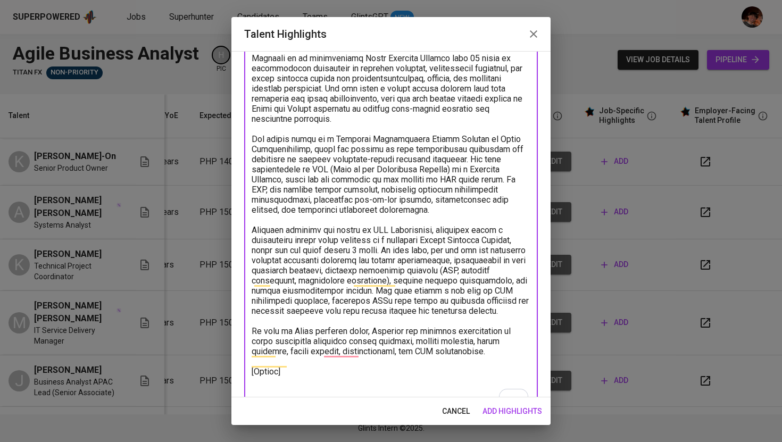
paste textarea "https://www.larksuite.com/file/Xec0baglfo8Dy0xXBlZlnk0Xg8w"
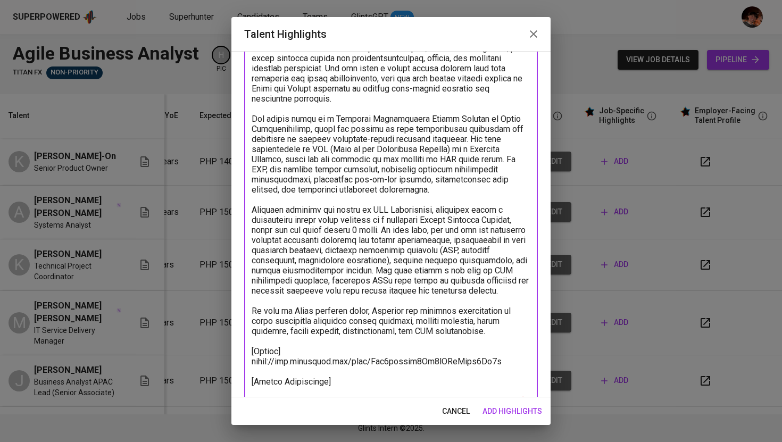
scroll to position [129, 0]
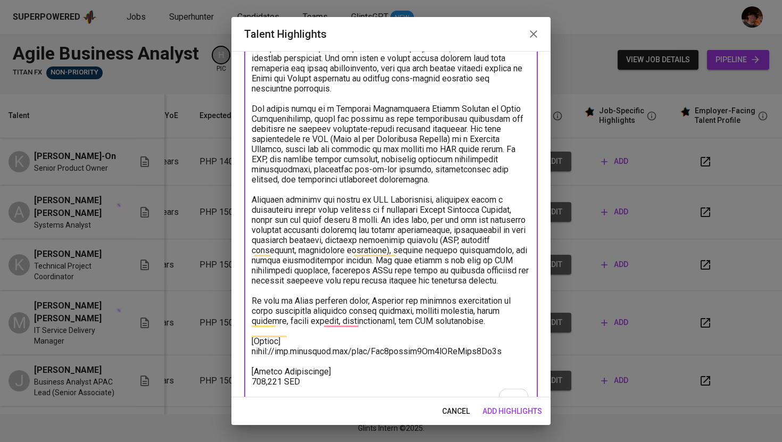
type textarea "Agile Business Analyst – Kathleen Joy (Experience with Financial Data Flow) Kat…"
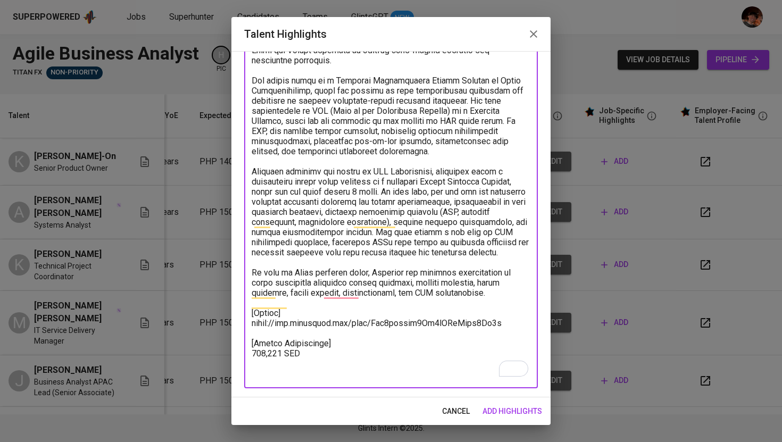
scroll to position [157, 0]
click at [522, 413] on span "add highlights" at bounding box center [513, 411] width 60 height 13
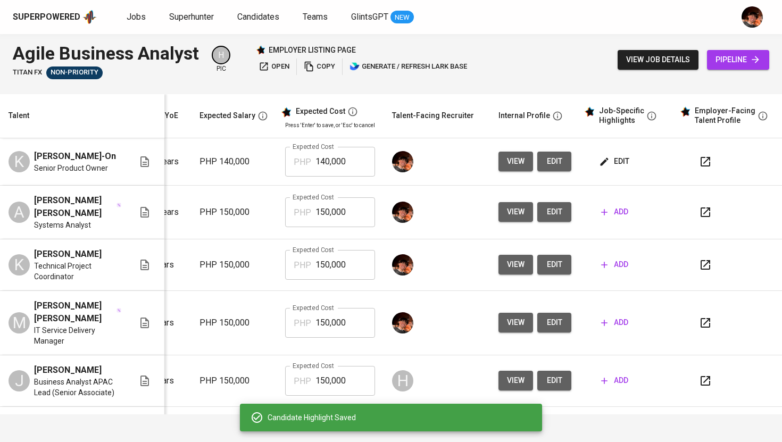
scroll to position [0, 0]
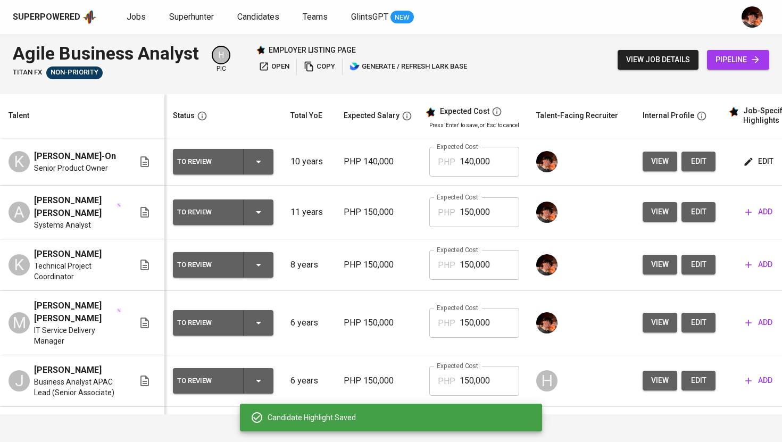
click at [254, 163] on icon "button" at bounding box center [258, 161] width 13 height 13
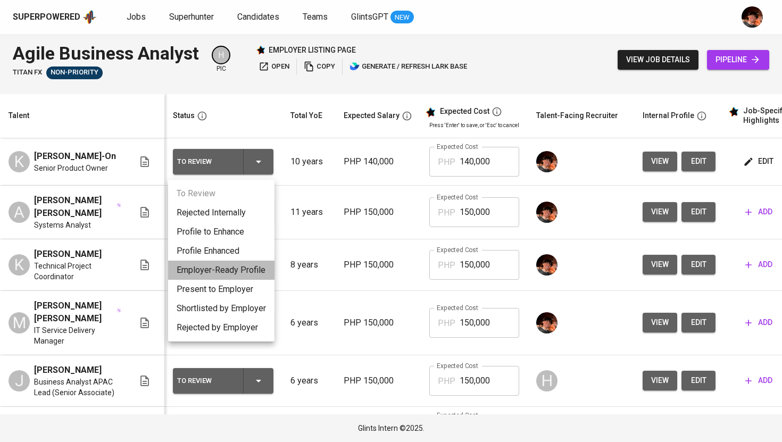
click at [247, 270] on li "Employer-Ready Profile" at bounding box center [221, 270] width 106 height 19
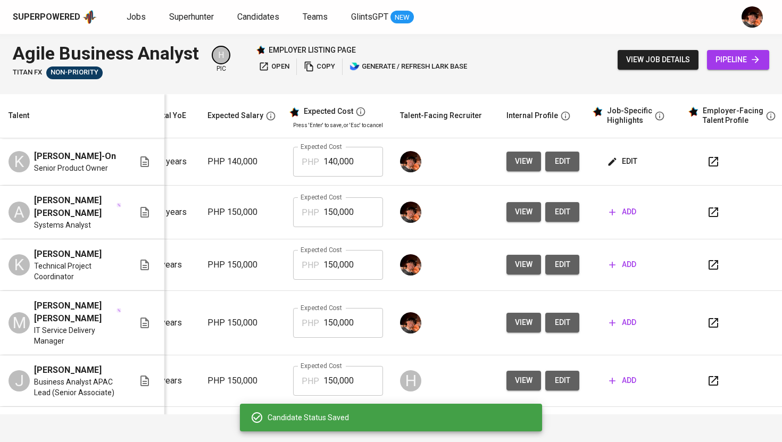
scroll to position [0, 145]
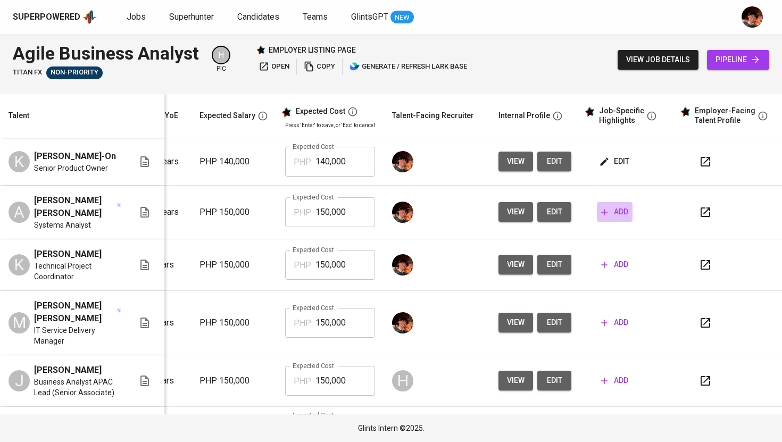
click at [609, 214] on span "add" at bounding box center [614, 211] width 27 height 13
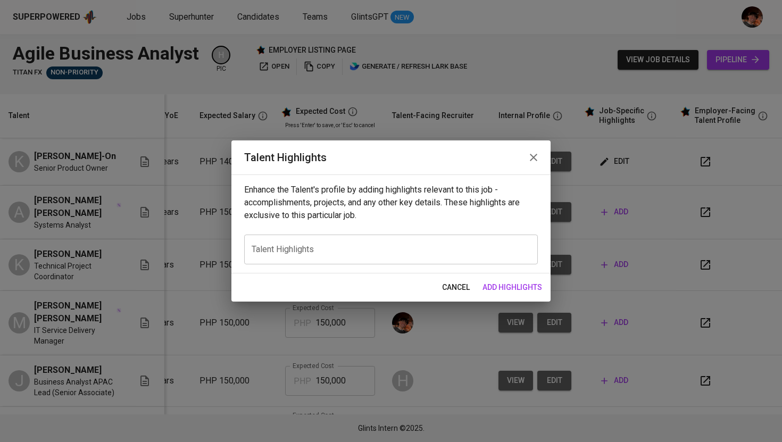
click at [291, 249] on textarea at bounding box center [391, 250] width 279 height 10
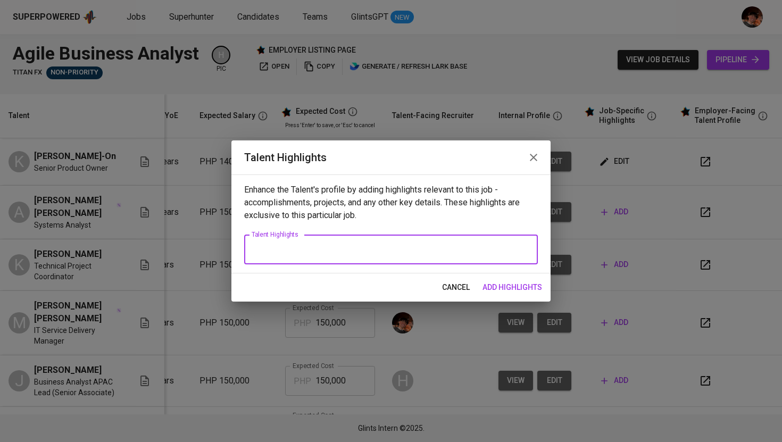
paste textarea "Agile Business Analyst – Candidate Profile (Angelo James Abrenica) Angelo James…"
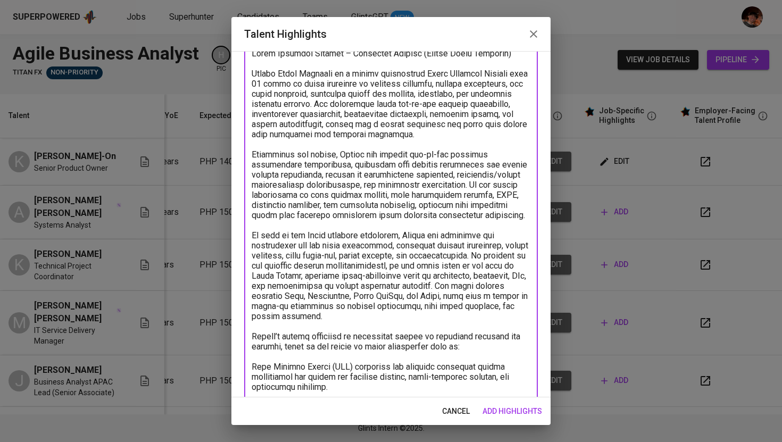
scroll to position [0, 0]
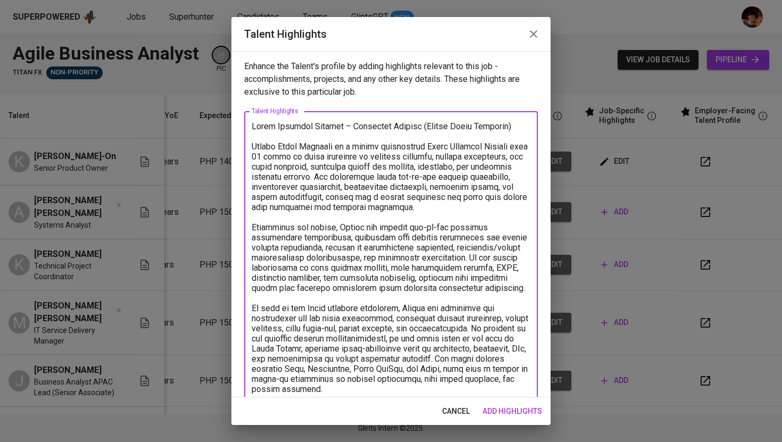
drag, startPoint x: 418, startPoint y: 126, endPoint x: 348, endPoint y: 126, distance: 70.2
click at [348, 126] on textarea at bounding box center [391, 414] width 279 height 586
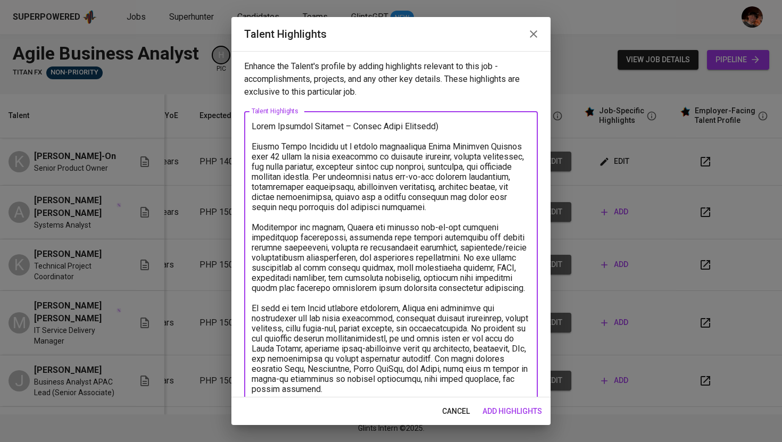
click at [436, 128] on textarea at bounding box center [391, 414] width 279 height 586
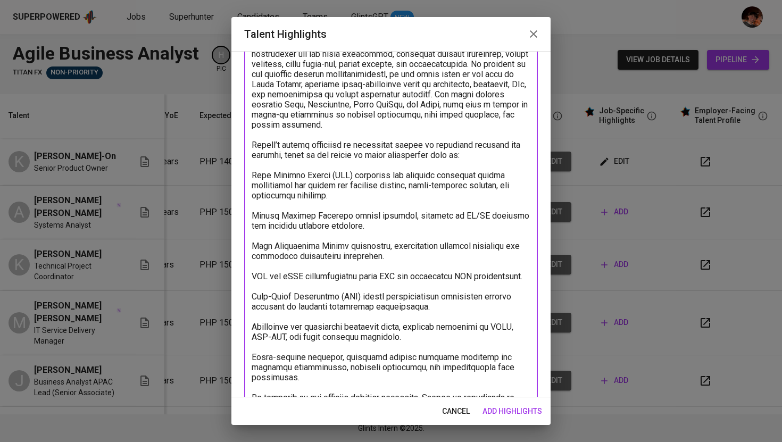
scroll to position [273, 0]
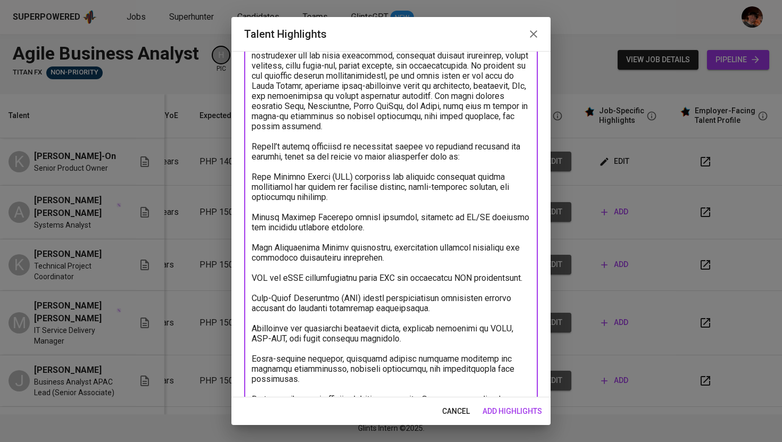
click at [254, 189] on textarea at bounding box center [391, 146] width 279 height 596
click at [253, 229] on textarea at bounding box center [391, 146] width 279 height 596
click at [253, 256] on textarea at bounding box center [391, 146] width 279 height 596
click at [254, 291] on textarea at bounding box center [391, 146] width 279 height 596
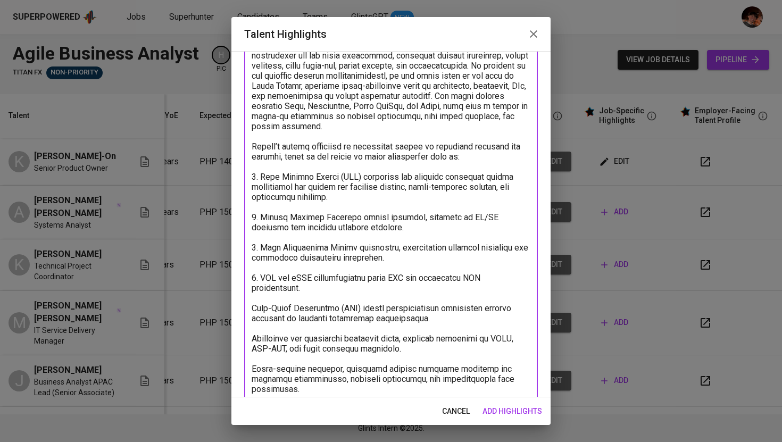
click at [251, 316] on div "x Talent Highlights" at bounding box center [391, 146] width 294 height 616
click at [253, 321] on textarea "To enrich screen reader interactions, please activate Accessibility in Grammarl…" at bounding box center [391, 146] width 279 height 596
click at [255, 350] on textarea "To enrich screen reader interactions, please activate Accessibility in Grammarl…" at bounding box center [391, 146] width 279 height 596
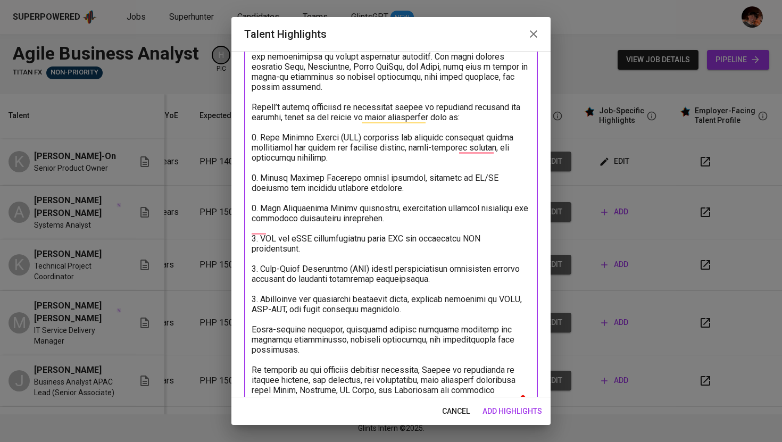
click at [254, 343] on textarea "To enrich screen reader interactions, please activate Accessibility in Grammarl…" at bounding box center [391, 107] width 279 height 596
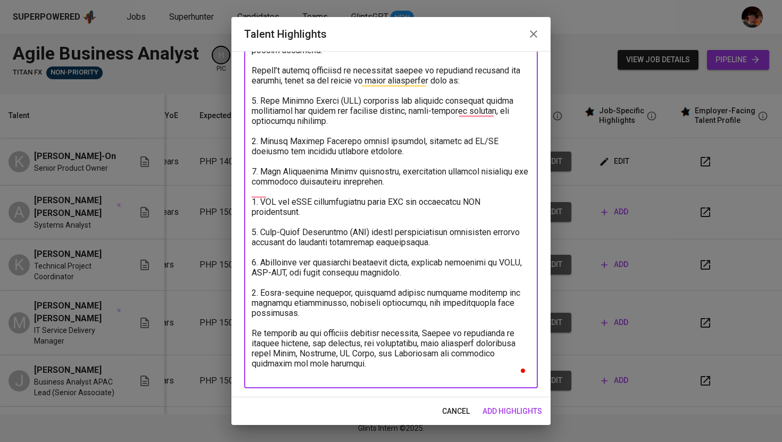
click at [437, 374] on textarea "To enrich screen reader interactions, please activate Accessibility in Grammarl…" at bounding box center [391, 75] width 279 height 607
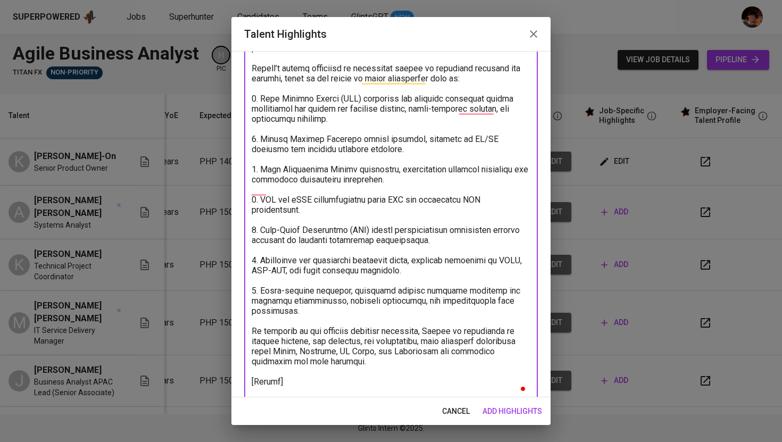
scroll to position [361, 0]
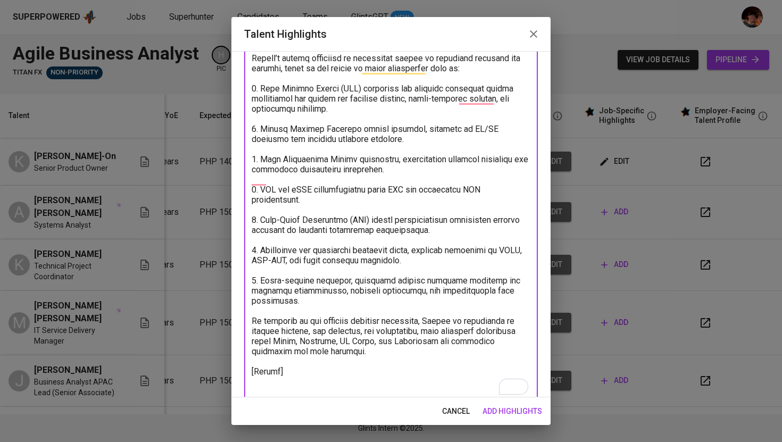
paste textarea "https://glints.sg.larksuite.com/file/QkypbE6TcoqQoIxkiUml6tDtg5g"
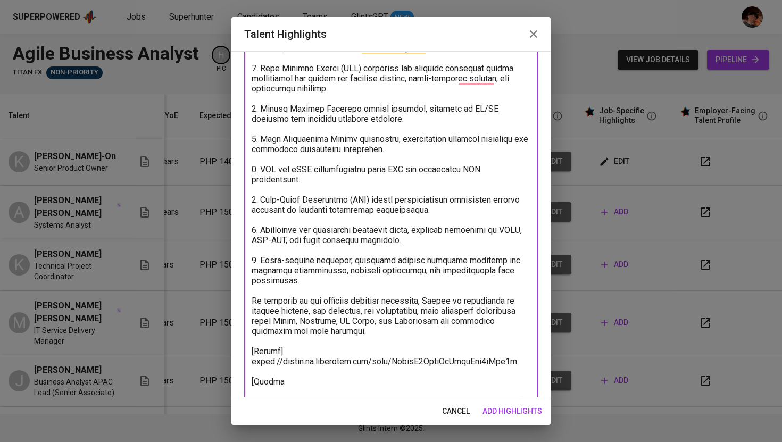
scroll to position [392, 0]
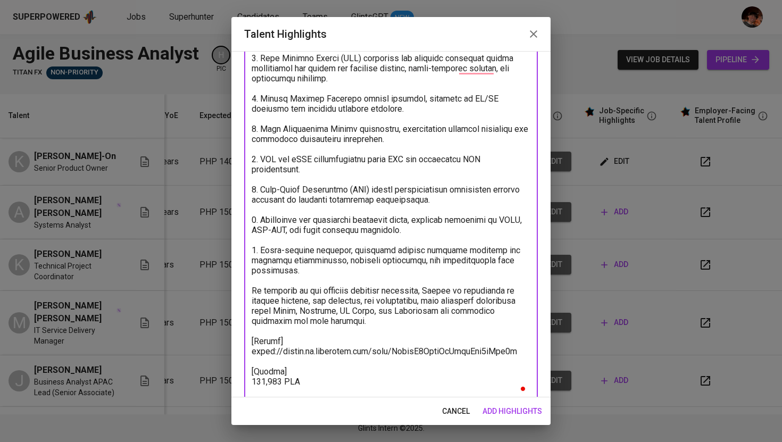
type textarea "Lorem Ipsumdol Sitamet – Consec Adipi Elitsedd (Eiusmodtem inci Utlab -etdolor …"
click at [492, 413] on span "add highlights" at bounding box center [513, 411] width 60 height 13
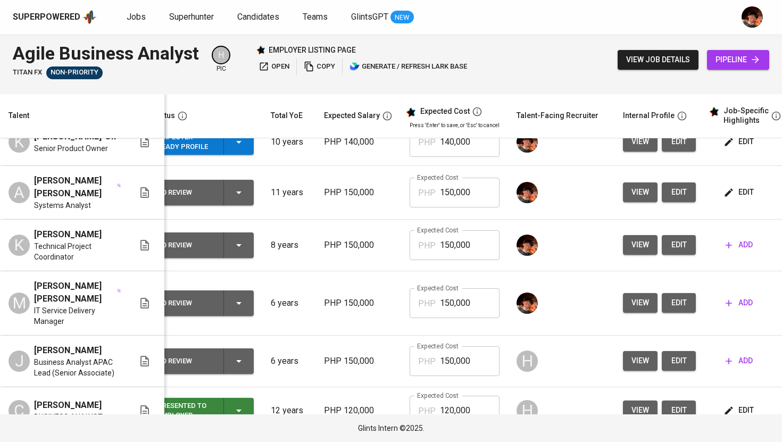
scroll to position [0, 6]
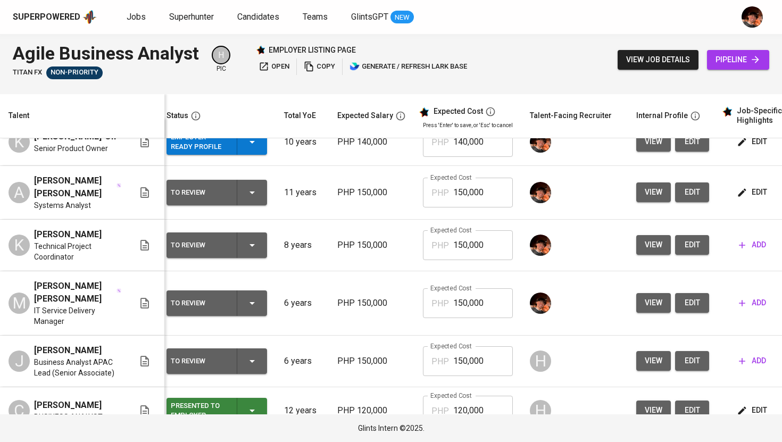
click at [247, 199] on icon "button" at bounding box center [252, 192] width 13 height 13
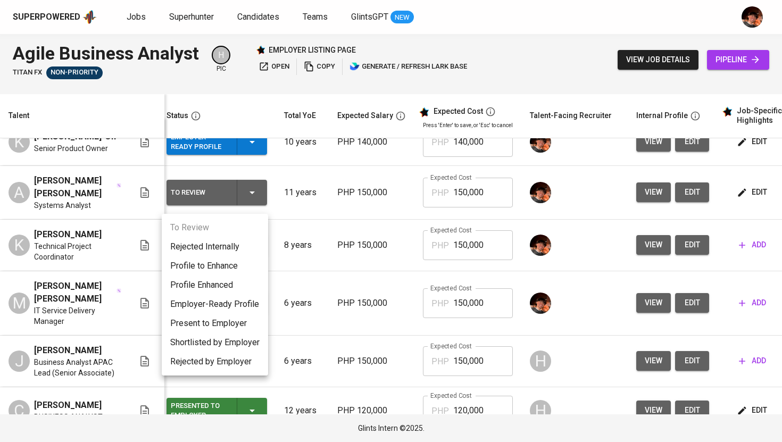
click at [252, 304] on li "Employer-Ready Profile" at bounding box center [215, 304] width 106 height 19
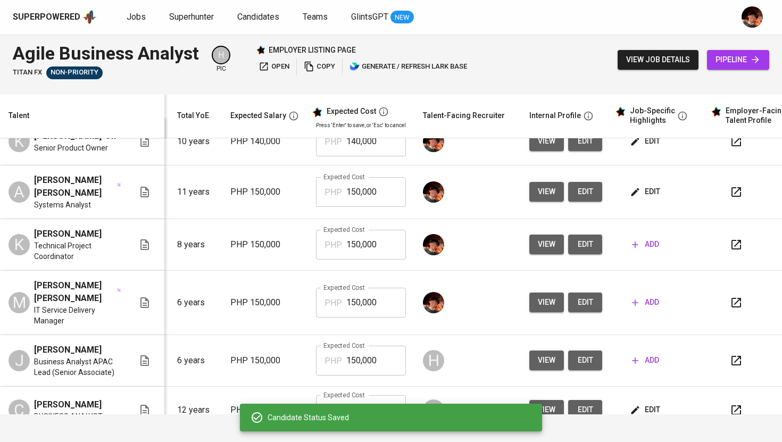
scroll to position [0, 136]
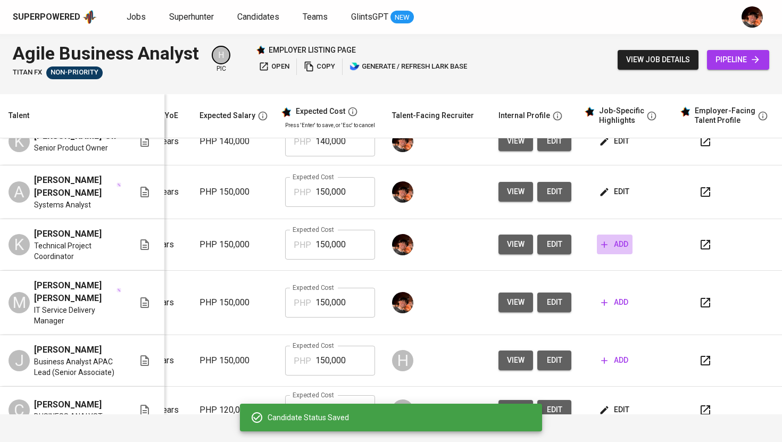
click at [616, 250] on span "add" at bounding box center [614, 244] width 27 height 13
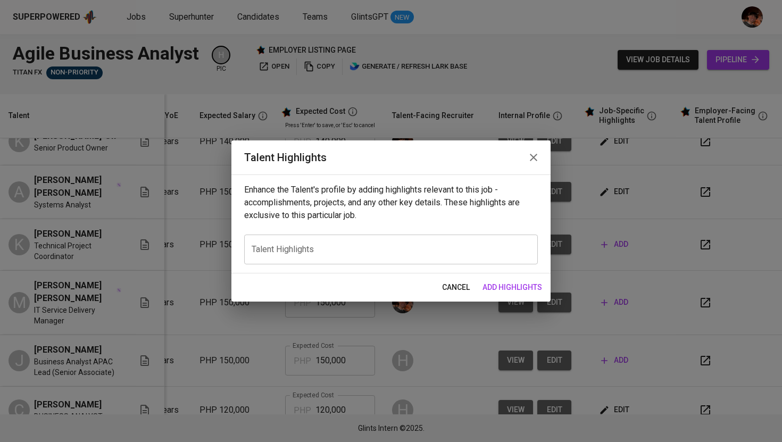
click at [529, 157] on icon "button" at bounding box center [533, 157] width 13 height 13
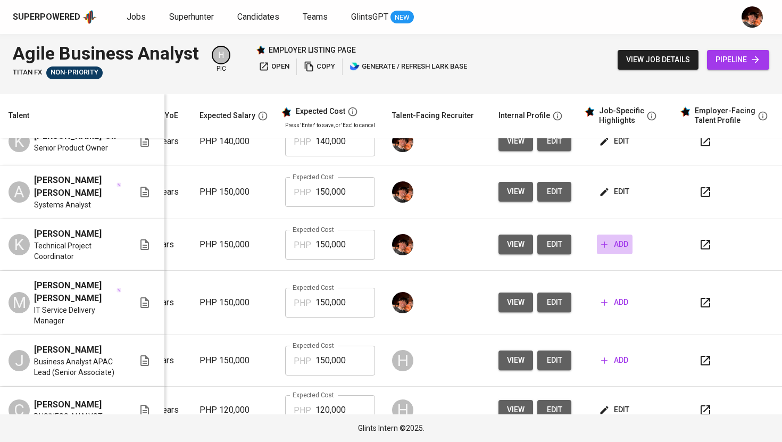
click at [604, 249] on span "add" at bounding box center [614, 244] width 27 height 13
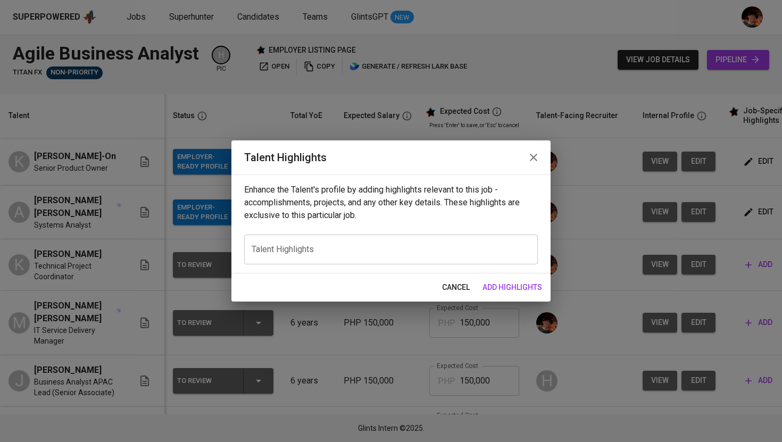
scroll to position [0, 136]
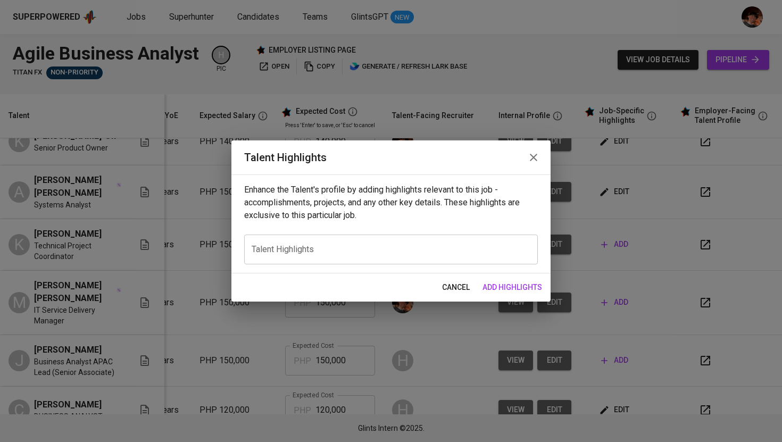
click at [279, 251] on textarea at bounding box center [391, 250] width 279 height 10
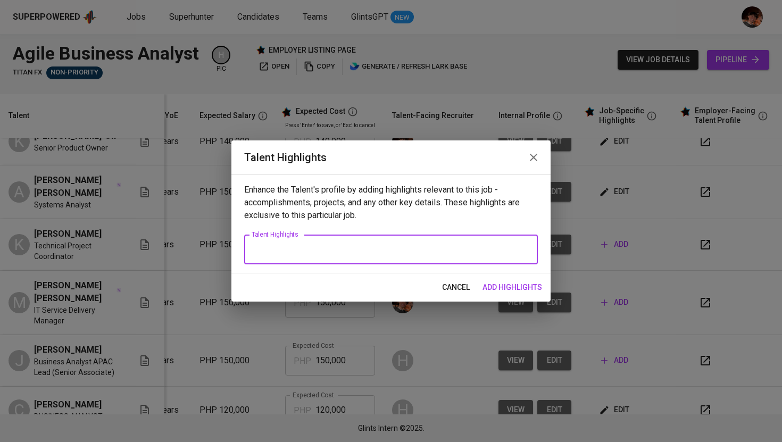
type textarea "["
paste textarea "[PERSON_NAME] is a seasoned Agile Business Analyst and Project Manager with ove…"
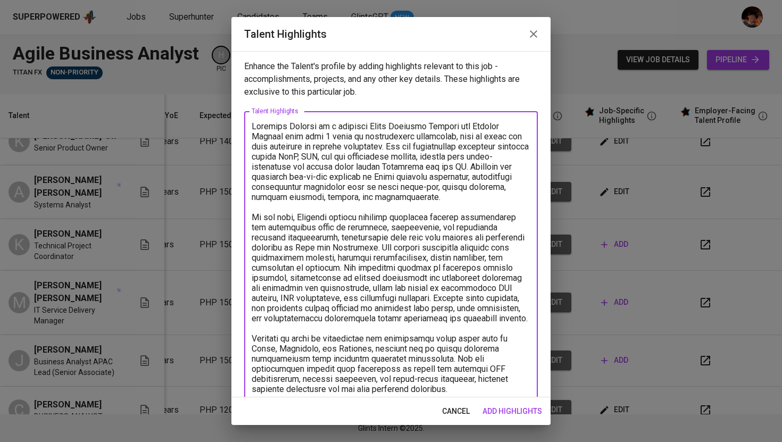
scroll to position [7, 0]
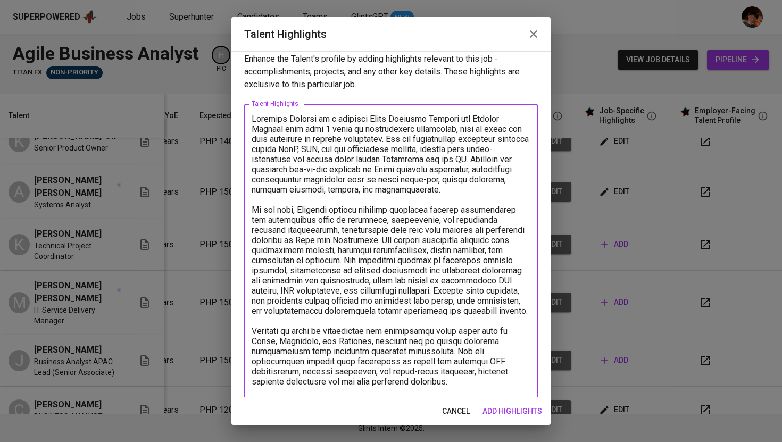
type textarea "[PERSON_NAME] is a seasoned Agile Business Analyst and Project Manager with ove…"
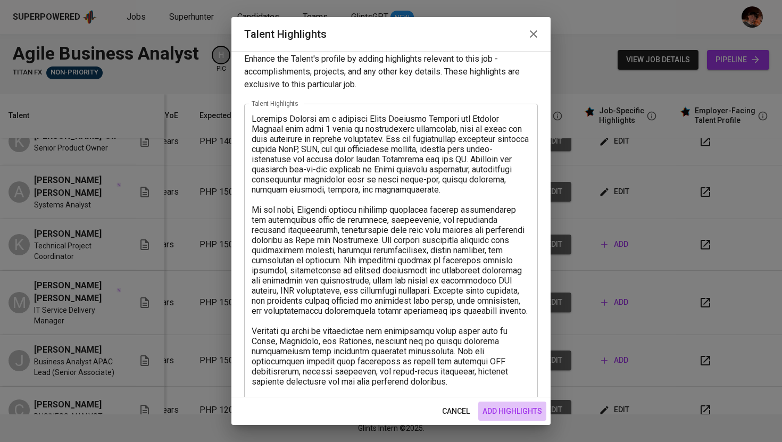
click at [488, 417] on span "add highlights" at bounding box center [513, 411] width 60 height 13
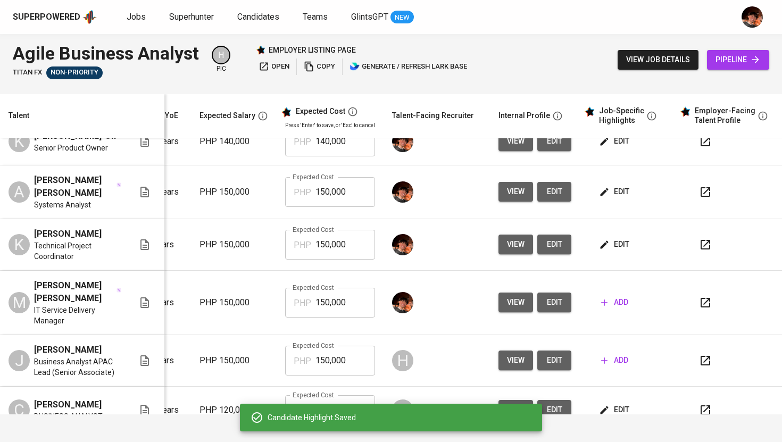
click at [607, 198] on span "edit" at bounding box center [615, 191] width 28 height 13
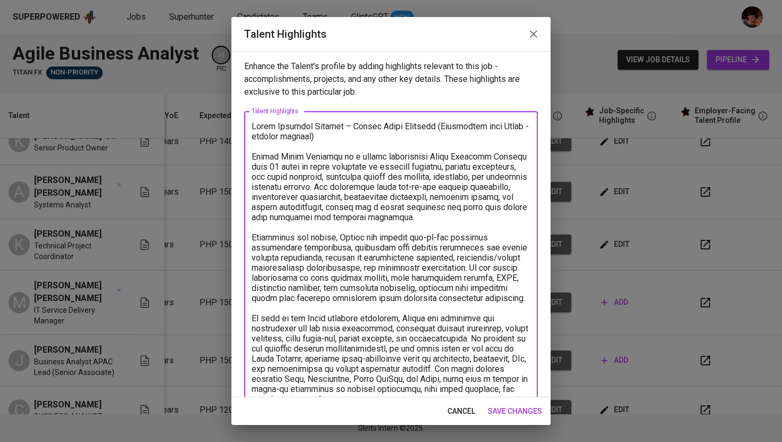
drag, startPoint x: 262, startPoint y: 123, endPoint x: 318, endPoint y: 141, distance: 58.2
click at [535, 36] on icon "button" at bounding box center [533, 34] width 13 height 13
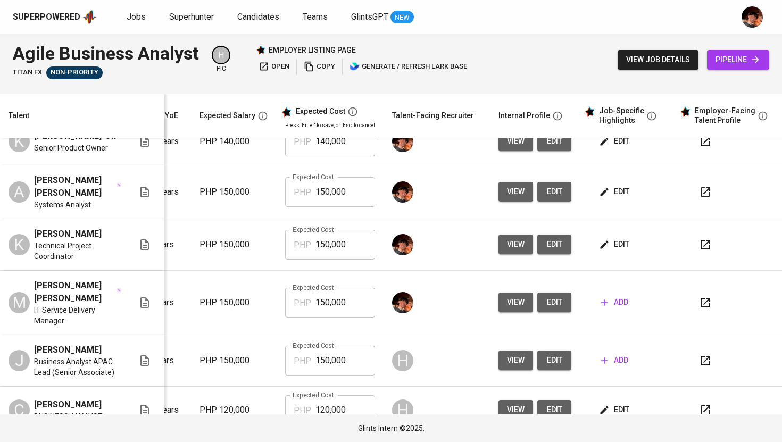
scroll to position [0, 145]
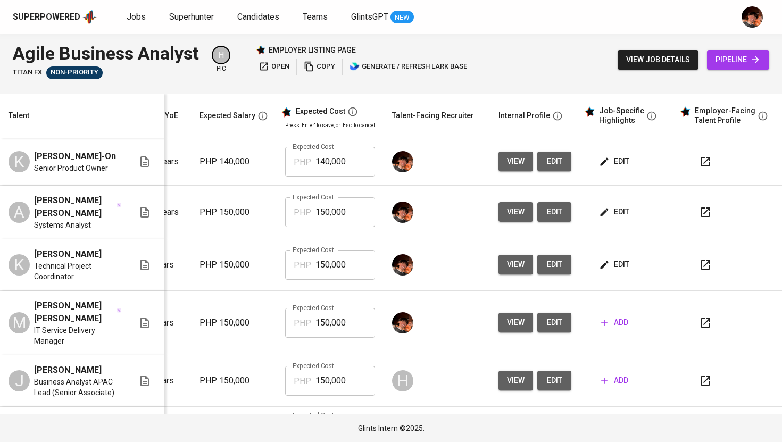
click at [601, 219] on span "edit" at bounding box center [615, 211] width 28 height 13
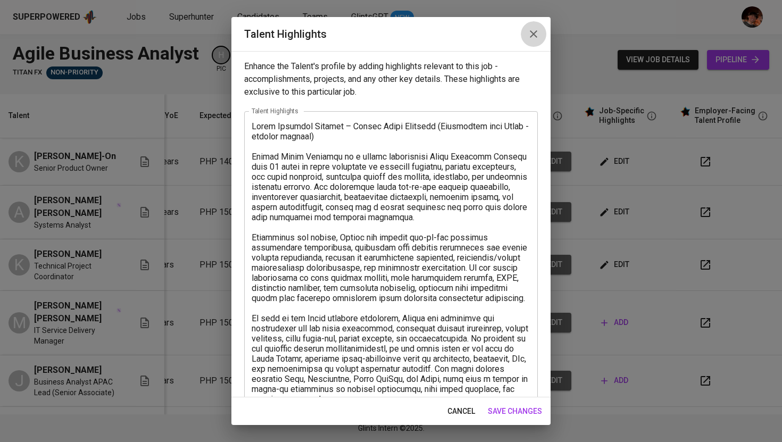
click at [533, 28] on icon "button" at bounding box center [533, 34] width 13 height 13
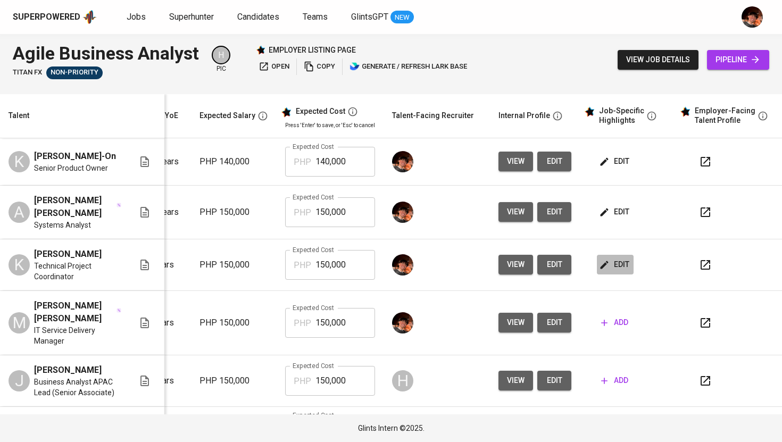
click at [599, 270] on icon "button" at bounding box center [604, 265] width 11 height 11
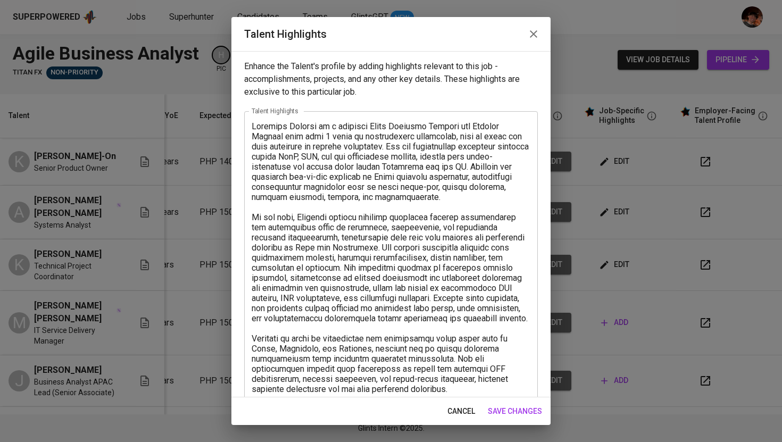
click at [258, 127] on textarea at bounding box center [391, 262] width 279 height 283
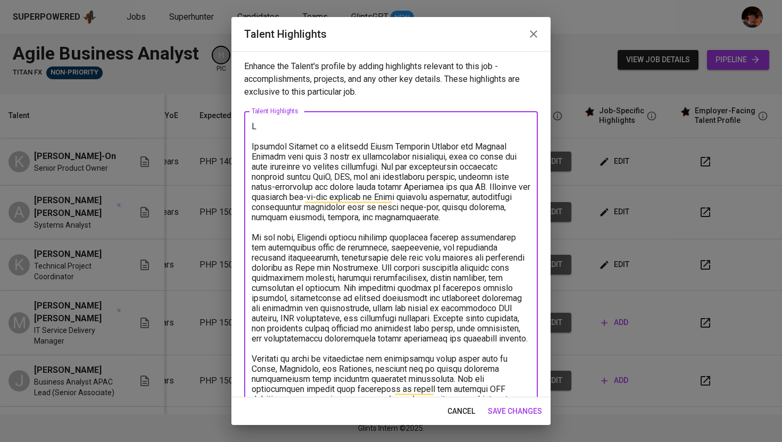
click at [260, 124] on textarea "To enrich screen reader interactions, please activate Accessibility in Grammarl…" at bounding box center [391, 272] width 279 height 303
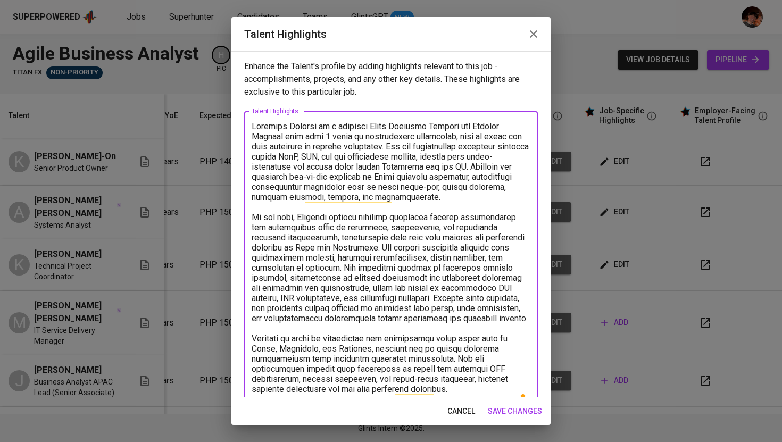
scroll to position [7, 0]
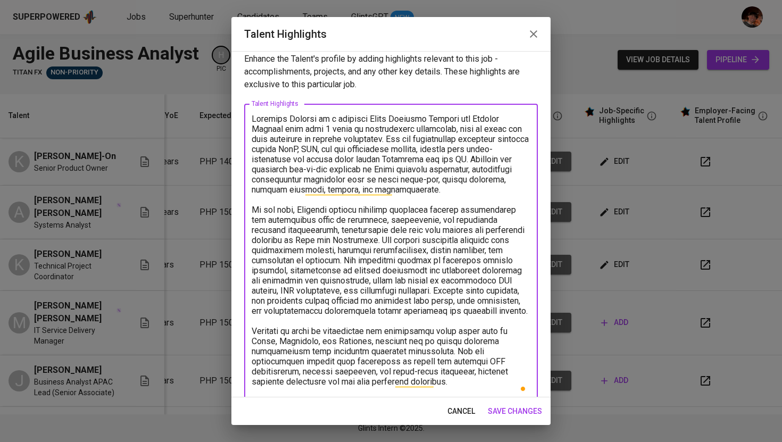
paste textarea "Agile Business Analyst – [PERSON_NAME] (Experience with Forex -related project)"
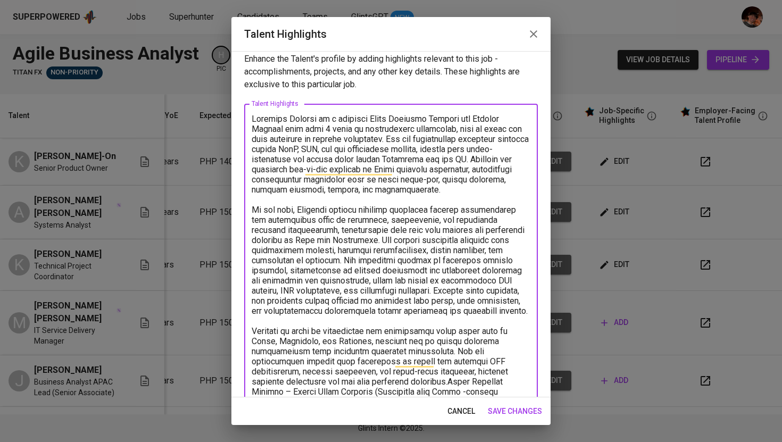
scroll to position [28, 0]
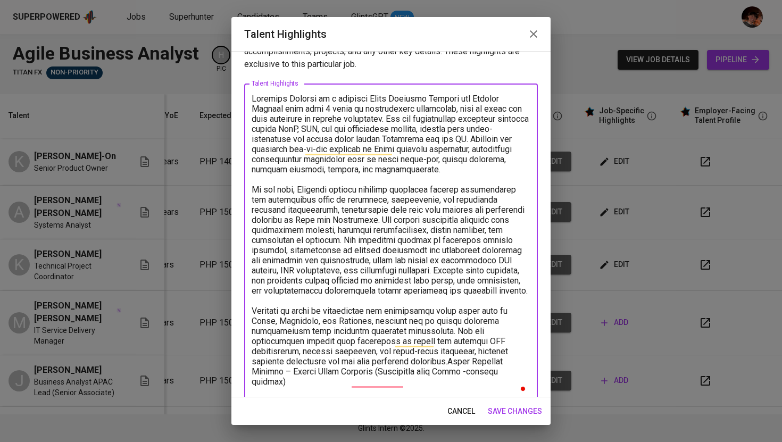
type textarea "[PERSON_NAME] is a seasoned Agile Business Analyst and Project Manager with ove…"
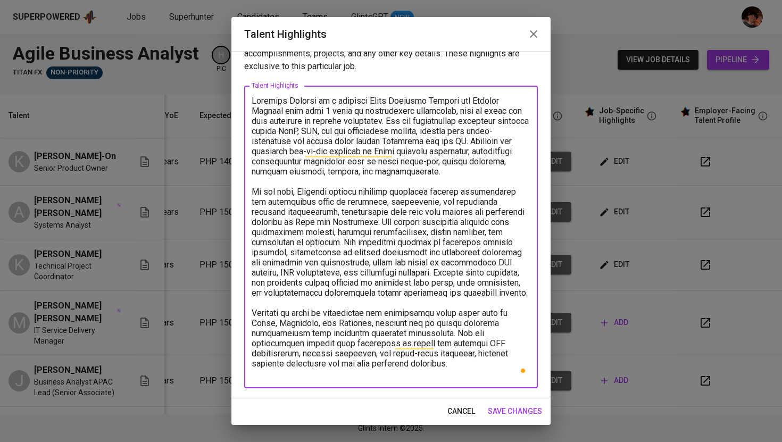
click at [531, 37] on icon "button" at bounding box center [533, 34] width 13 height 13
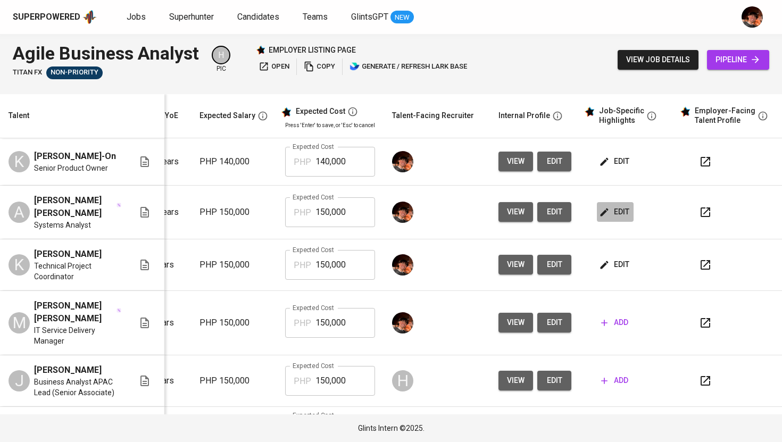
click at [609, 219] on span "edit" at bounding box center [615, 211] width 28 height 13
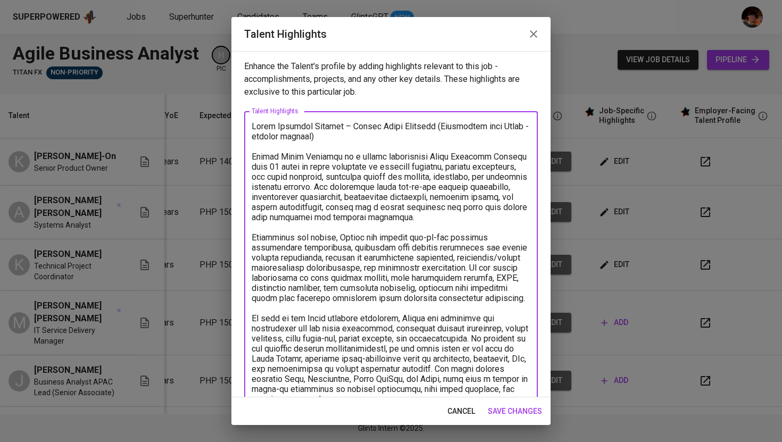
drag, startPoint x: 253, startPoint y: 125, endPoint x: 310, endPoint y: 133, distance: 58.0
click at [524, 32] on button "button" at bounding box center [534, 34] width 26 height 26
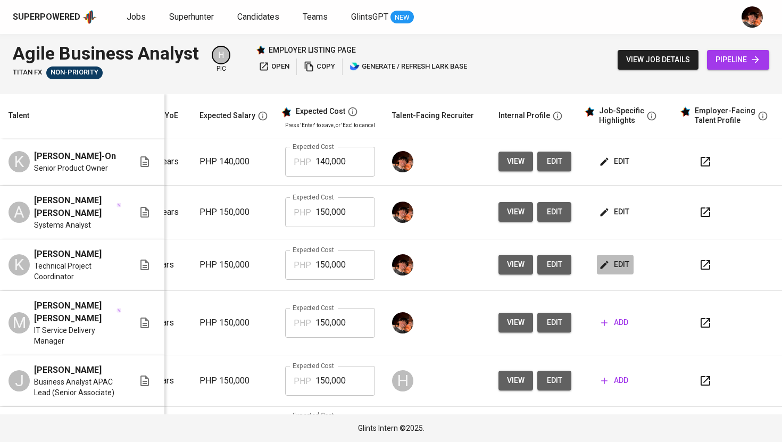
click at [617, 266] on span "edit" at bounding box center [615, 264] width 28 height 13
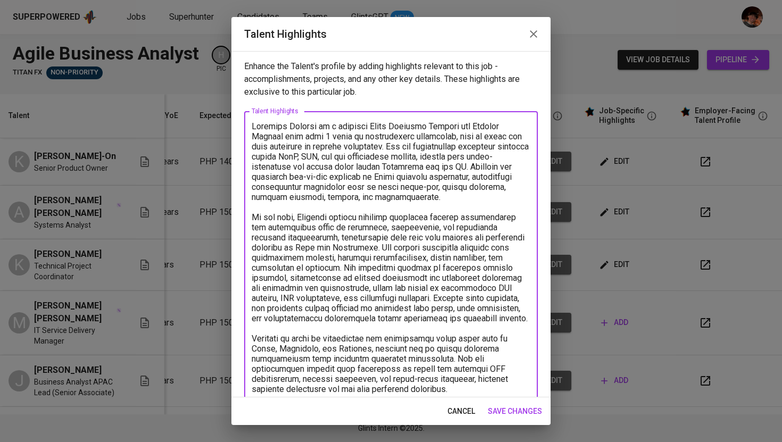
click at [256, 124] on textarea "To enrich screen reader interactions, please activate Accessibility in Grammarl…" at bounding box center [391, 262] width 279 height 283
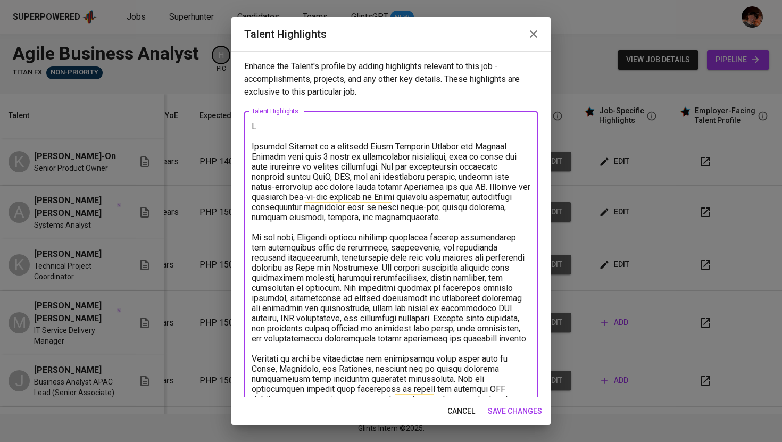
click at [255, 128] on textarea "To enrich screen reader interactions, please activate Accessibility in Grammarl…" at bounding box center [391, 272] width 279 height 303
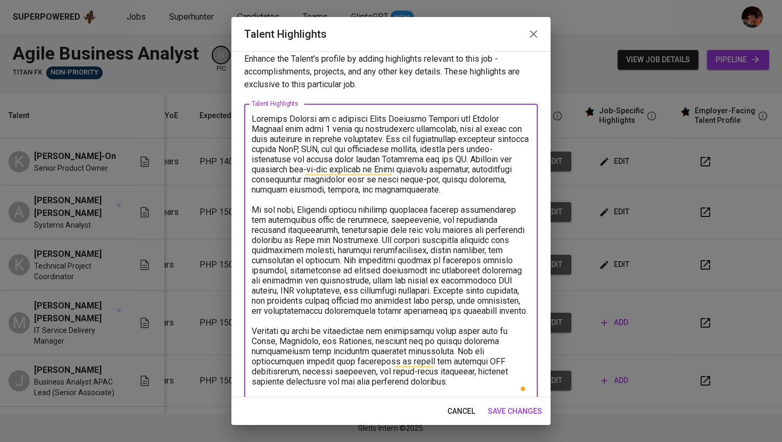
scroll to position [0, 0]
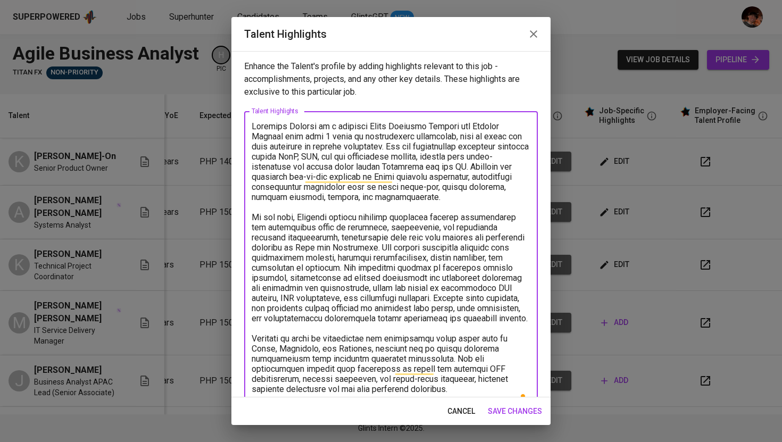
click at [256, 126] on textarea "To enrich screen reader interactions, please activate Accessibility in Grammarl…" at bounding box center [391, 262] width 279 height 283
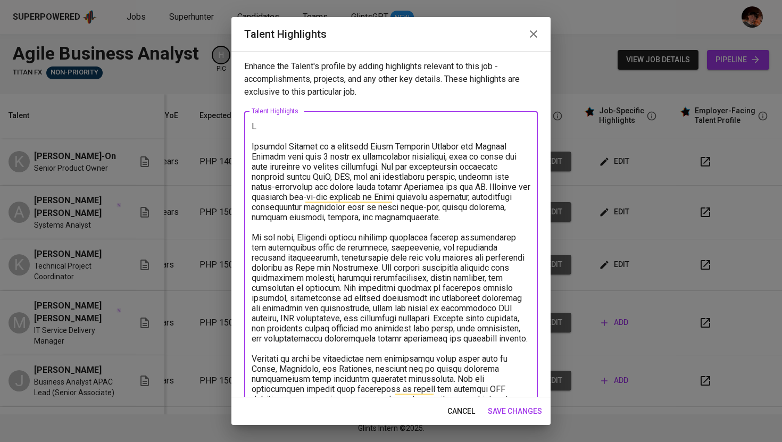
drag, startPoint x: 260, startPoint y: 126, endPoint x: 248, endPoint y: 126, distance: 11.7
click at [248, 126] on div "x Talent Highlights" at bounding box center [391, 272] width 294 height 323
paste textarea "Agile Business Analyst – Angelo James Abrenica (Experience with Forex -related …"
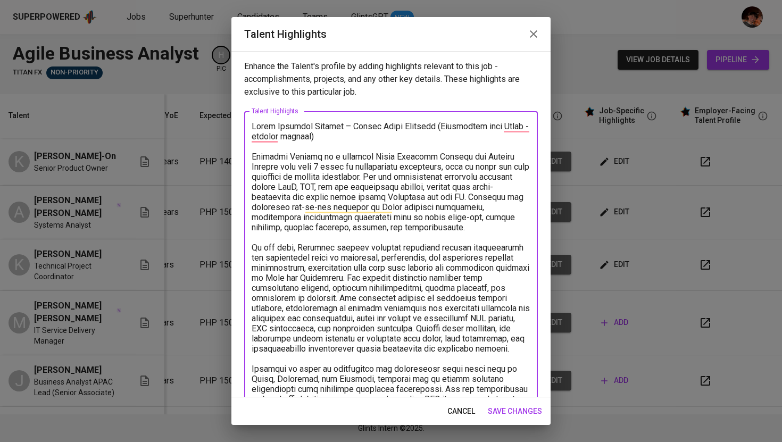
drag, startPoint x: 349, startPoint y: 127, endPoint x: 435, endPoint y: 129, distance: 86.2
click at [435, 129] on textarea "To enrich screen reader interactions, please activate Accessibility in Grammarl…" at bounding box center [391, 277] width 279 height 313
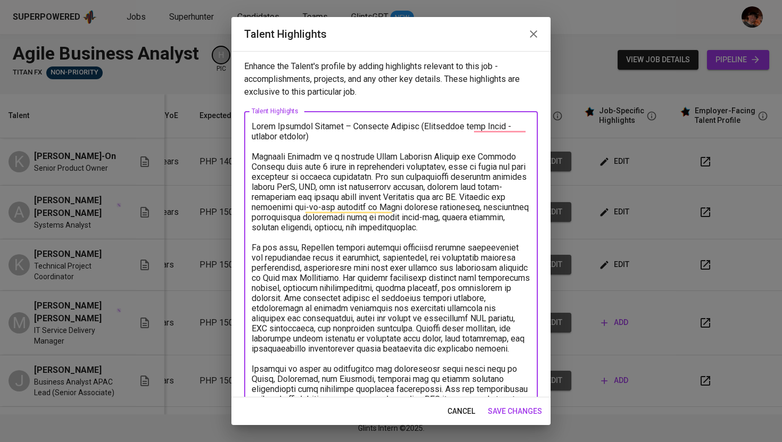
drag, startPoint x: 475, startPoint y: 126, endPoint x: 277, endPoint y: 138, distance: 198.3
click at [277, 138] on textarea "To enrich screen reader interactions, please activate Accessibility in Grammarl…" at bounding box center [391, 277] width 279 height 313
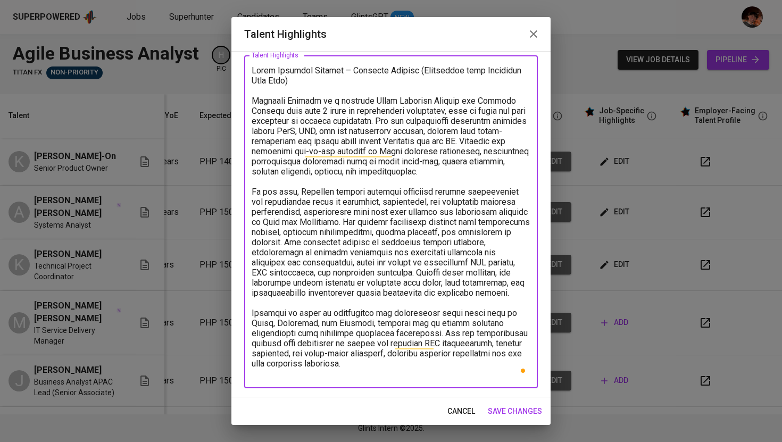
click at [405, 375] on textarea "To enrich screen reader interactions, please activate Accessibility in Grammarl…" at bounding box center [391, 221] width 279 height 313
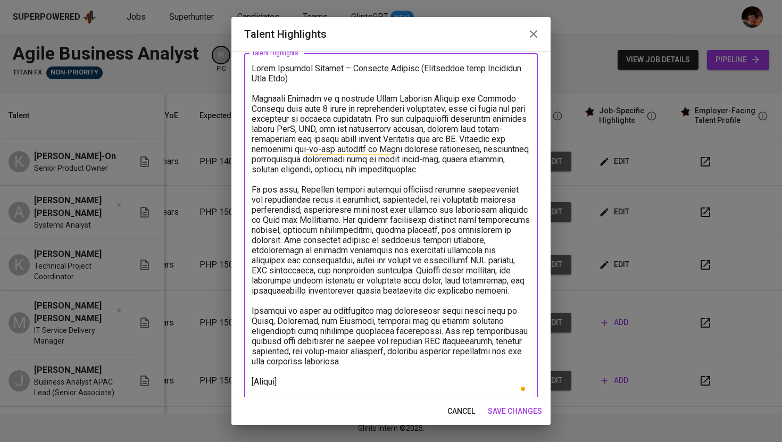
scroll to position [68, 0]
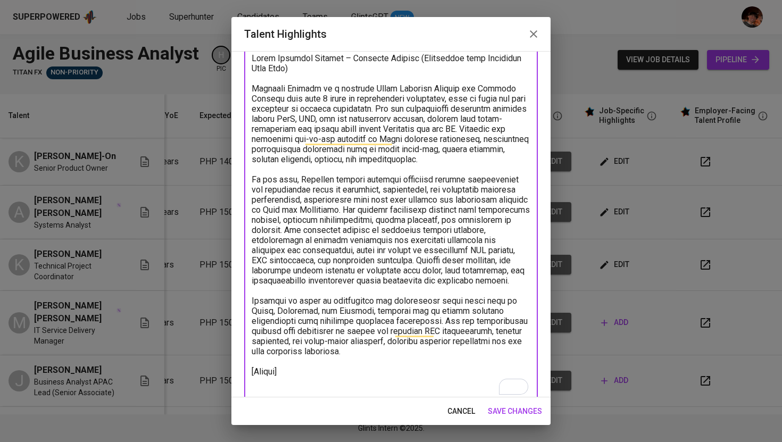
paste textarea "https://glints.sg.larksuite.com/file/QclTb08ztofCTpxTNg3lqz0QgKg"
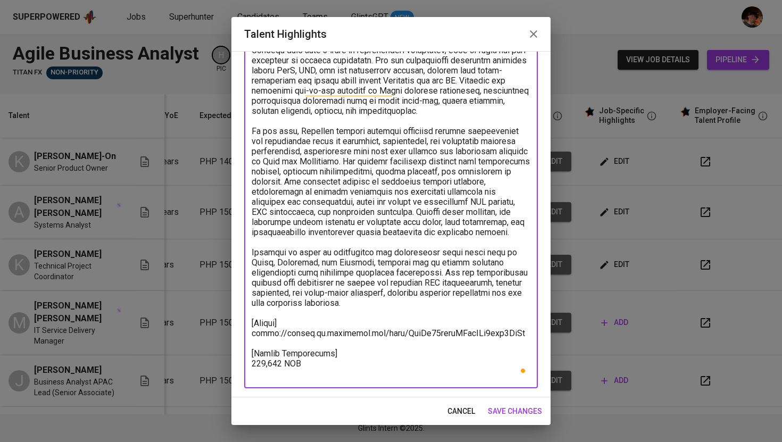
scroll to position [117, 0]
type textarea "Agile Business Analyst – Kristina Soriano (Experience with Financial Data Flow)…"
click at [501, 411] on span "save changes" at bounding box center [515, 411] width 54 height 13
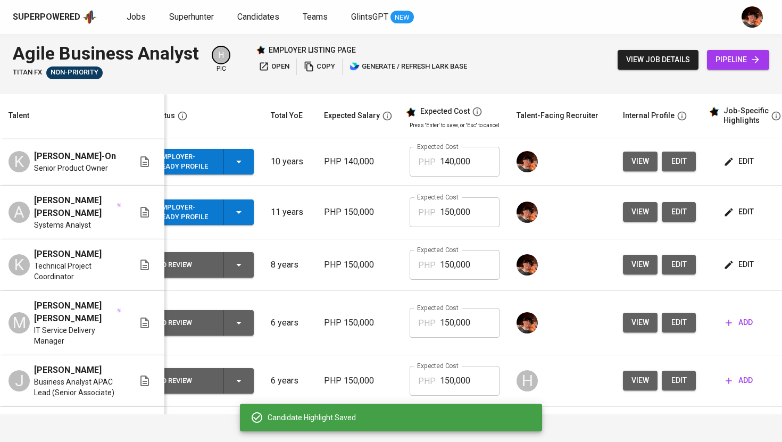
scroll to position [0, 0]
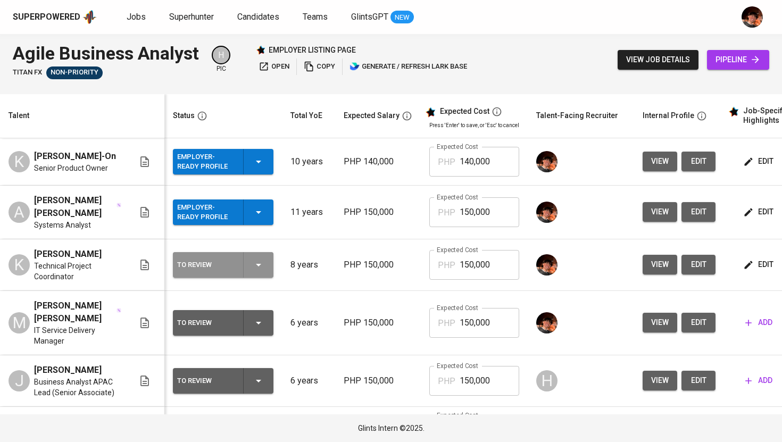
click at [252, 271] on icon "button" at bounding box center [258, 265] width 13 height 13
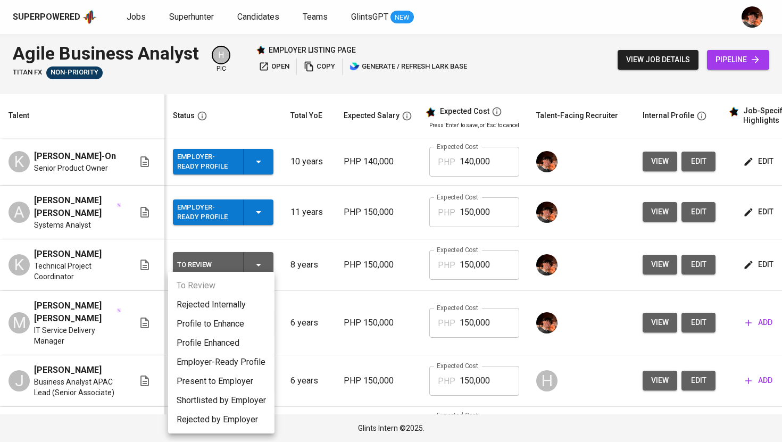
click at [241, 363] on li "Employer-Ready Profile" at bounding box center [221, 362] width 106 height 19
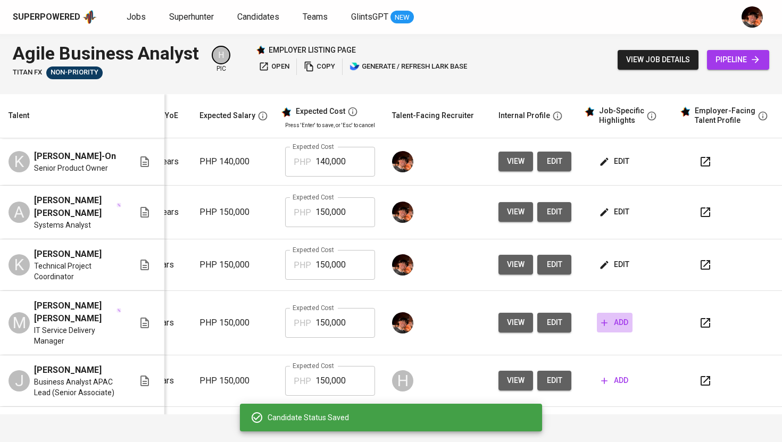
click at [601, 329] on span "add" at bounding box center [614, 322] width 27 height 13
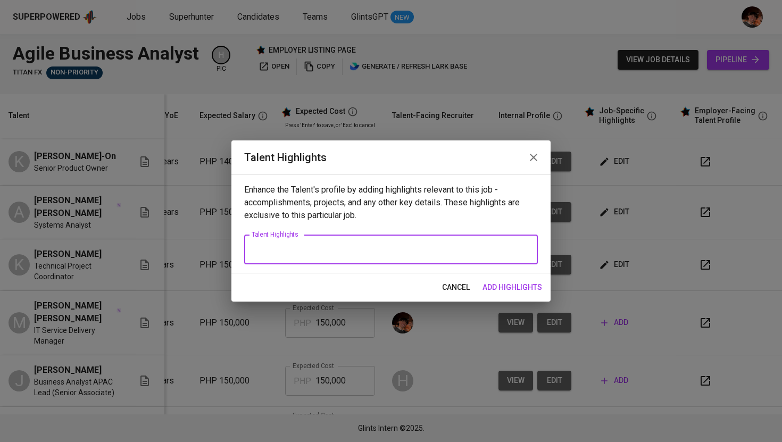
click at [294, 251] on textarea at bounding box center [391, 250] width 279 height 10
paste textarea "Agile Business Analyst – Candidate Profile (Clay Opiana) Clay Opiana is an acco…"
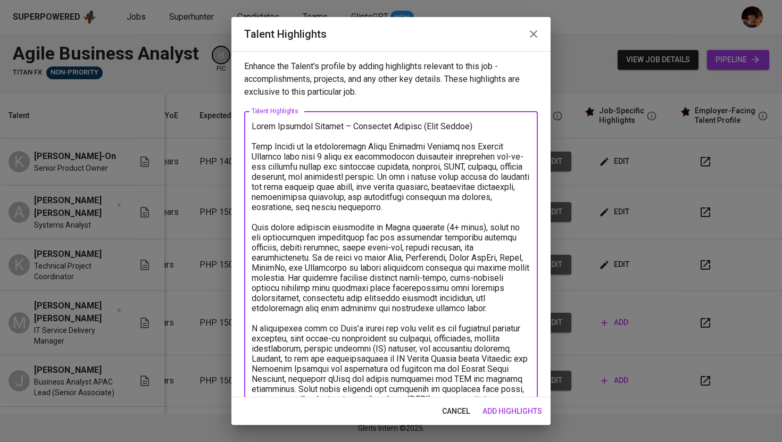
drag, startPoint x: 418, startPoint y: 126, endPoint x: 461, endPoint y: 126, distance: 43.6
click at [461, 126] on textarea at bounding box center [391, 313] width 279 height 384
drag, startPoint x: 349, startPoint y: 126, endPoint x: 411, endPoint y: 128, distance: 62.3
click at [411, 128] on textarea at bounding box center [391, 313] width 279 height 384
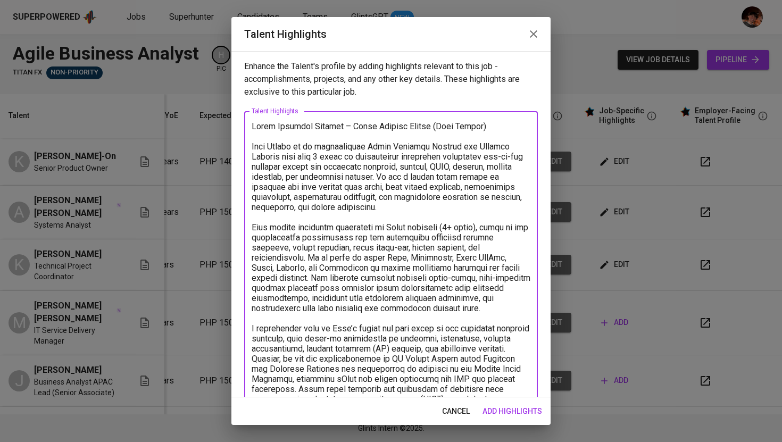
scroll to position [127, 0]
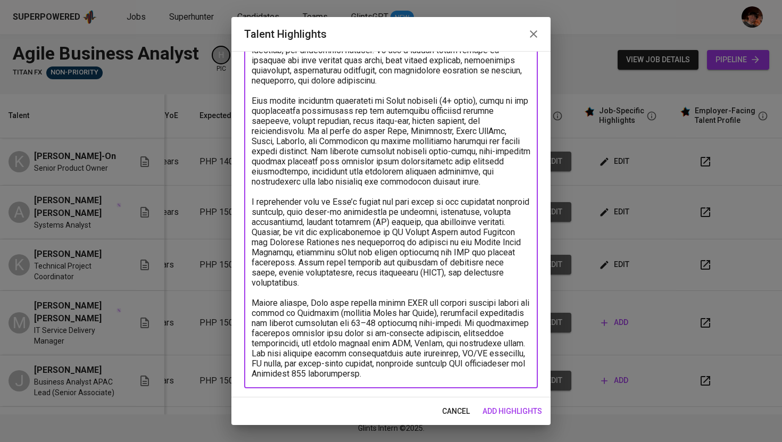
click at [441, 377] on textarea at bounding box center [391, 187] width 279 height 384
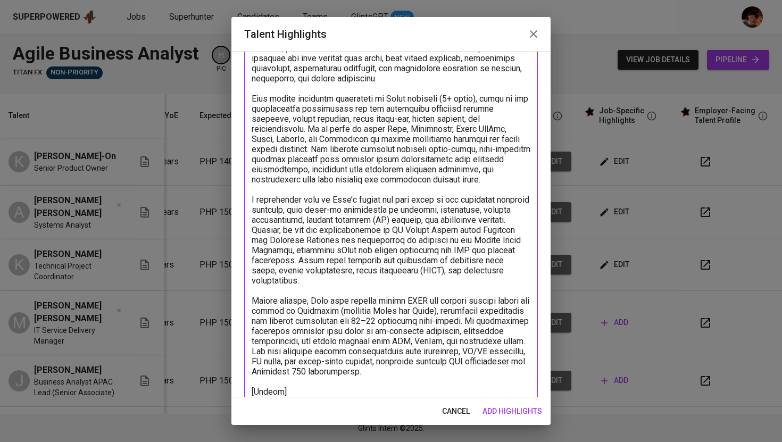
scroll to position [139, 0]
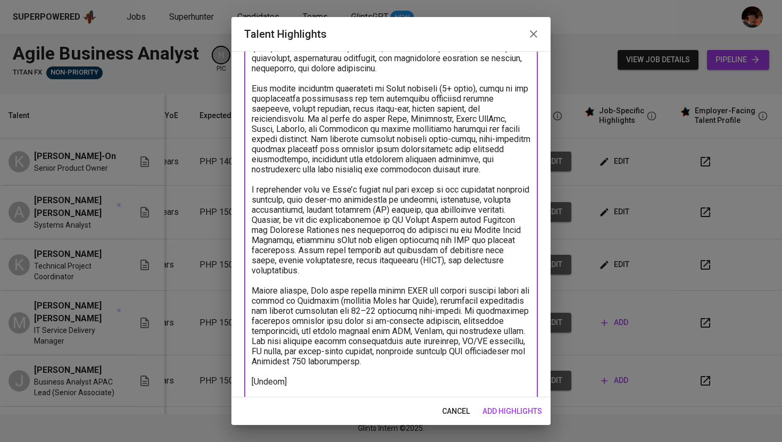
paste textarea "https://glints.sg.larksuite.com/file/YzzrbabSkonwNhxx2TYlUkr5gcg"
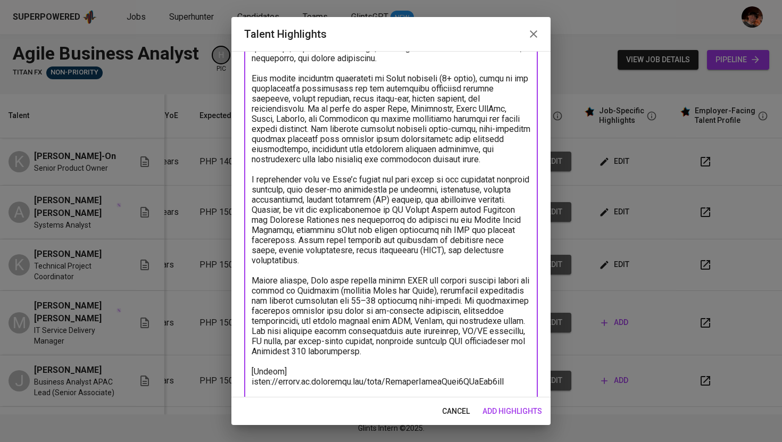
scroll to position [159, 0]
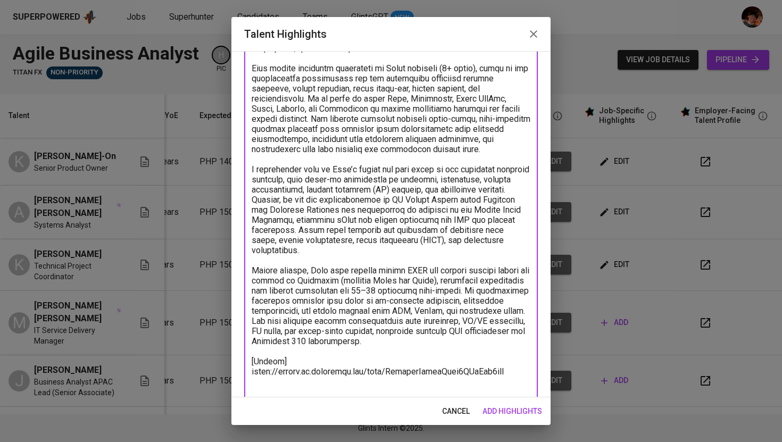
type textarea "Lorem Ipsumdol Sitamet – Conse Adipisc Elitse (Doei Tempor) Inci Utlabo et do m…"
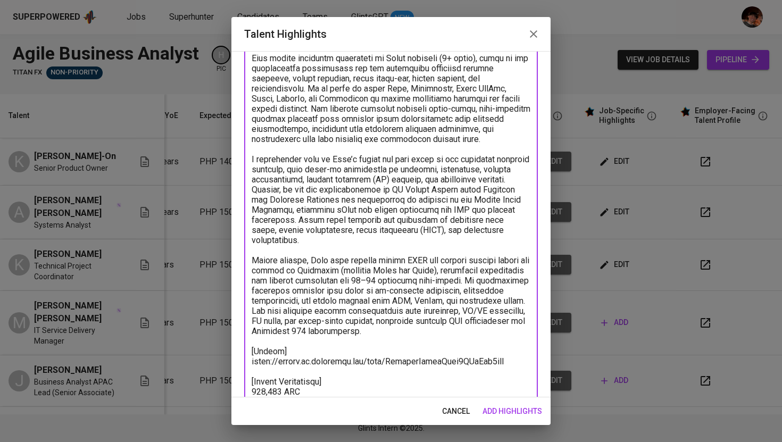
type textarea "Lorem Ipsumdol Sitamet – Conse Adipisc Elitse (Doei Tempor) Inci Utlabo et do m…"
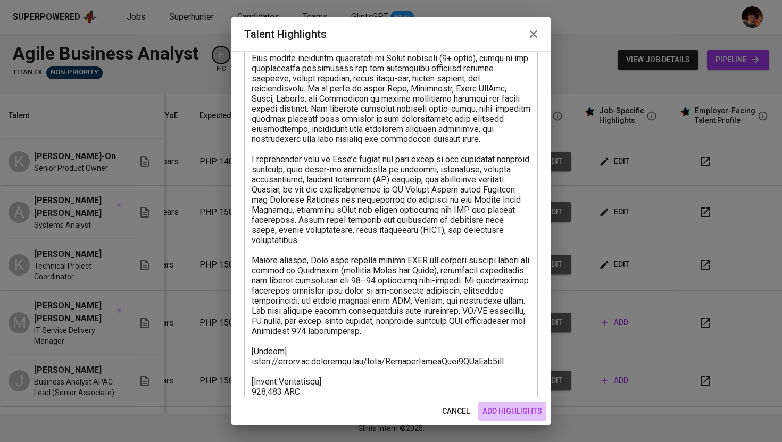
click at [483, 410] on span "add highlights" at bounding box center [513, 411] width 60 height 13
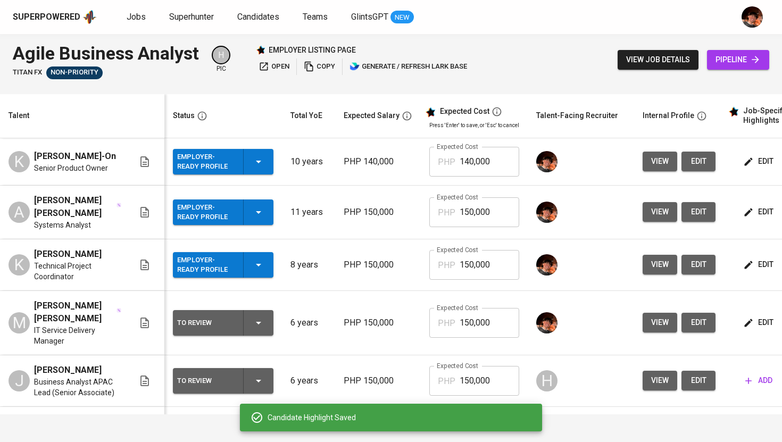
scroll to position [0, 0]
click at [258, 325] on icon "button" at bounding box center [258, 323] width 13 height 13
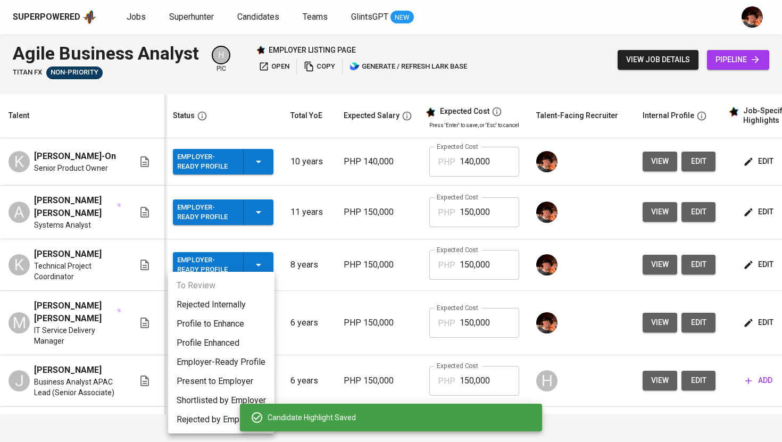
click at [230, 368] on li "Employer-Ready Profile" at bounding box center [221, 362] width 106 height 19
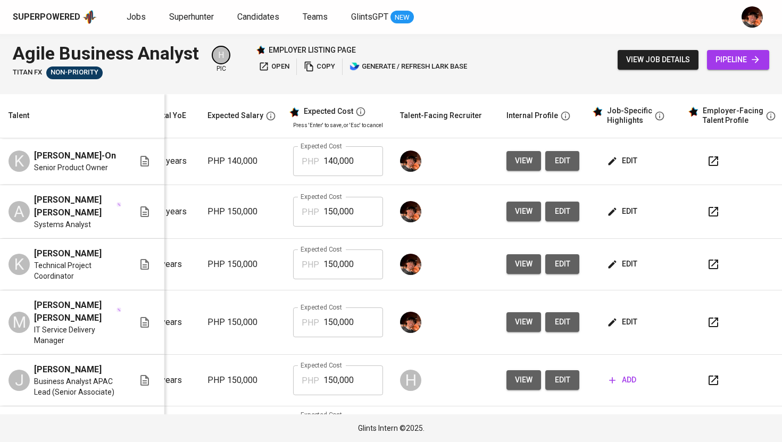
scroll to position [1, 145]
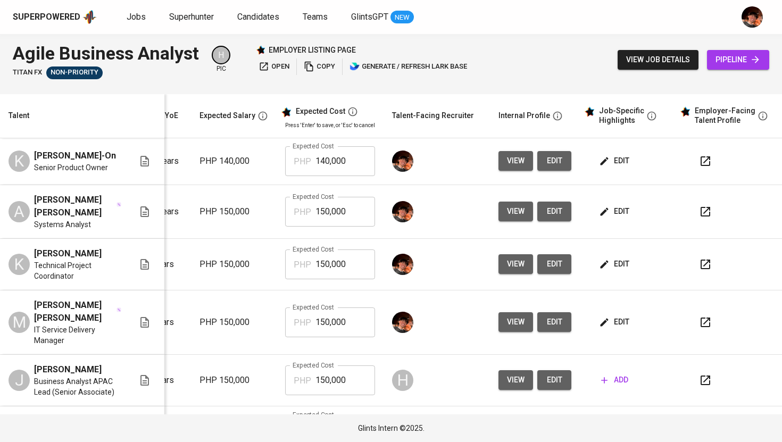
click at [612, 165] on span "edit" at bounding box center [615, 160] width 28 height 13
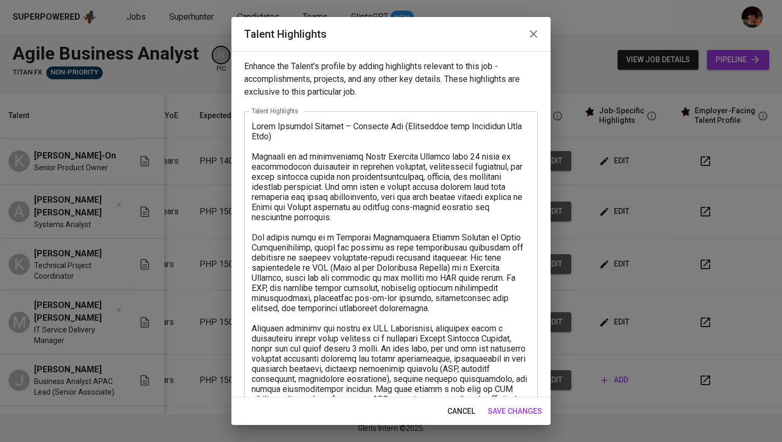
click at [535, 36] on icon "button" at bounding box center [533, 33] width 7 height 7
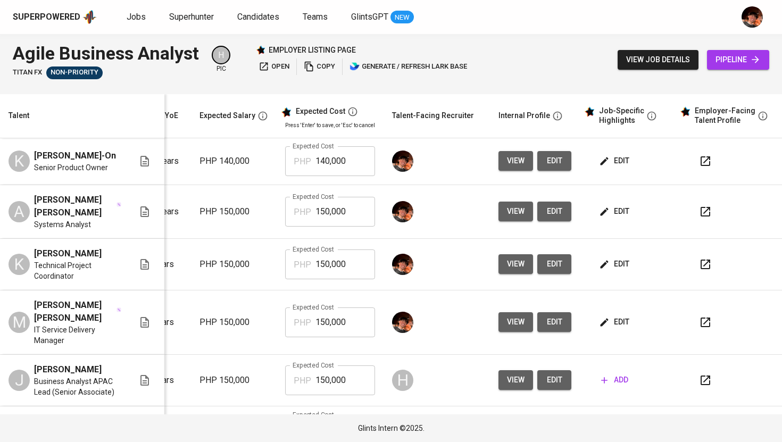
click at [699, 167] on icon "button" at bounding box center [705, 161] width 13 height 13
click at [702, 214] on icon "button" at bounding box center [705, 211] width 13 height 13
click at [701, 269] on icon "button" at bounding box center [706, 265] width 10 height 10
click at [612, 326] on span "edit" at bounding box center [615, 322] width 28 height 13
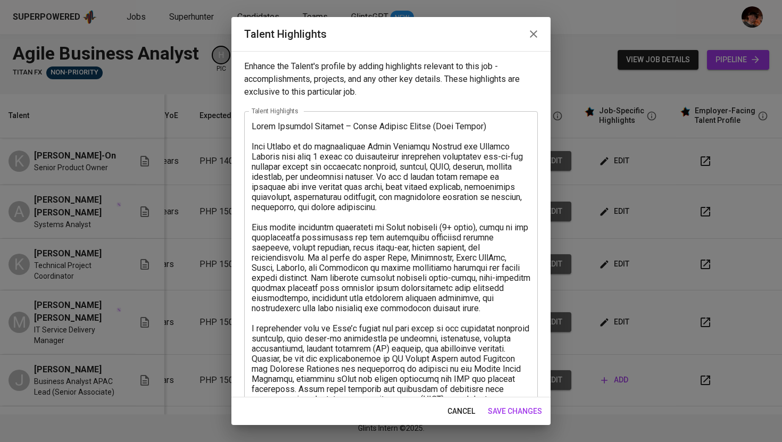
scroll to position [187, 0]
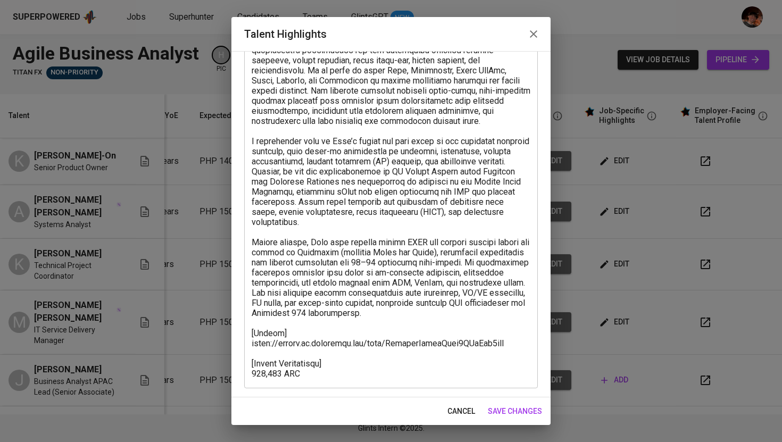
click at [533, 36] on icon "button" at bounding box center [533, 34] width 13 height 13
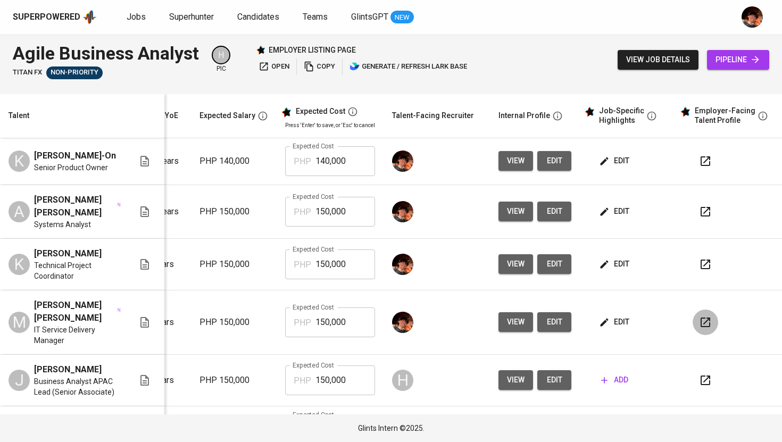
click at [699, 328] on icon "button" at bounding box center [705, 322] width 13 height 13
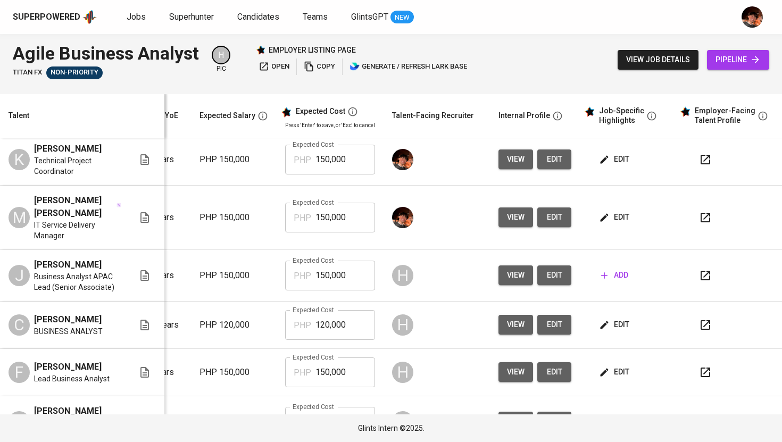
scroll to position [106, 145]
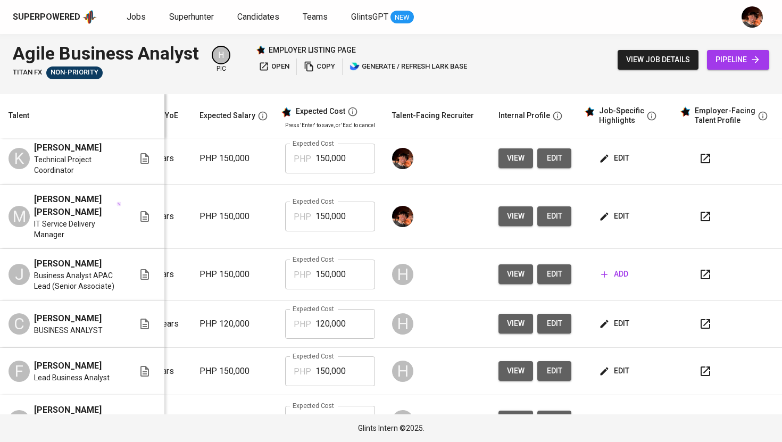
click at [608, 330] on span "edit" at bounding box center [615, 323] width 28 height 13
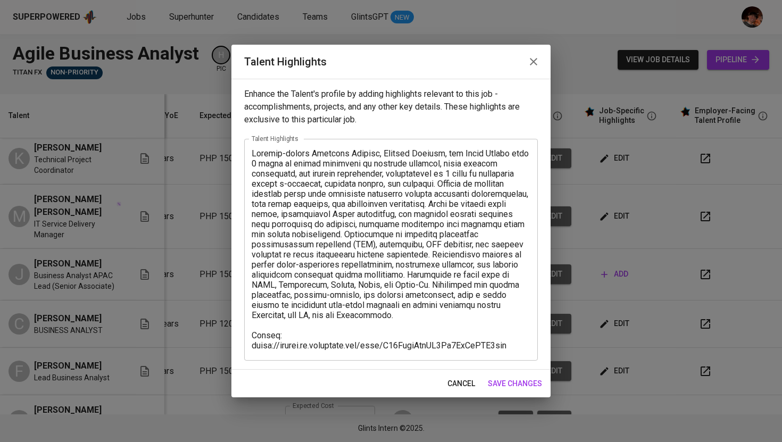
click at [536, 56] on icon "button" at bounding box center [533, 61] width 13 height 13
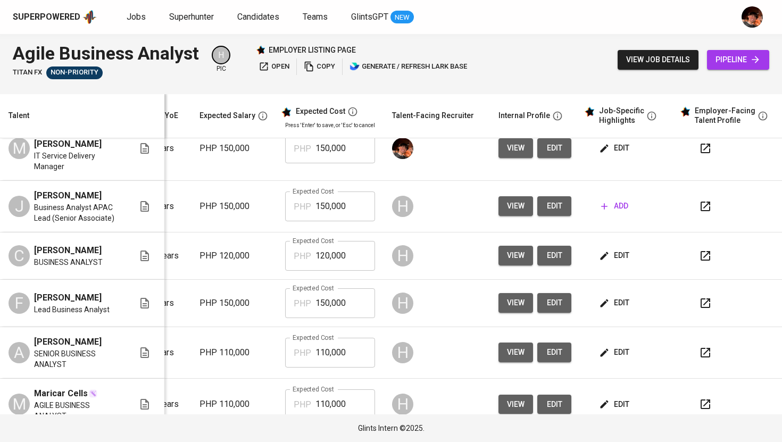
scroll to position [188, 145]
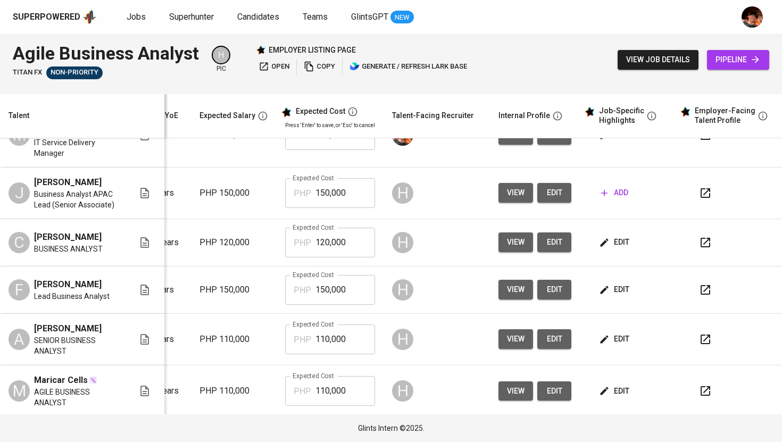
click at [608, 296] on span "edit" at bounding box center [615, 289] width 28 height 13
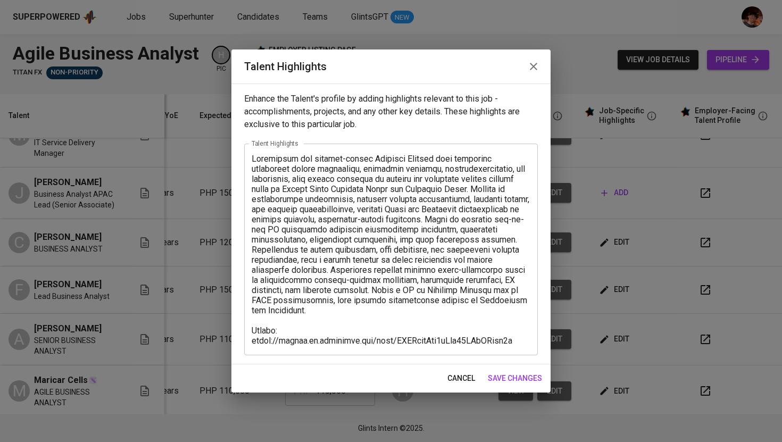
click at [536, 65] on icon "button" at bounding box center [533, 66] width 13 height 13
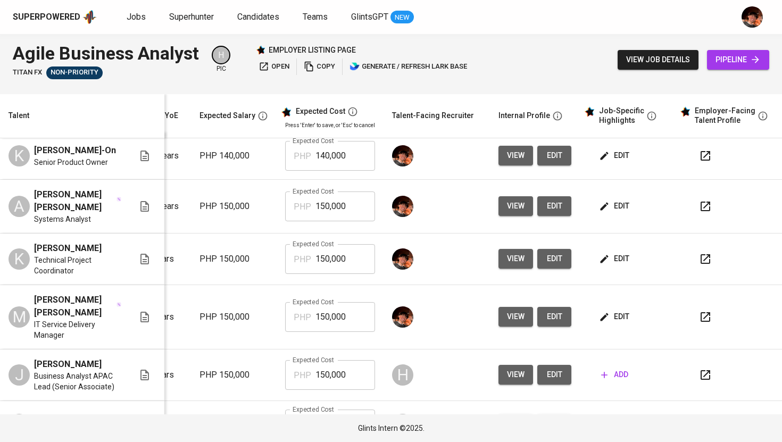
scroll to position [0, 145]
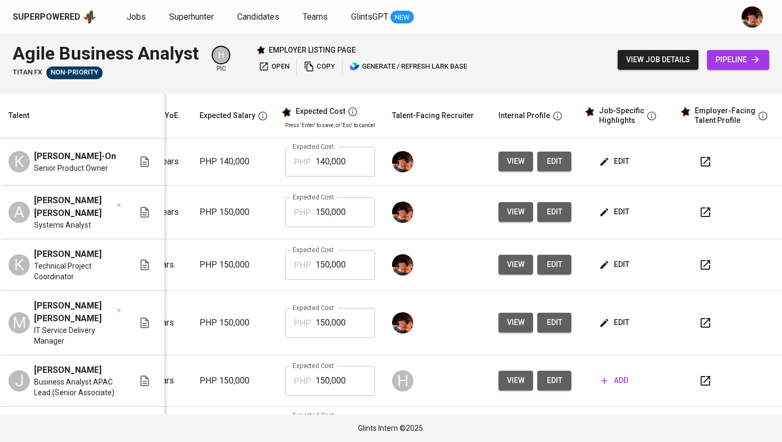
click at [603, 167] on span "edit" at bounding box center [615, 161] width 28 height 13
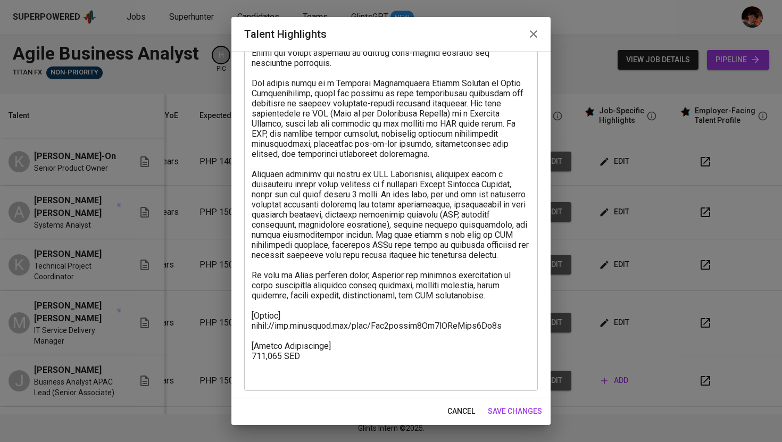
scroll to position [157, 0]
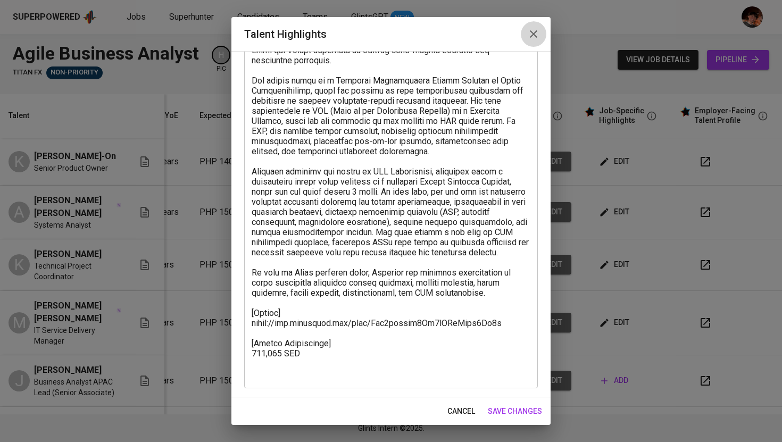
click at [532, 31] on icon "button" at bounding box center [533, 34] width 13 height 13
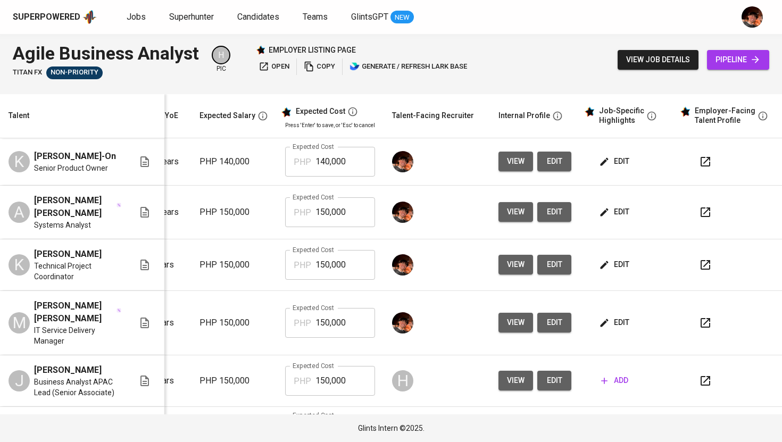
click at [608, 219] on span "edit" at bounding box center [615, 211] width 28 height 13
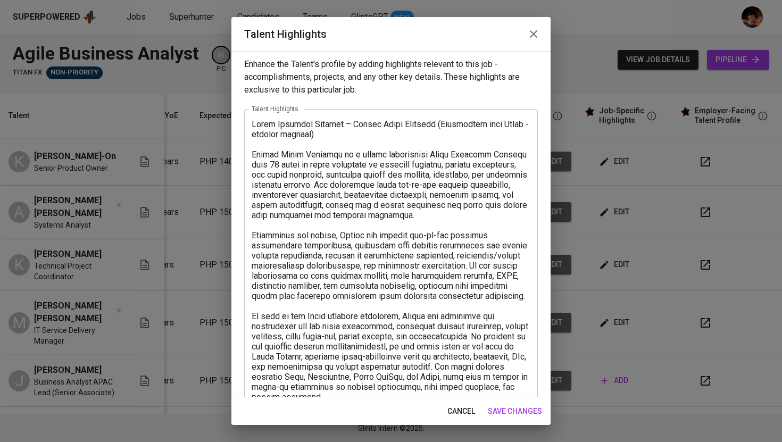
scroll to position [13, 0]
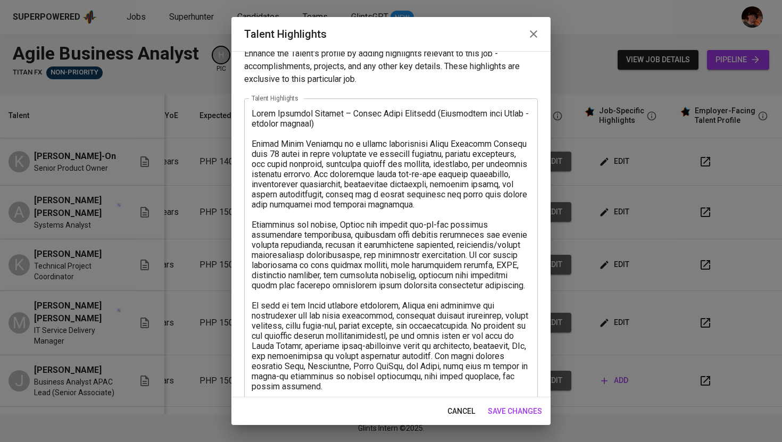
click at [339, 245] on textarea at bounding box center [391, 442] width 279 height 667
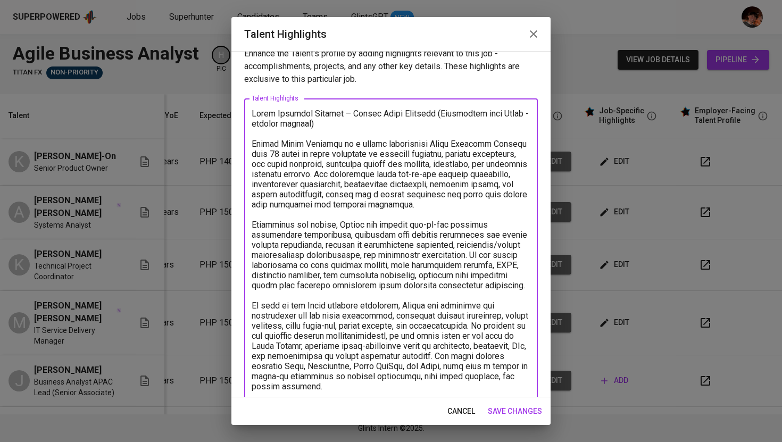
click at [375, 248] on textarea "To enrich screen reader interactions, please activate Accessibility in Grammarl…" at bounding box center [391, 442] width 279 height 667
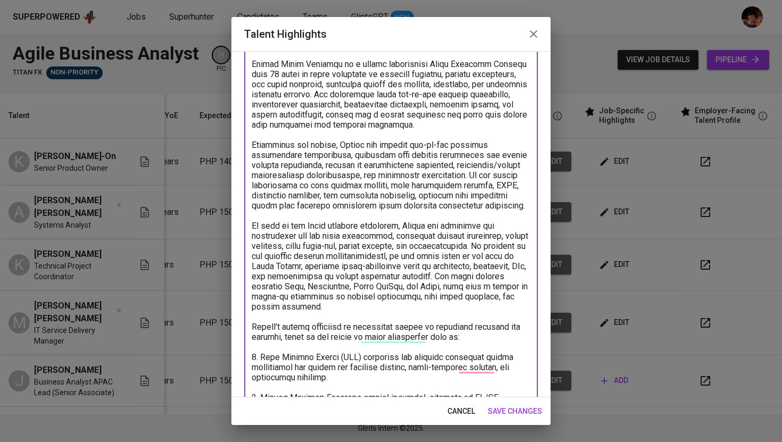
scroll to position [113, 0]
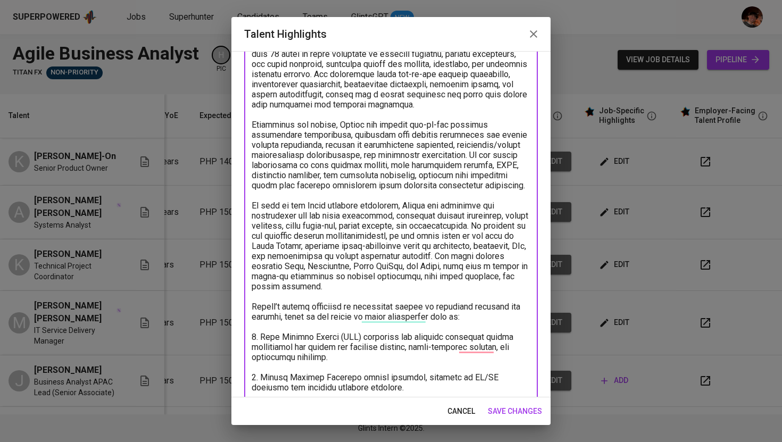
click at [314, 173] on textarea "To enrich screen reader interactions, please activate Accessibility in Grammarl…" at bounding box center [391, 342] width 279 height 667
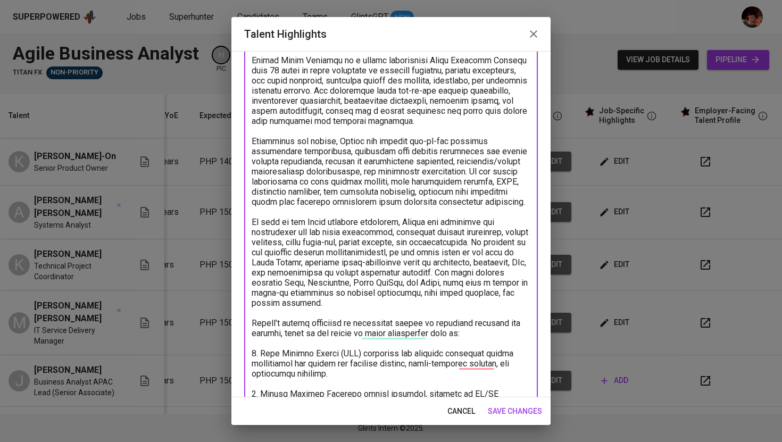
scroll to position [0, 0]
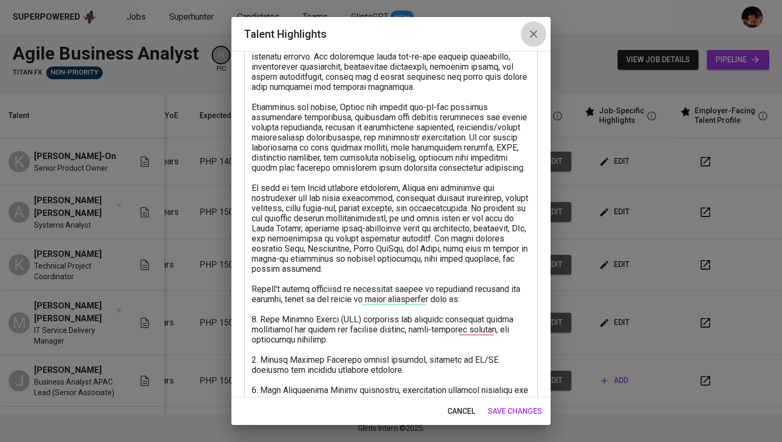
click at [535, 32] on icon "button" at bounding box center [533, 33] width 7 height 7
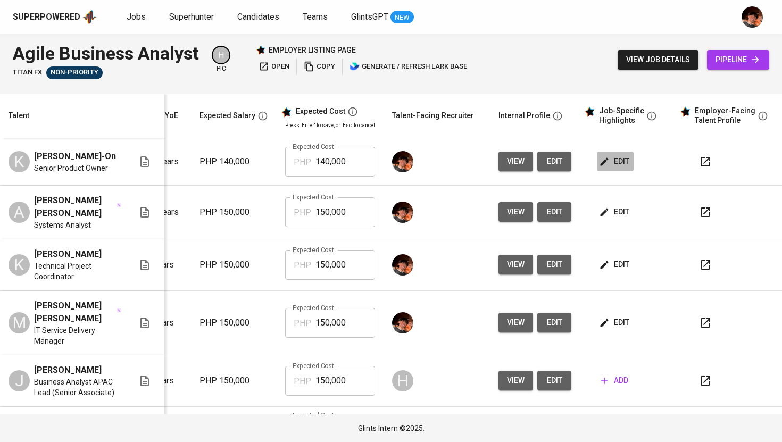
click at [605, 164] on span "edit" at bounding box center [615, 161] width 28 height 13
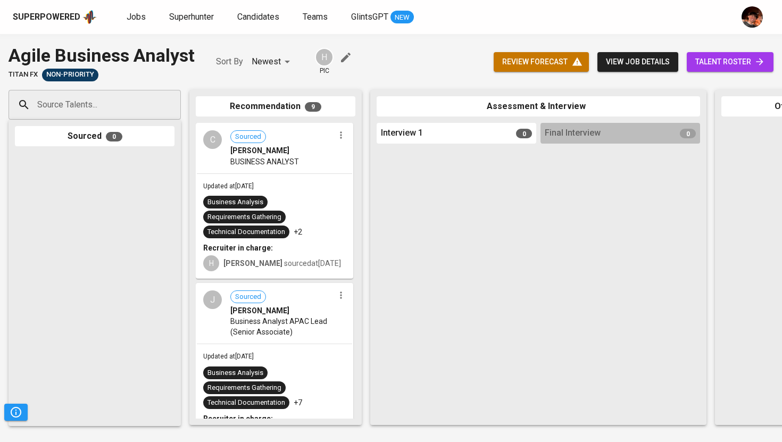
click at [708, 64] on span "talent roster" at bounding box center [730, 61] width 70 height 13
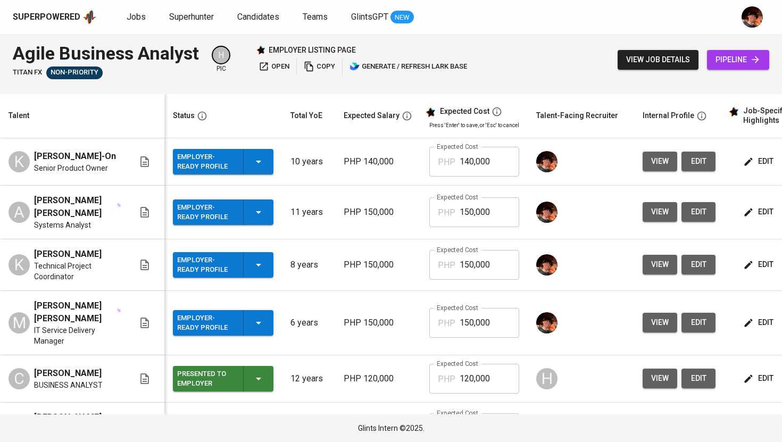
scroll to position [0, 129]
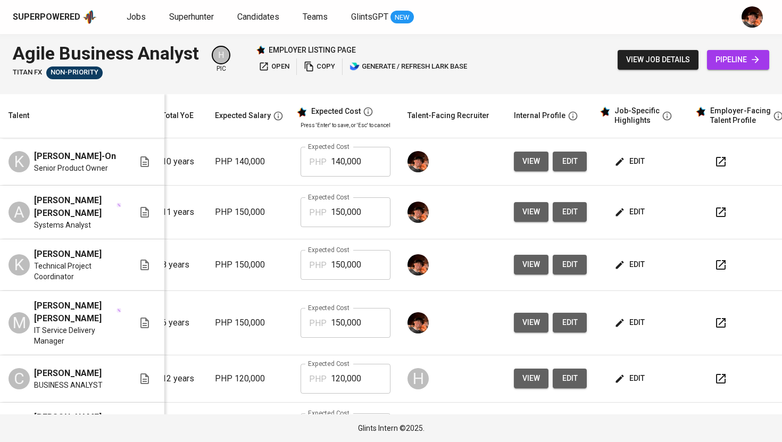
click at [621, 168] on span "edit" at bounding box center [631, 161] width 28 height 13
click at [716, 167] on icon "button" at bounding box center [721, 162] width 10 height 10
click at [623, 219] on span "edit" at bounding box center [631, 211] width 28 height 13
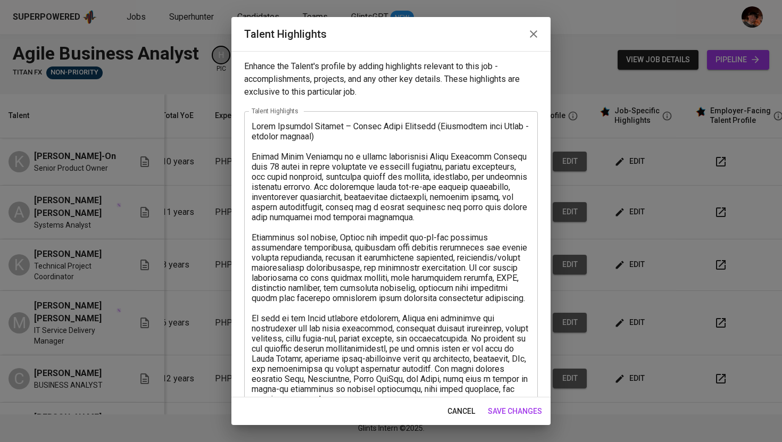
click at [534, 27] on button "button" at bounding box center [534, 34] width 26 height 26
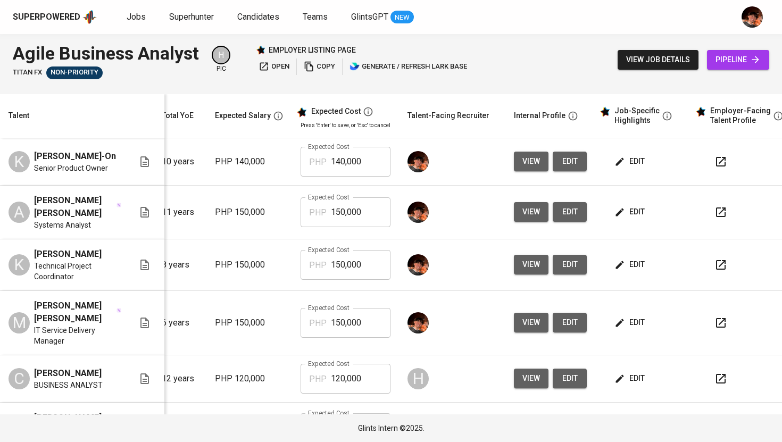
click at [716, 217] on icon "button" at bounding box center [721, 213] width 10 height 10
click at [721, 271] on button "button" at bounding box center [721, 265] width 26 height 26
click at [715, 329] on icon "button" at bounding box center [721, 323] width 13 height 13
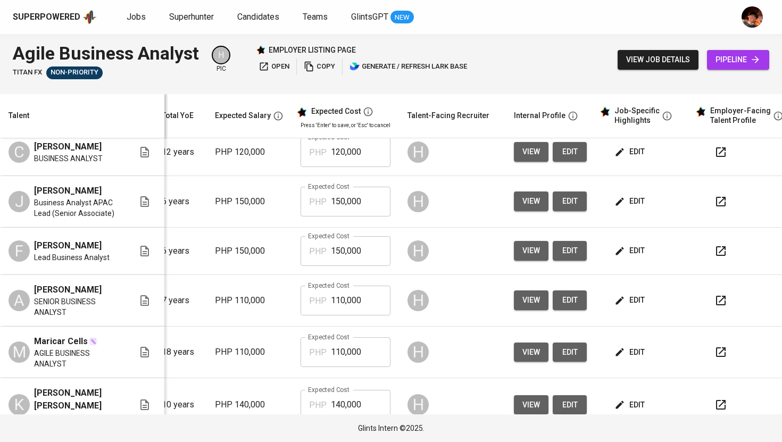
scroll to position [265, 129]
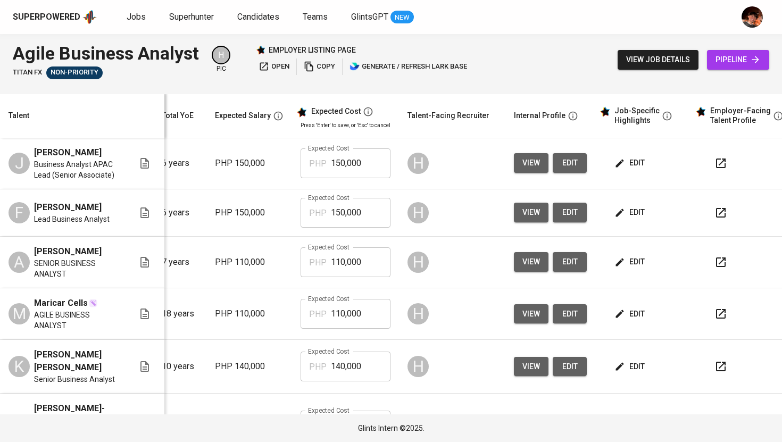
click at [712, 226] on button "button" at bounding box center [721, 213] width 26 height 26
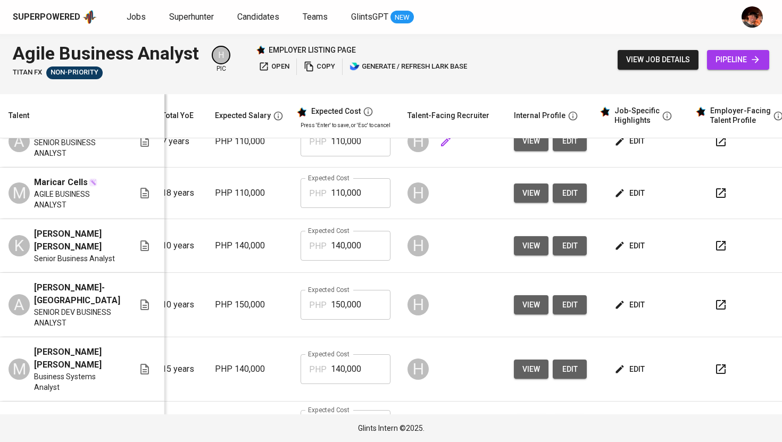
scroll to position [394, 129]
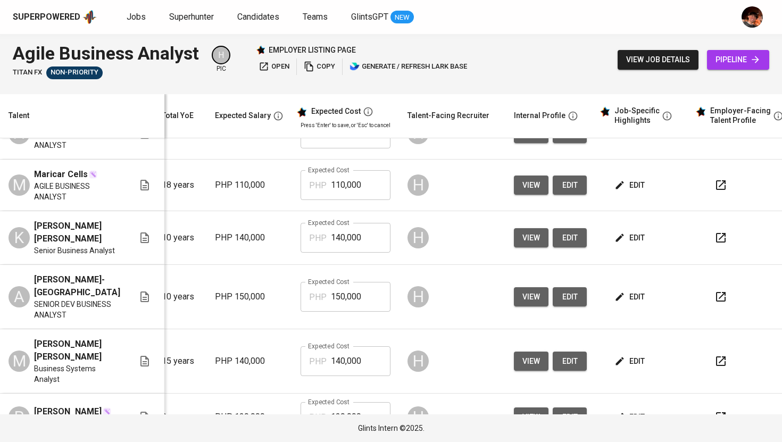
click at [716, 302] on icon "button" at bounding box center [721, 297] width 10 height 10
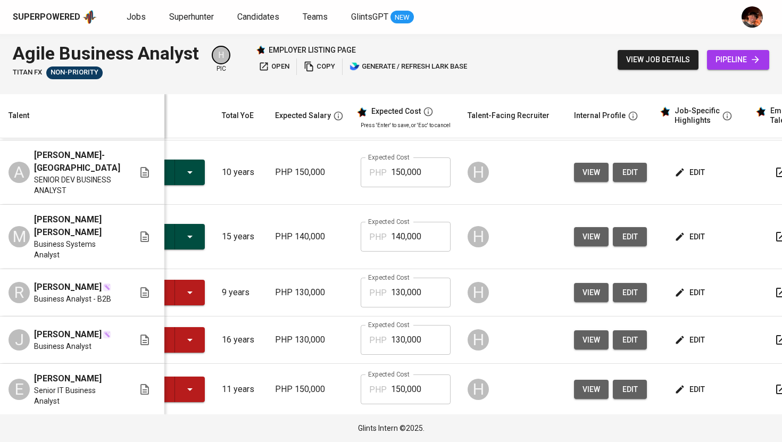
scroll to position [538, 69]
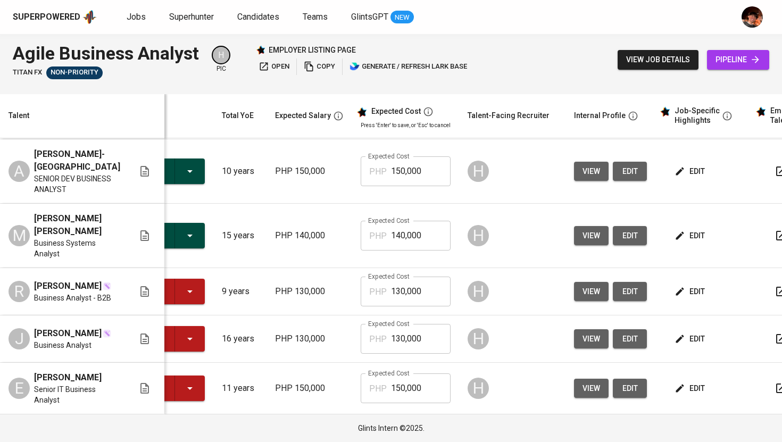
click at [683, 230] on span "edit" at bounding box center [691, 235] width 28 height 13
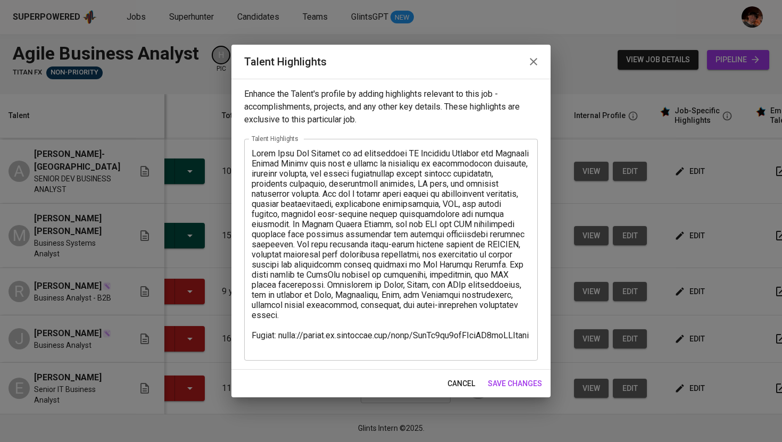
click at [528, 60] on icon "button" at bounding box center [533, 61] width 13 height 13
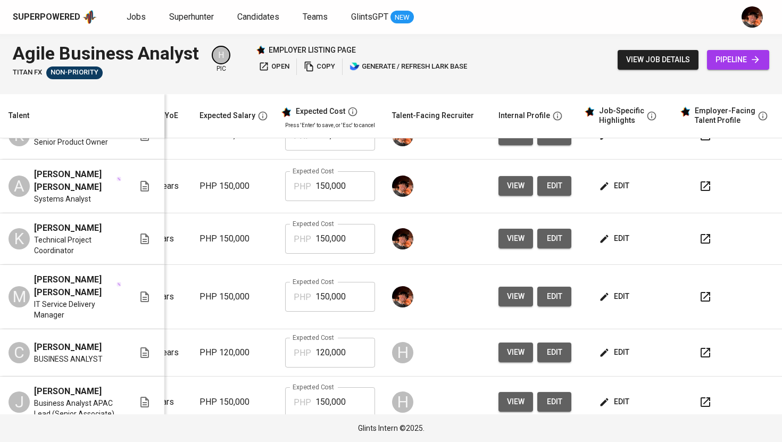
scroll to position [0, 145]
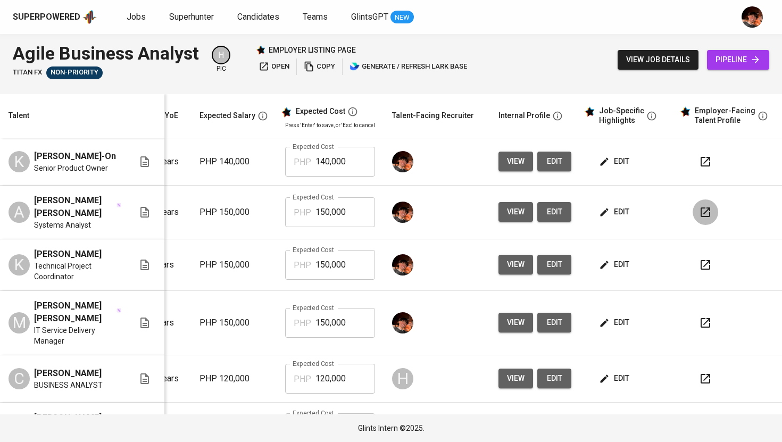
click at [696, 225] on button "button" at bounding box center [706, 213] width 26 height 26
click at [605, 159] on span "edit" at bounding box center [615, 161] width 28 height 13
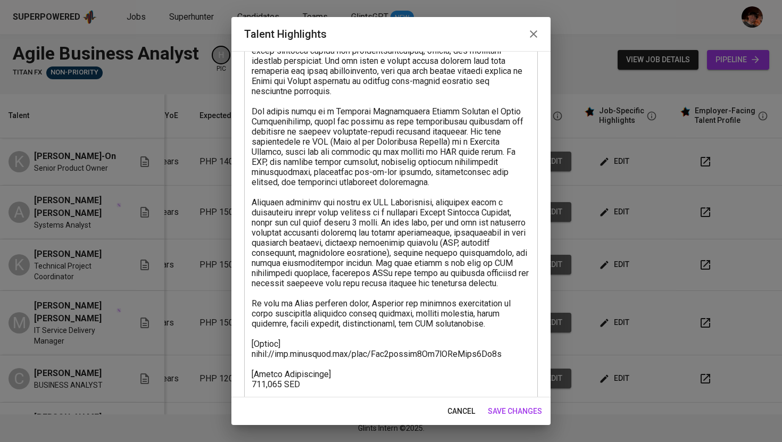
scroll to position [127, 0]
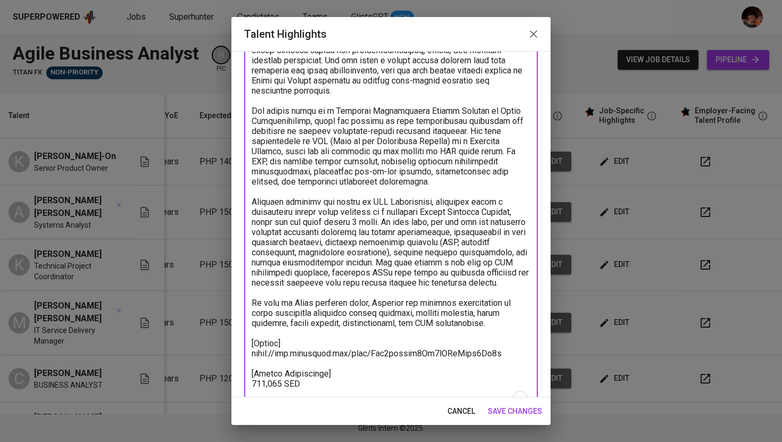
click at [423, 319] on textarea "To enrich screen reader interactions, please activate Accessibility in Grammarl…" at bounding box center [391, 202] width 279 height 414
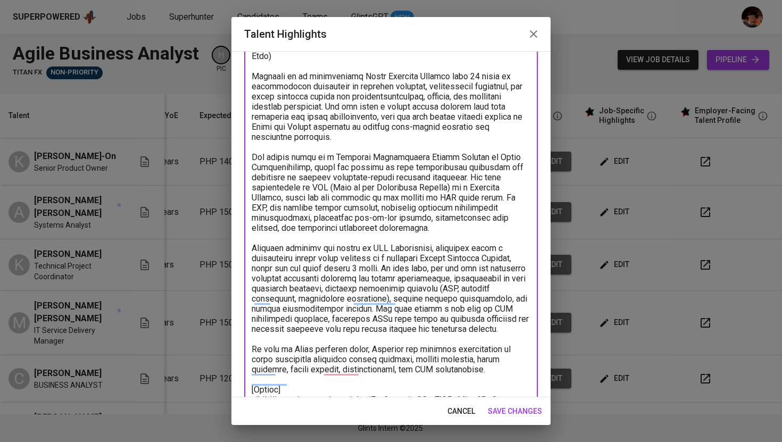
scroll to position [47, 0]
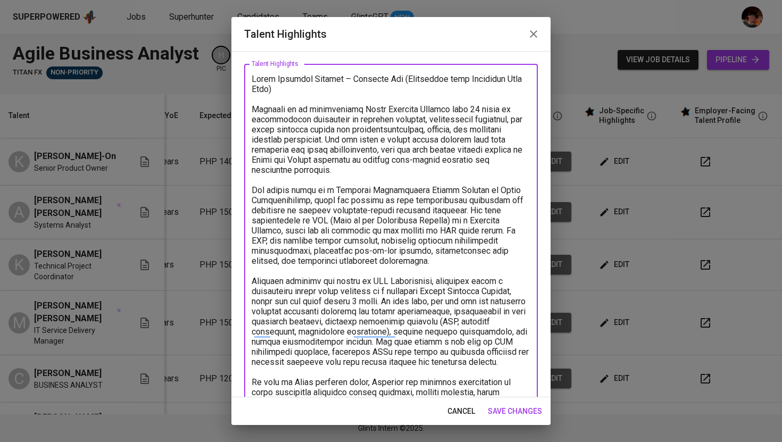
click at [533, 34] on icon "button" at bounding box center [533, 33] width 7 height 7
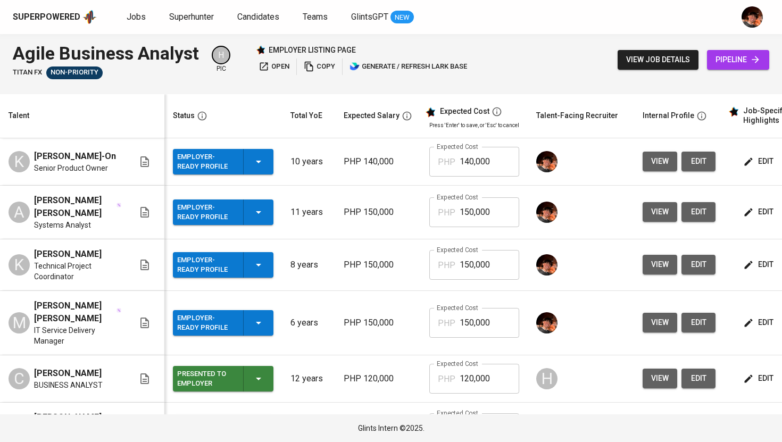
scroll to position [0, 136]
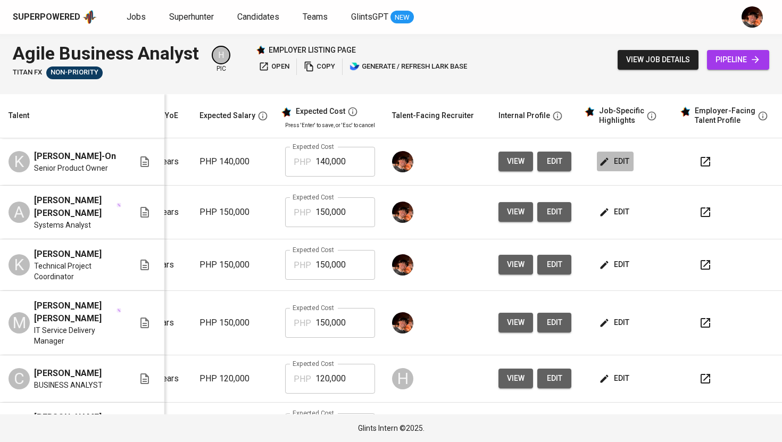
click at [611, 163] on span "edit" at bounding box center [615, 161] width 28 height 13
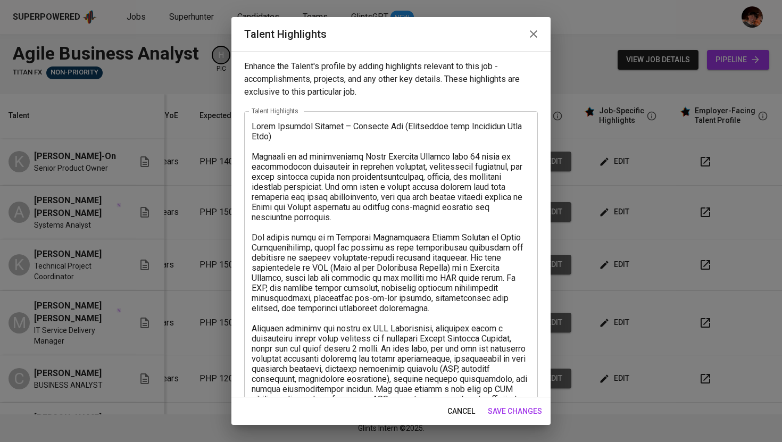
scroll to position [20, 0]
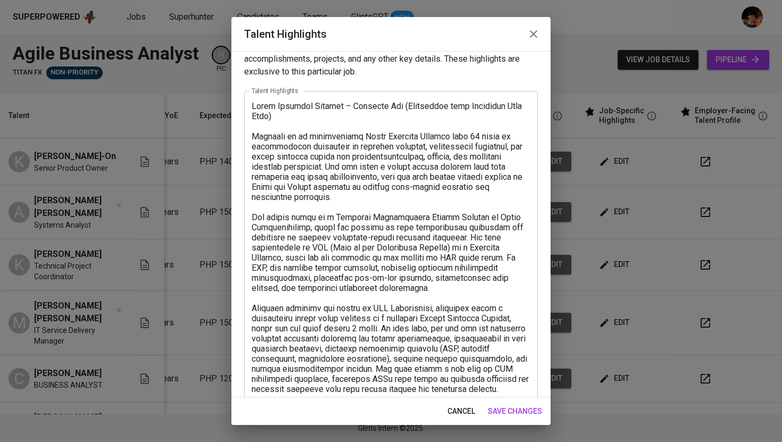
click at [253, 218] on textarea at bounding box center [391, 308] width 279 height 414
click at [540, 32] on button "button" at bounding box center [534, 34] width 26 height 26
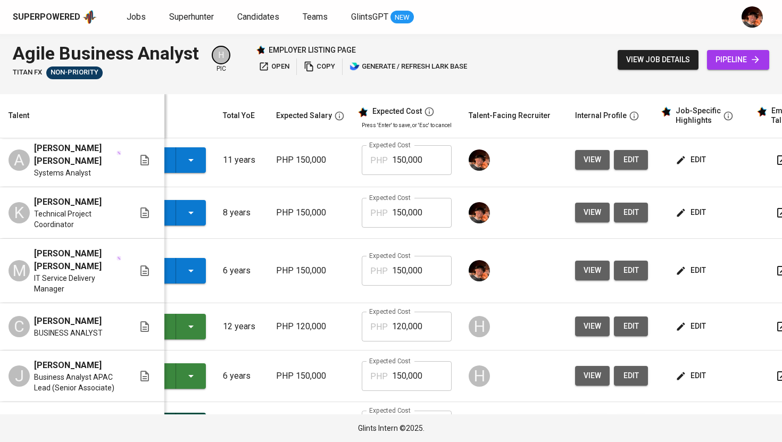
scroll to position [0, 86]
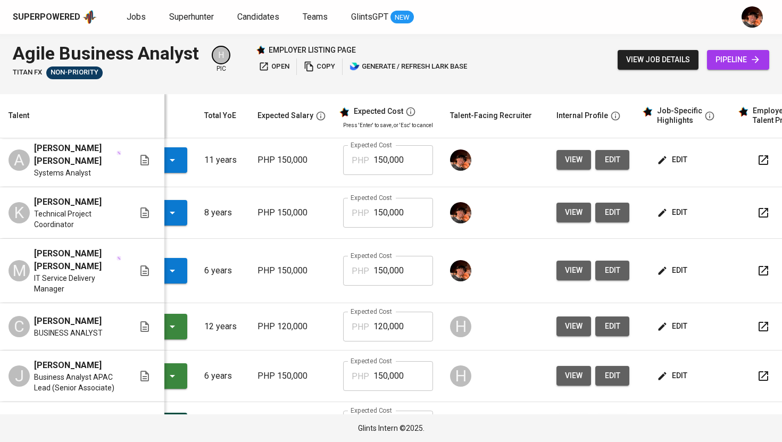
click at [664, 277] on span "edit" at bounding box center [673, 270] width 28 height 13
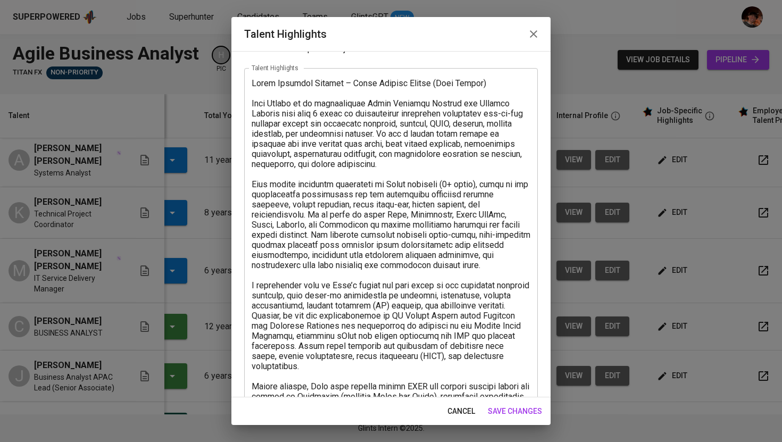
scroll to position [44, 0]
click at [360, 148] on textarea at bounding box center [391, 300] width 279 height 445
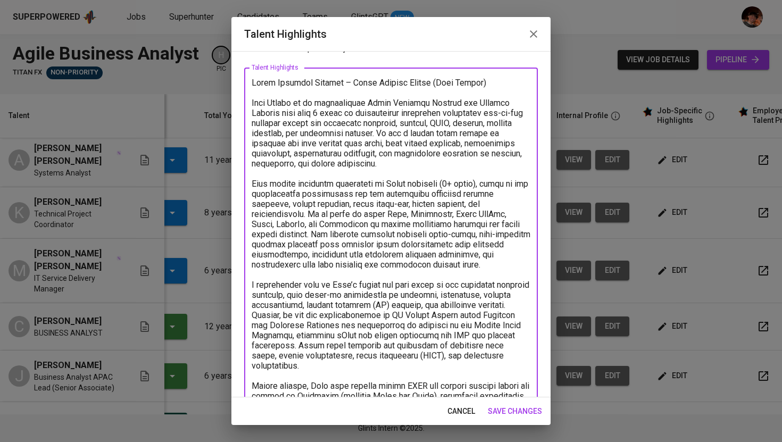
click at [306, 138] on textarea "To enrich screen reader interactions, please activate Accessibility in Grammarl…" at bounding box center [391, 300] width 279 height 445
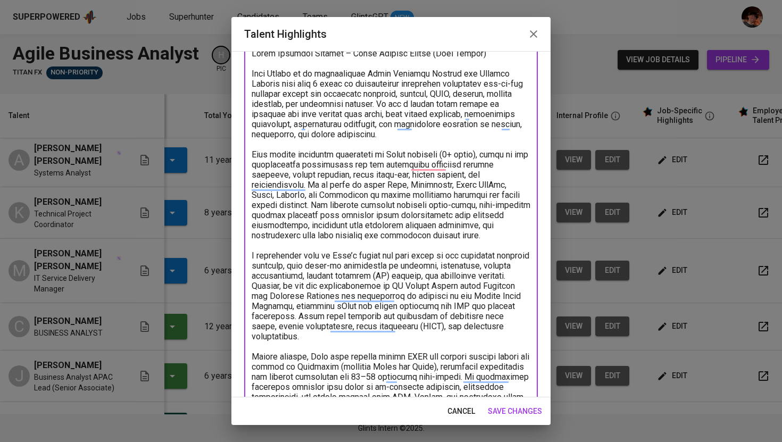
scroll to position [80, 0]
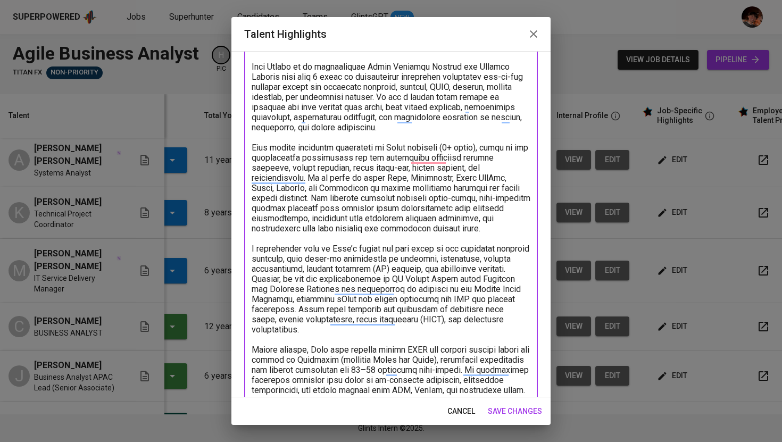
click at [390, 96] on textarea "To enrich screen reader interactions, please activate Accessibility in Grammarl…" at bounding box center [391, 264] width 279 height 445
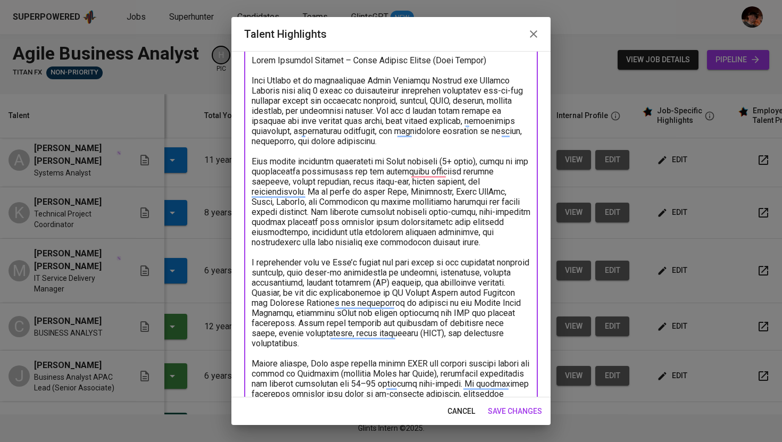
scroll to position [70, 0]
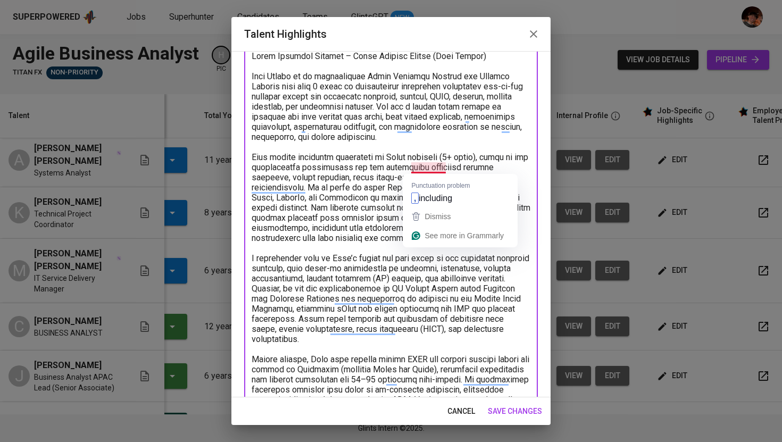
click at [480, 158] on textarea "To enrich screen reader interactions, please activate Accessibility in Grammarl…" at bounding box center [391, 273] width 279 height 445
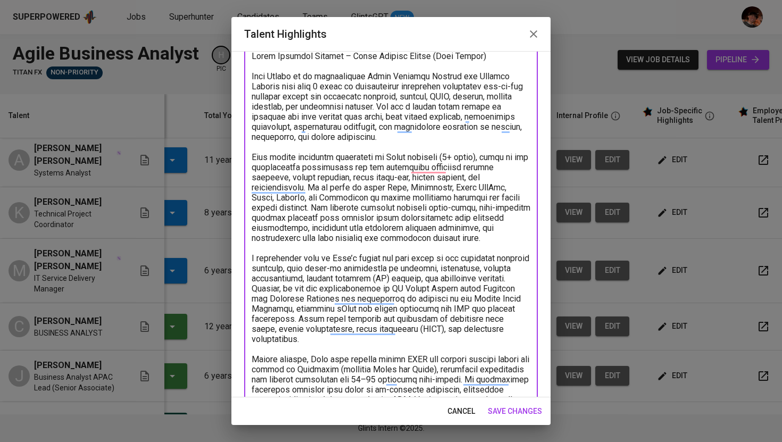
click at [508, 160] on textarea "To enrich screen reader interactions, please activate Accessibility in Grammarl…" at bounding box center [391, 273] width 279 height 445
click at [335, 181] on textarea "To enrich screen reader interactions, please activate Accessibility in Grammarl…" at bounding box center [391, 273] width 279 height 445
click at [479, 181] on textarea "To enrich screen reader interactions, please activate Accessibility in Grammarl…" at bounding box center [391, 273] width 279 height 445
type textarea "Agile Business Analyst – Maria Calidel Opiana (Clay Opiana) Clay Opiana is an a…"
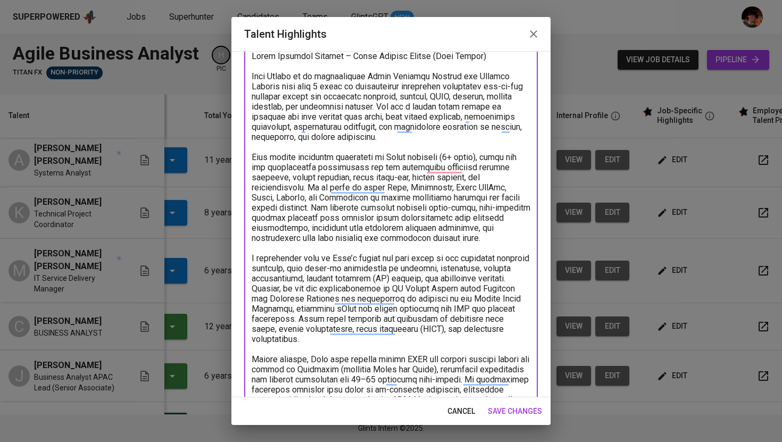
click at [523, 412] on span "save changes" at bounding box center [515, 411] width 54 height 13
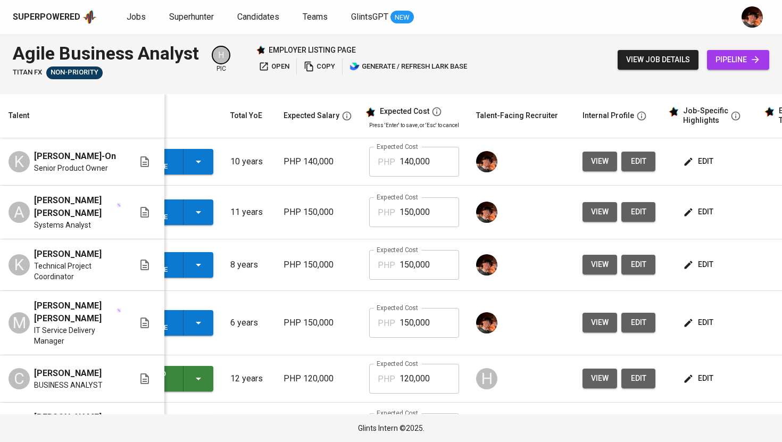
scroll to position [0, 60]
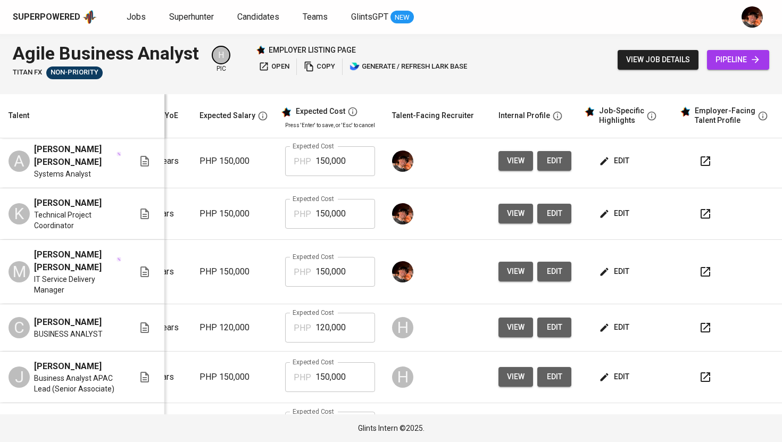
click at [605, 278] on span "edit" at bounding box center [615, 271] width 28 height 13
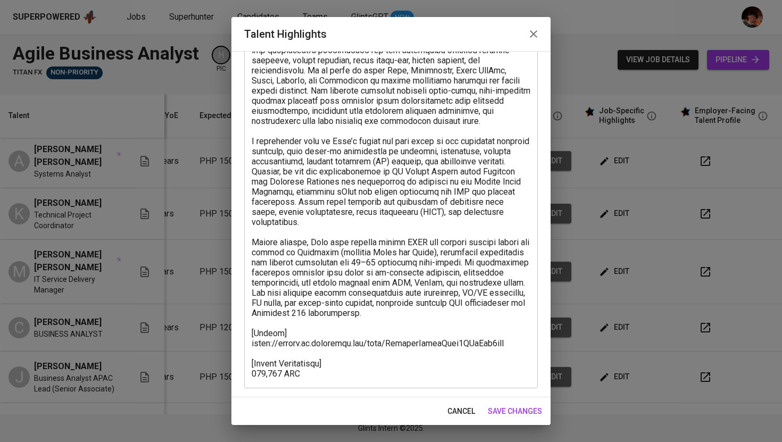
scroll to position [0, 0]
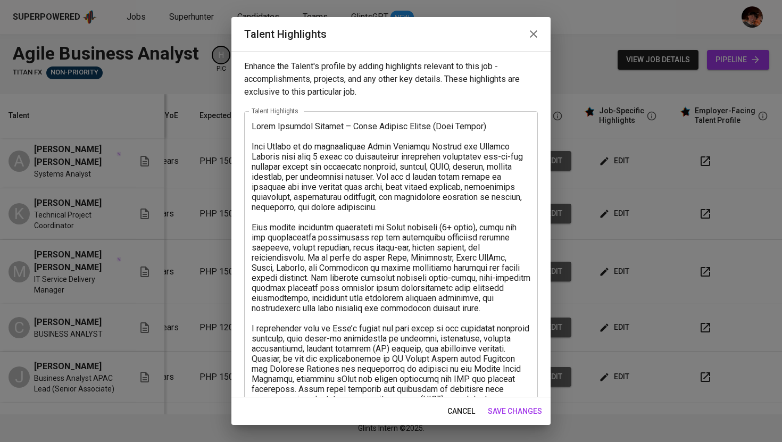
click at [531, 34] on icon "button" at bounding box center [533, 34] width 13 height 13
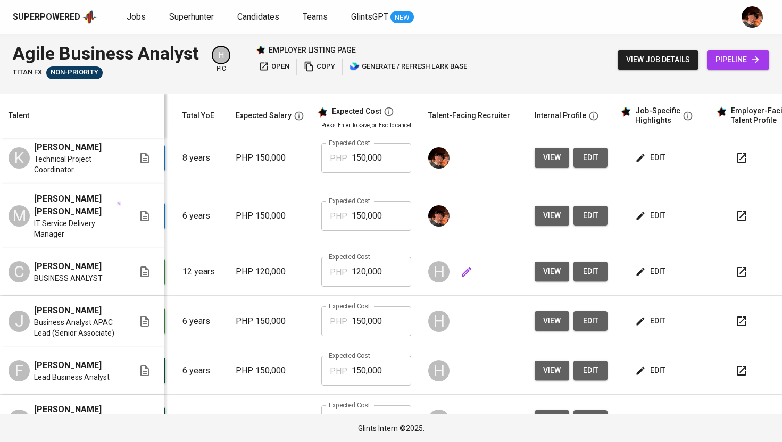
scroll to position [0, 136]
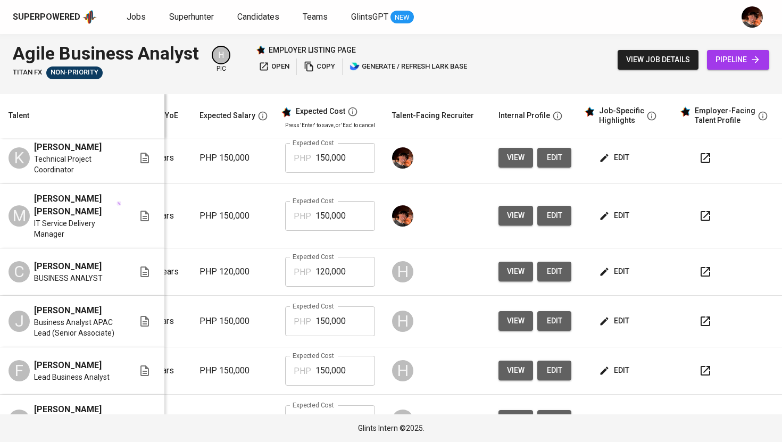
click at [607, 278] on span "edit" at bounding box center [615, 271] width 28 height 13
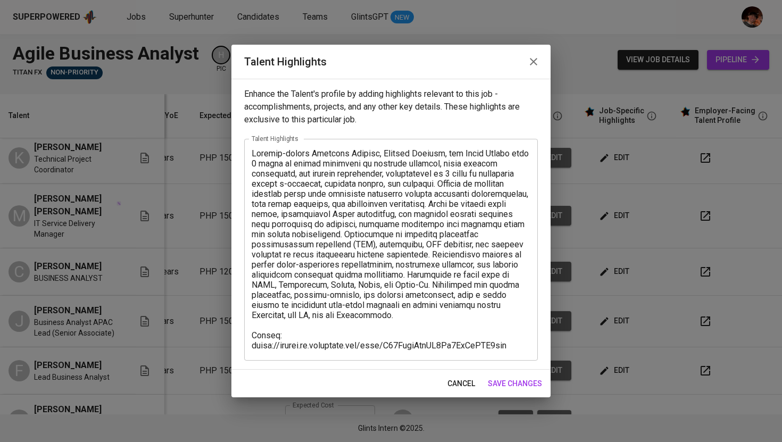
click at [541, 68] on button "button" at bounding box center [534, 62] width 26 height 26
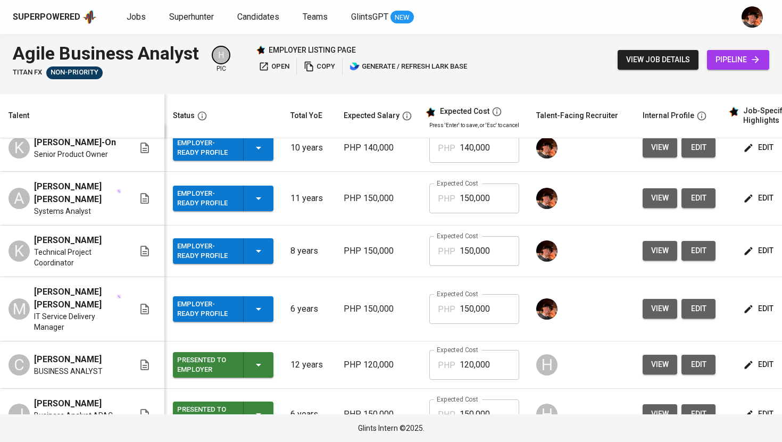
scroll to position [0, 0]
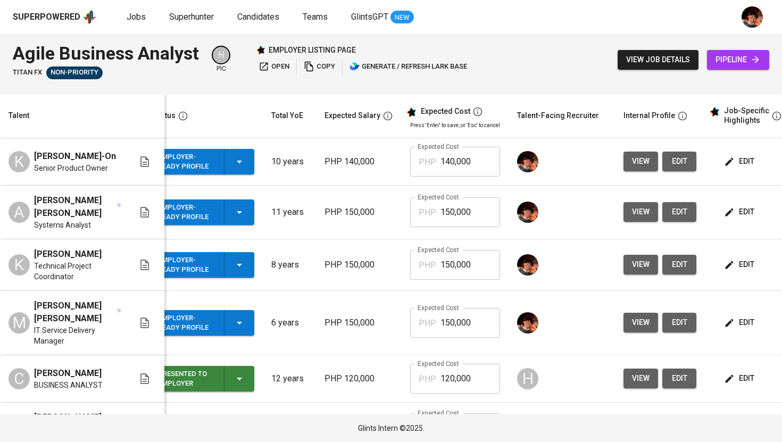
scroll to position [0, 29]
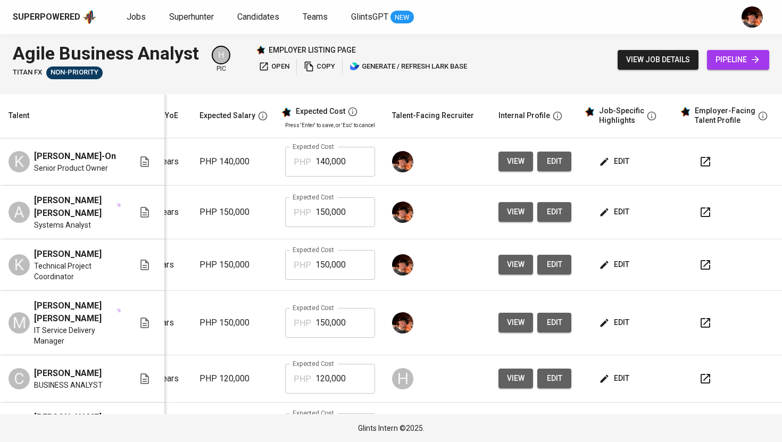
click at [610, 219] on span "edit" at bounding box center [615, 211] width 28 height 13
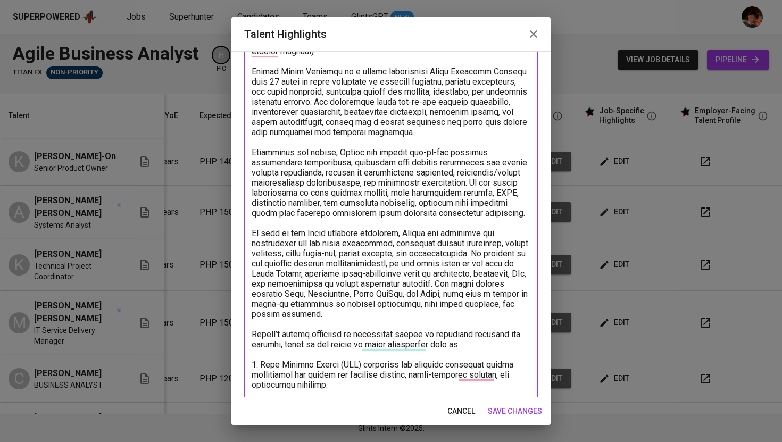
drag, startPoint x: 304, startPoint y: 194, endPoint x: 233, endPoint y: 148, distance: 84.0
click at [233, 148] on div "Talent Highlights Enhance the Talent's profile by adding highlights relevant to…" at bounding box center [390, 221] width 319 height 408
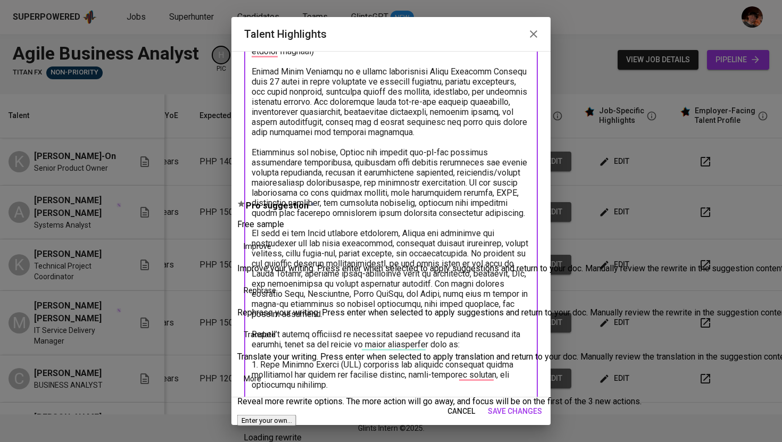
click at [336, 162] on textarea "To enrich screen reader interactions, please activate Accessibility in Grammarl…" at bounding box center [391, 369] width 279 height 667
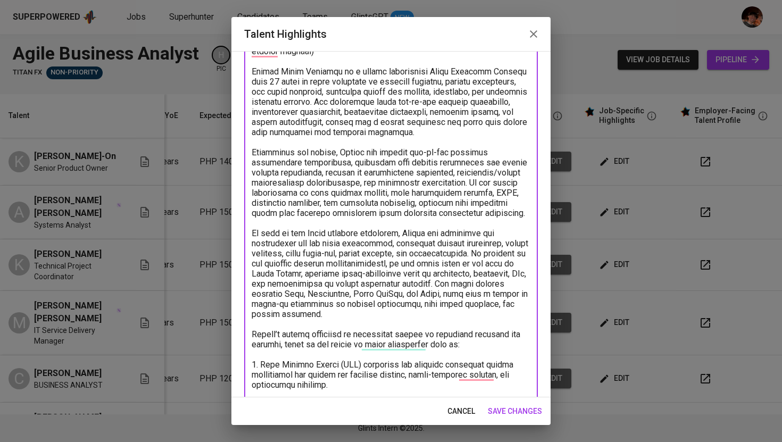
drag, startPoint x: 305, startPoint y: 194, endPoint x: 252, endPoint y: 151, distance: 68.1
click at [252, 151] on textarea "To enrich screen reader interactions, please activate Accessibility in Grammarl…" at bounding box center [391, 369] width 279 height 667
type textarea "Agile Business Analyst – Angelo James Abrenica (Experience with Forex -related …"
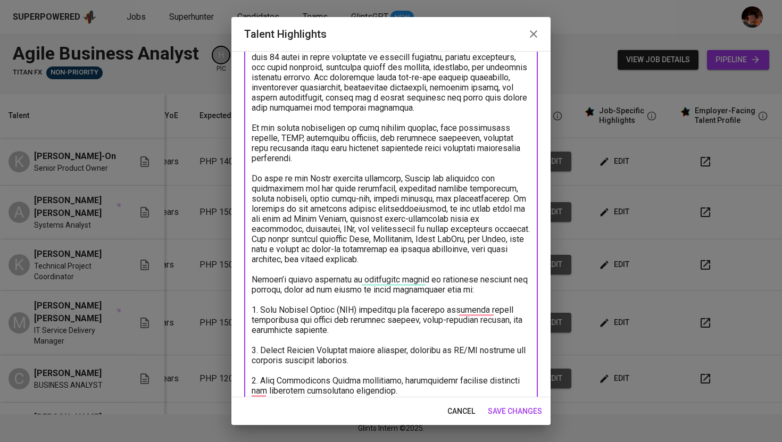
click at [442, 195] on textarea "To enrich screen reader interactions, please activate Accessibility in Grammarl…" at bounding box center [391, 325] width 279 height 627
click at [413, 202] on textarea "To enrich screen reader interactions, please activate Accessibility in Grammarl…" at bounding box center [391, 325] width 279 height 627
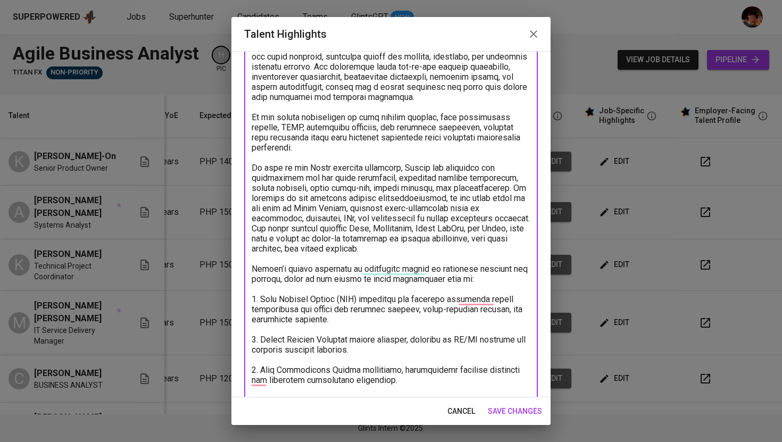
scroll to position [129, 0]
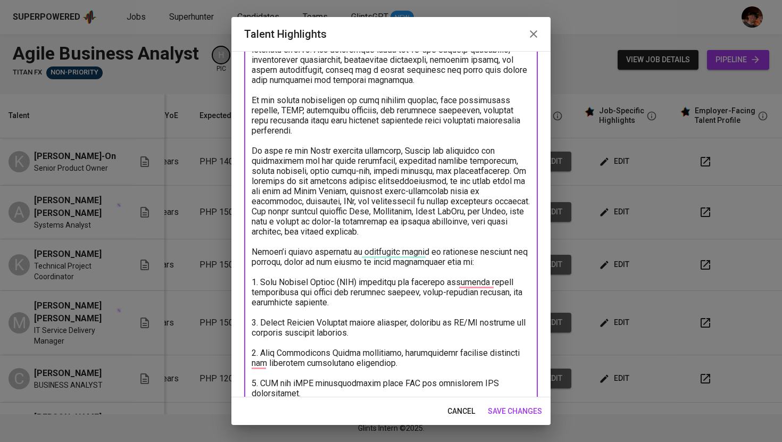
click at [362, 186] on textarea "To enrich screen reader interactions, please activate Accessibility in Grammarl…" at bounding box center [391, 297] width 279 height 627
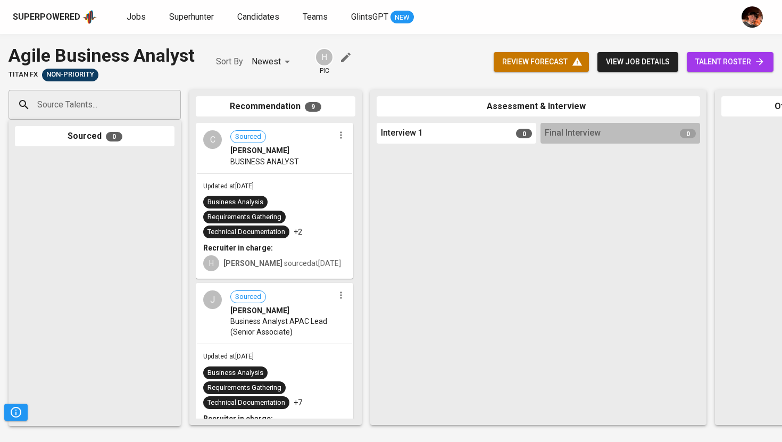
click at [707, 68] on span "talent roster" at bounding box center [730, 61] width 70 height 13
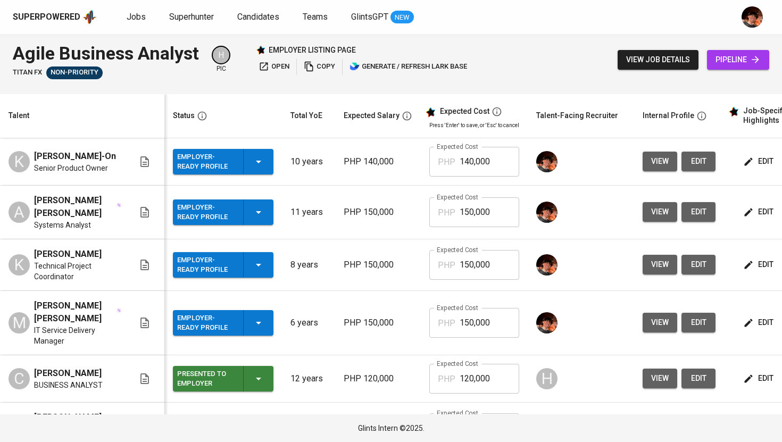
click at [748, 217] on span "edit" at bounding box center [759, 211] width 28 height 13
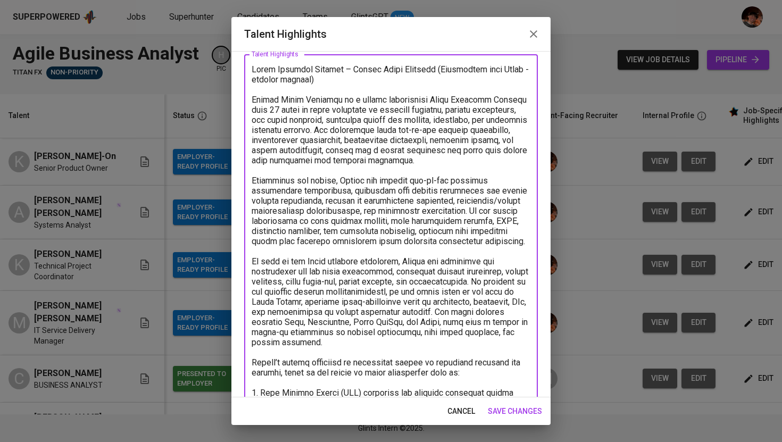
drag, startPoint x: 304, startPoint y: 221, endPoint x: 245, endPoint y: 183, distance: 70.7
click at [245, 183] on div "x Talent Highlights" at bounding box center [391, 397] width 294 height 687
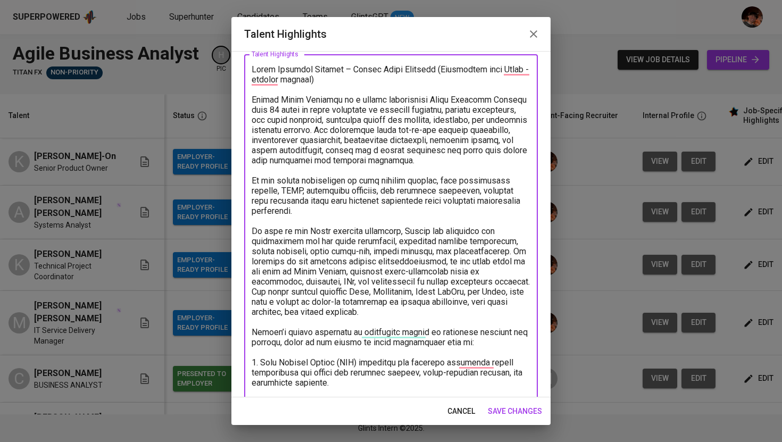
type textarea "Agile Business Analyst – Angelo James Abrenica (Experience with Forex -related …"
click at [503, 410] on span "save changes" at bounding box center [515, 411] width 54 height 13
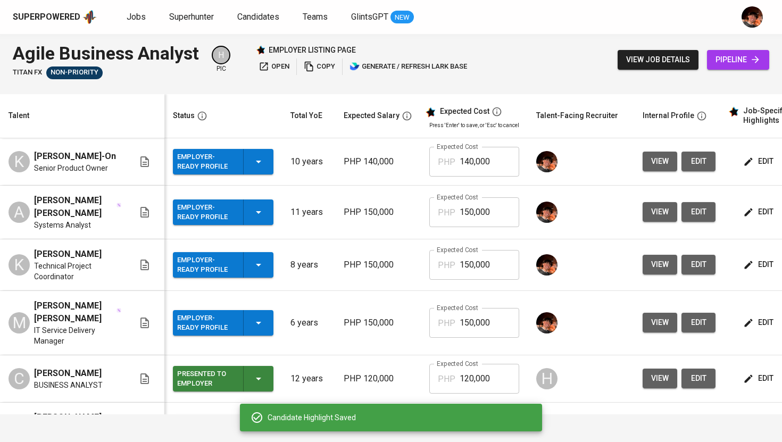
click at [749, 219] on span "edit" at bounding box center [759, 211] width 28 height 13
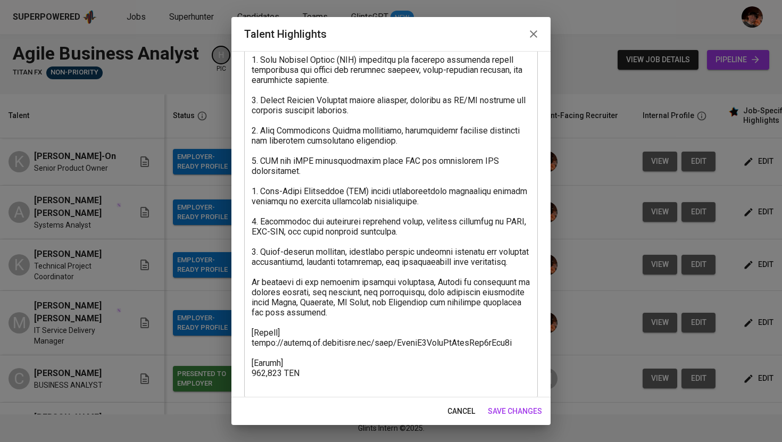
scroll to position [369, 0]
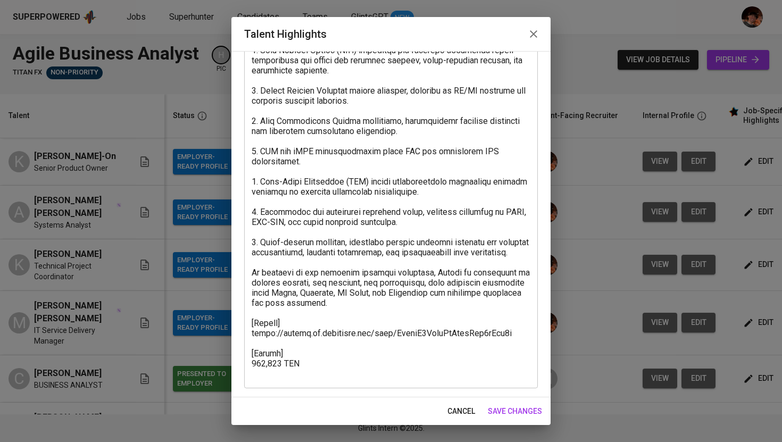
click at [523, 413] on span "save changes" at bounding box center [515, 411] width 54 height 13
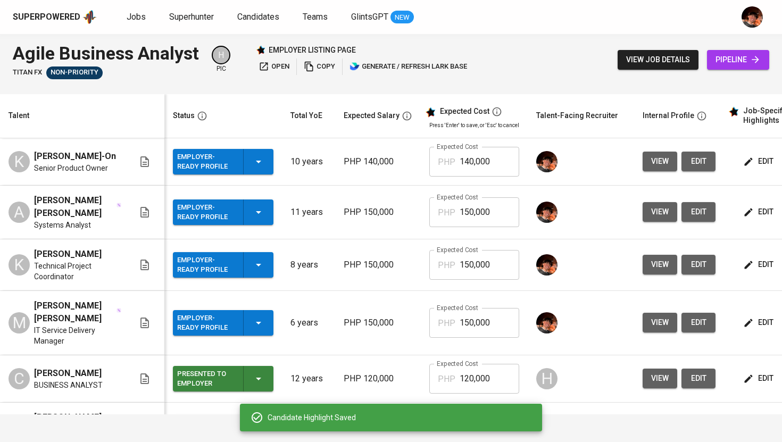
click at [749, 165] on span "edit" at bounding box center [759, 161] width 28 height 13
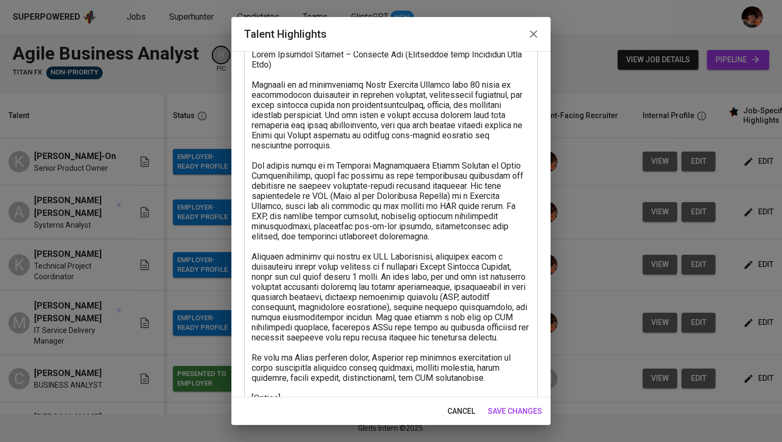
scroll to position [72, 0]
click at [532, 39] on icon "button" at bounding box center [533, 34] width 13 height 13
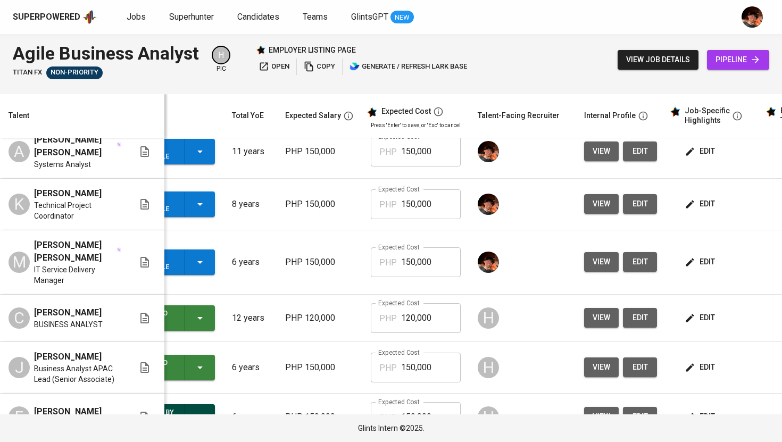
scroll to position [0, 60]
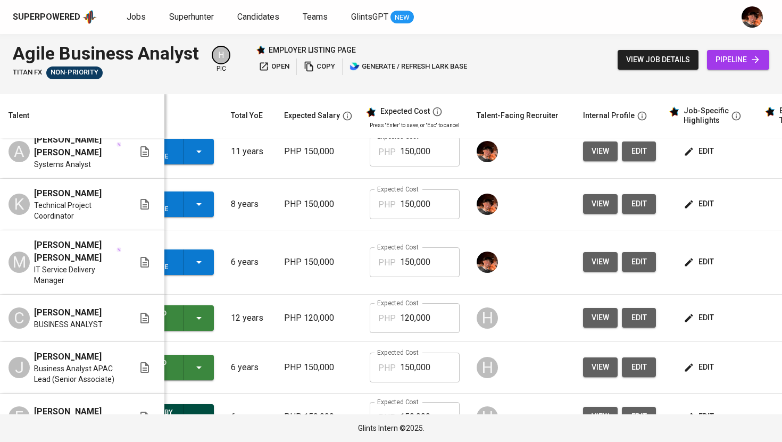
click at [687, 211] on span "edit" at bounding box center [700, 203] width 28 height 13
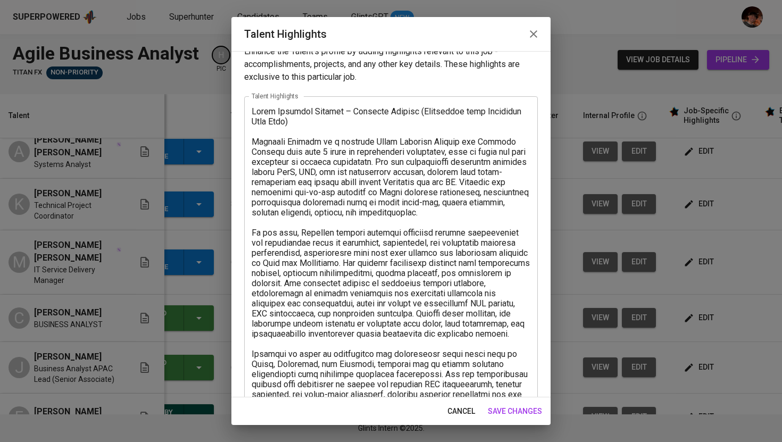
scroll to position [13, 0]
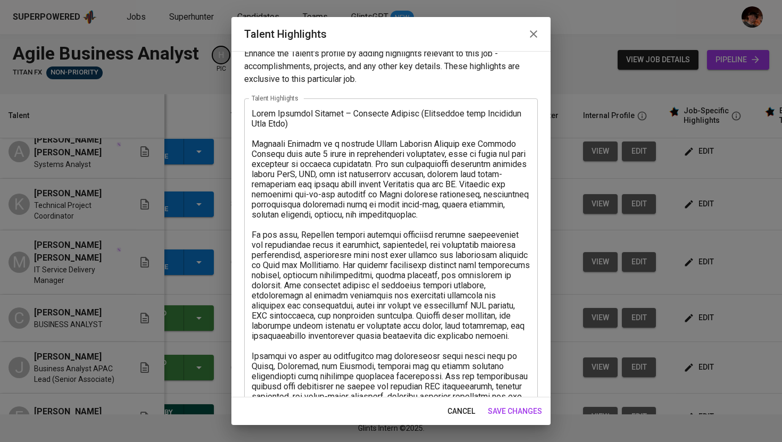
click at [536, 37] on icon "button" at bounding box center [533, 33] width 7 height 7
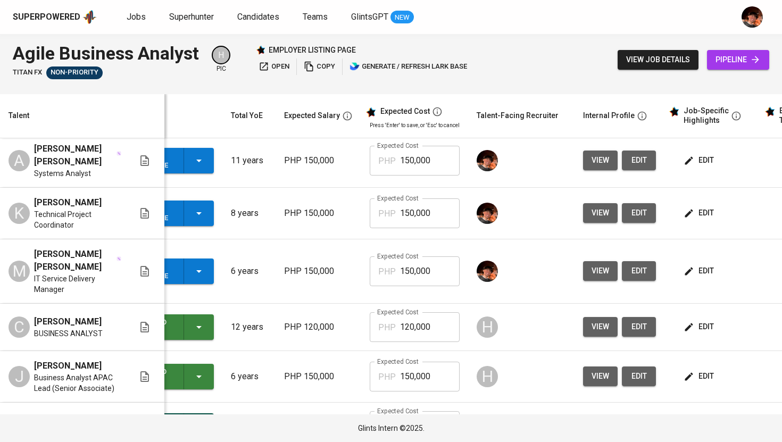
scroll to position [0, 60]
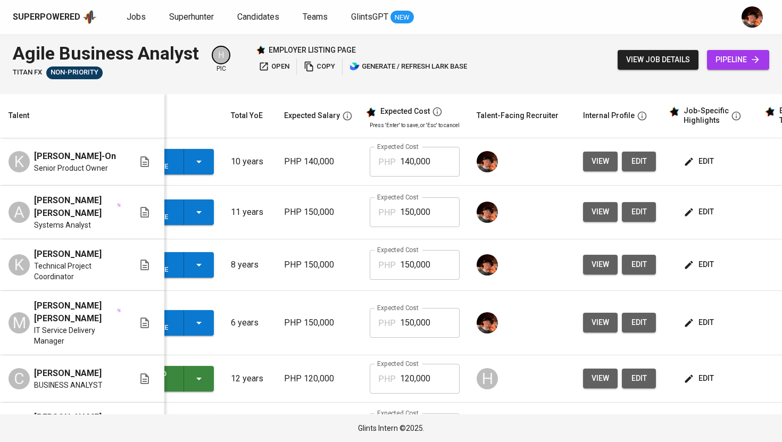
click at [701, 171] on button "edit" at bounding box center [700, 162] width 37 height 20
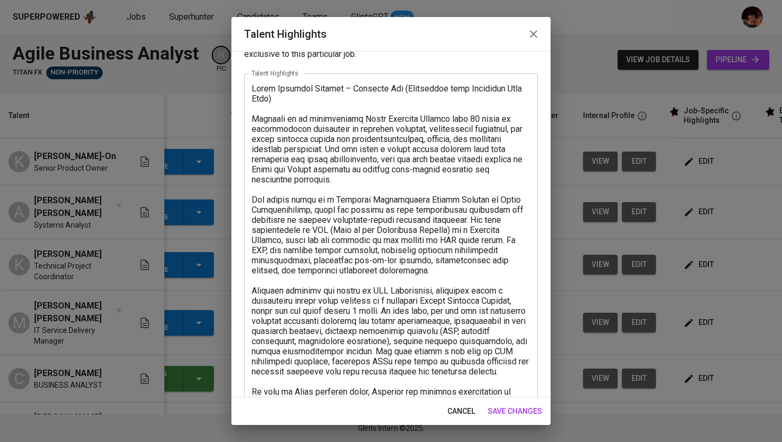
scroll to position [19, 0]
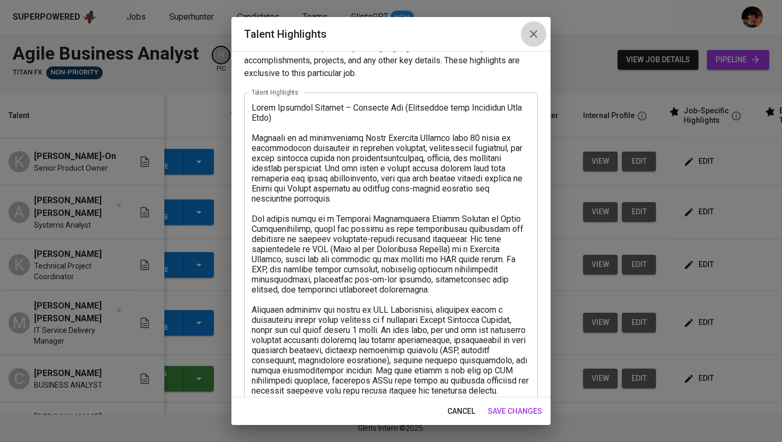
click at [535, 38] on icon "button" at bounding box center [533, 34] width 13 height 13
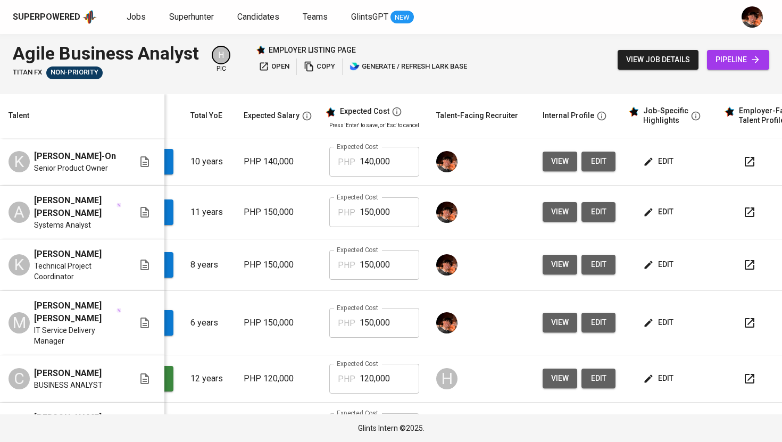
scroll to position [0, 136]
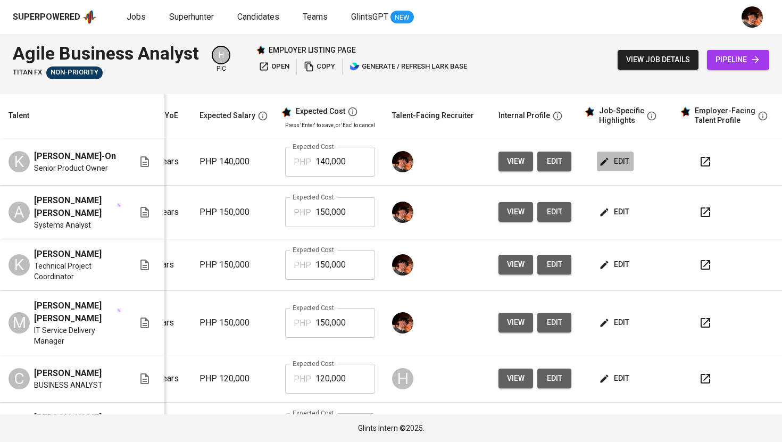
click at [611, 155] on button "edit" at bounding box center [615, 162] width 37 height 20
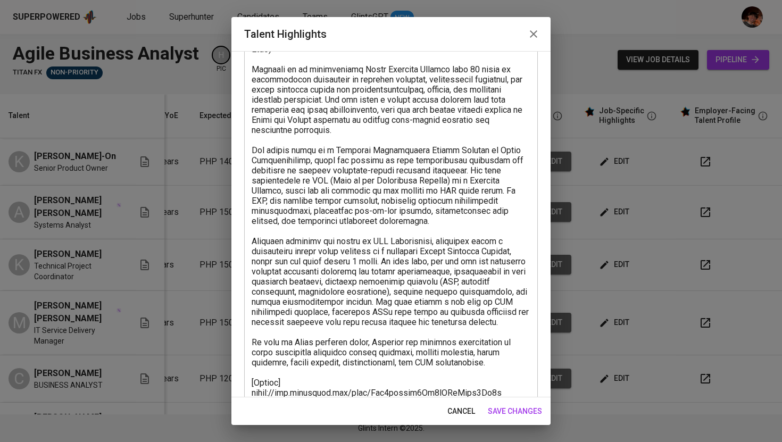
scroll to position [79, 0]
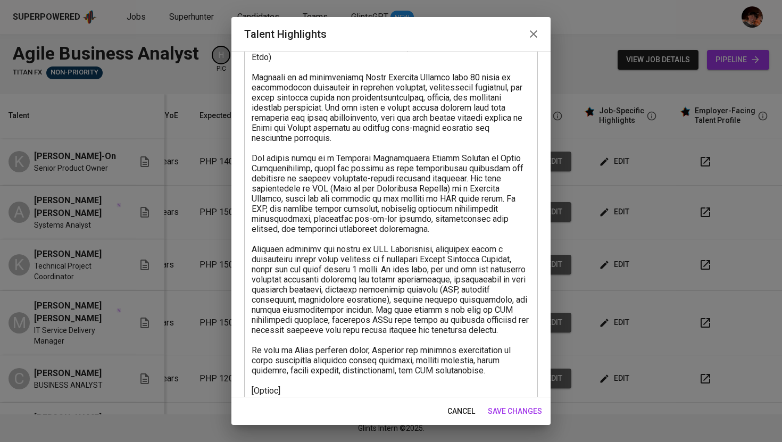
click at [252, 159] on textarea at bounding box center [391, 249] width 279 height 414
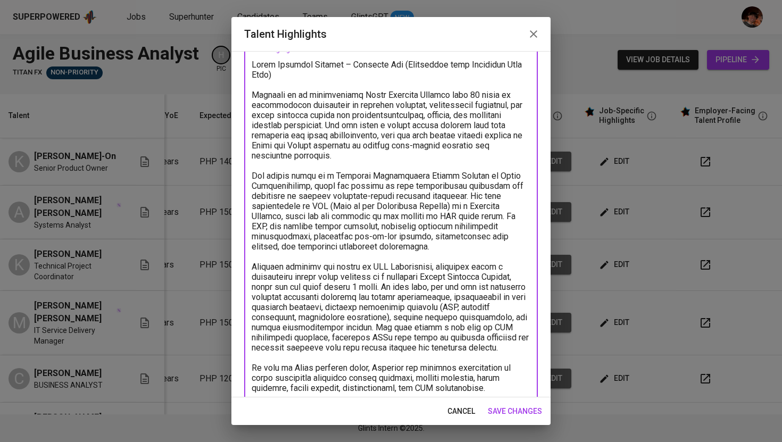
scroll to position [59, 0]
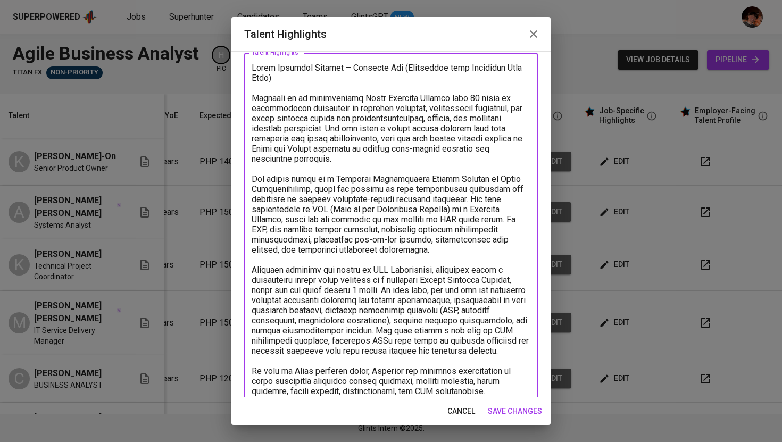
click at [477, 125] on textarea "To enrich screen reader interactions, please activate Accessibility in Grammarl…" at bounding box center [391, 270] width 279 height 414
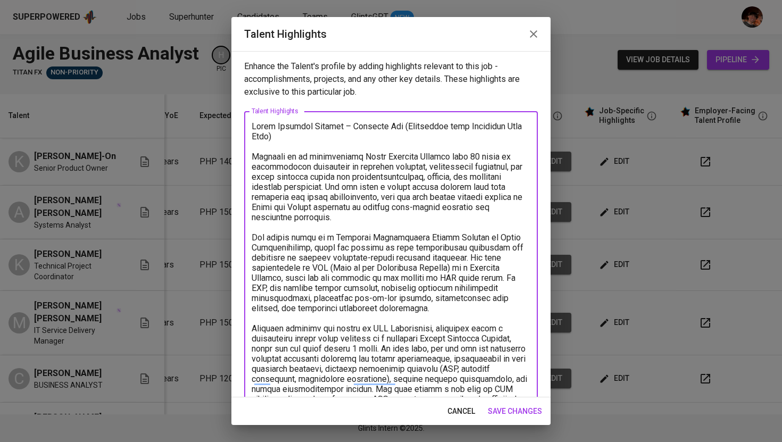
scroll to position [15, 0]
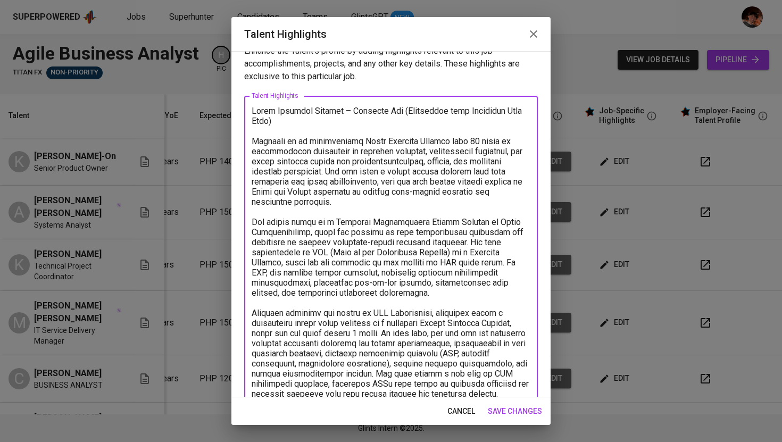
drag, startPoint x: 362, startPoint y: 143, endPoint x: 306, endPoint y: 145, distance: 55.9
click at [306, 145] on textarea "To enrich screen reader interactions, please activate Accessibility in Grammarl…" at bounding box center [391, 313] width 279 height 414
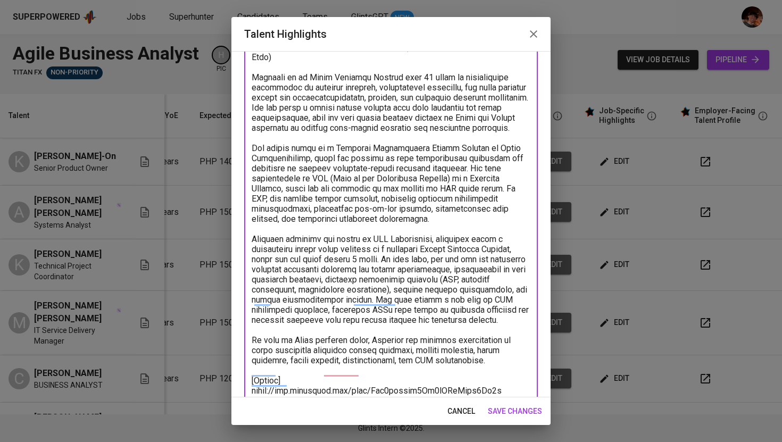
scroll to position [86, 0]
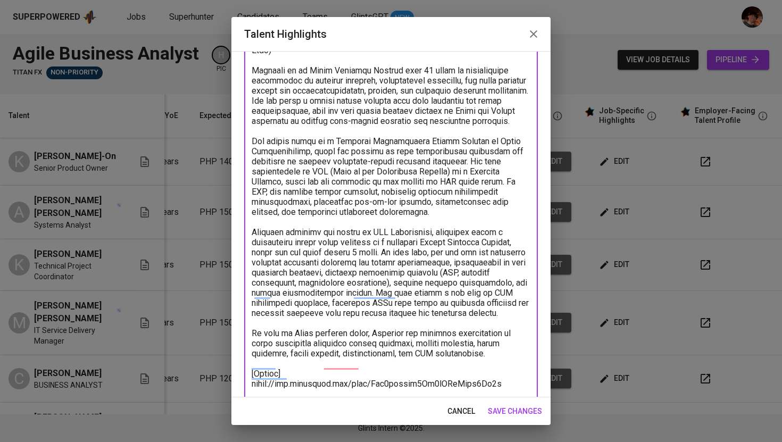
drag, startPoint x: 472, startPoint y: 172, endPoint x: 251, endPoint y: 154, distance: 222.1
click at [251, 154] on div "x Talent Highlights" at bounding box center [391, 242] width 294 height 434
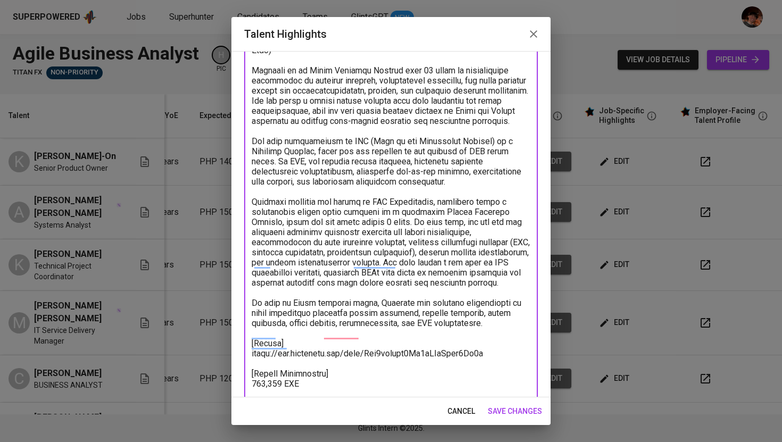
click at [278, 152] on textarea "To enrich screen reader interactions, please activate Accessibility in Grammarl…" at bounding box center [391, 227] width 279 height 384
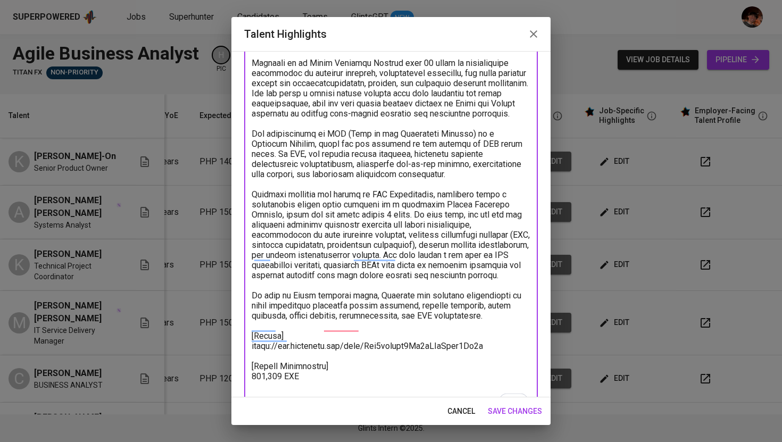
scroll to position [103, 0]
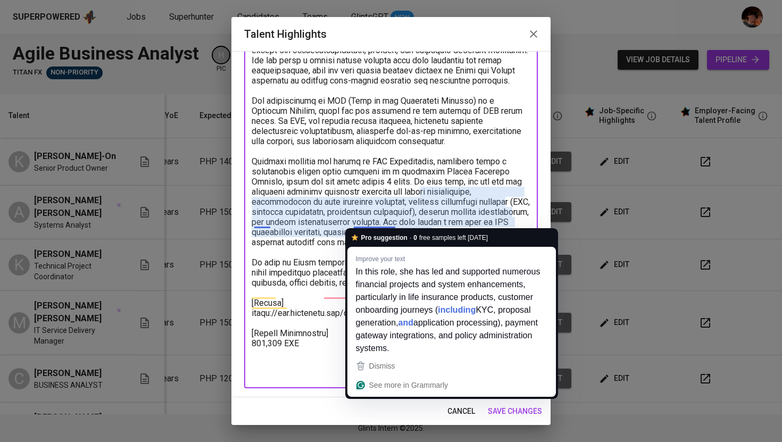
click at [453, 209] on textarea "To enrich screen reader interactions, please activate Accessibility in Grammarl…" at bounding box center [391, 187] width 279 height 384
click at [444, 217] on textarea "To enrich screen reader interactions, please activate Accessibility in Grammarl…" at bounding box center [391, 187] width 279 height 384
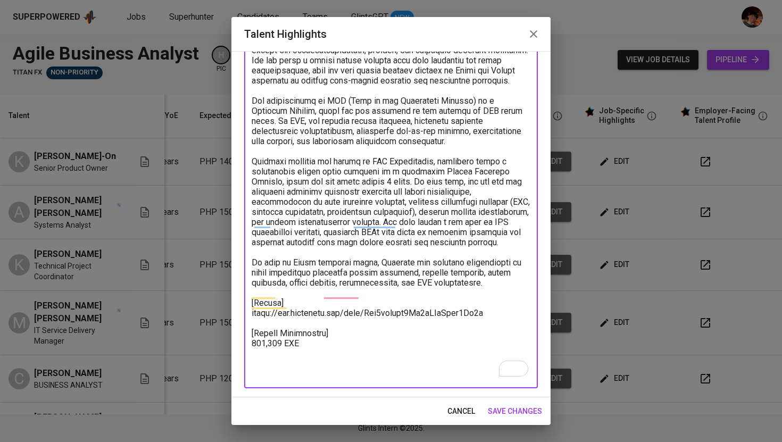
click at [297, 261] on textarea "To enrich screen reader interactions, please activate Accessibility in Grammarl…" at bounding box center [391, 187] width 279 height 384
drag, startPoint x: 396, startPoint y: 264, endPoint x: 229, endPoint y: 169, distance: 192.0
click at [229, 169] on div "Talent Highlights Enhance the Talent's profile by adding highlights relevant to…" at bounding box center [391, 221] width 782 height 442
click at [333, 295] on textarea "To enrich screen reader interactions, please activate Accessibility in Grammarl…" at bounding box center [391, 187] width 279 height 384
click at [413, 286] on textarea "To enrich screen reader interactions, please activate Accessibility in Grammarl…" at bounding box center [391, 187] width 279 height 384
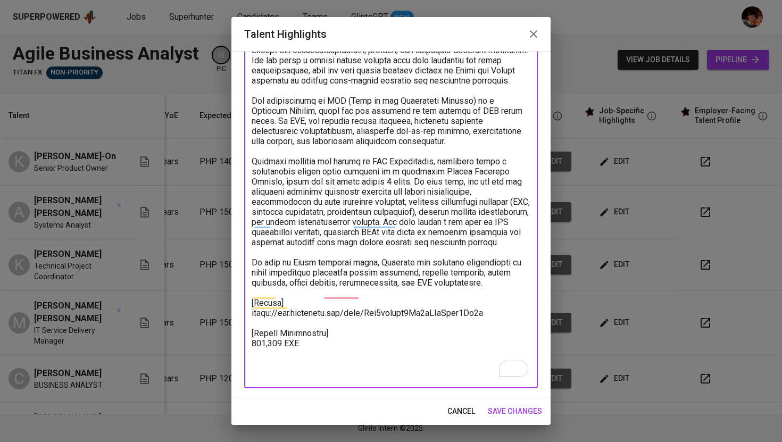
type textarea "Agile Business Analyst – Kathleen Joy (Experience with Financial Data Flow) Kat…"
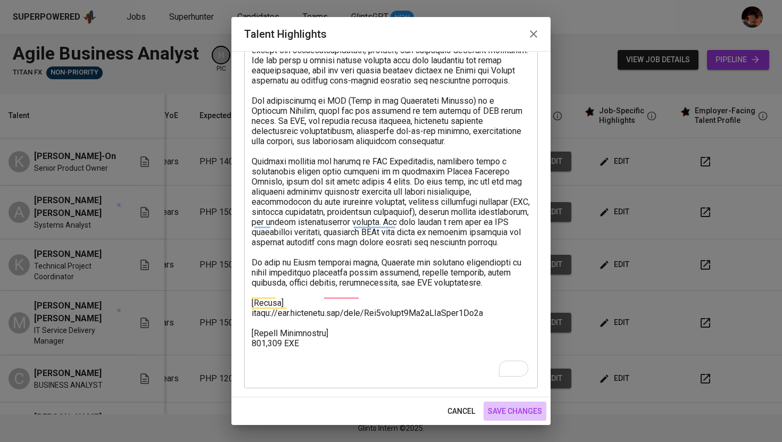
click at [523, 410] on span "save changes" at bounding box center [515, 411] width 54 height 13
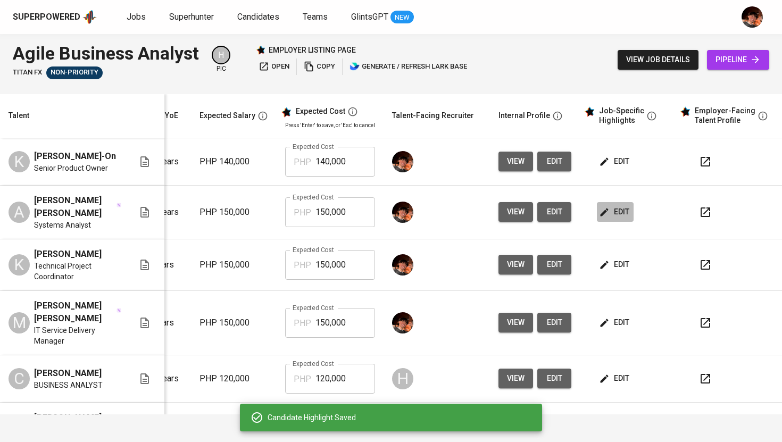
click at [604, 219] on span "edit" at bounding box center [615, 211] width 28 height 13
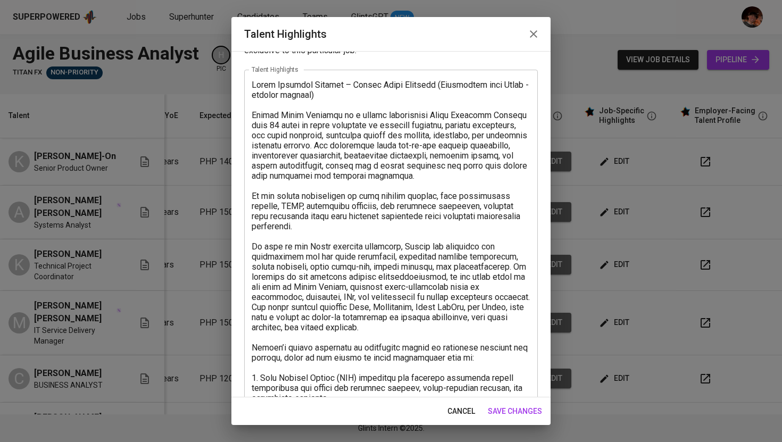
scroll to position [43, 0]
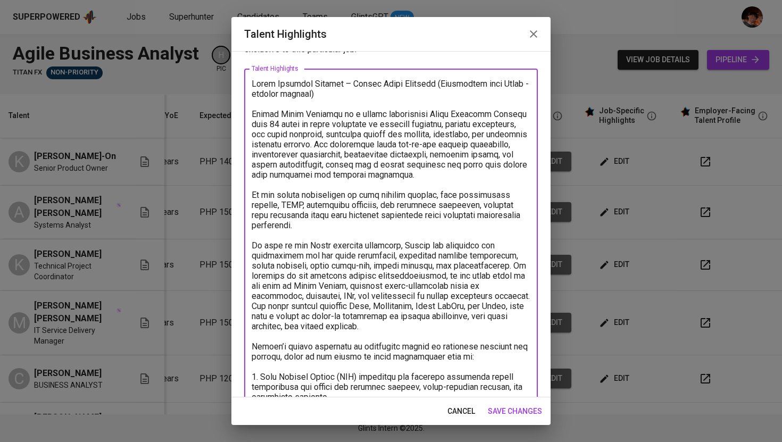
drag, startPoint x: 281, startPoint y: 114, endPoint x: 341, endPoint y: 117, distance: 59.1
click at [341, 117] on textarea "To enrich screen reader interactions, please activate Accessibility in Grammarl…" at bounding box center [391, 392] width 279 height 627
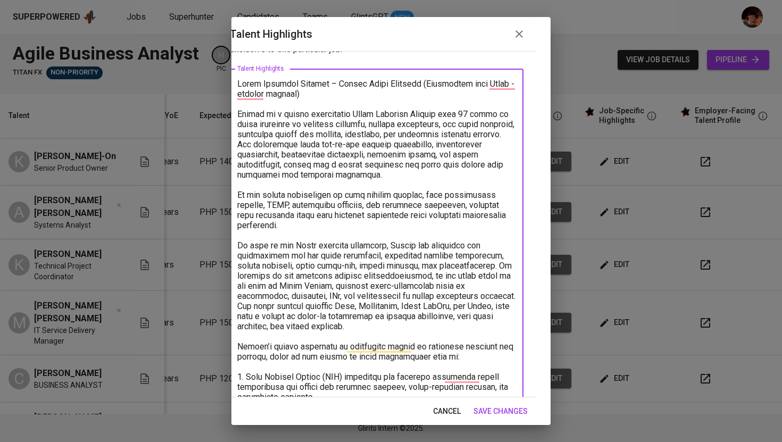
scroll to position [0, 0]
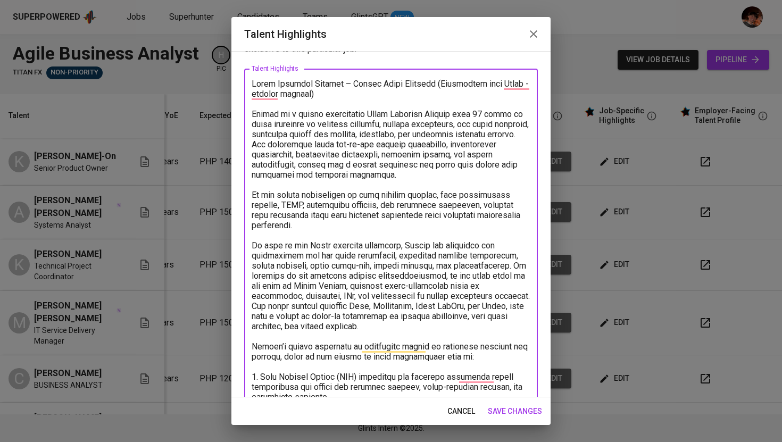
drag, startPoint x: 288, startPoint y: 144, endPoint x: 446, endPoint y: 175, distance: 160.5
click at [446, 175] on textarea "To enrich screen reader interactions, please activate Accessibility in Grammarl…" at bounding box center [391, 392] width 279 height 627
click at [424, 207] on textarea "To enrich screen reader interactions, please activate Accessibility in Grammarl…" at bounding box center [391, 392] width 279 height 627
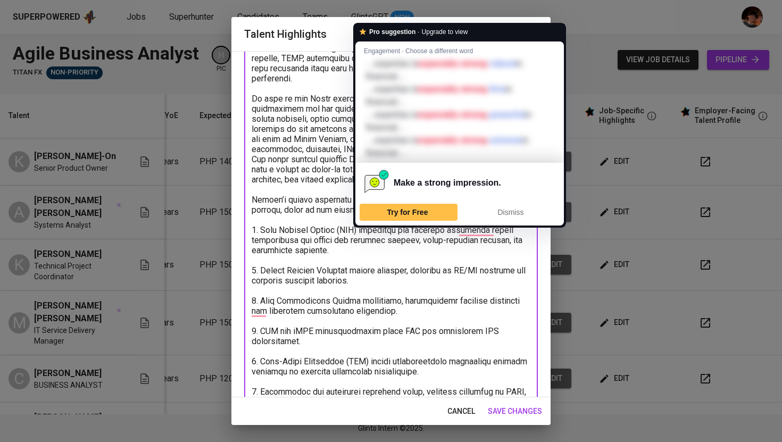
scroll to position [190, 0]
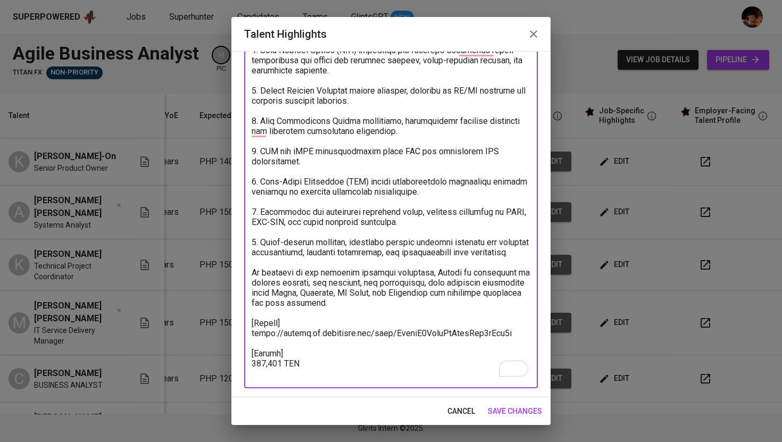
drag, startPoint x: 373, startPoint y: 313, endPoint x: 388, endPoint y: 317, distance: 15.5
click at [388, 317] on textarea "To enrich screen reader interactions, please activate Accessibility in Grammarl…" at bounding box center [391, 65] width 279 height 627
drag, startPoint x: 375, startPoint y: 314, endPoint x: 239, endPoint y: 281, distance: 139.8
click at [239, 281] on div "Enhance the Talent's profile by adding highlights relevant to this job - accomp…" at bounding box center [390, 224] width 319 height 346
type textarea "Agile Business Analyst – Angelo James Abrenica (Experience with Forex -related …"
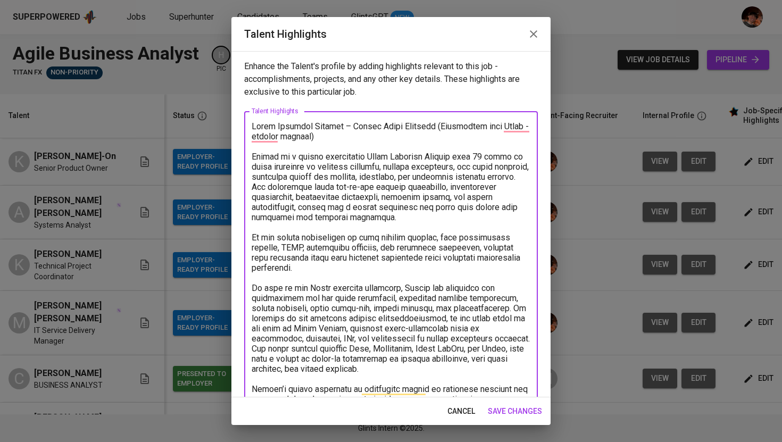
scroll to position [119, 0]
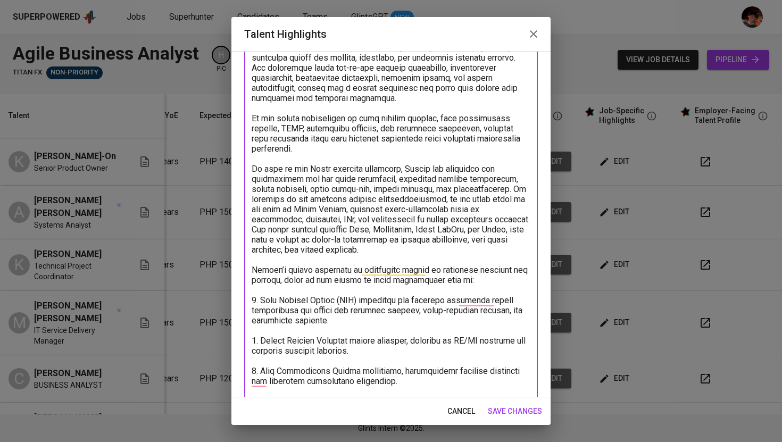
click at [386, 250] on textarea "To enrich screen reader interactions, please activate Accessibility in Grammarl…" at bounding box center [391, 300] width 279 height 596
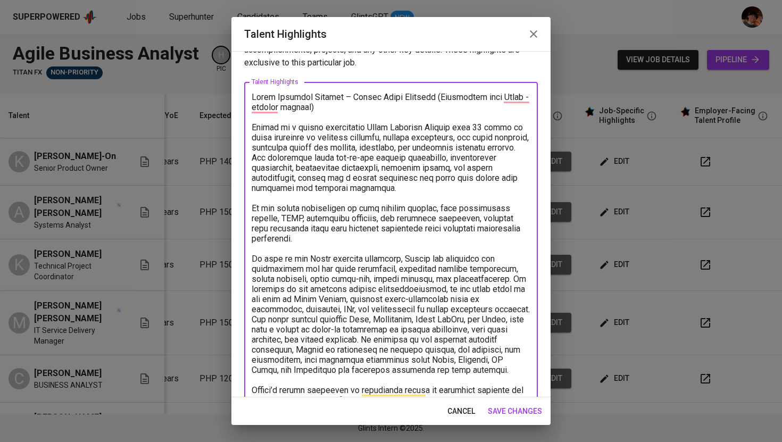
scroll to position [0, 0]
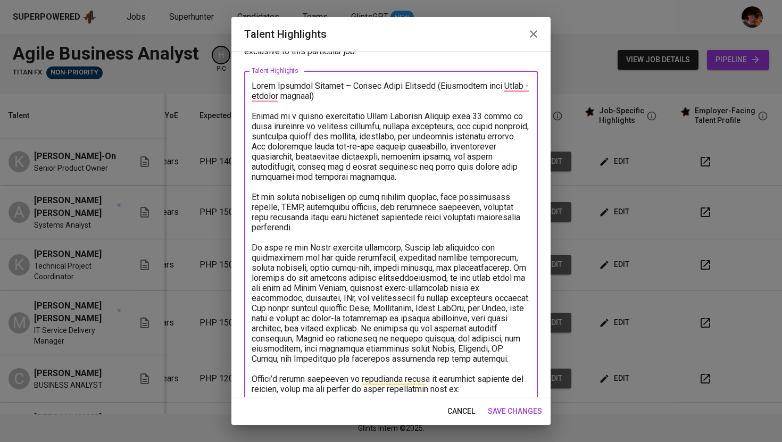
click at [254, 197] on textarea "To enrich screen reader interactions, please activate Accessibility in Grammarl…" at bounding box center [391, 394] width 279 height 627
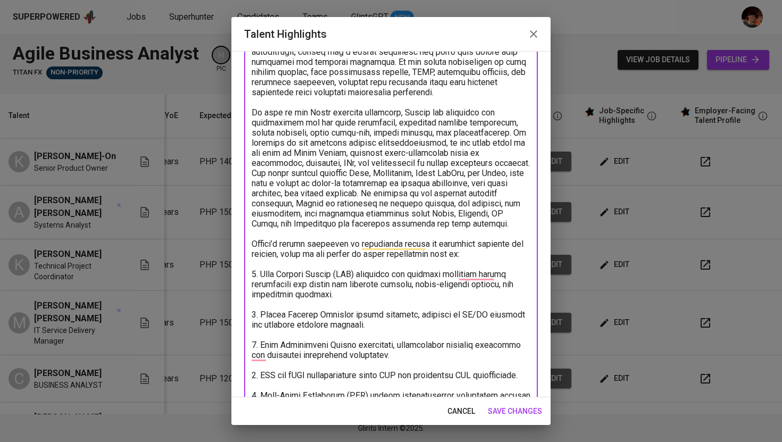
scroll to position [162, 0]
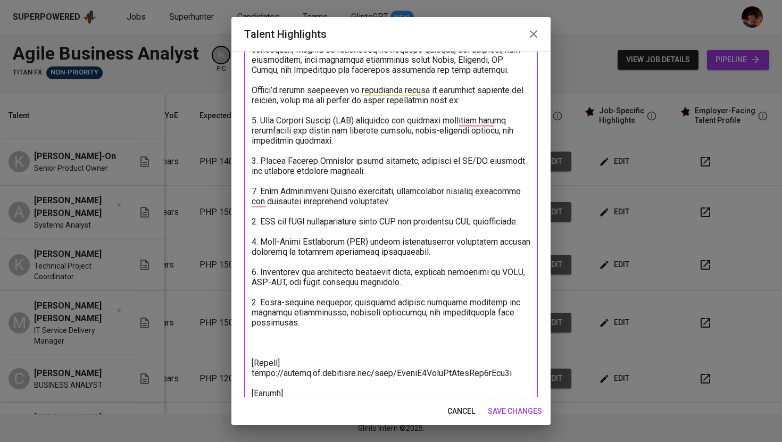
type textarea "Agile Business Analyst – Angelo James Abrenica (Experience with Forex -related …"
click at [515, 414] on span "save changes" at bounding box center [515, 411] width 54 height 13
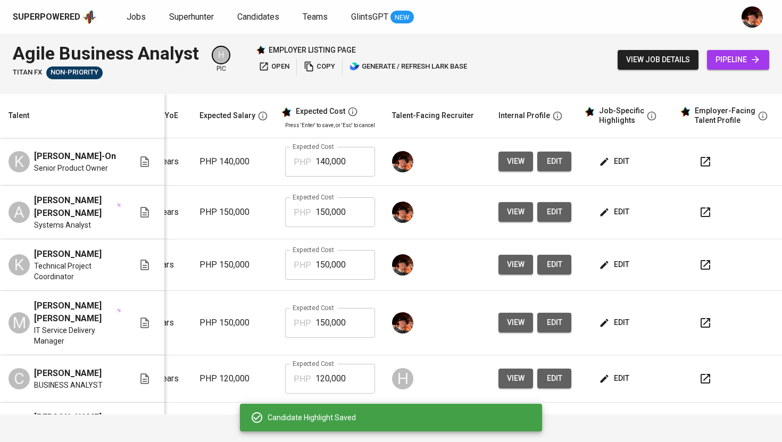
click at [701, 217] on icon "button" at bounding box center [706, 213] width 10 height 10
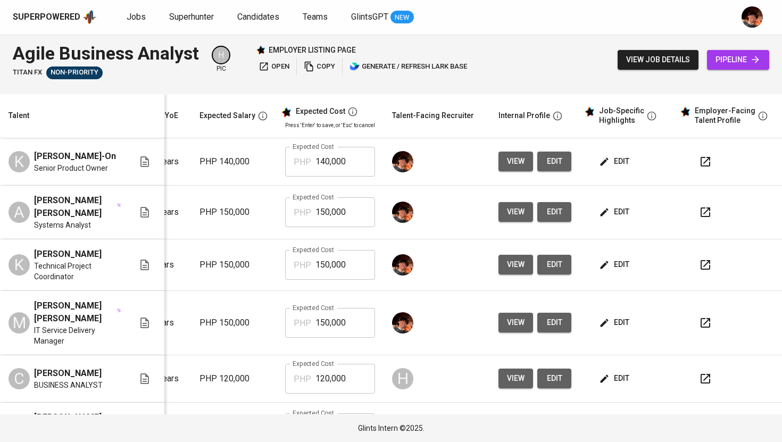
click at [608, 215] on span "edit" at bounding box center [615, 211] width 28 height 13
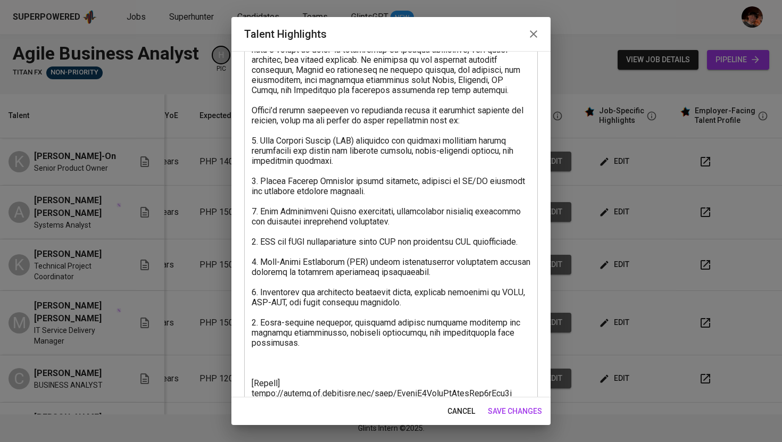
click at [261, 141] on textarea at bounding box center [391, 135] width 279 height 607
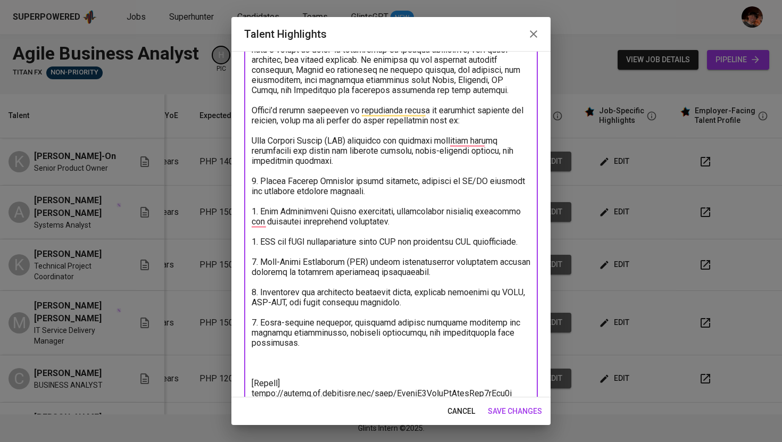
click at [252, 142] on textarea "To enrich screen reader interactions, please activate Accessibility in Grammarl…" at bounding box center [391, 135] width 279 height 607
click at [283, 172] on textarea "To enrich screen reader interactions, please activate Accessibility in Grammarl…" at bounding box center [391, 135] width 279 height 607
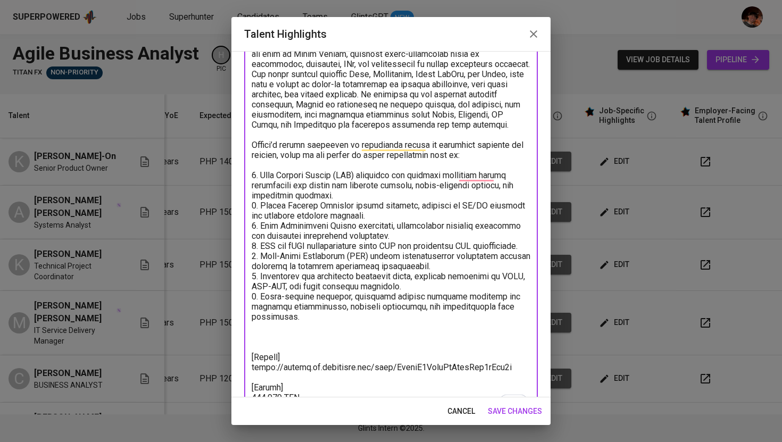
scroll to position [252, 0]
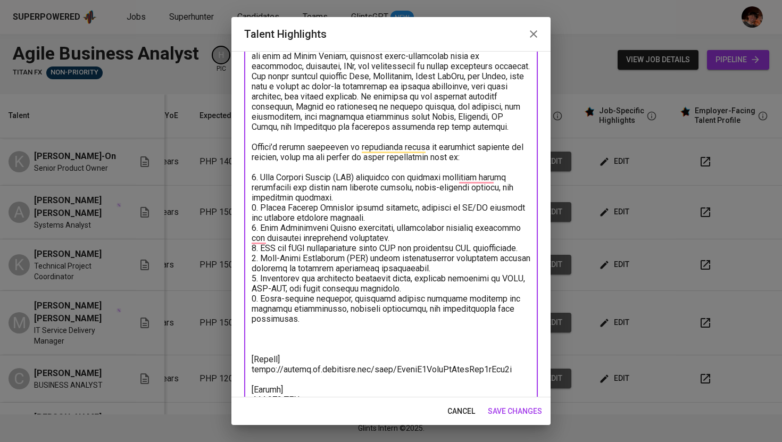
click at [484, 161] on textarea "To enrich screen reader interactions, please activate Accessibility in Grammarl…" at bounding box center [391, 142] width 279 height 546
drag, startPoint x: 484, startPoint y: 161, endPoint x: 266, endPoint y: 148, distance: 218.0
click at [266, 148] on textarea "To enrich screen reader interactions, please activate Accessibility in Grammarl…" at bounding box center [391, 142] width 279 height 546
click at [268, 169] on textarea "To enrich screen reader interactions, please activate Accessibility in Grammarl…" at bounding box center [391, 142] width 279 height 546
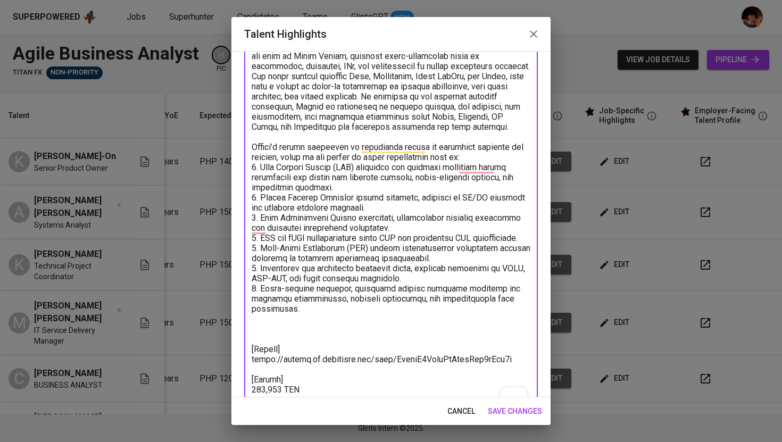
click at [253, 345] on textarea "To enrich screen reader interactions, please activate Accessibility in Grammarl…" at bounding box center [391, 137] width 279 height 536
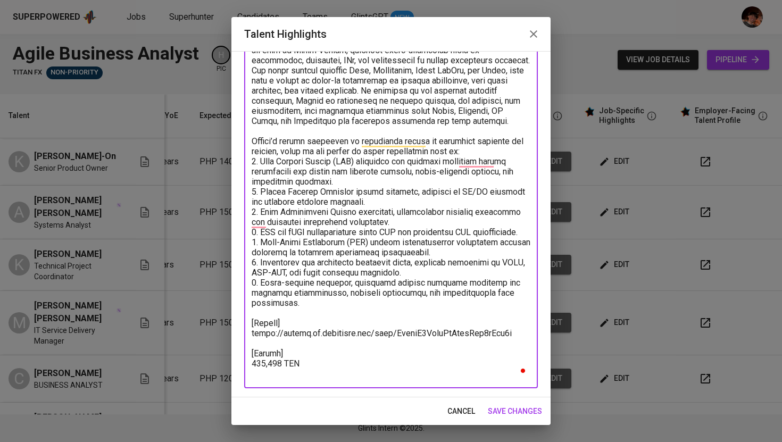
scroll to position [0, 0]
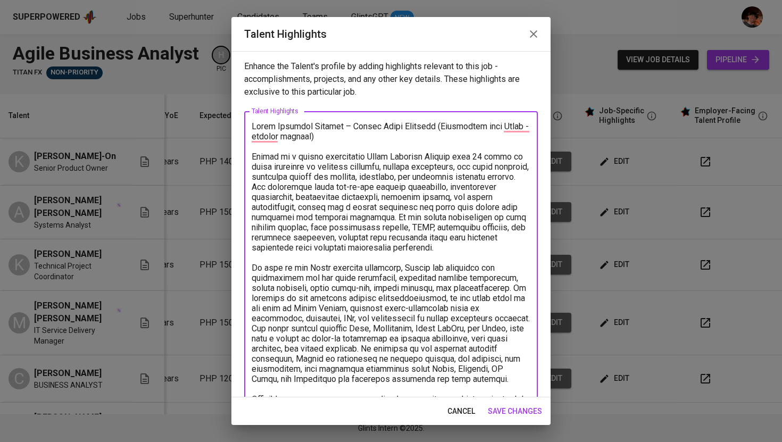
type textarea "Agile Business Analyst – Angelo James Abrenica (Experience with Forex -related …"
click at [537, 417] on span "save changes" at bounding box center [515, 411] width 54 height 13
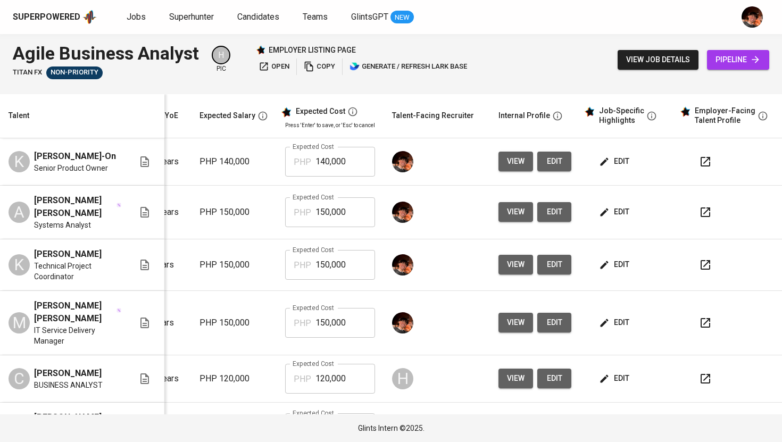
click at [698, 225] on button "button" at bounding box center [706, 213] width 26 height 26
click at [600, 218] on icon "button" at bounding box center [604, 212] width 11 height 11
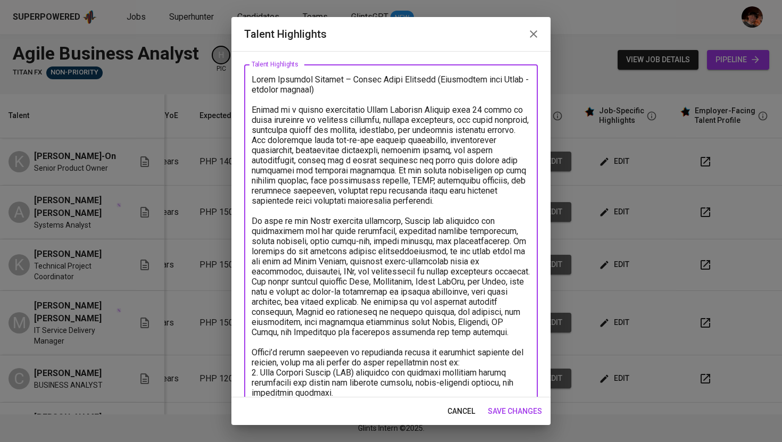
scroll to position [37, 0]
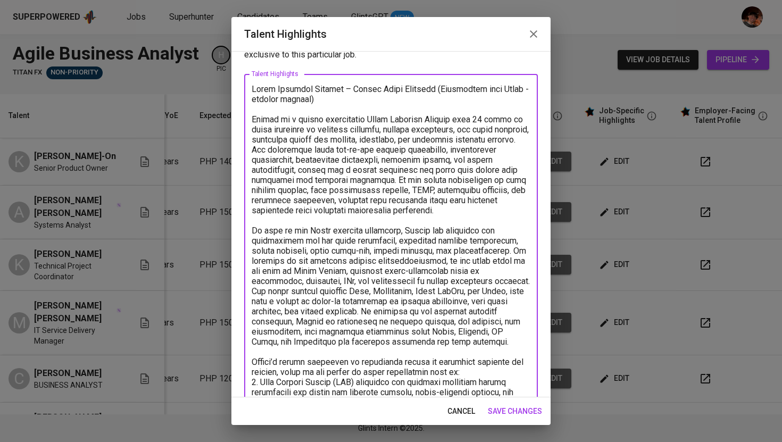
drag, startPoint x: 479, startPoint y: 283, endPoint x: 248, endPoint y: 119, distance: 283.2
click at [248, 119] on div "x Talent Highlights" at bounding box center [391, 341] width 294 height 535
paste textarea "expertise in business analysis, project management, and agile delivery, primari…"
click at [405, 229] on textarea "To enrich screen reader interactions, please activate Accessibility in Grammarl…" at bounding box center [391, 342] width 279 height 516
drag, startPoint x: 473, startPoint y: 346, endPoint x: 247, endPoint y: 121, distance: 318.7
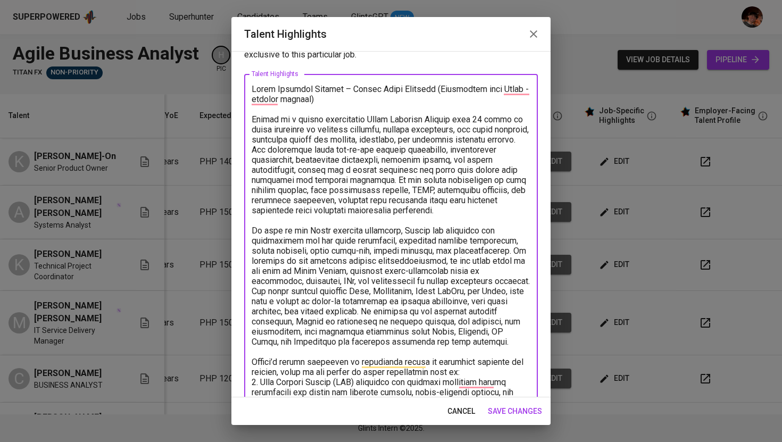
click at [247, 121] on div "x Talent Highlights" at bounding box center [391, 341] width 294 height 535
paste textarea "expertise in business analysis, project management, and agile delivery, primari…"
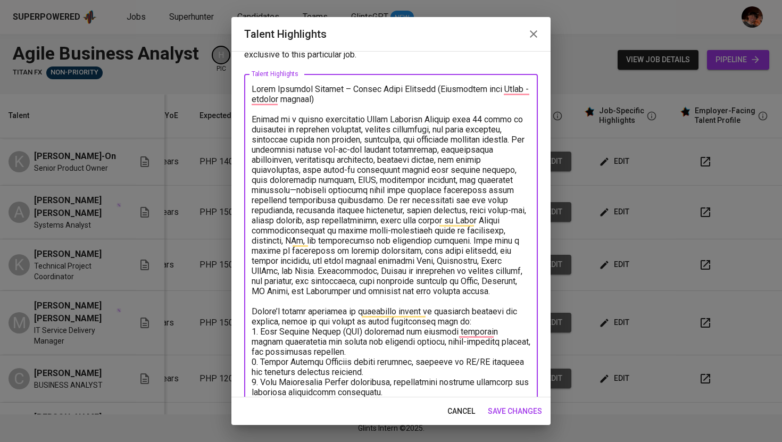
type textarea "Agile Business Analyst – Angelo James Abrenica (Experience with Forex -related …"
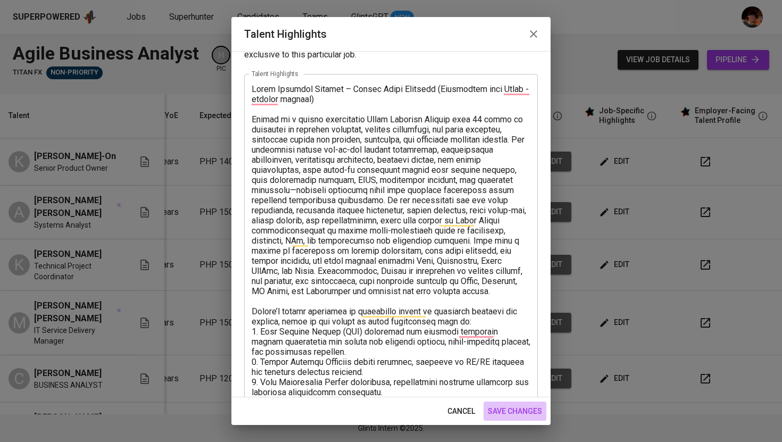
click at [521, 413] on span "save changes" at bounding box center [515, 411] width 54 height 13
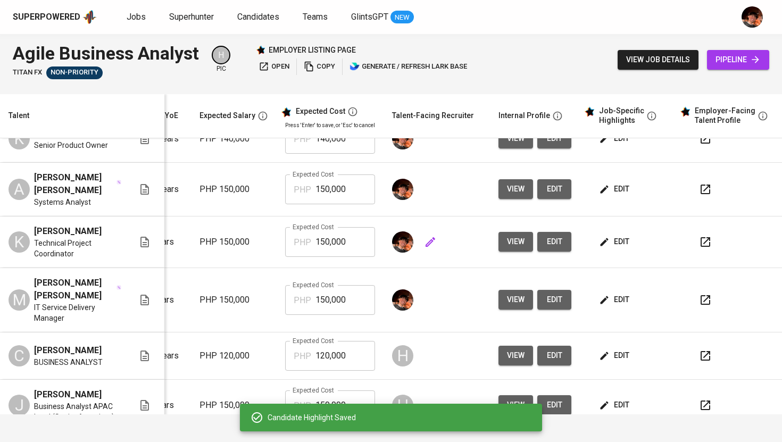
scroll to position [34, 145]
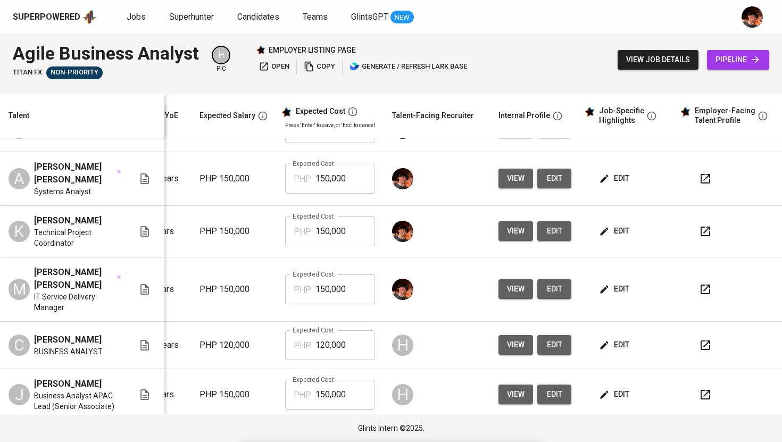
click at [614, 238] on span "edit" at bounding box center [615, 231] width 28 height 13
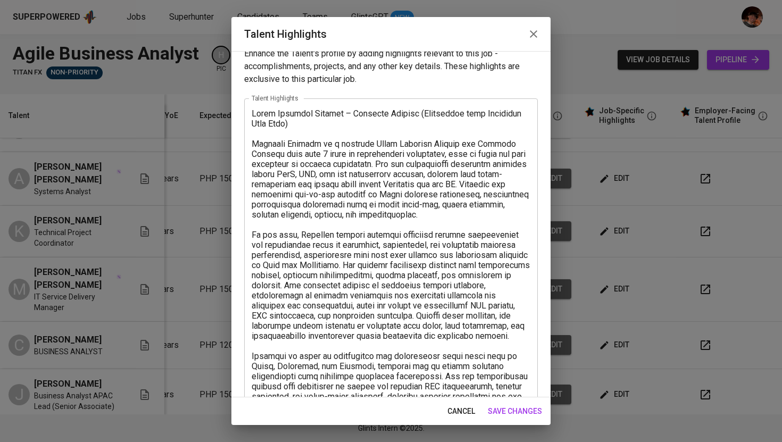
scroll to position [7, 0]
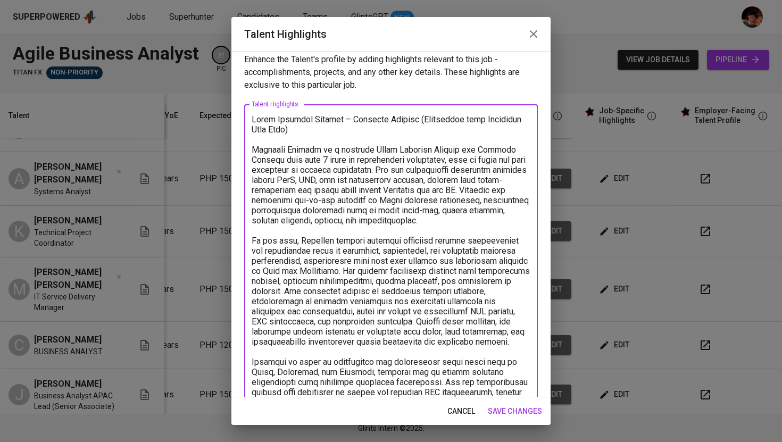
click at [272, 150] on textarea "To enrich screen reader interactions, please activate Accessibility in Grammarl…" at bounding box center [391, 301] width 279 height 374
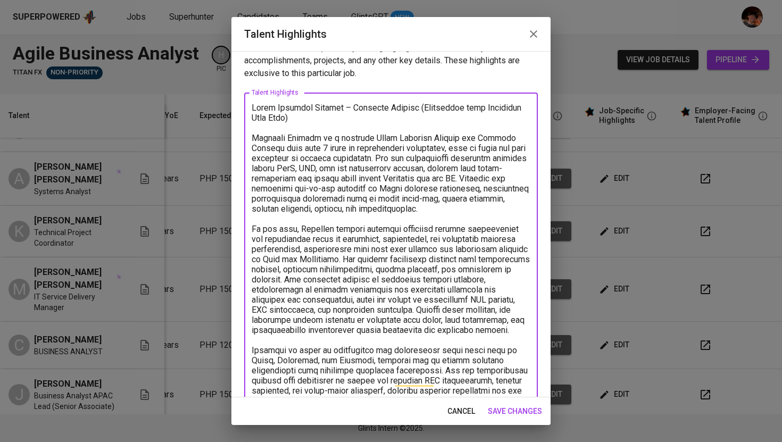
scroll to position [19, 0]
click at [487, 159] on textarea "To enrich screen reader interactions, please activate Accessibility in Grammarl…" at bounding box center [391, 290] width 279 height 374
drag, startPoint x: 400, startPoint y: 158, endPoint x: 452, endPoint y: 150, distance: 53.3
click at [452, 150] on textarea "To enrich screen reader interactions, please activate Accessibility in Grammarl…" at bounding box center [391, 290] width 279 height 374
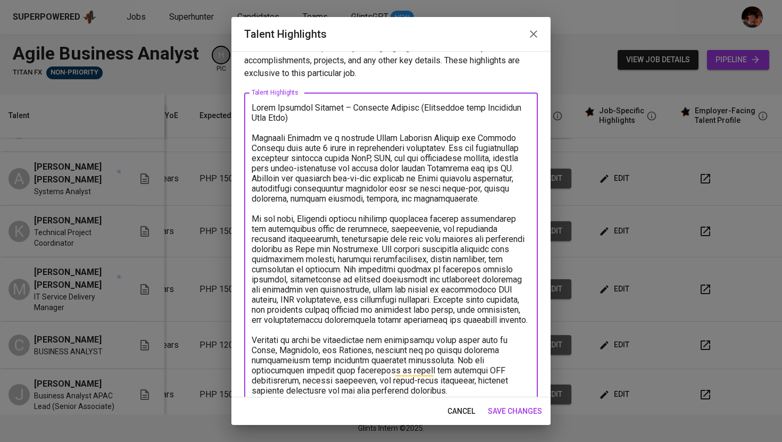
click at [442, 196] on textarea "To enrich screen reader interactions, please activate Accessibility in Grammarl…" at bounding box center [391, 285] width 279 height 364
click at [351, 329] on textarea "To enrich screen reader interactions, please activate Accessibility in Grammarl…" at bounding box center [391, 285] width 279 height 364
drag, startPoint x: 351, startPoint y: 329, endPoint x: 333, endPoint y: 293, distance: 40.2
click at [333, 293] on textarea "To enrich screen reader interactions, please activate Accessibility in Grammarl…" at bounding box center [391, 285] width 279 height 364
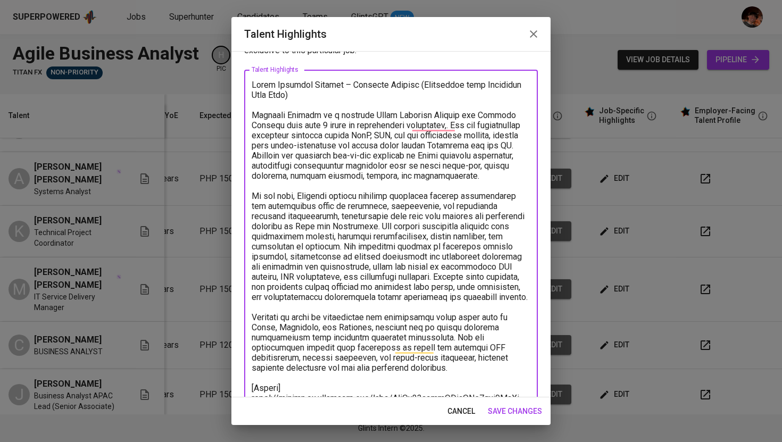
scroll to position [0, 0]
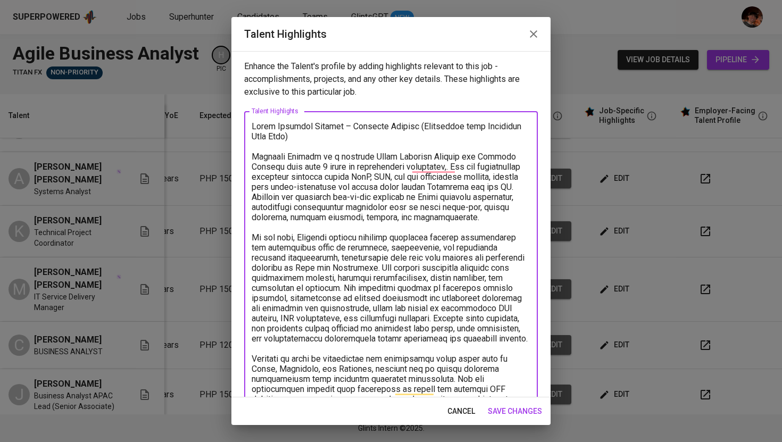
drag, startPoint x: 371, startPoint y: 318, endPoint x: 250, endPoint y: 159, distance: 200.4
click at [250, 159] on div "x Talent Highlights" at bounding box center [391, 303] width 294 height 384
click at [325, 271] on textarea "To enrich screen reader interactions, please activate Accessibility in Grammarl…" at bounding box center [391, 303] width 279 height 364
paste textarea "Kristina Soriano is a seasoned Agile Business Analyst and Project Manager with …"
drag, startPoint x: 369, startPoint y: 317, endPoint x: 248, endPoint y: 157, distance: 199.4
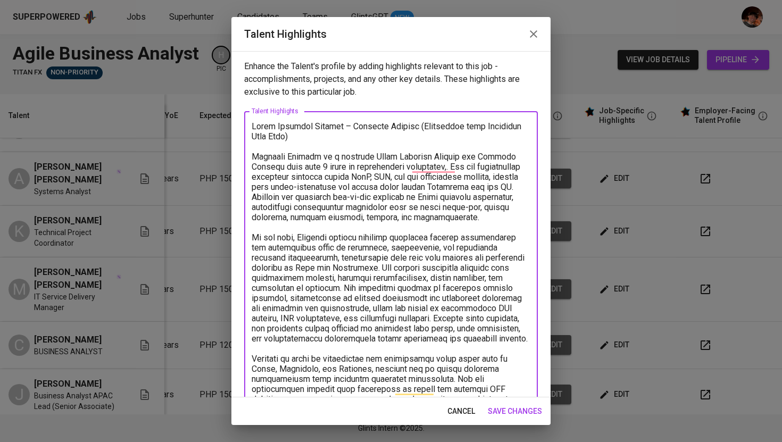
click at [248, 157] on div "x Talent Highlights" at bounding box center [391, 303] width 294 height 384
paste textarea "successfully delivering projects across SaaS, CRM, and web development domains.…"
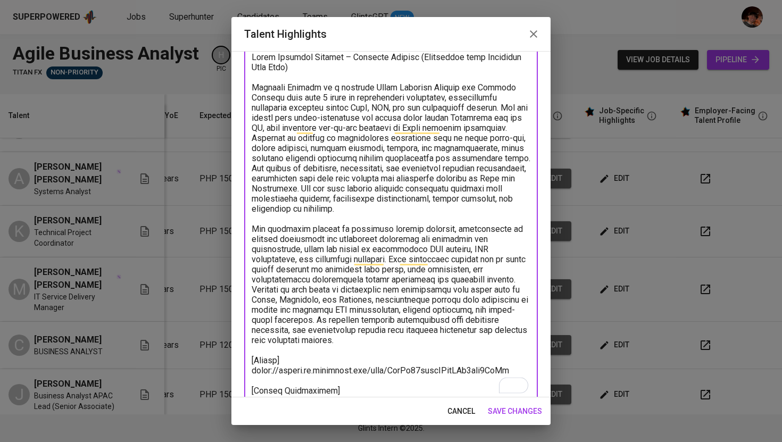
scroll to position [86, 0]
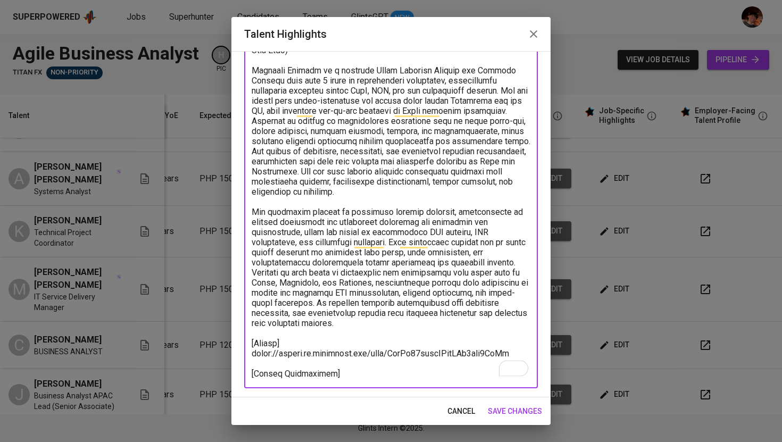
type textarea "Agile Business Analyst – Kristina Soriano (Experience with Financial Data Flow)…"
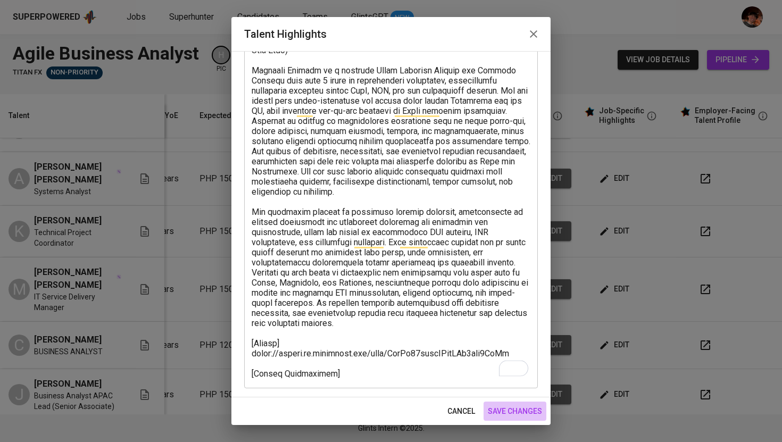
click at [536, 411] on span "save changes" at bounding box center [515, 411] width 54 height 13
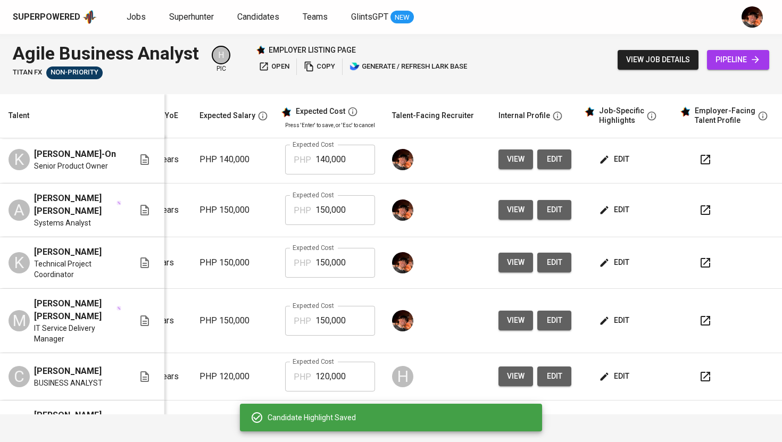
scroll to position [0, 145]
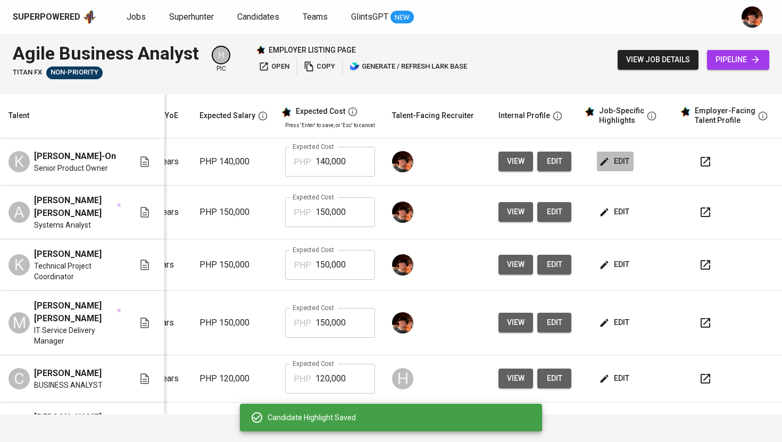
click at [617, 168] on span "edit" at bounding box center [615, 161] width 28 height 13
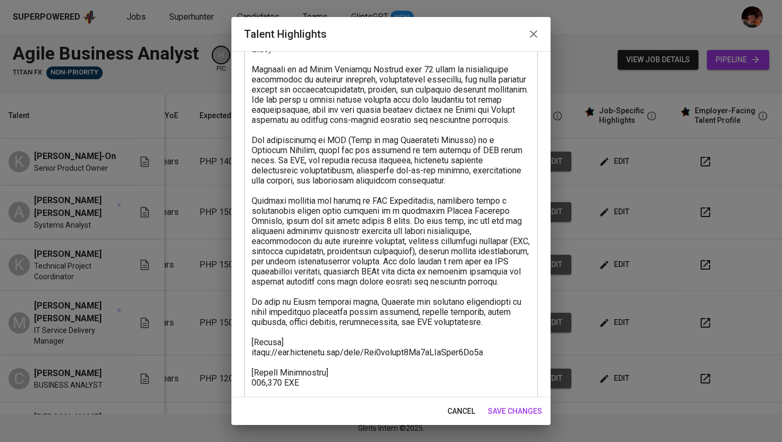
scroll to position [103, 0]
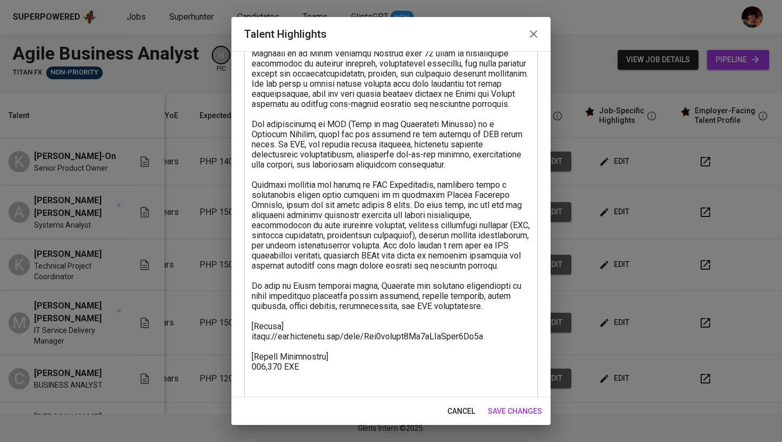
click at [535, 36] on icon "button" at bounding box center [533, 33] width 7 height 7
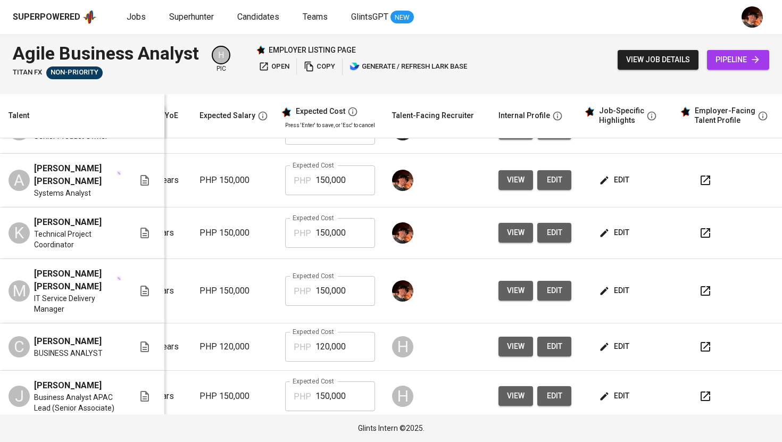
scroll to position [36, 145]
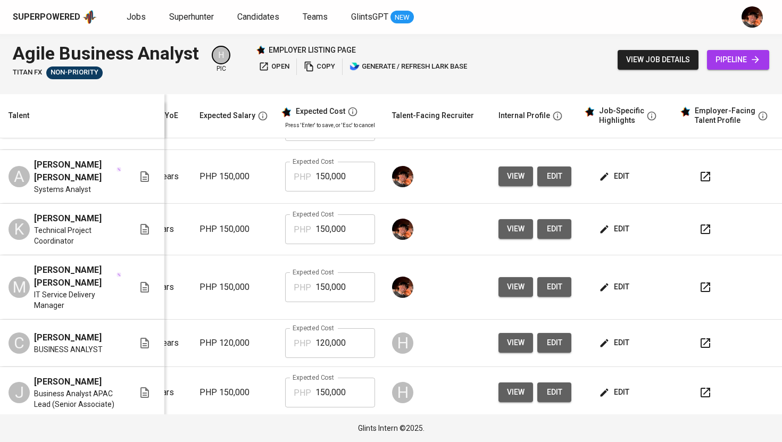
click at [600, 291] on icon "button" at bounding box center [604, 287] width 11 height 11
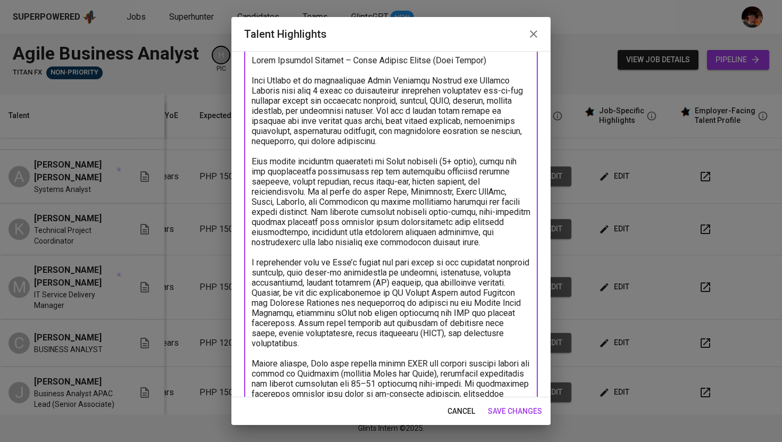
scroll to position [0, 0]
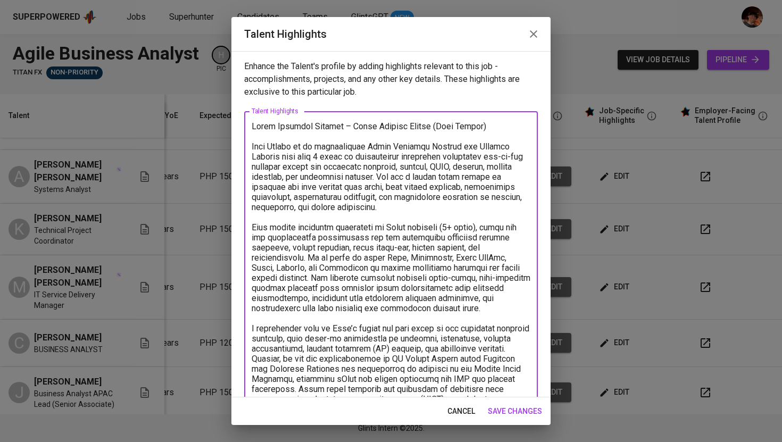
drag, startPoint x: 441, startPoint y: 352, endPoint x: 252, endPoint y: 148, distance: 277.5
click at [252, 148] on textarea "To enrich screen reader interactions, please activate Accessibility in Grammarl…" at bounding box center [391, 343] width 279 height 445
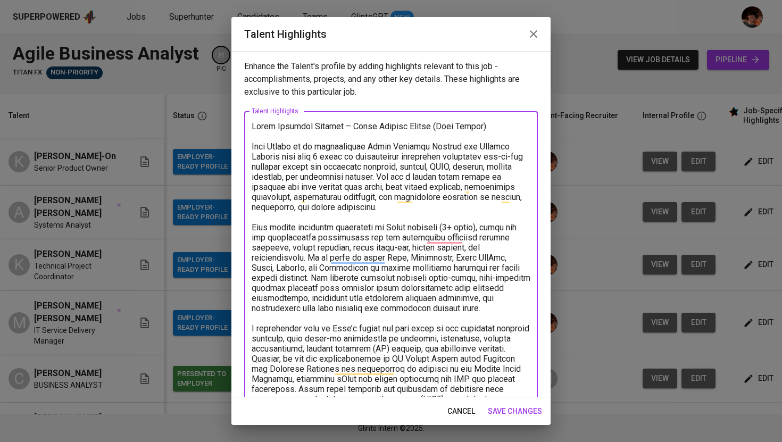
scroll to position [0, 136]
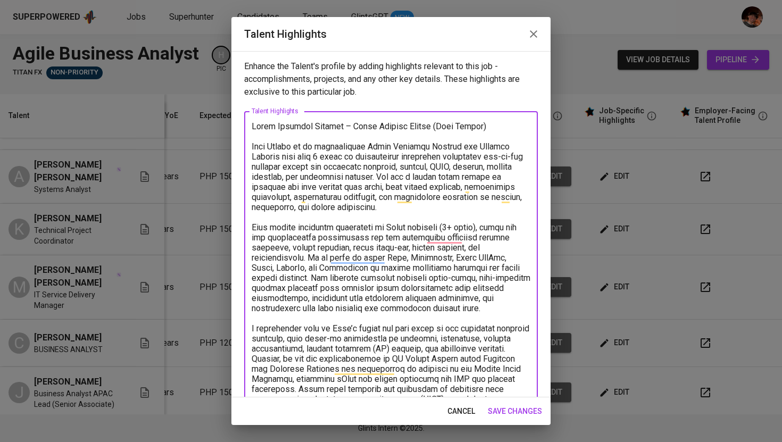
paste textarea "experience delivering end-to-end projects across financial services, banking, H…"
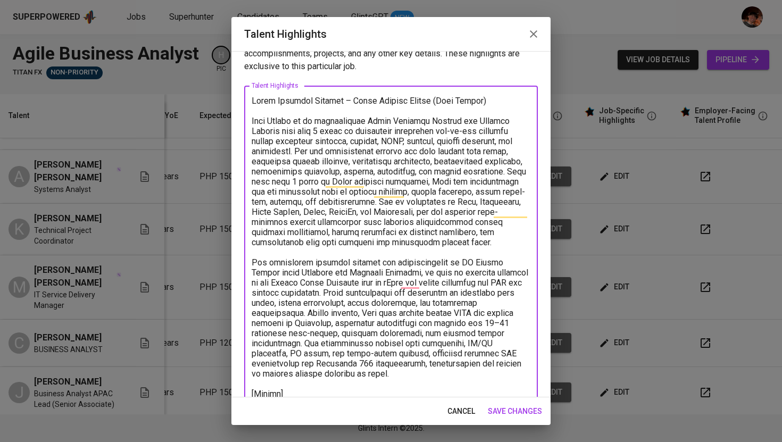
scroll to position [0, 0]
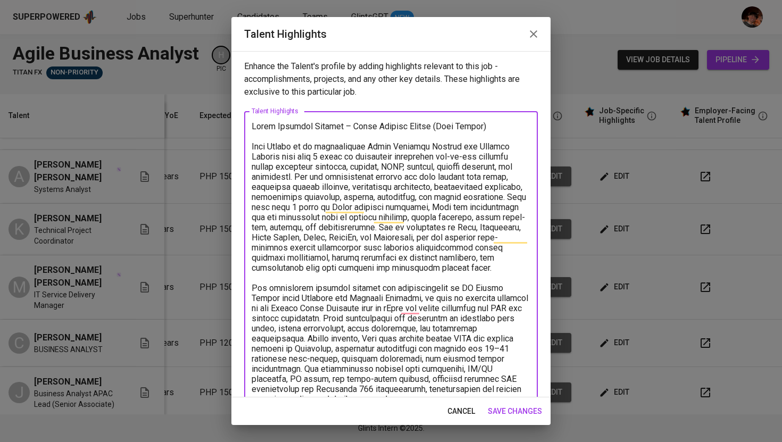
type textarea "Lorem Ipsumdol Sitamet – Conse Adipisc Elitse (Doei Tempor) Inci Utlabo et do m…"
click at [511, 416] on span "save changes" at bounding box center [515, 411] width 54 height 13
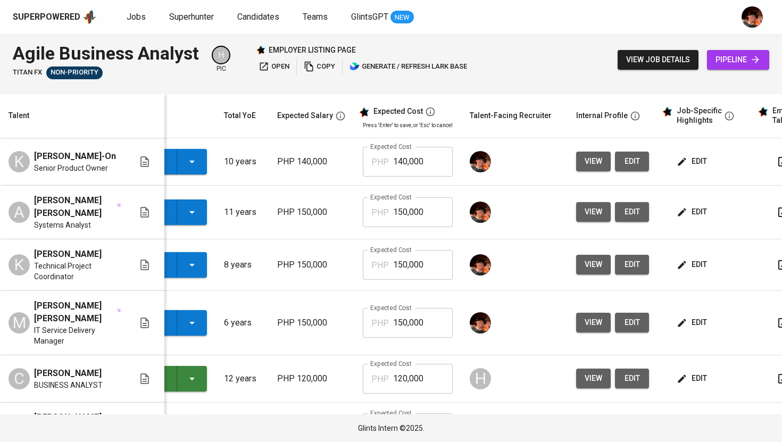
scroll to position [0, 74]
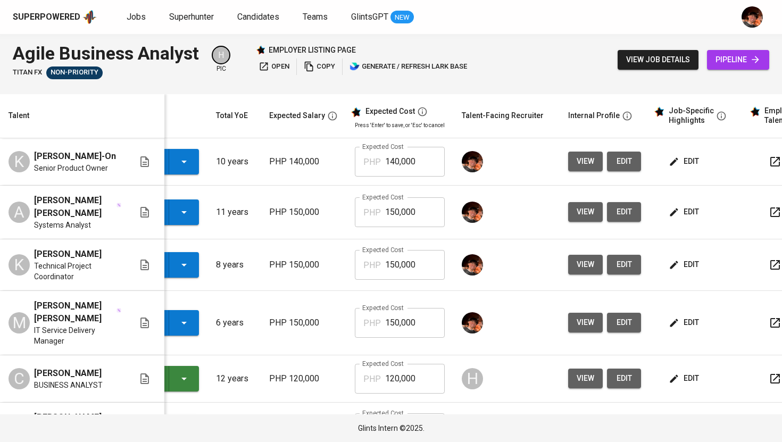
click at [678, 167] on span "edit" at bounding box center [685, 161] width 28 height 13
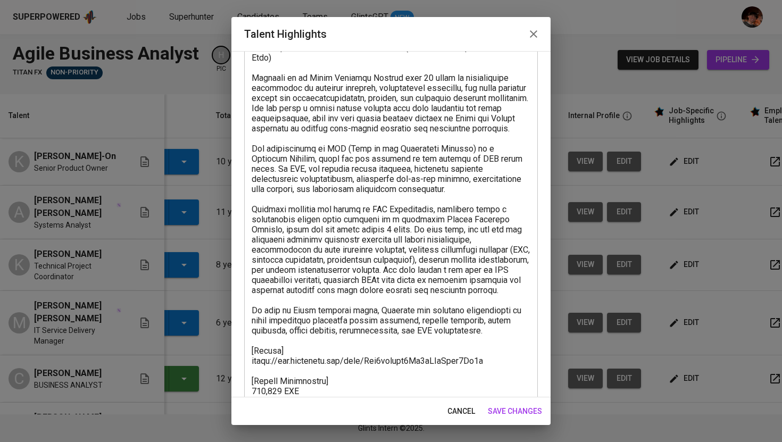
scroll to position [86, 0]
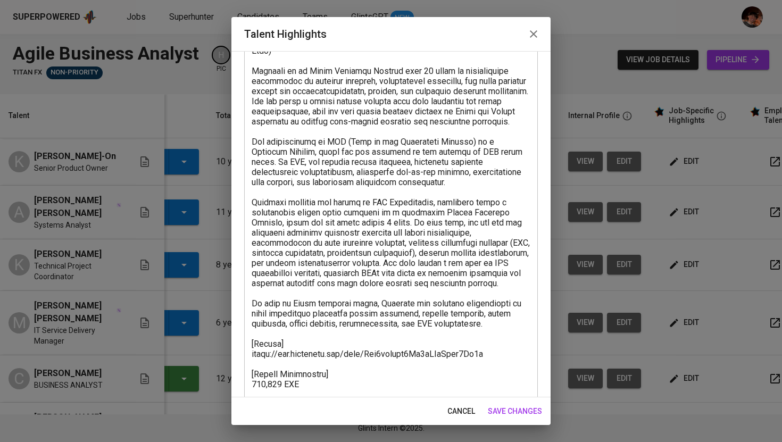
click at [251, 152] on div "x Talent Highlights" at bounding box center [391, 228] width 294 height 404
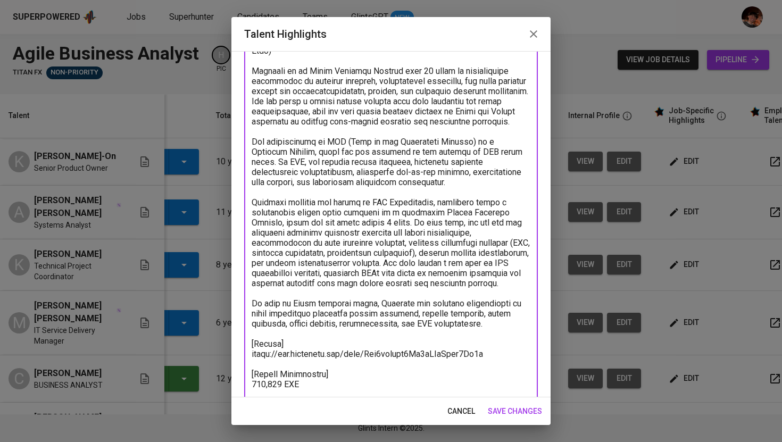
scroll to position [0, 0]
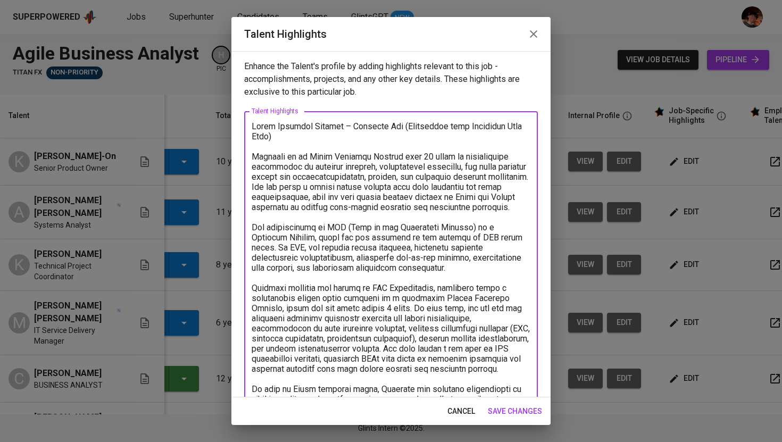
click at [254, 237] on textarea "To enrich screen reader interactions, please activate Accessibility in Grammarl…" at bounding box center [391, 313] width 279 height 384
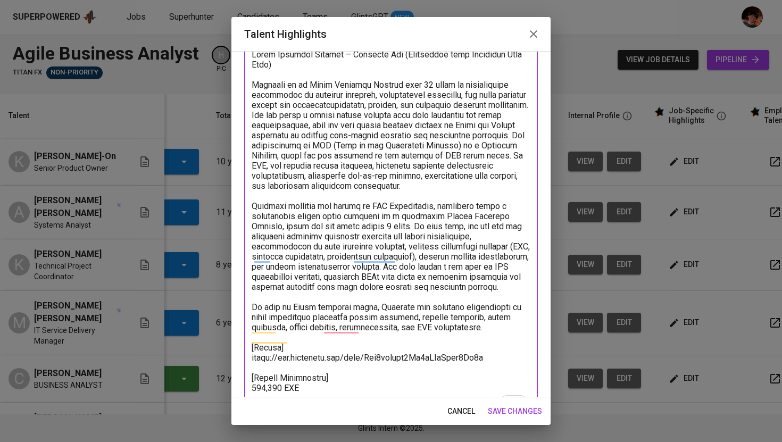
type textarea "Lorem Ipsumdol Sitamet – Consecte Adi (Elitseddoe temp Incididun Utla Etdo) Mag…"
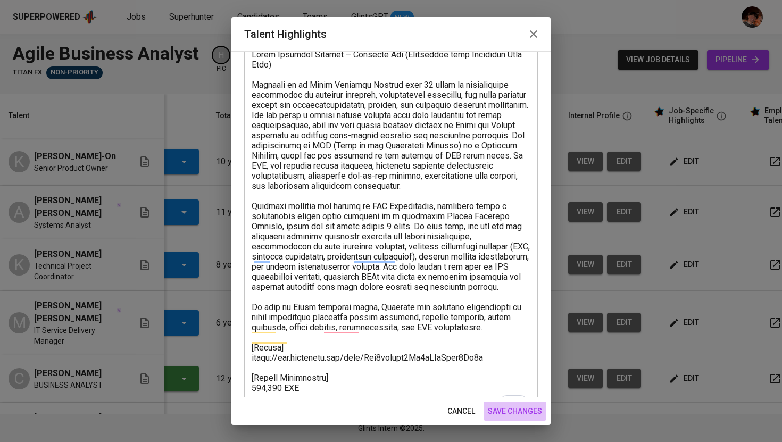
click at [515, 414] on span "save changes" at bounding box center [515, 411] width 54 height 13
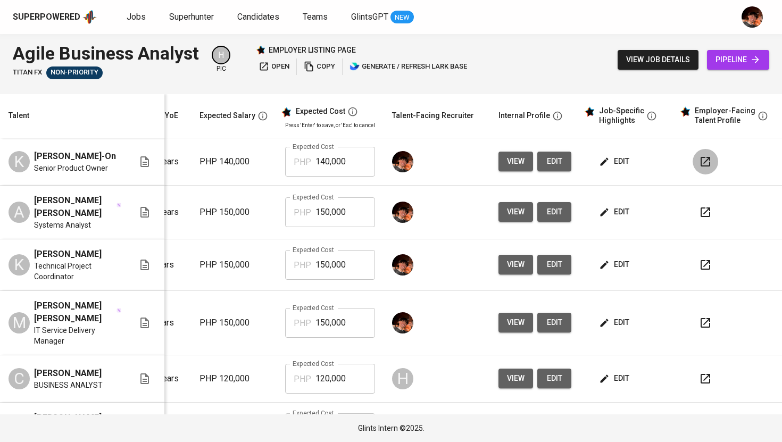
click at [699, 165] on icon "button" at bounding box center [705, 161] width 13 height 13
click at [611, 168] on span "edit" at bounding box center [615, 161] width 28 height 13
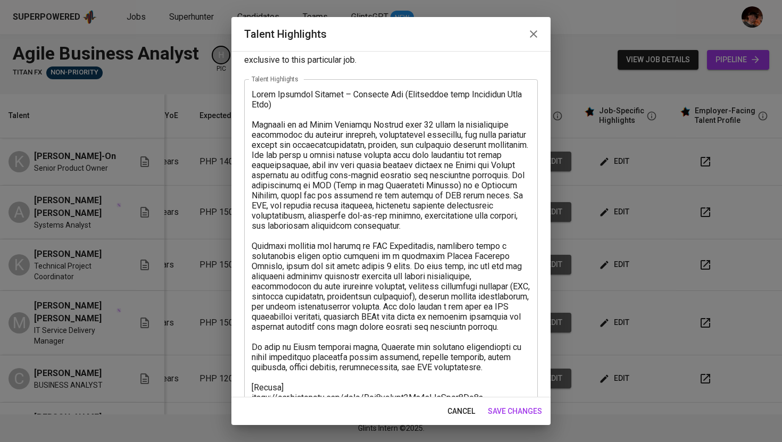
scroll to position [106, 0]
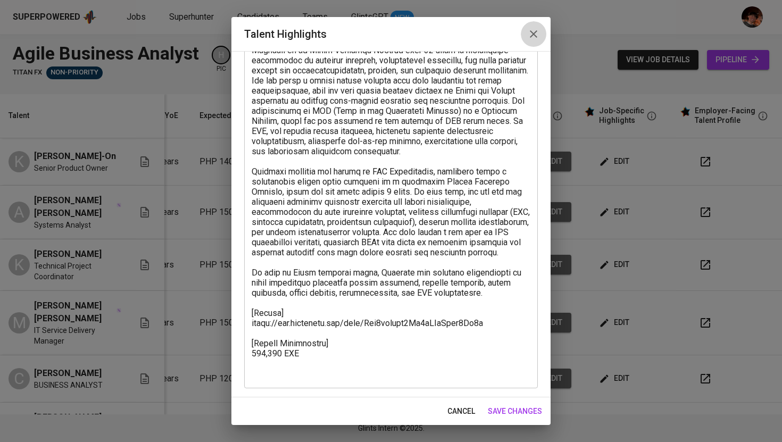
click at [535, 36] on icon "button" at bounding box center [533, 33] width 7 height 7
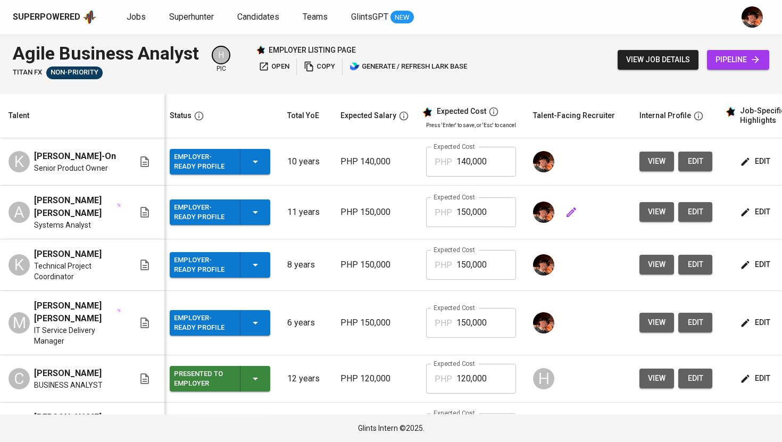
scroll to position [0, 0]
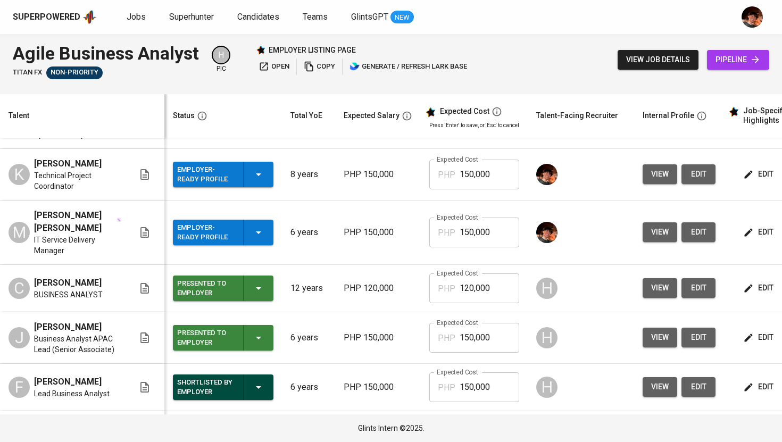
scroll to position [99, 0]
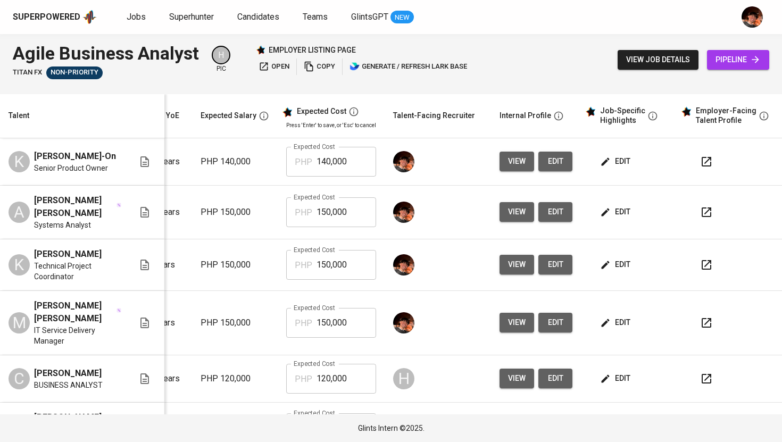
scroll to position [0, 145]
click at [601, 167] on span "edit" at bounding box center [615, 161] width 28 height 13
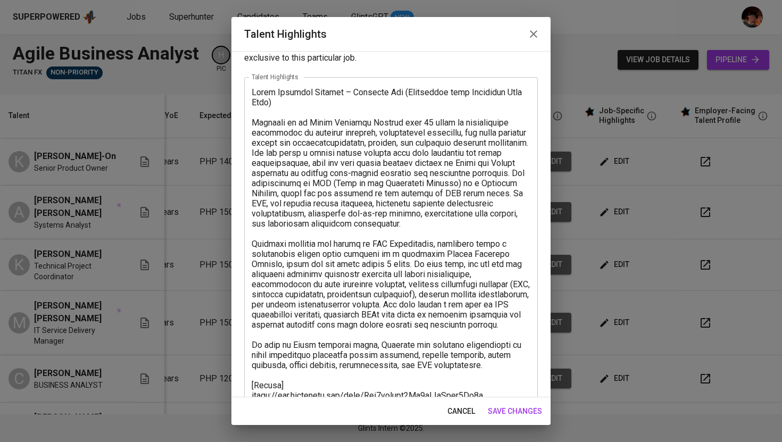
scroll to position [32, 0]
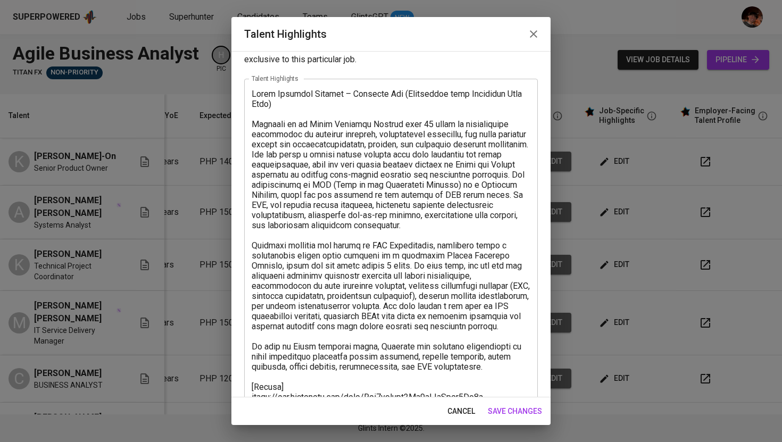
click at [532, 32] on icon "button" at bounding box center [533, 33] width 7 height 7
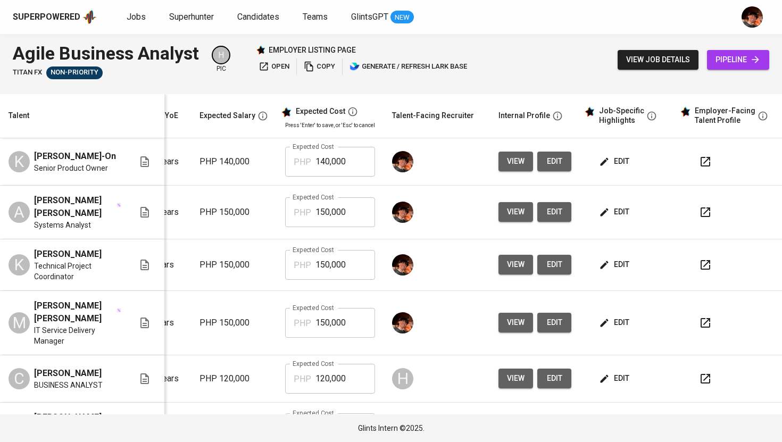
click at [608, 219] on span "edit" at bounding box center [615, 211] width 28 height 13
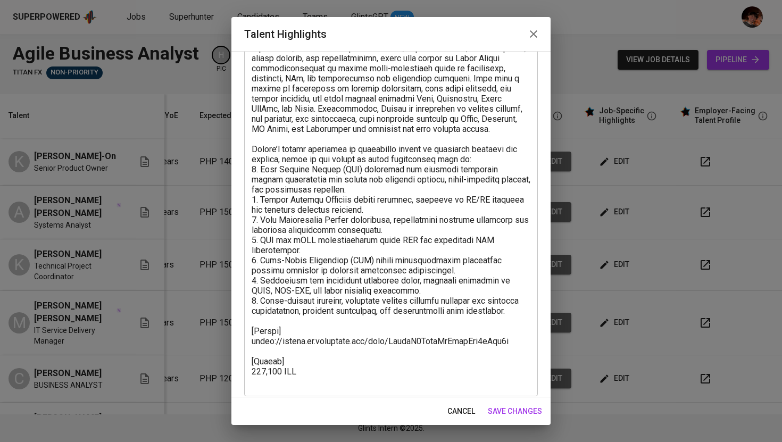
scroll to position [204, 0]
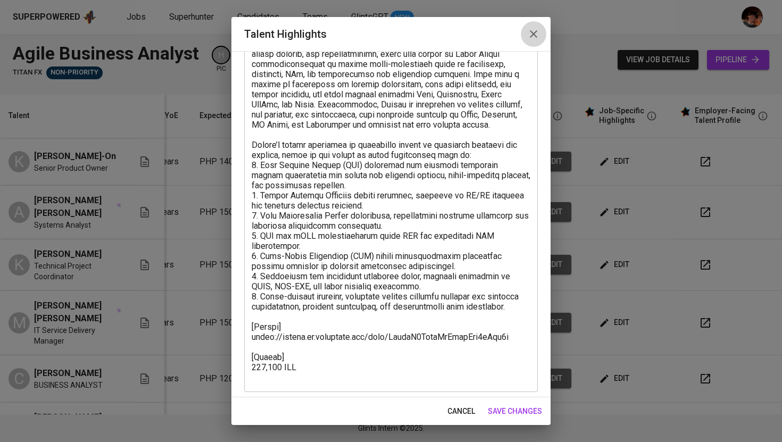
click at [529, 37] on icon "button" at bounding box center [533, 34] width 13 height 13
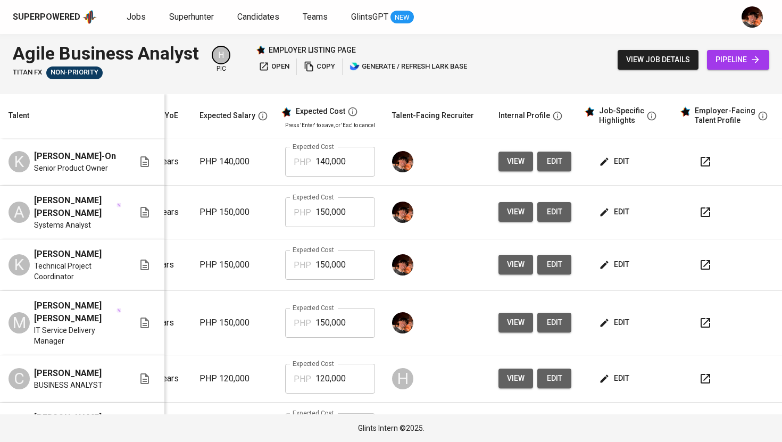
click at [602, 271] on span "edit" at bounding box center [615, 264] width 28 height 13
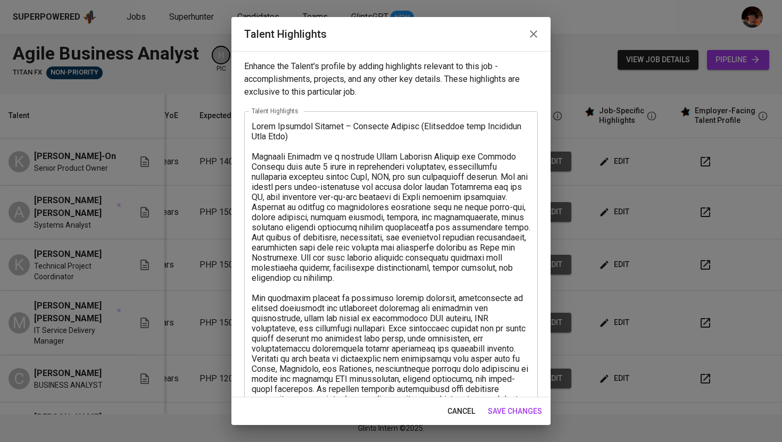
scroll to position [86, 0]
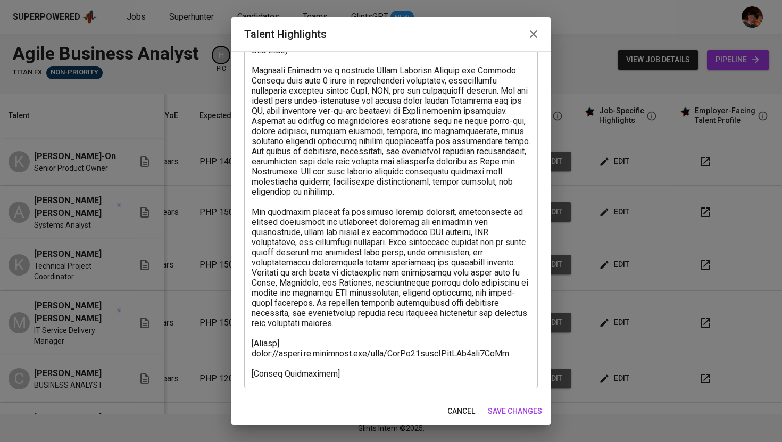
click icon "button"
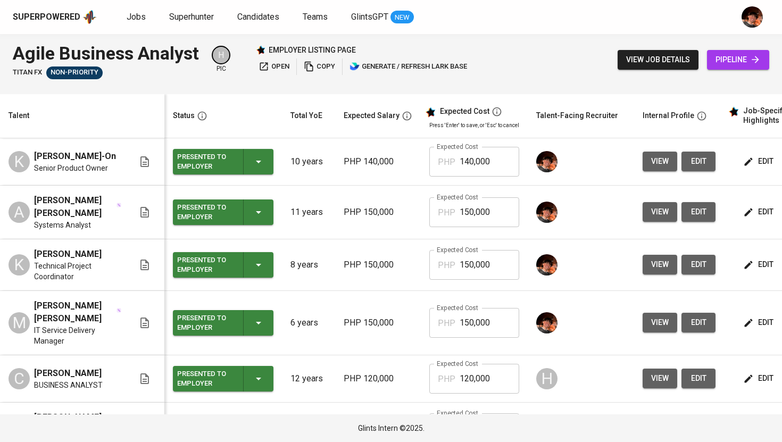
scroll to position [0, 129]
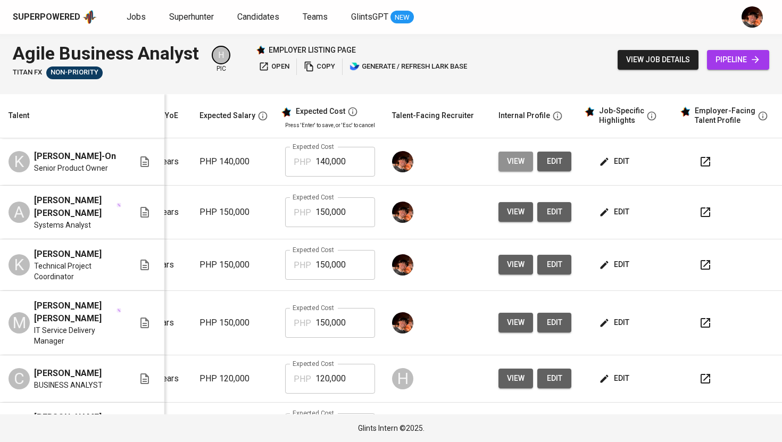
click at [511, 168] on span "view" at bounding box center [516, 161] width 18 height 13
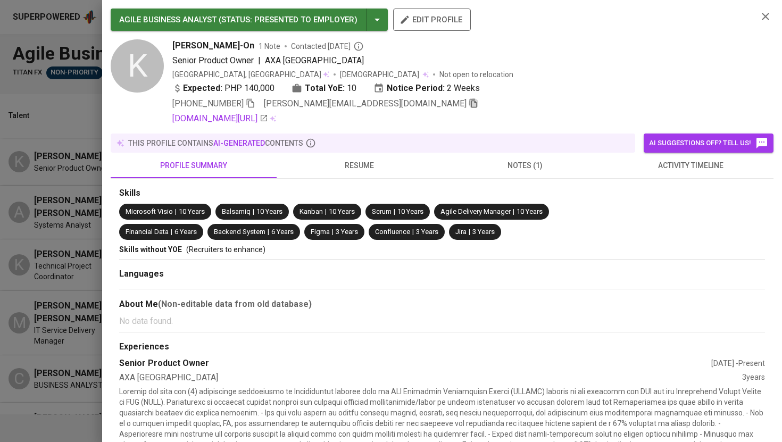
click at [469, 102] on icon "button" at bounding box center [474, 103] width 10 height 10
click at [74, 153] on div at bounding box center [391, 221] width 782 height 442
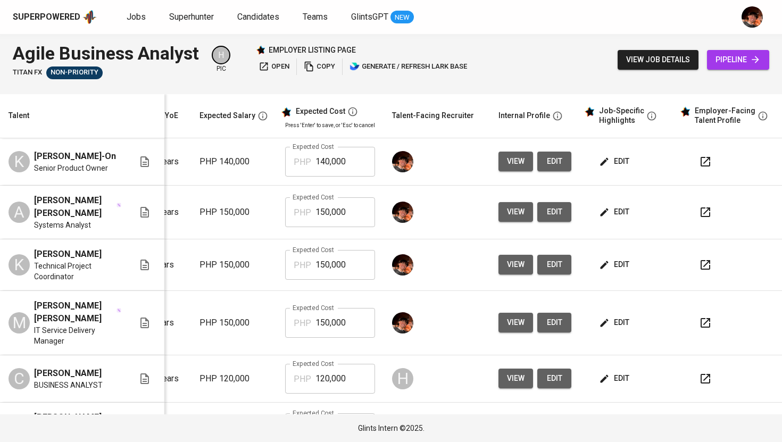
click at [511, 219] on span "view" at bounding box center [516, 211] width 18 height 13
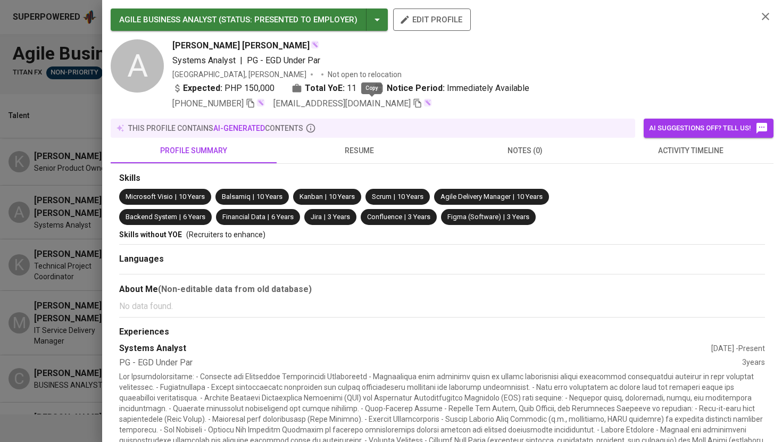
click at [413, 105] on icon "button" at bounding box center [418, 103] width 10 height 10
click at [89, 109] on div at bounding box center [391, 221] width 782 height 442
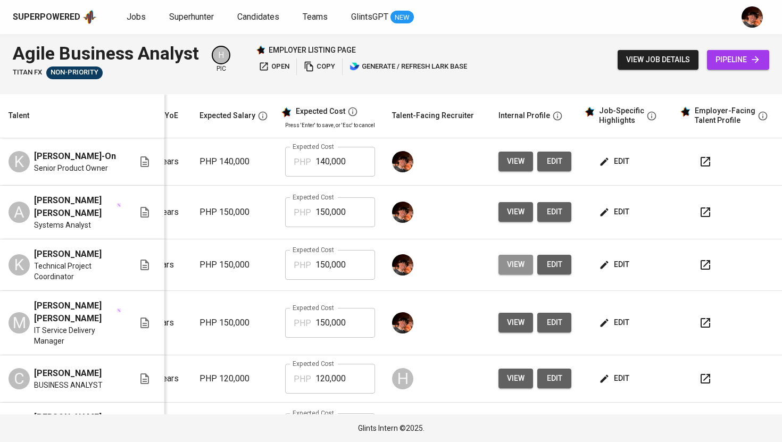
click at [504, 275] on button "view" at bounding box center [516, 265] width 35 height 20
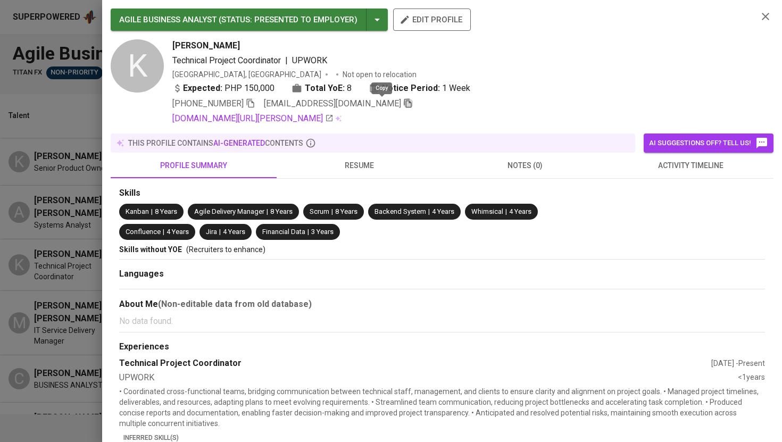
click at [403, 106] on icon "button" at bounding box center [408, 103] width 10 height 10
click at [403, 104] on icon "button" at bounding box center [408, 103] width 10 height 10
click at [68, 199] on div at bounding box center [391, 221] width 782 height 442
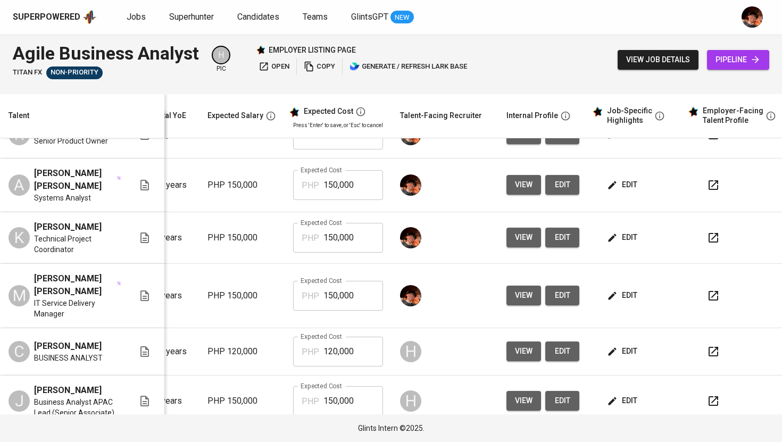
scroll to position [29, 136]
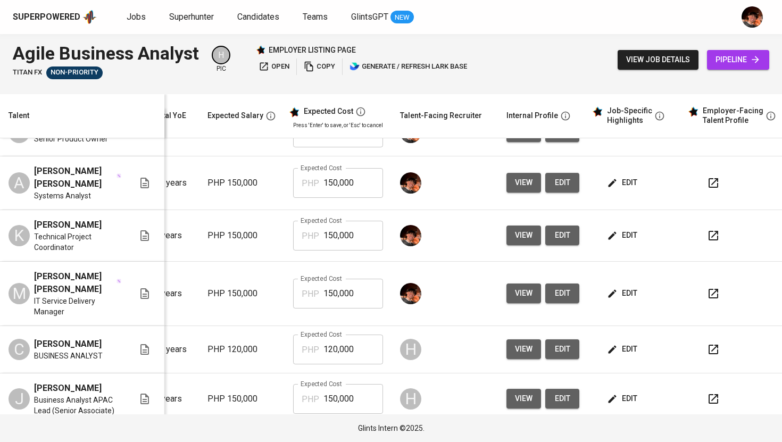
click at [525, 300] on span "view" at bounding box center [524, 293] width 18 height 13
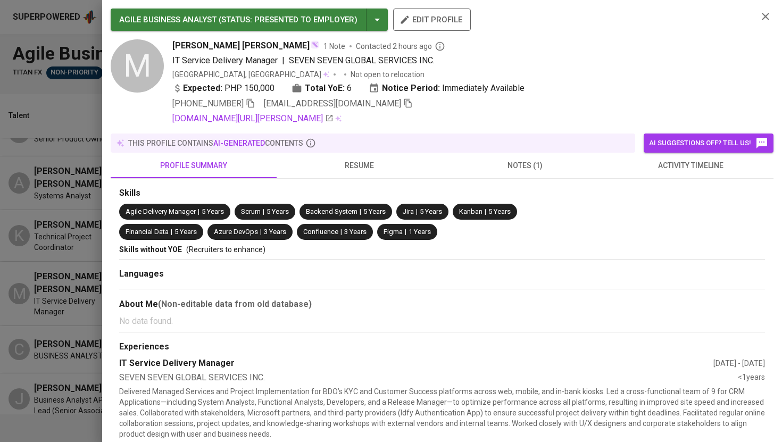
click at [403, 103] on icon "button" at bounding box center [408, 103] width 10 height 10
click at [55, 97] on div at bounding box center [391, 221] width 782 height 442
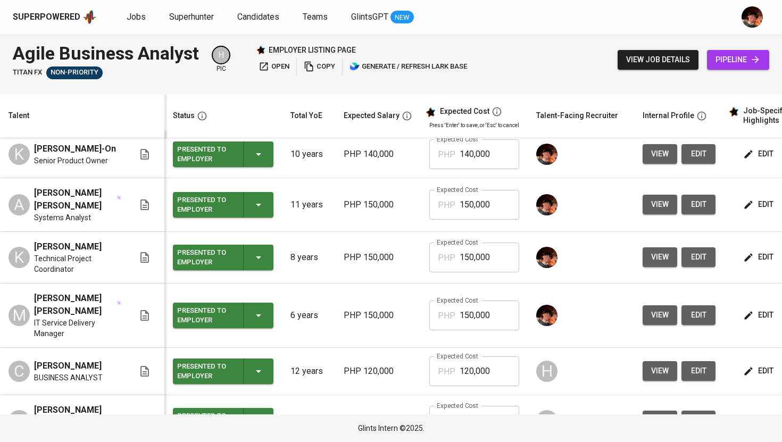
scroll to position [0, 0]
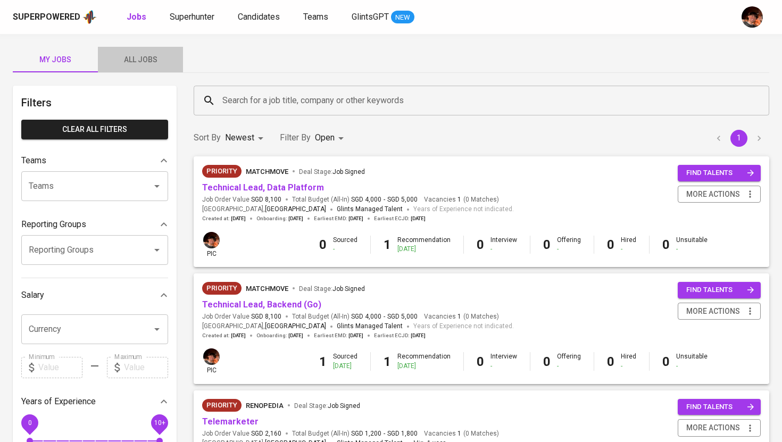
click at [144, 60] on span "All Jobs" at bounding box center [140, 59] width 72 height 13
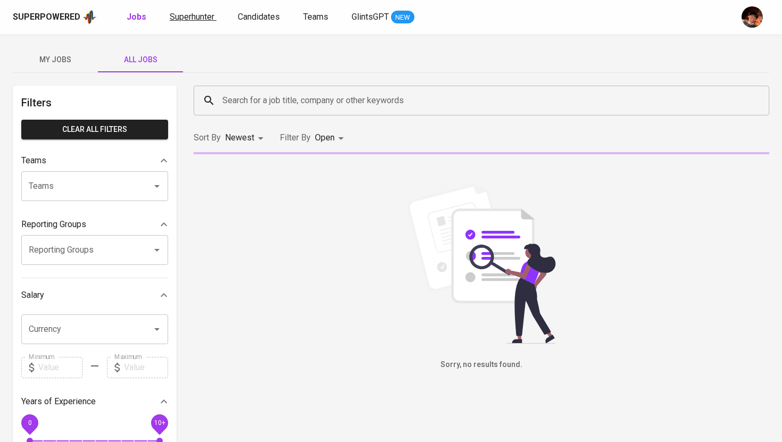
click at [188, 20] on span "Superhunter" at bounding box center [192, 17] width 45 height 10
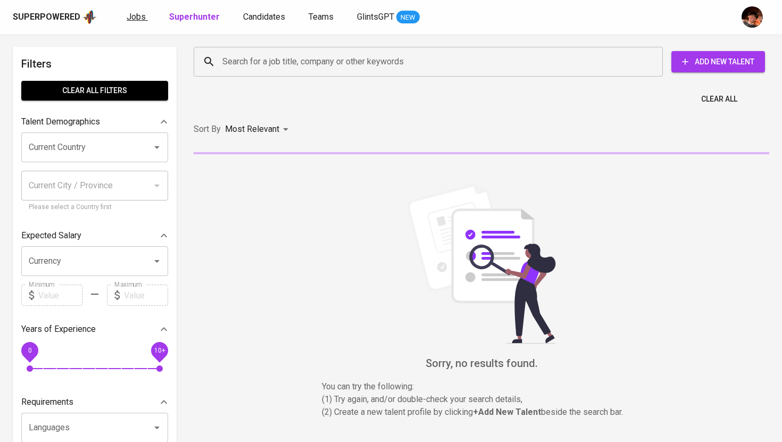
click at [134, 16] on span "Jobs" at bounding box center [136, 17] width 19 height 10
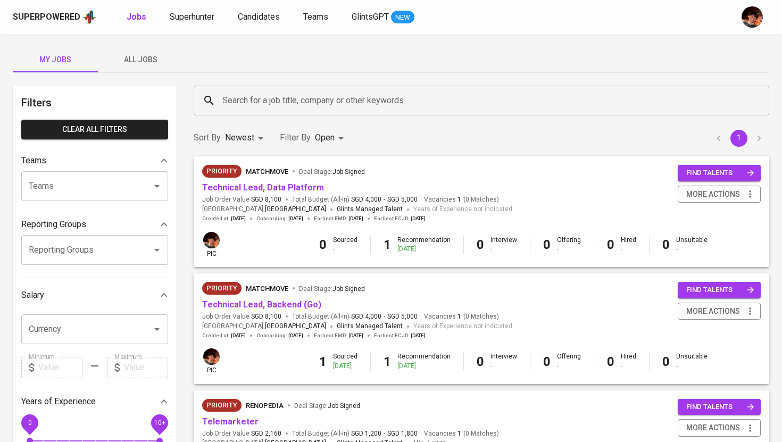
click at [151, 74] on div "My Jobs All Jobs Filters Clear All filters Teams Teams Teams Reporting Groups R…" at bounding box center [391, 405] width 782 height 743
click at [143, 64] on span "All Jobs" at bounding box center [140, 59] width 72 height 13
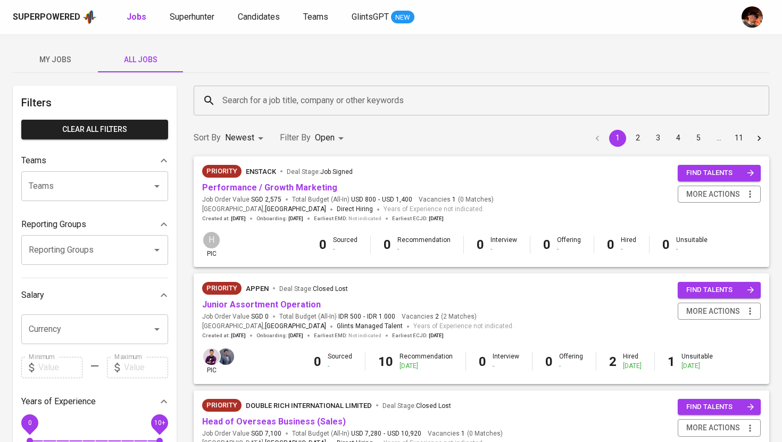
click at [244, 97] on input "Search for a job title, company or other keywords" at bounding box center [484, 100] width 529 height 20
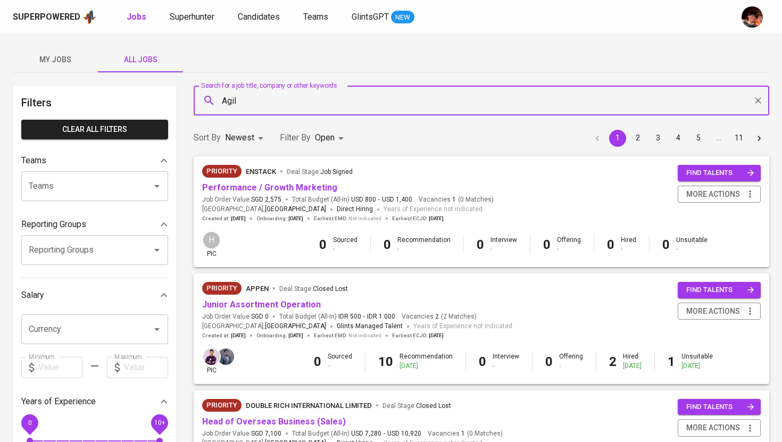
type input "Agile"
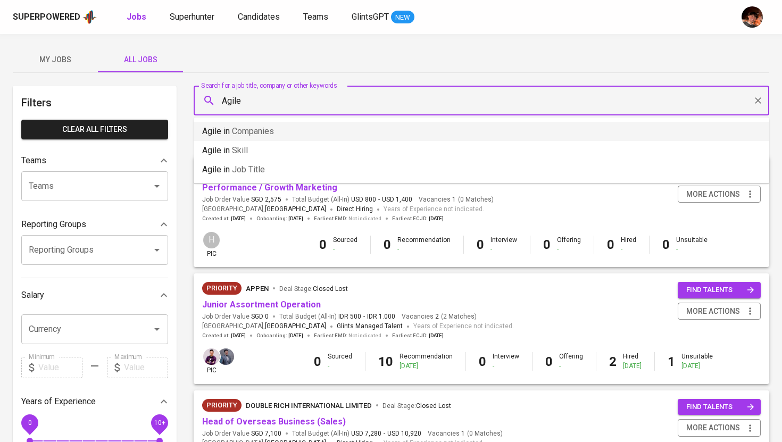
click at [247, 127] on span "Companies" at bounding box center [253, 131] width 42 height 10
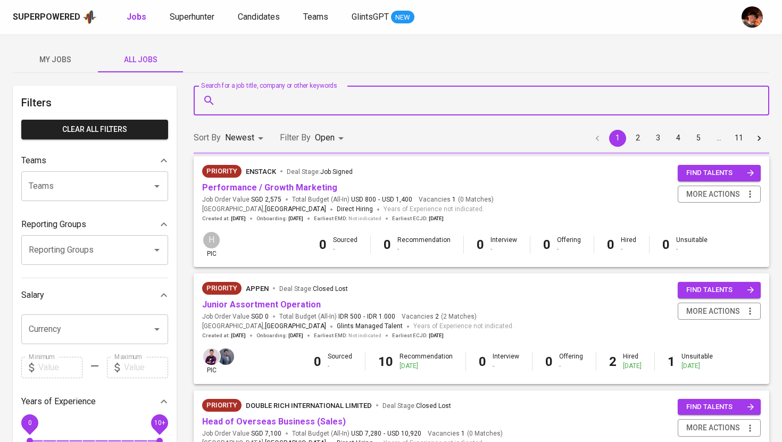
click at [48, 55] on span "My Jobs" at bounding box center [55, 59] width 72 height 13
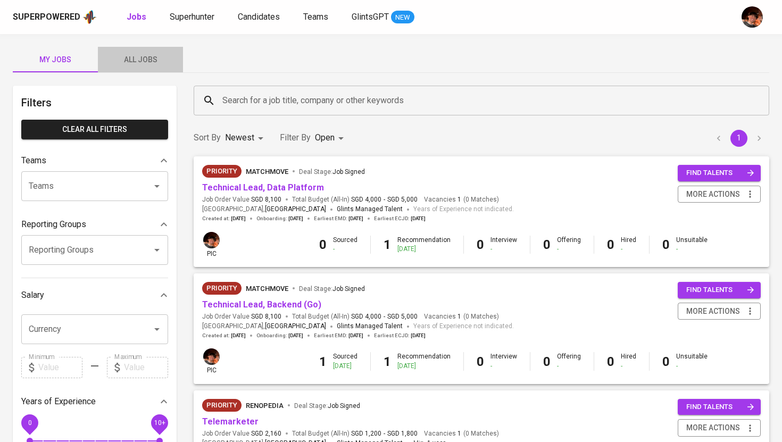
click at [152, 62] on span "All Jobs" at bounding box center [140, 59] width 72 height 13
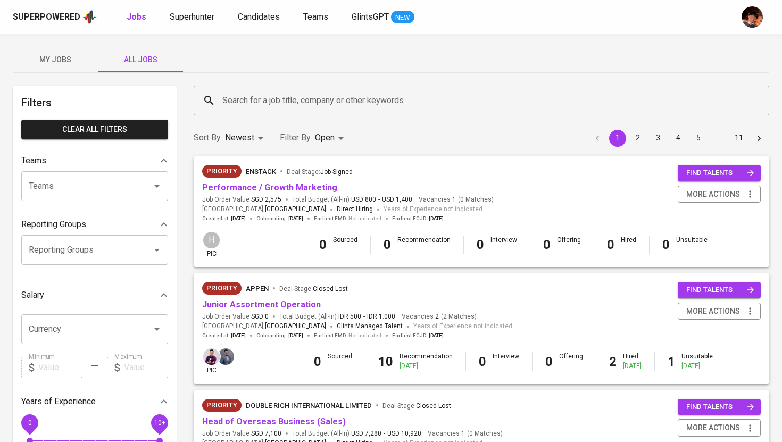
click at [293, 98] on input "Search for a job title, company or other keywords" at bounding box center [484, 100] width 529 height 20
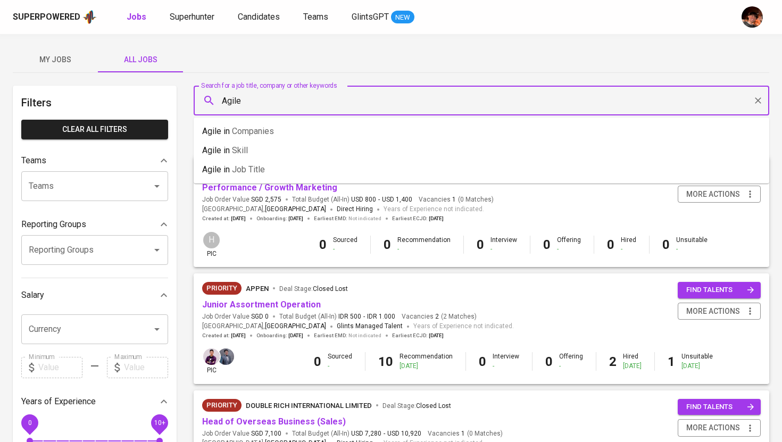
type input "Agile"
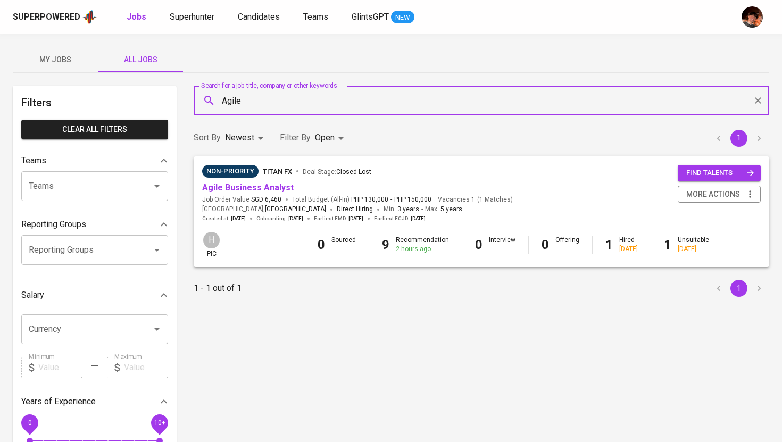
click at [253, 189] on link "Agile Business Analyst" at bounding box center [248, 188] width 92 height 10
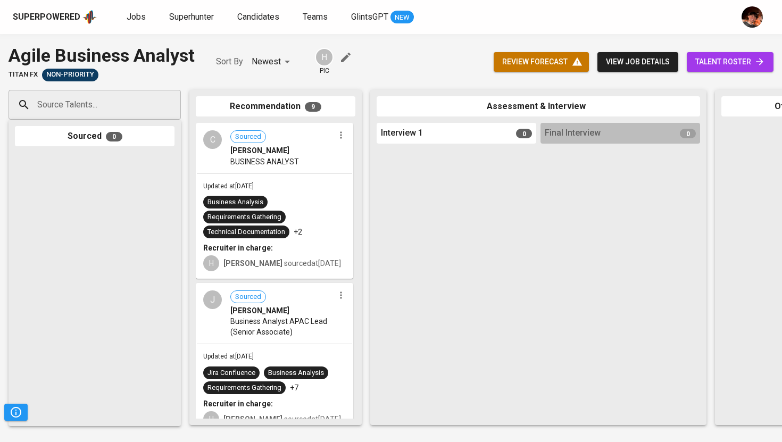
click at [140, 115] on div "Source Talents..." at bounding box center [95, 105] width 172 height 30
paste input "kathleen.calingaon@gmail.com"
type input "kathleen.calingaon@gmail.com"
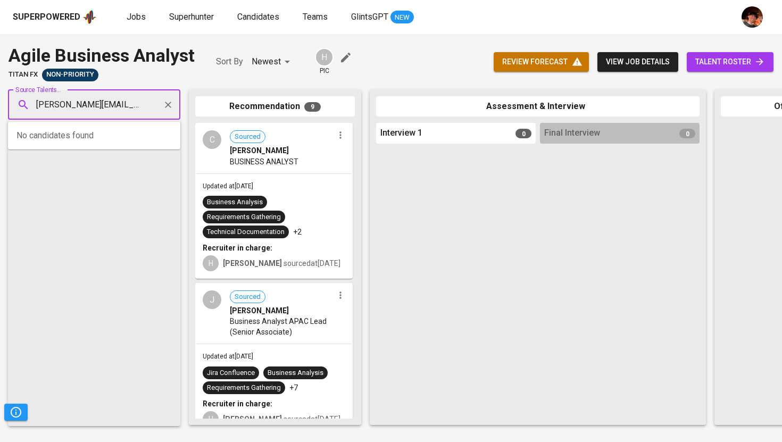
scroll to position [0, 11]
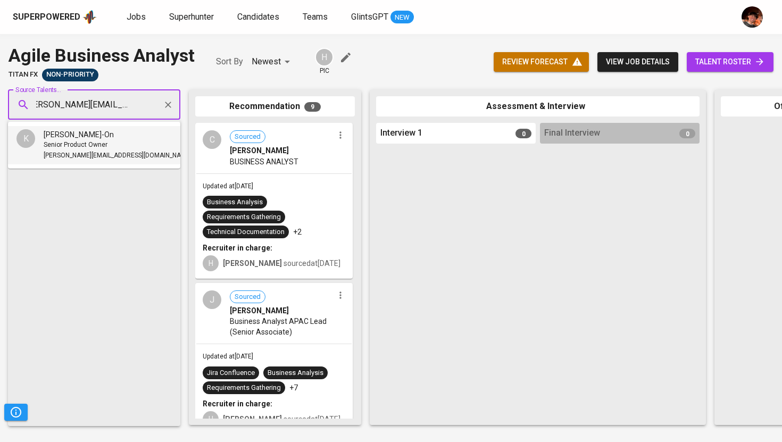
click at [119, 142] on div "Senior Product Owner" at bounding box center [118, 145] width 148 height 11
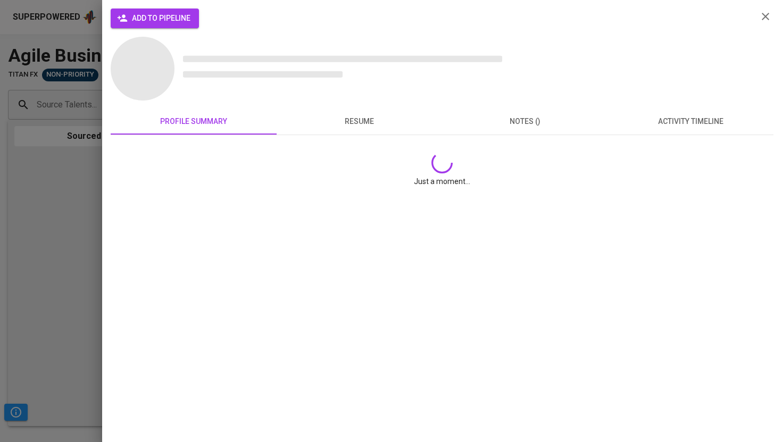
scroll to position [0, 0]
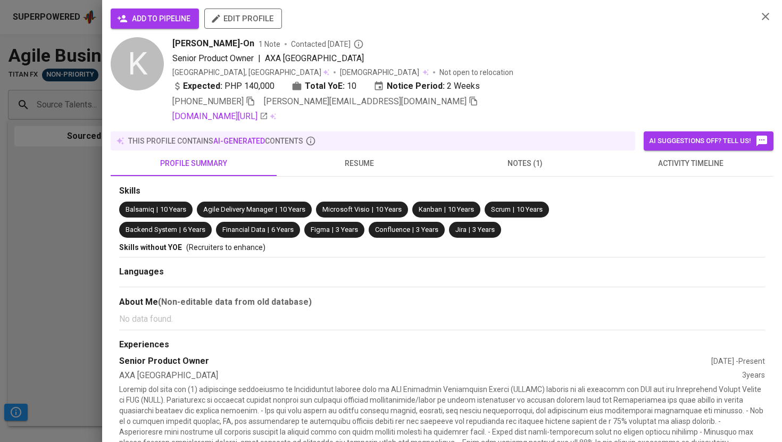
click at [151, 20] on span "add to pipeline" at bounding box center [154, 18] width 71 height 13
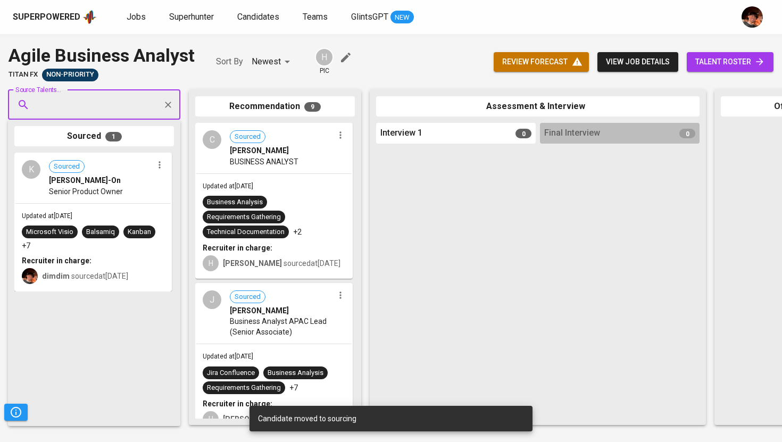
paste input "ajc.abrenica@gmail.com"
type input "ajc.abrenica@gmail.com"
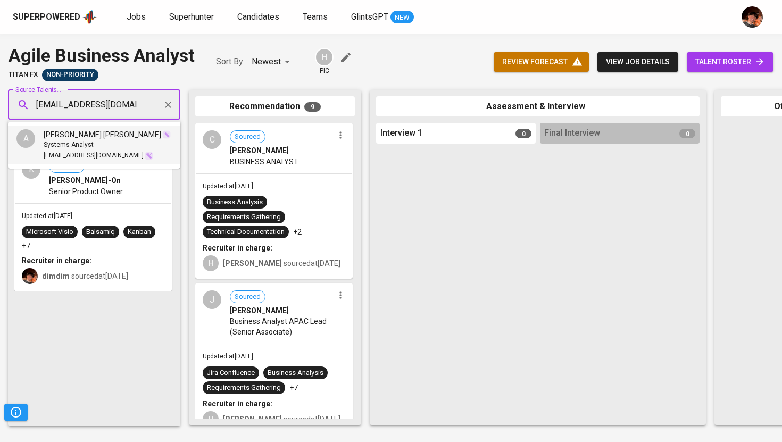
click at [95, 144] on div "Systems Analyst" at bounding box center [107, 145] width 127 height 11
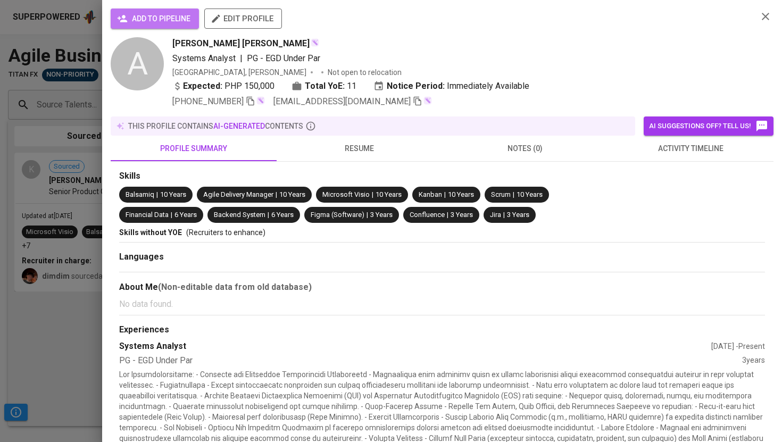
click at [152, 20] on span "add to pipeline" at bounding box center [154, 18] width 71 height 13
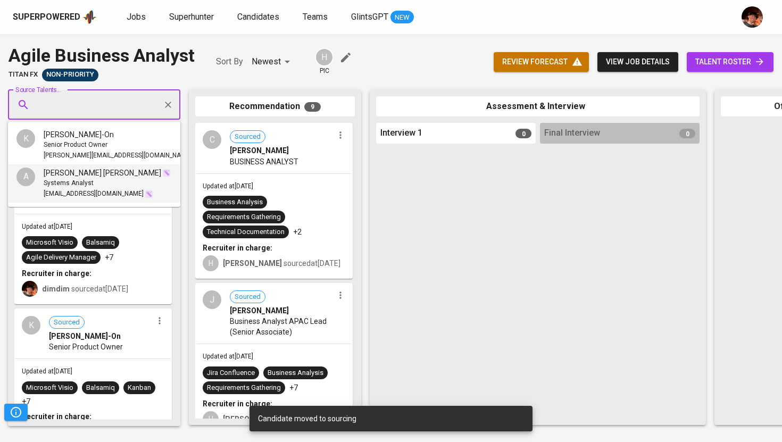
click at [112, 101] on input "Source Talents..." at bounding box center [90, 105] width 112 height 20
paste input "kristinasoriano18@gmail.com"
type input "kristinasoriano18@gmail.com"
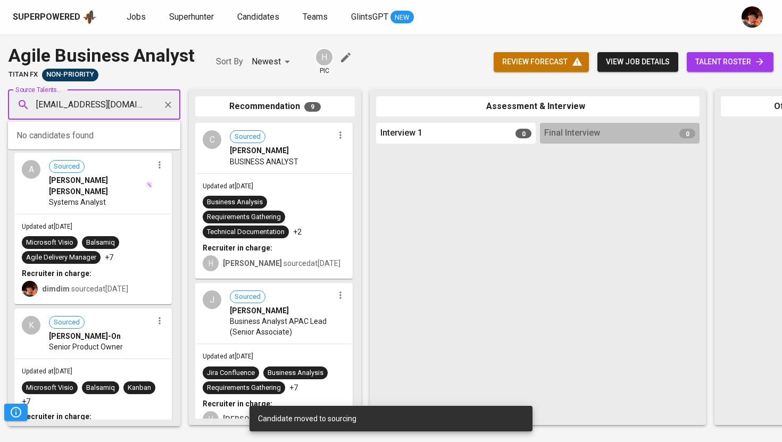
scroll to position [0, 6]
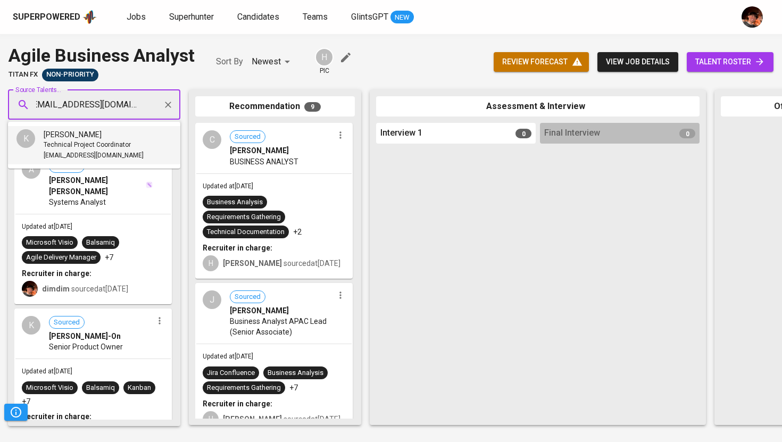
click at [112, 148] on span "Technical Project Coordinator" at bounding box center [87, 145] width 87 height 11
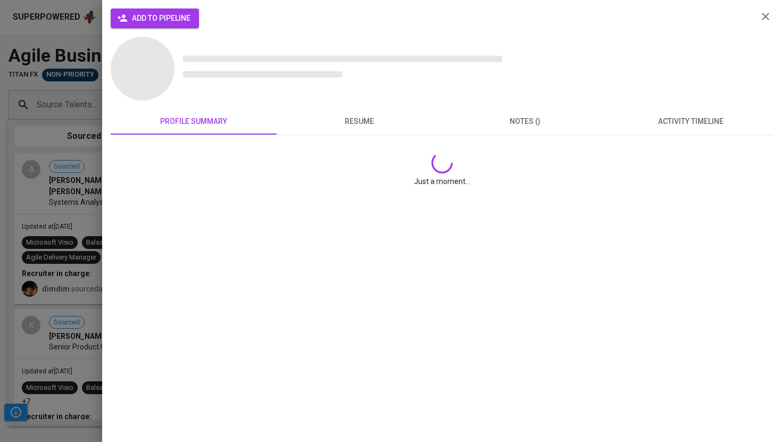
scroll to position [0, 0]
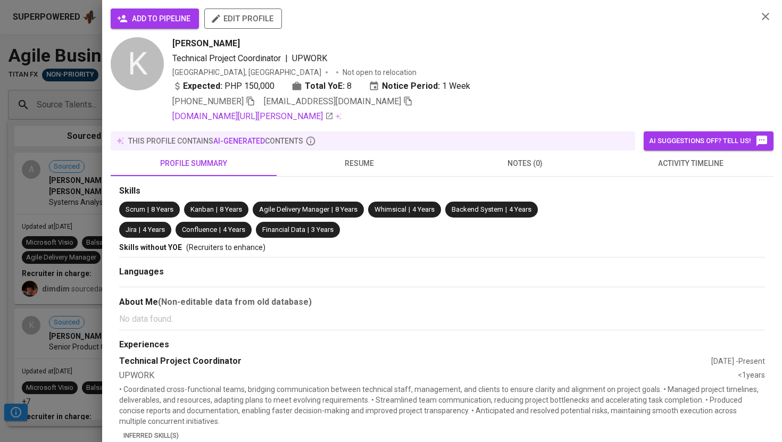
click at [154, 20] on span "add to pipeline" at bounding box center [154, 18] width 71 height 13
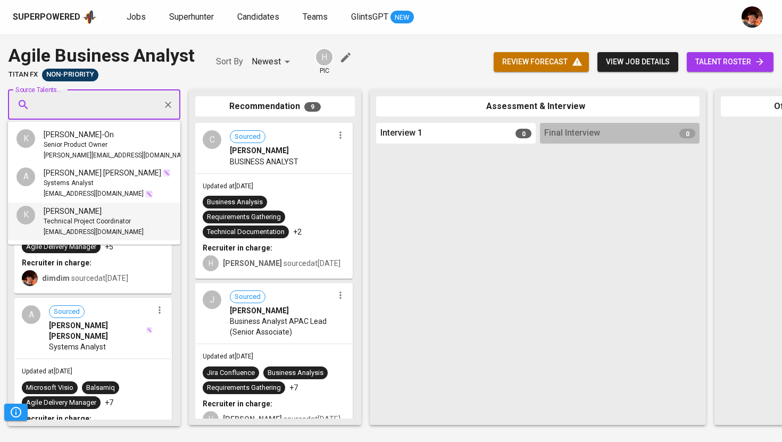
click at [93, 114] on input "Source Talents..." at bounding box center [90, 105] width 112 height 20
paste input "kristinasoriano18@gmail.com"
type input "kristinasoriano18@gmail.com"
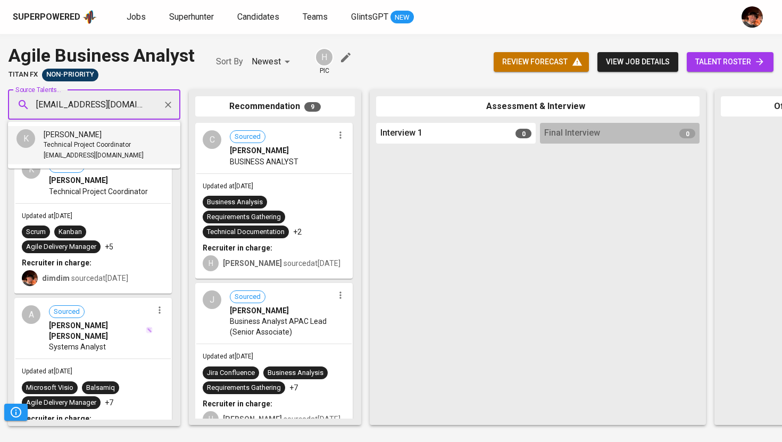
scroll to position [0, 6]
click at [97, 151] on span "kristinasoriano18@gmail.com" at bounding box center [94, 156] width 100 height 11
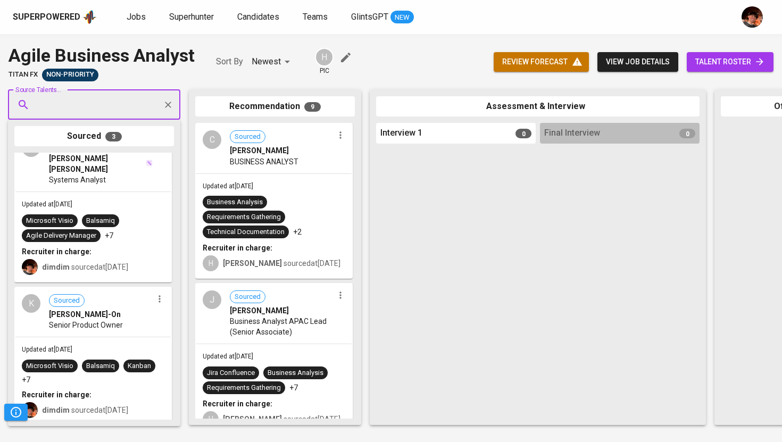
scroll to position [0, 0]
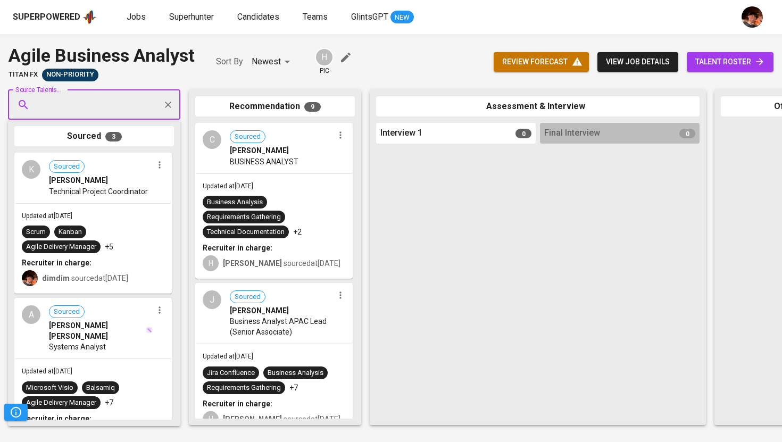
click at [117, 102] on input "Source Talents..." at bounding box center [90, 105] width 112 height 20
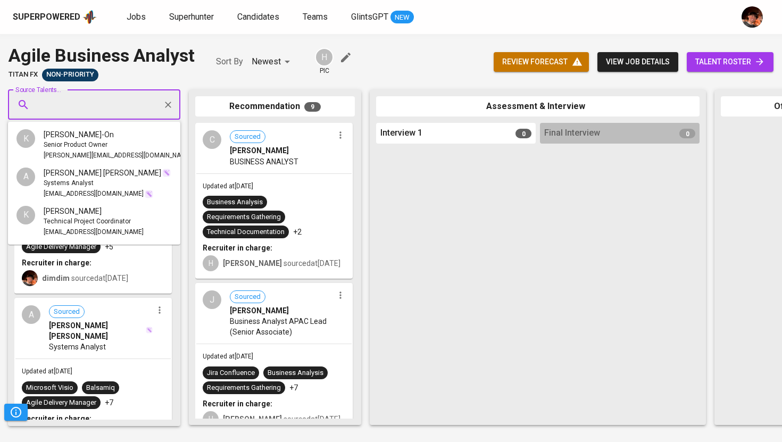
paste input "clayopiana@gmail.com"
type input "clayopiana@gmail.com"
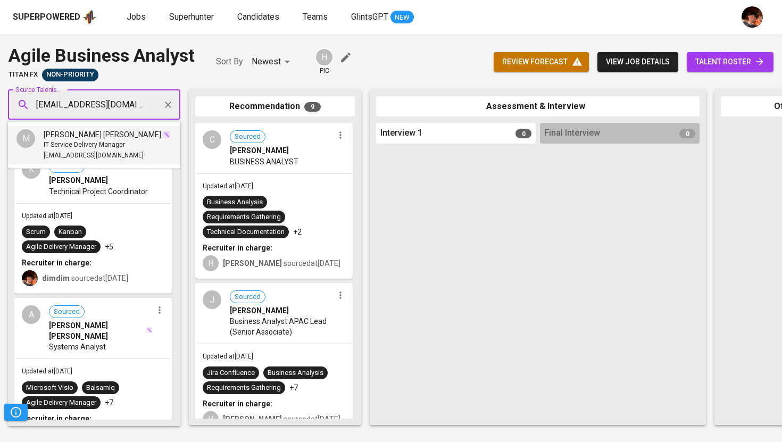
click at [93, 137] on span "[PERSON_NAME] [PERSON_NAME]" at bounding box center [103, 134] width 118 height 11
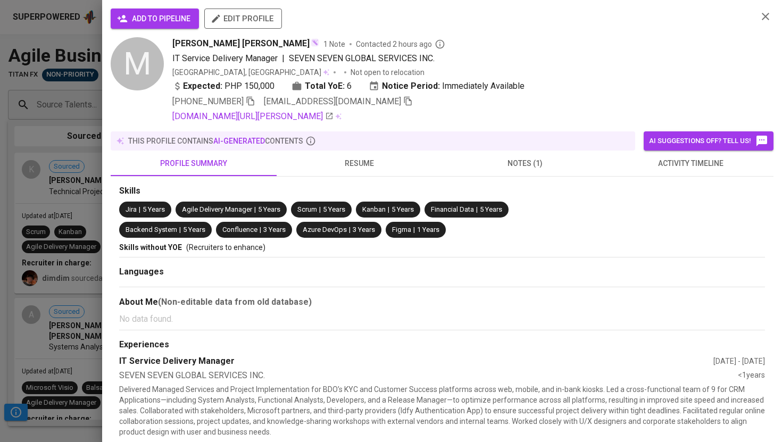
click at [171, 25] on button "add to pipeline" at bounding box center [155, 19] width 88 height 20
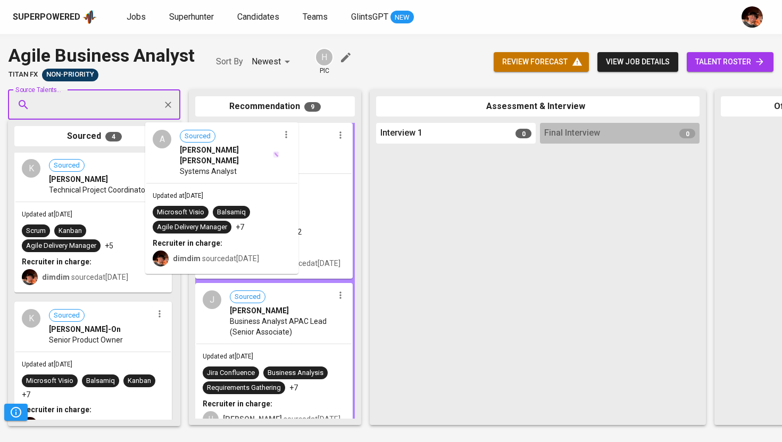
scroll to position [6, 0]
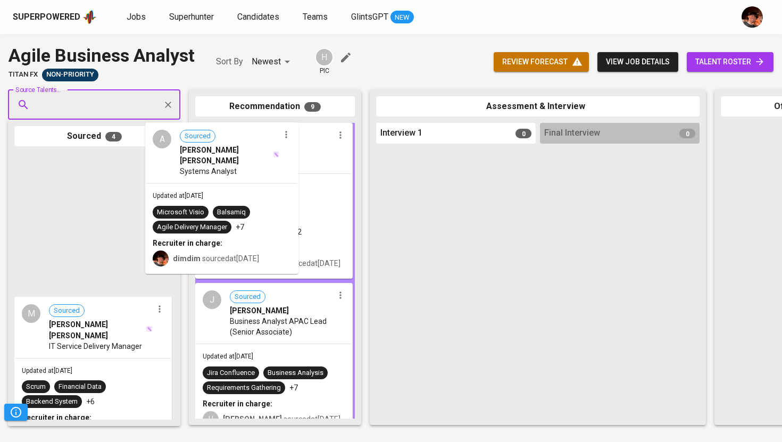
drag, startPoint x: 106, startPoint y: 175, endPoint x: 265, endPoint y: 169, distance: 159.2
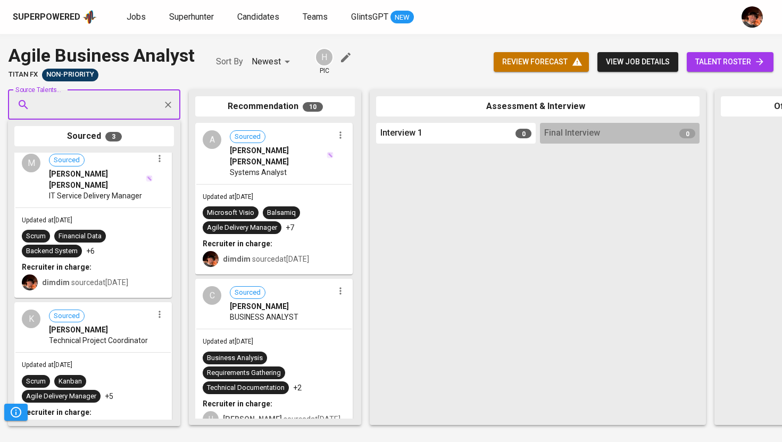
scroll to position [0, 0]
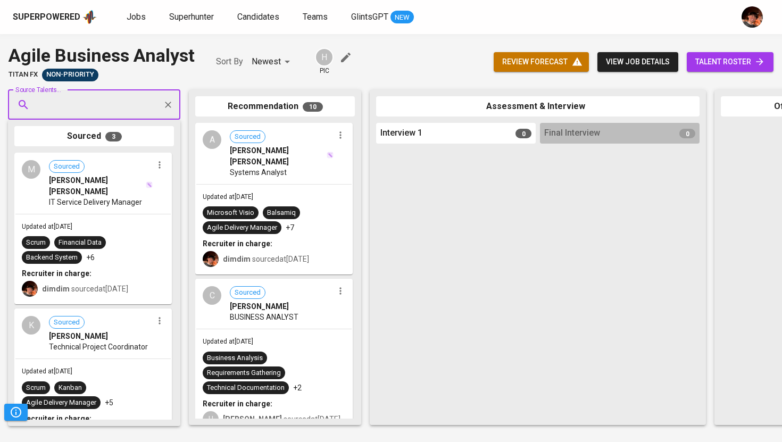
drag, startPoint x: 105, startPoint y: 187, endPoint x: 276, endPoint y: 185, distance: 170.3
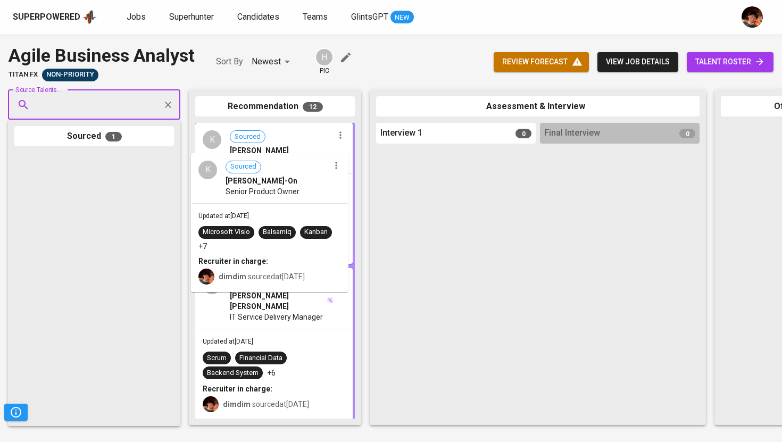
drag, startPoint x: 113, startPoint y: 202, endPoint x: 294, endPoint y: 198, distance: 180.9
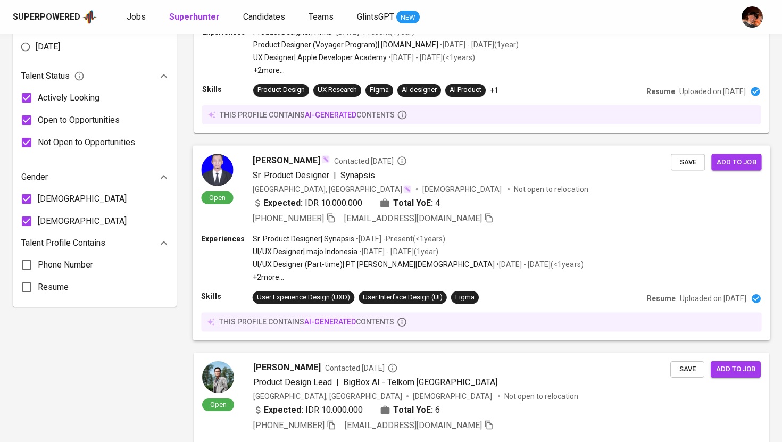
scroll to position [245, 0]
